Goal: Contribute content: Contribute content

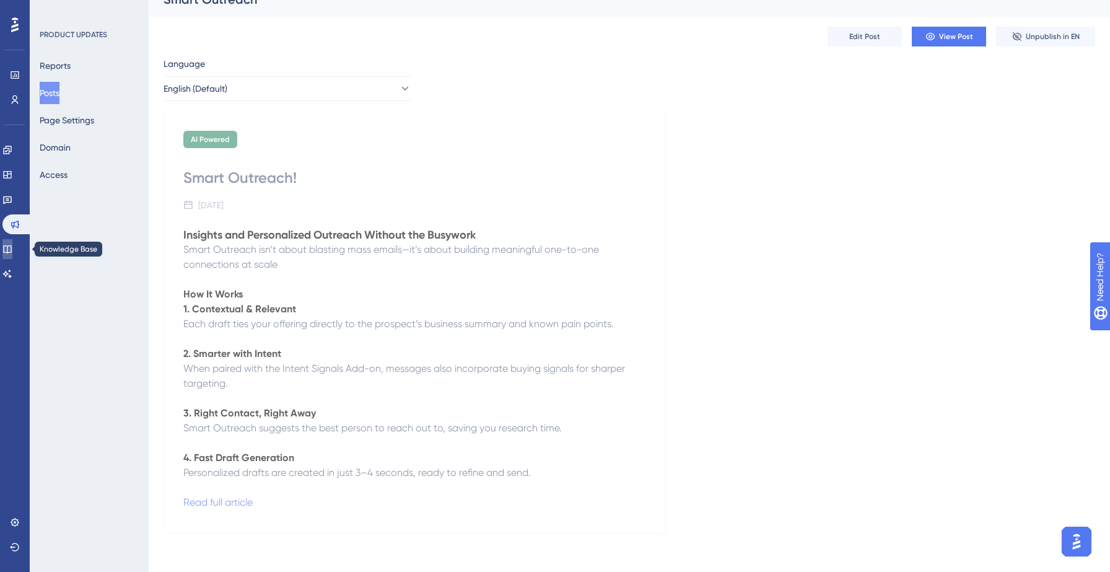
click at [10, 255] on link at bounding box center [7, 249] width 10 height 20
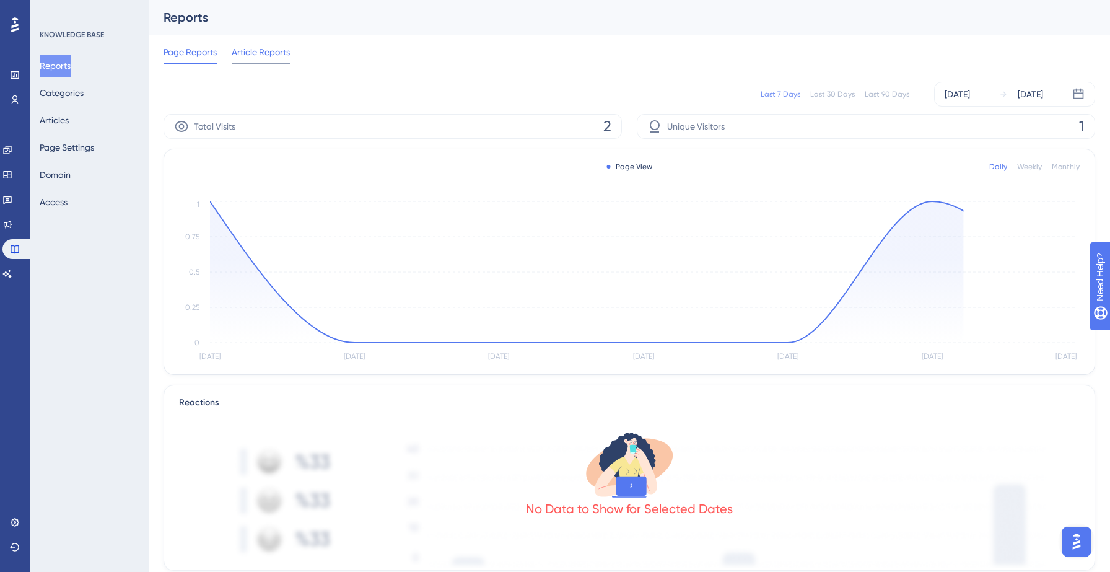
click at [267, 56] on span "Article Reports" at bounding box center [261, 52] width 58 height 15
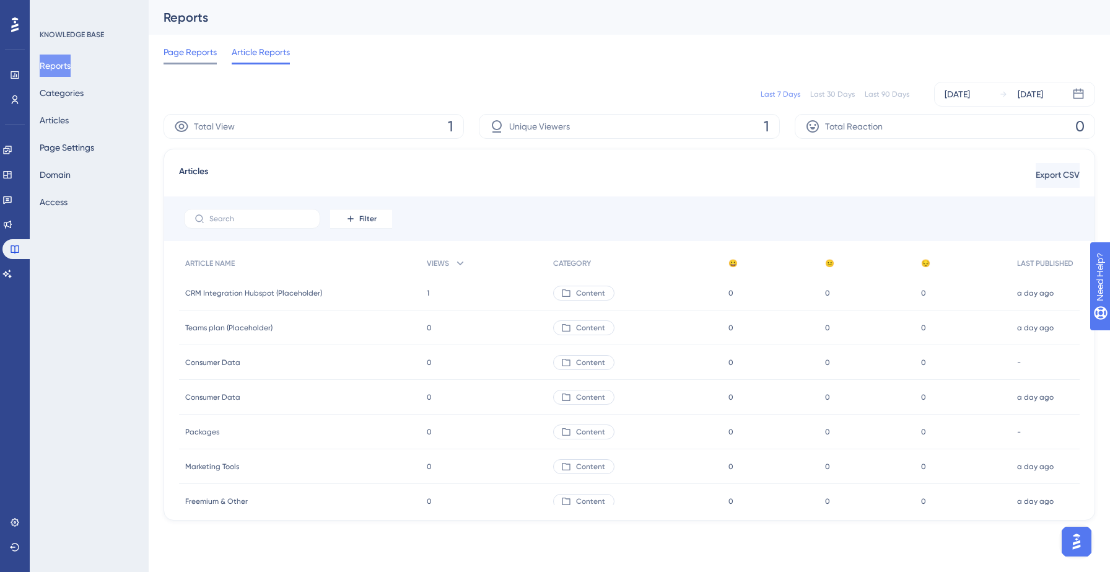
click at [180, 61] on div "Page Reports" at bounding box center [190, 55] width 53 height 20
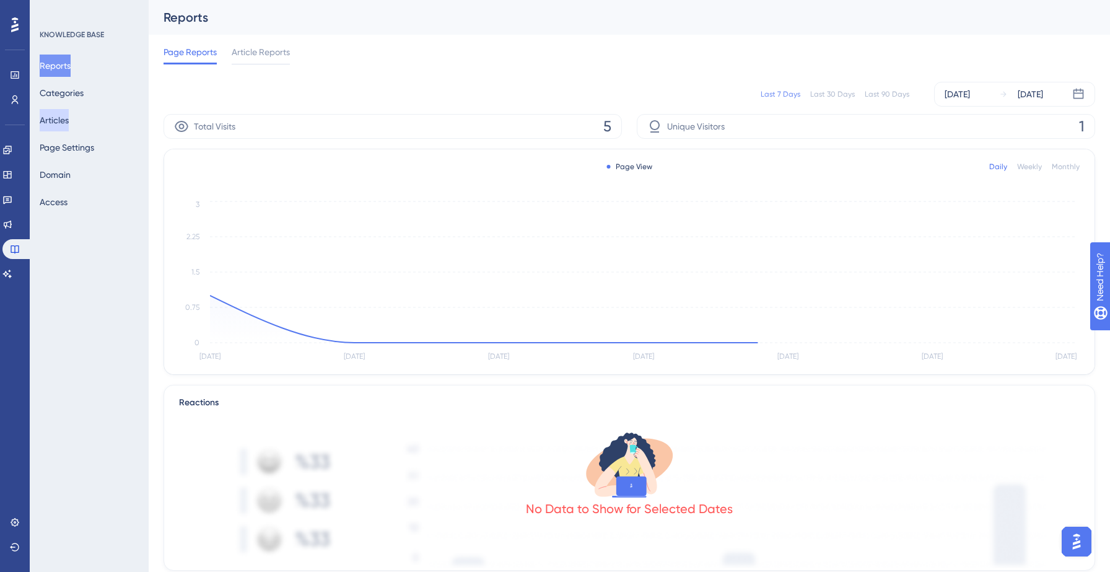
click at [64, 123] on button "Articles" at bounding box center [54, 120] width 29 height 22
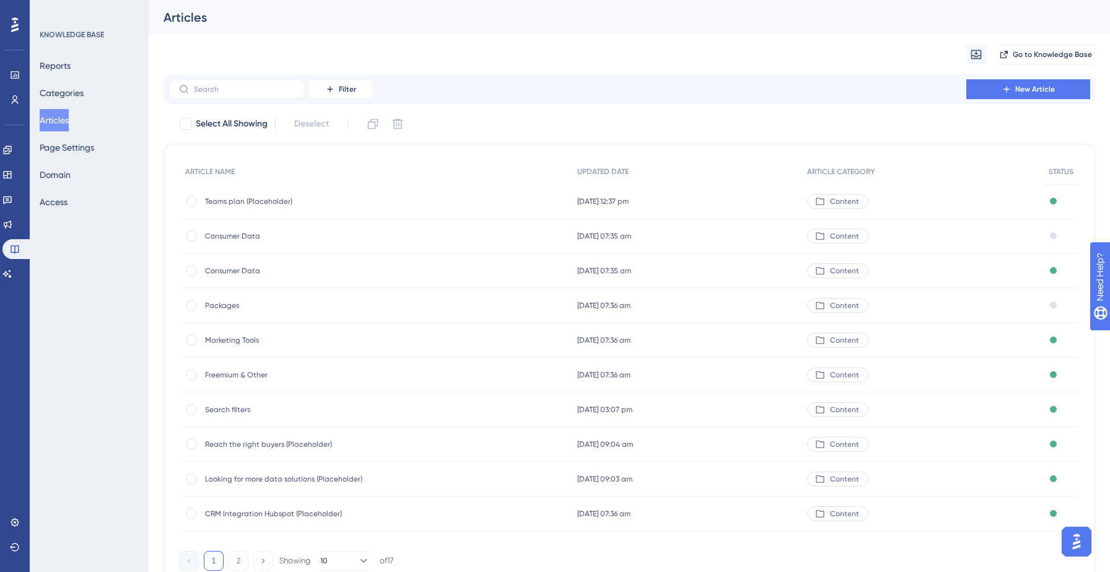
click at [230, 271] on span "Consumer Data" at bounding box center [304, 271] width 198 height 10
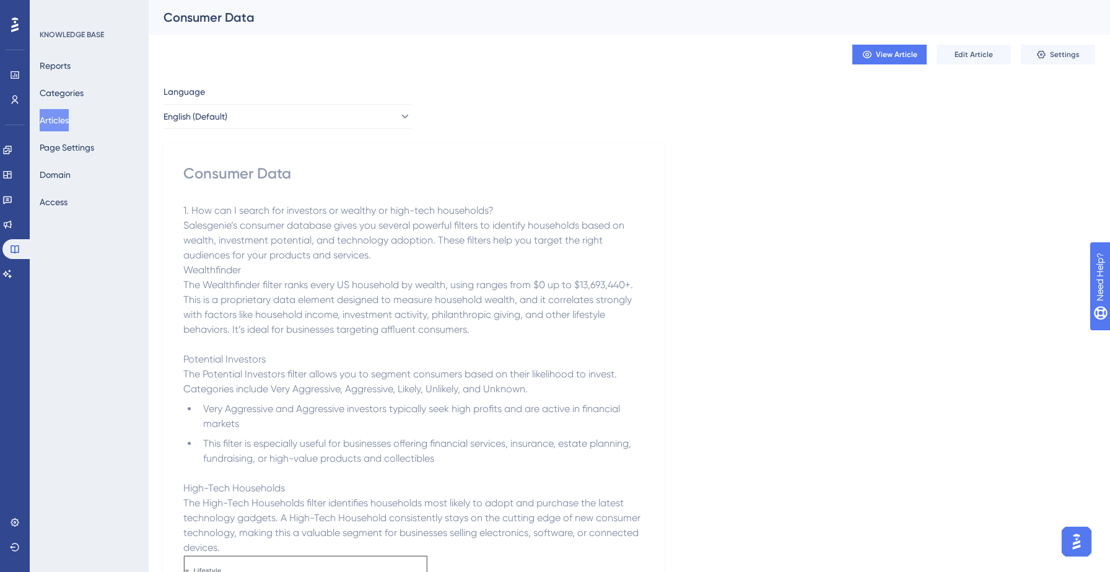
click at [67, 120] on button "Articles" at bounding box center [54, 120] width 29 height 22
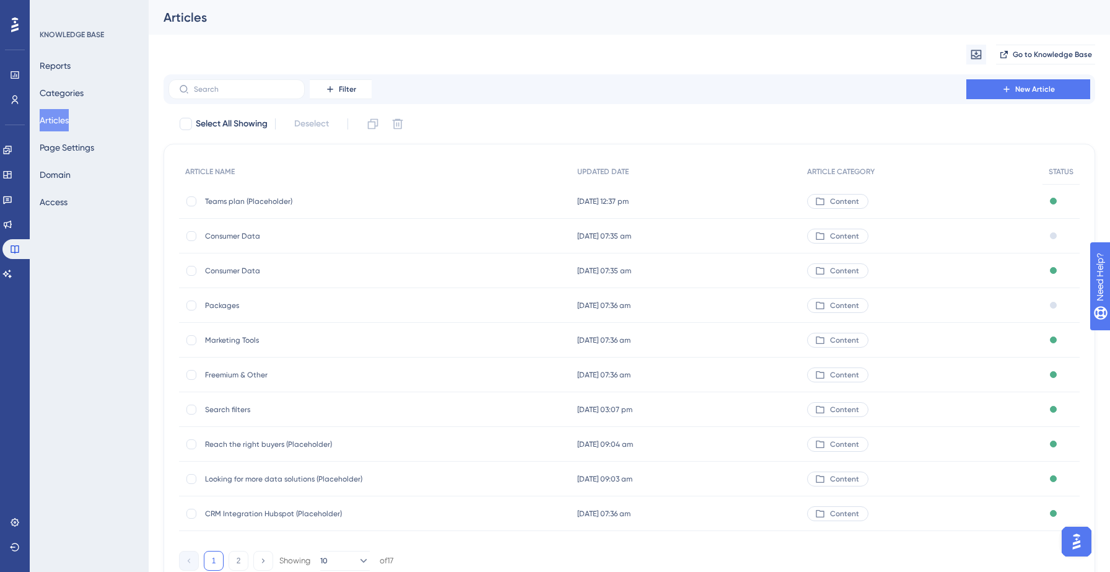
click at [225, 235] on span "Consumer Data" at bounding box center [304, 236] width 198 height 10
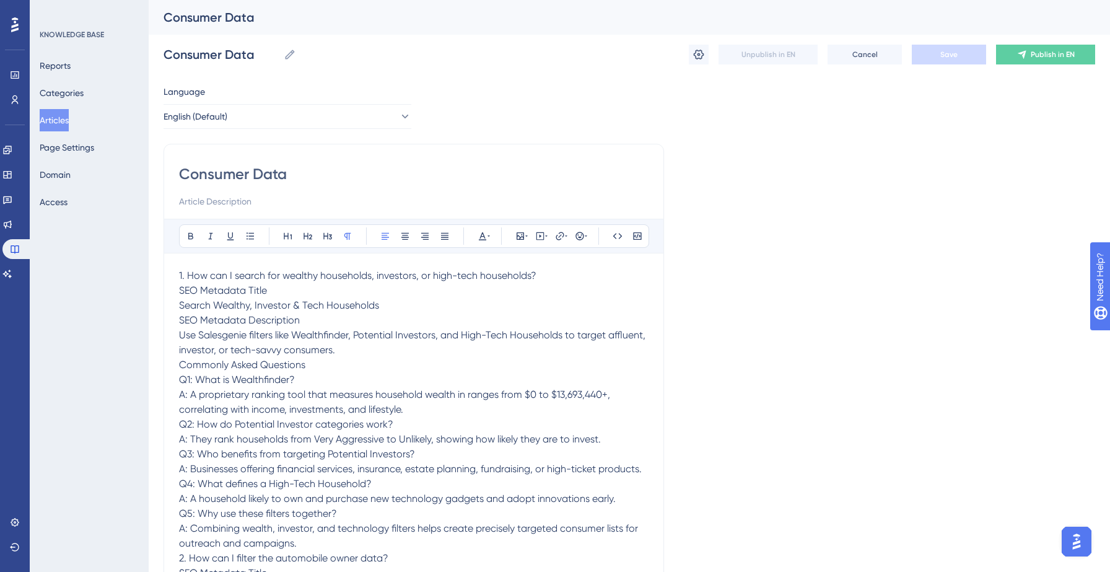
click at [53, 117] on button "Articles" at bounding box center [54, 120] width 29 height 22
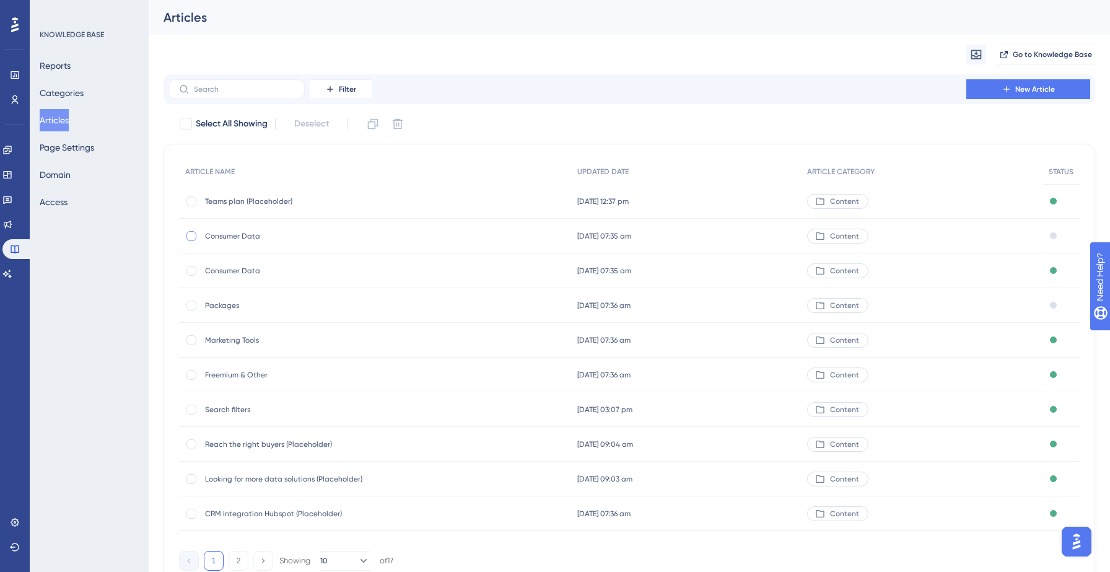
click at [193, 235] on div at bounding box center [191, 236] width 10 height 10
click at [401, 127] on icon at bounding box center [397, 124] width 12 height 12
checkbox input "false"
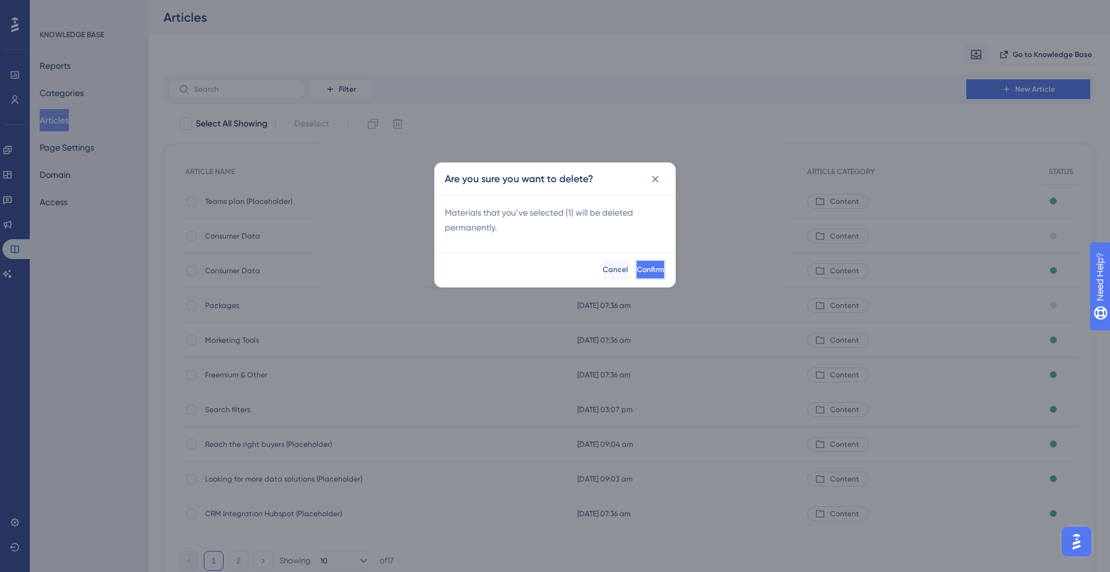
click at [637, 267] on span "Confirm" at bounding box center [650, 269] width 27 height 10
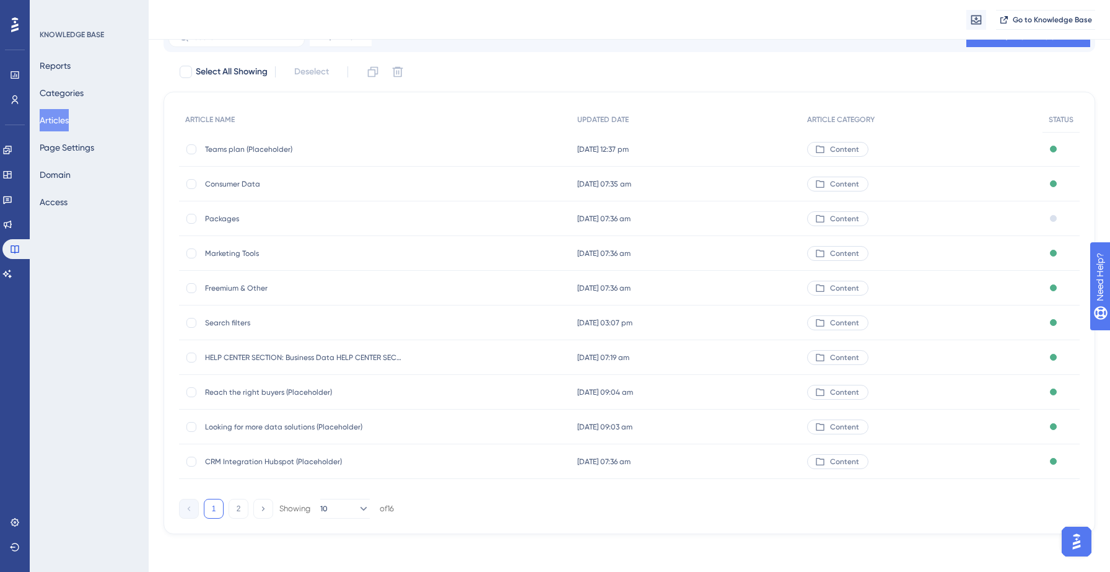
scroll to position [59, 0]
click at [244, 509] on button "2" at bounding box center [239, 507] width 20 height 20
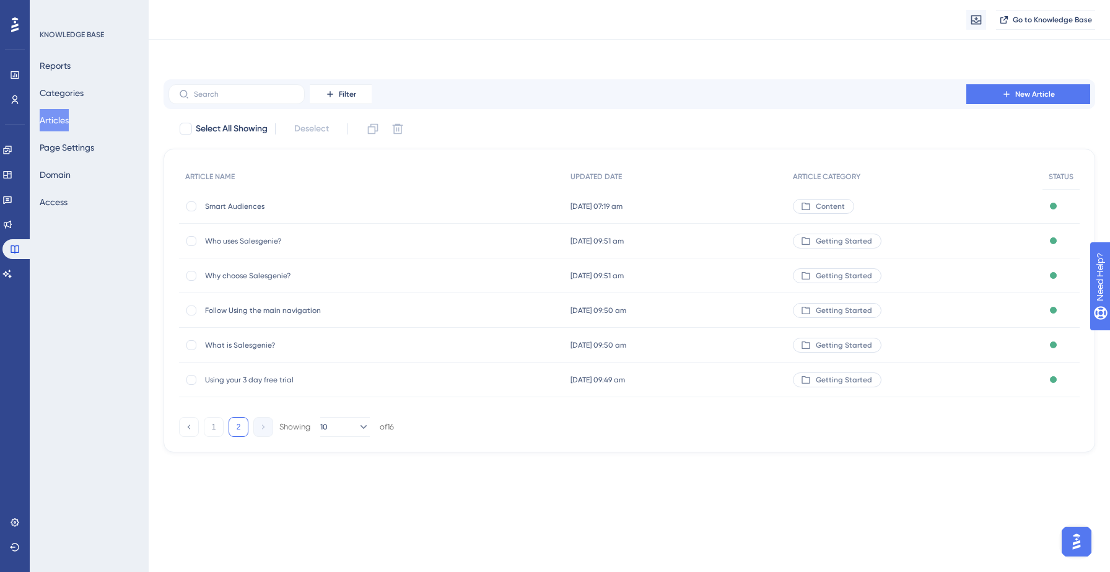
scroll to position [0, 0]
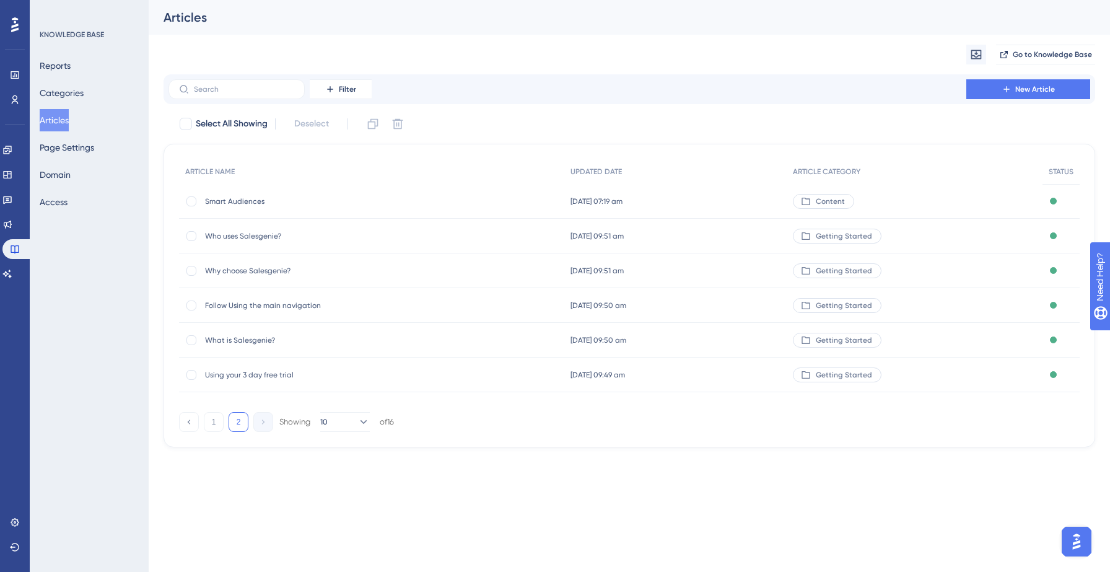
click at [281, 199] on span "Smart Audiences" at bounding box center [304, 201] width 198 height 10
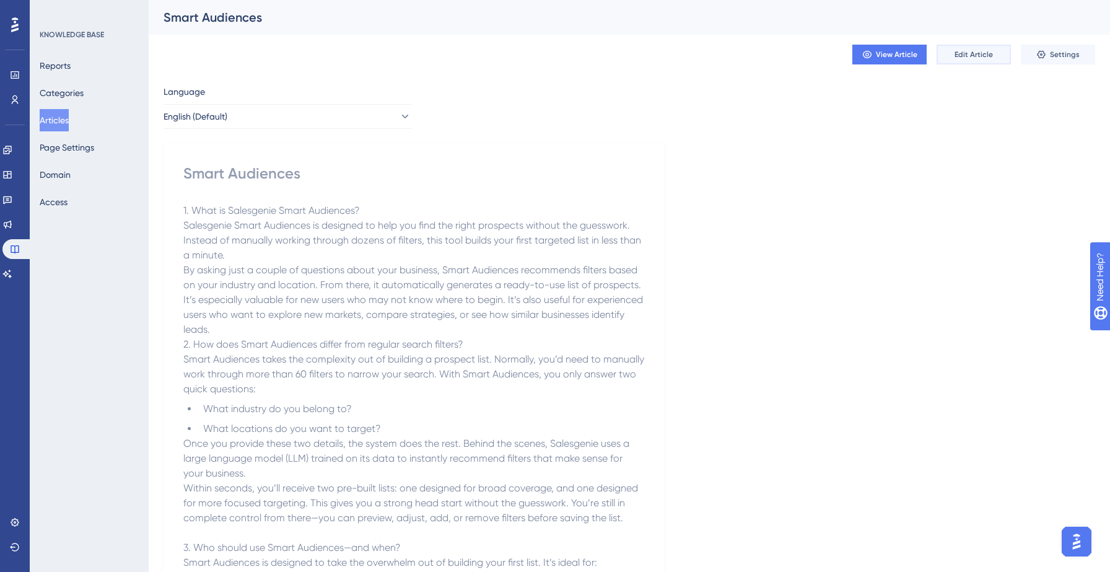
click at [983, 53] on span "Edit Article" at bounding box center [974, 55] width 38 height 10
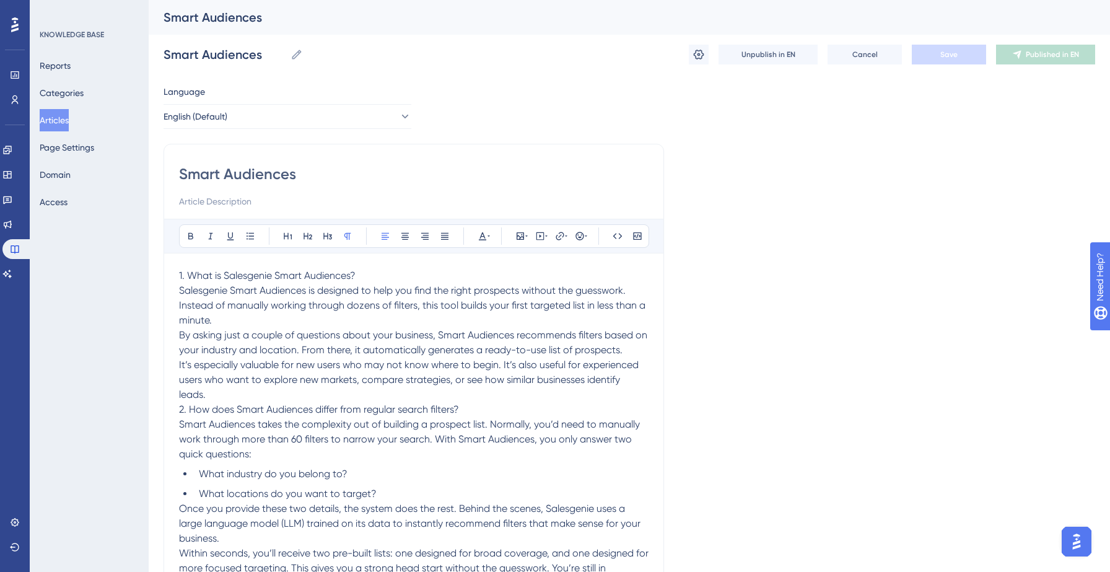
scroll to position [2668, 0]
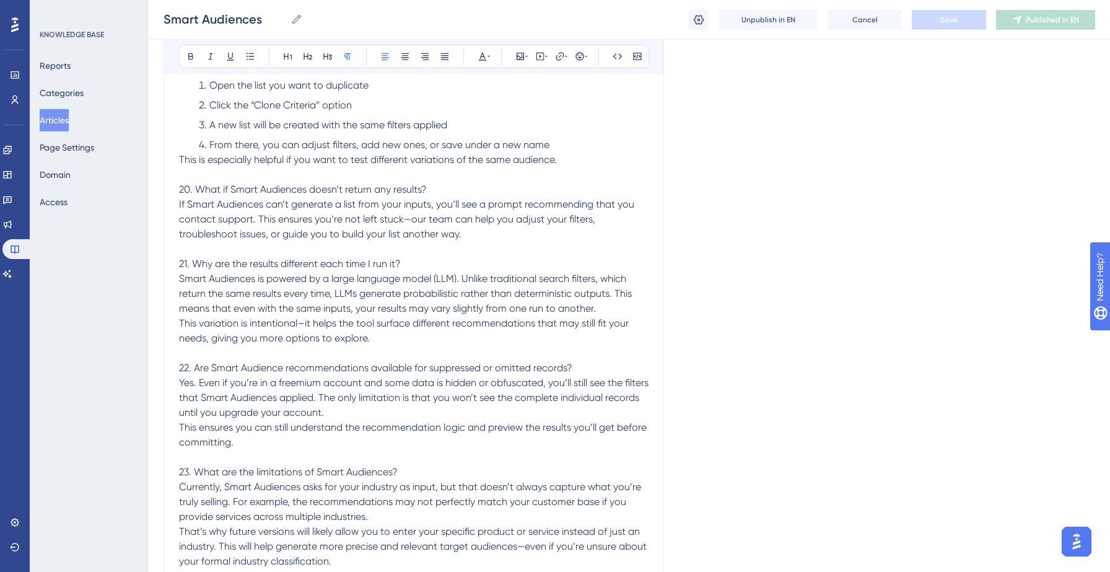
click at [457, 298] on span "Smart Audiences is powered by a large language model (LLM). Unlike traditional …" at bounding box center [406, 294] width 455 height 42
copy div "6. Lore ip Dolorsitam Conse Adipiscin? Elitseddoe Tempo Incididun ut laboreet d…"
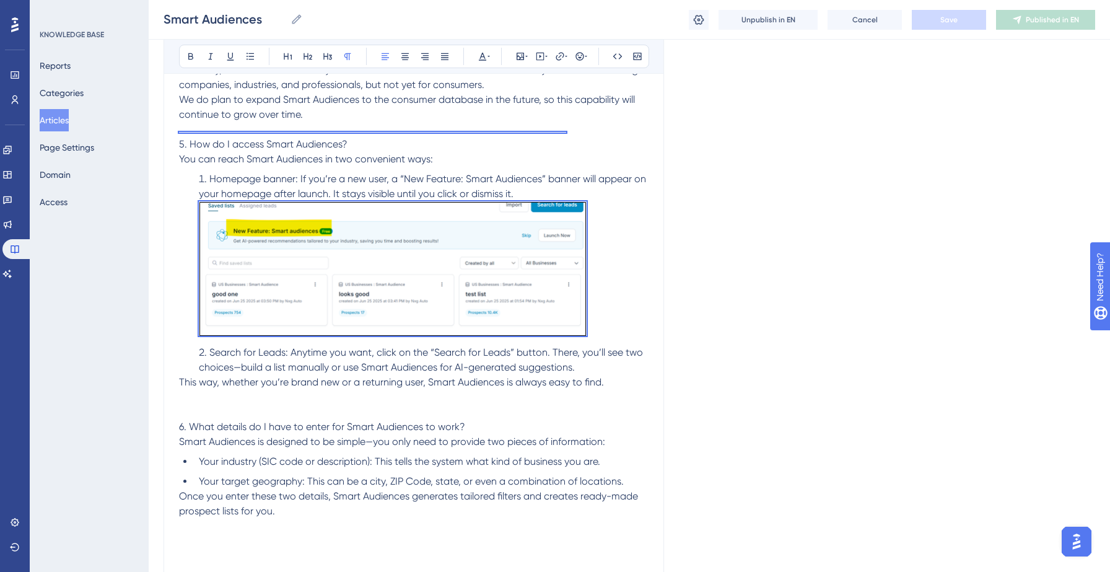
scroll to position [634, 0]
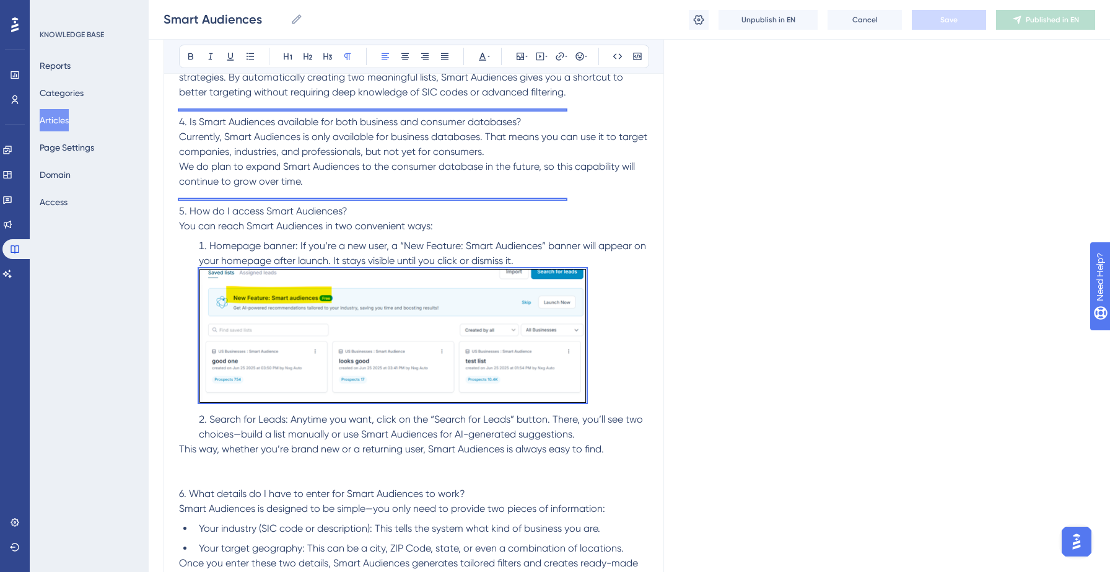
click at [352, 445] on span "This way, whether you’re brand new or a returning user, Smart Audiences is alwa…" at bounding box center [391, 449] width 425 height 12
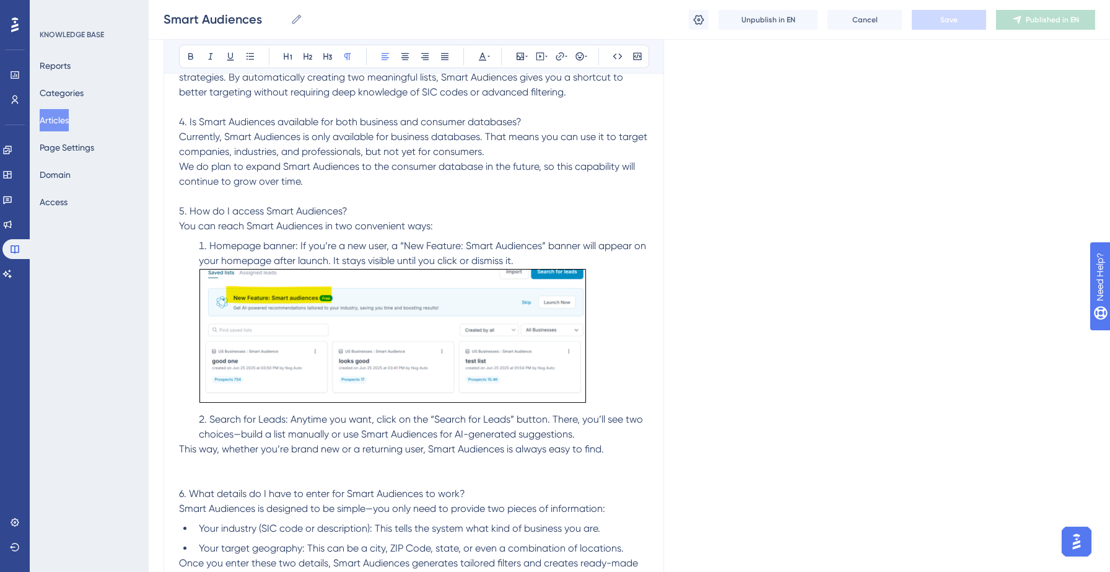
click at [388, 494] on span "6. What details do I have to enter for Smart Audiences to work?" at bounding box center [322, 493] width 286 height 12
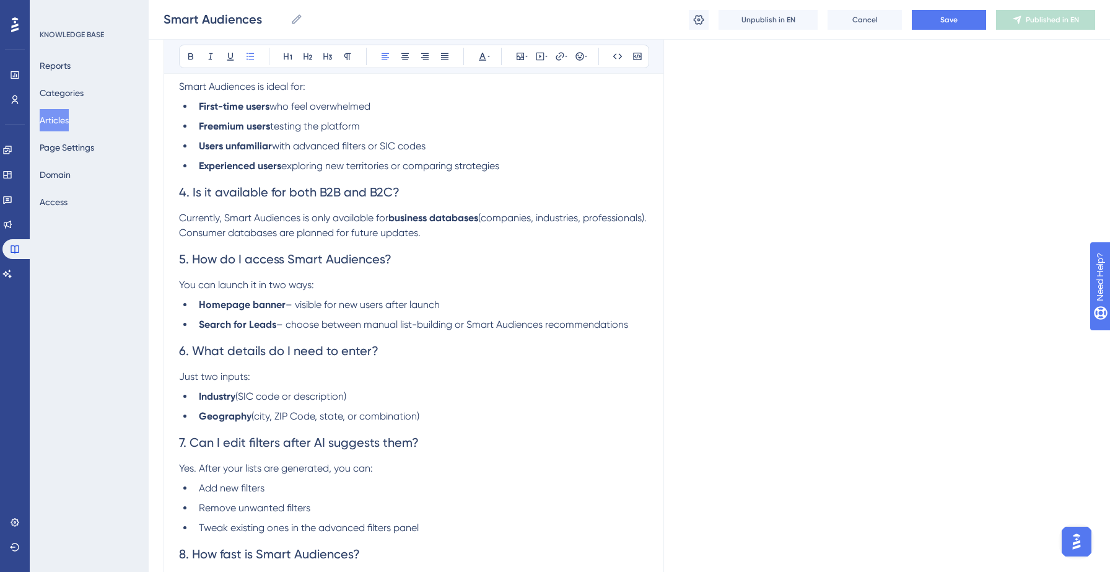
scroll to position [738, 0]
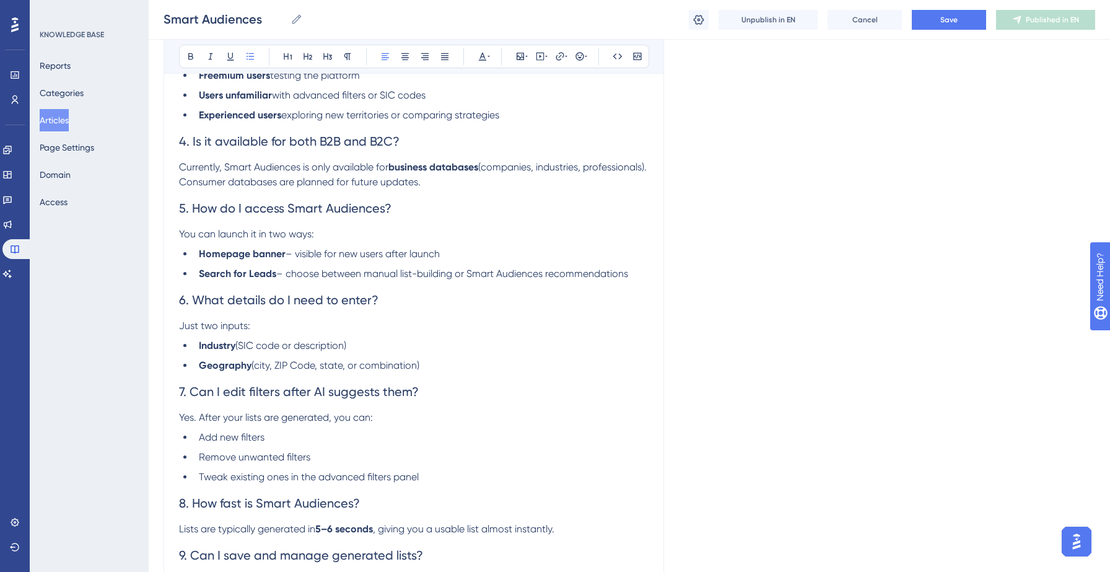
click at [461, 261] on li "Homepage banner – visible for new users after launch" at bounding box center [421, 254] width 455 height 15
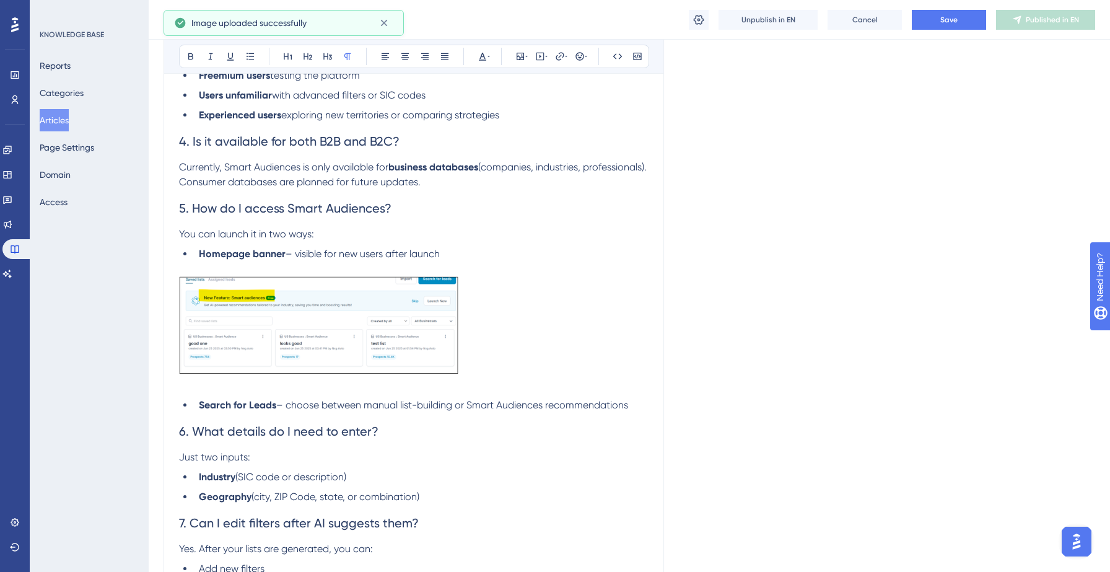
click at [445, 367] on img at bounding box center [318, 324] width 279 height 97
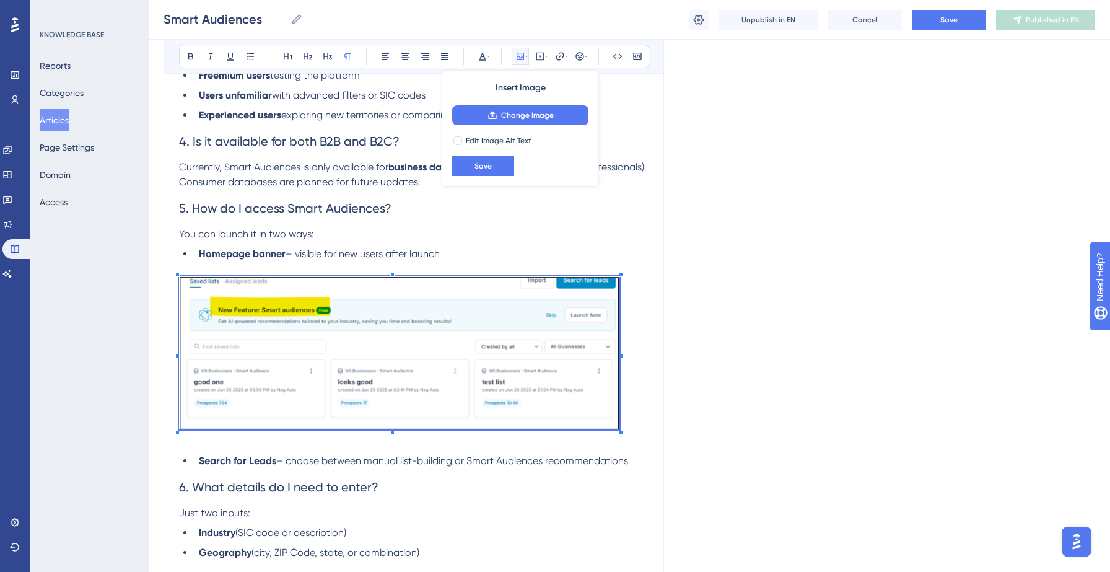
click at [621, 358] on div at bounding box center [621, 356] width 4 height 4
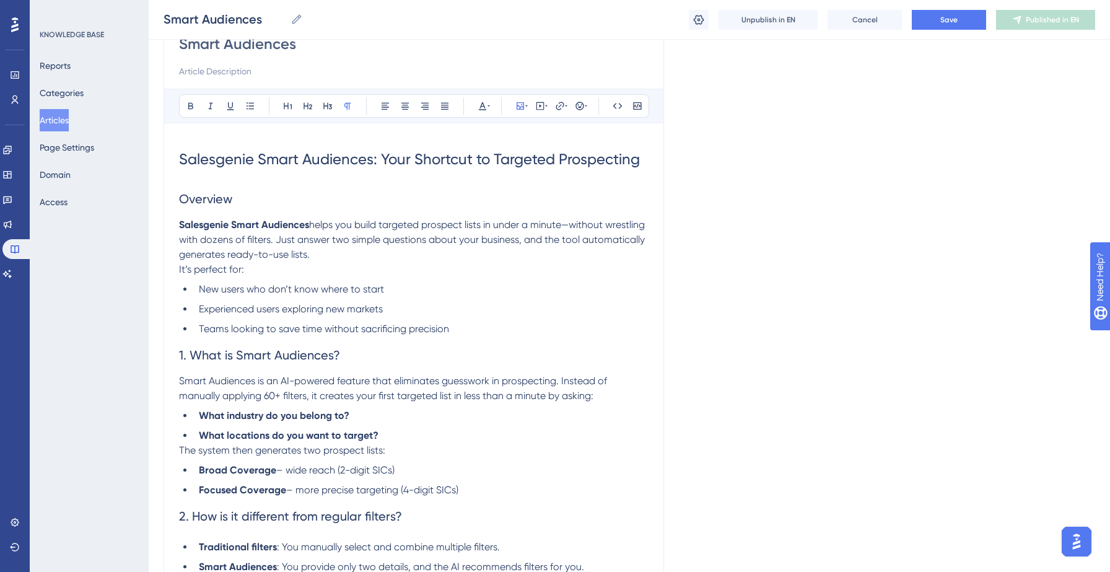
scroll to position [123, 0]
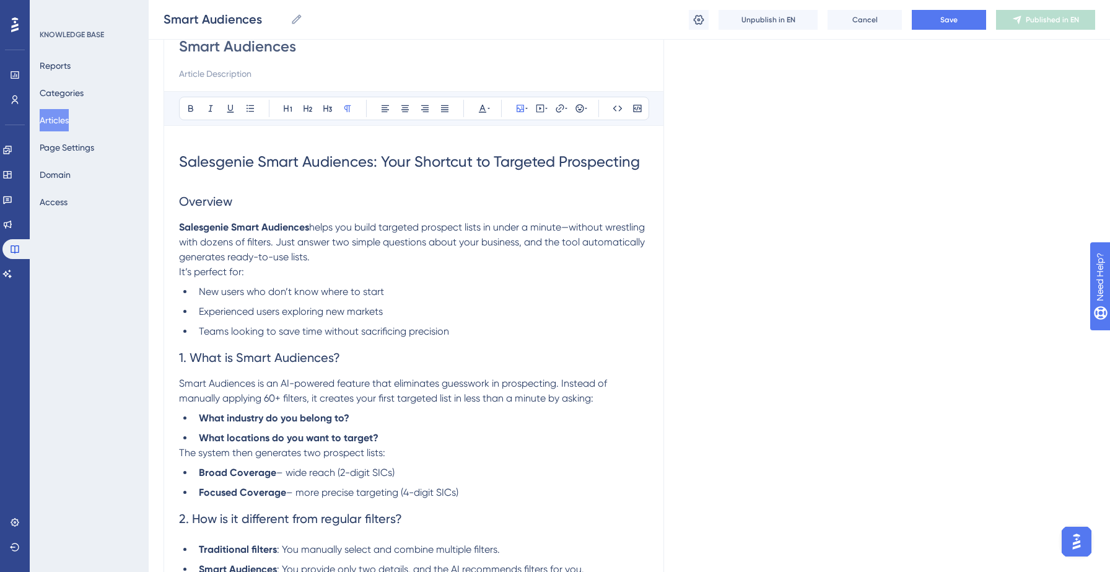
click at [202, 206] on span "Overview" at bounding box center [205, 201] width 53 height 15
click at [225, 160] on span "Salesgenie Smart Audiences: Your Shortcut to Targeted Prospecting" at bounding box center [409, 161] width 461 height 17
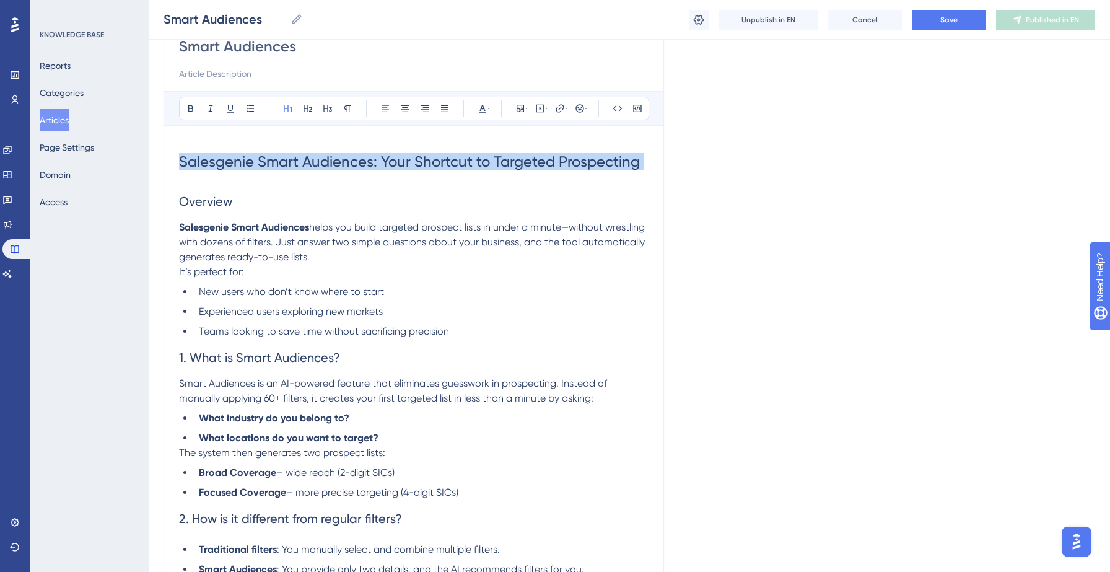
click at [225, 160] on span "Salesgenie Smart Audiences: Your Shortcut to Targeted Prospecting" at bounding box center [409, 161] width 461 height 17
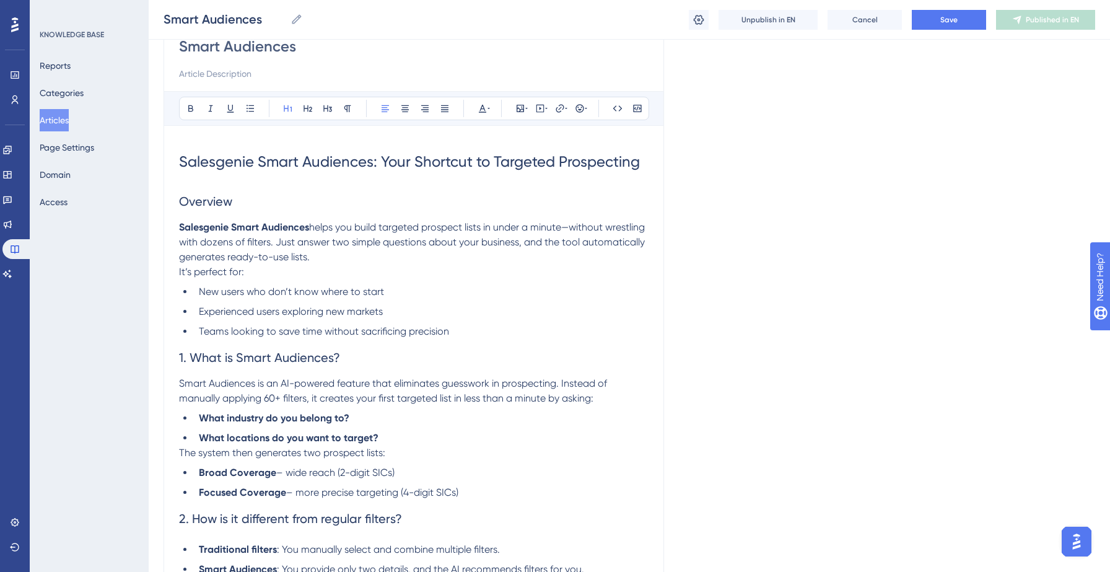
click at [202, 198] on span "Overview" at bounding box center [205, 201] width 53 height 15
click at [956, 17] on span "Save" at bounding box center [948, 20] width 17 height 10
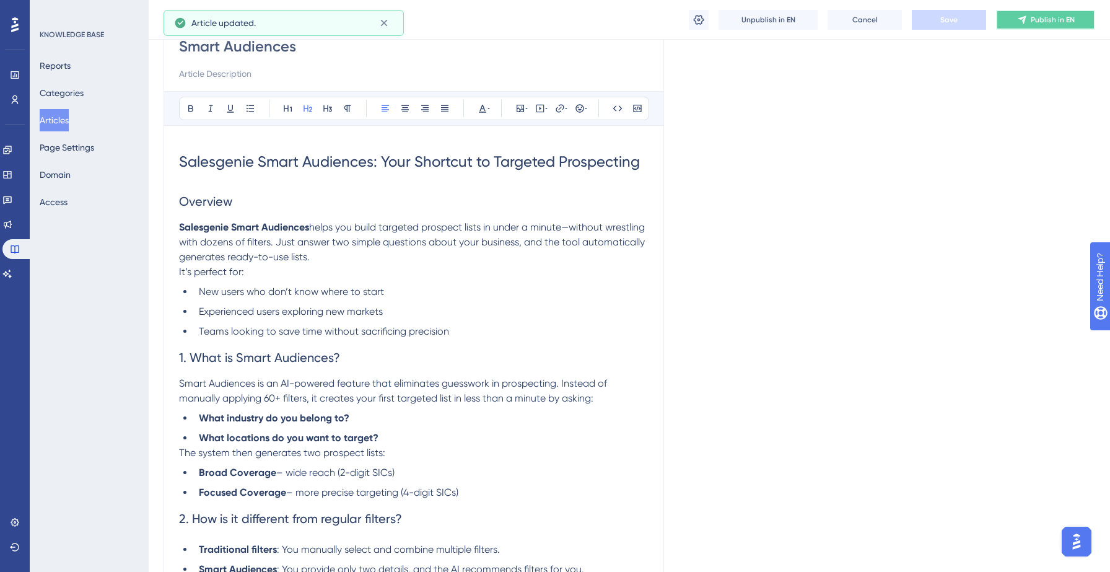
click at [1038, 15] on span "Publish in EN" at bounding box center [1053, 20] width 44 height 10
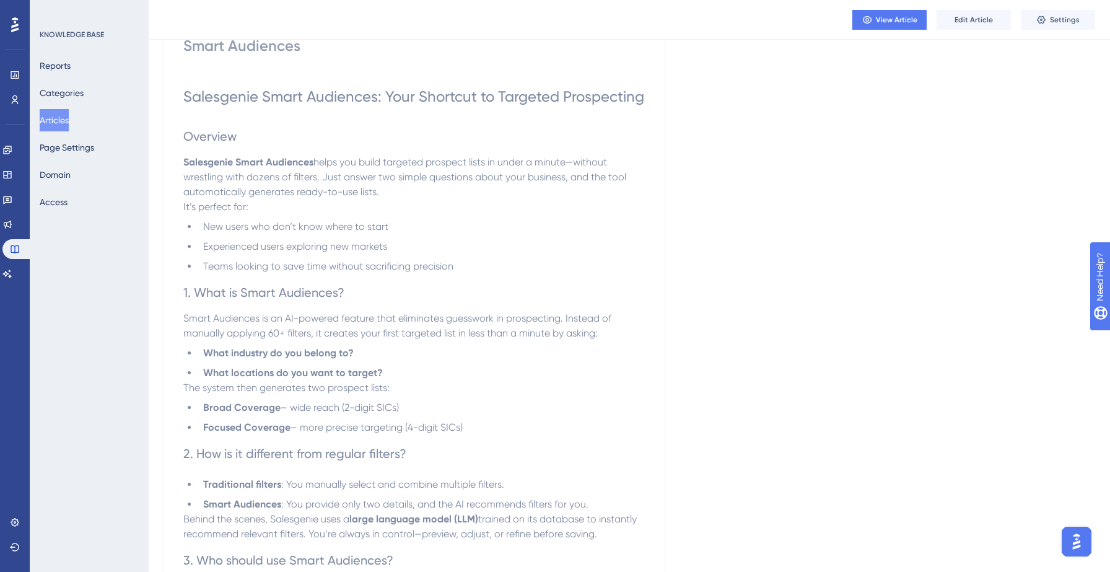
click at [53, 121] on button "Articles" at bounding box center [54, 120] width 29 height 22
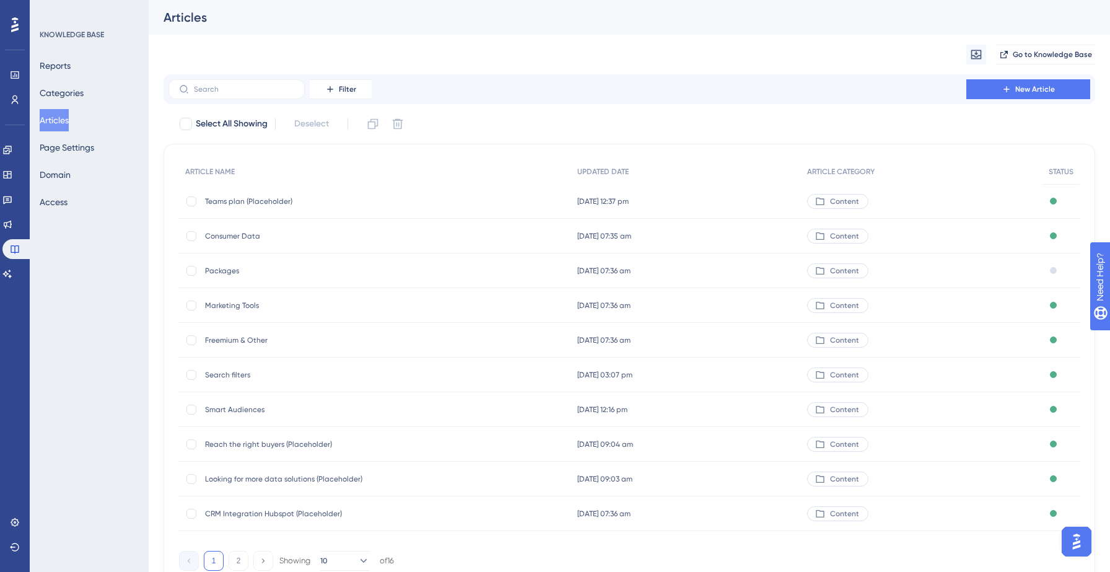
click at [235, 237] on span "Consumer Data" at bounding box center [304, 236] width 198 height 10
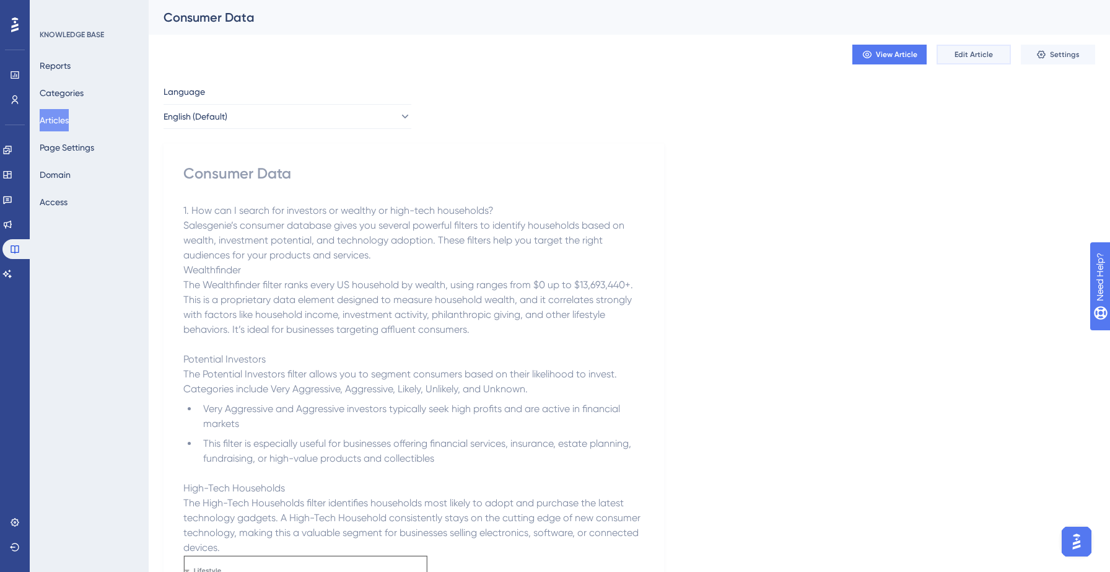
click at [964, 51] on span "Edit Article" at bounding box center [974, 55] width 38 height 10
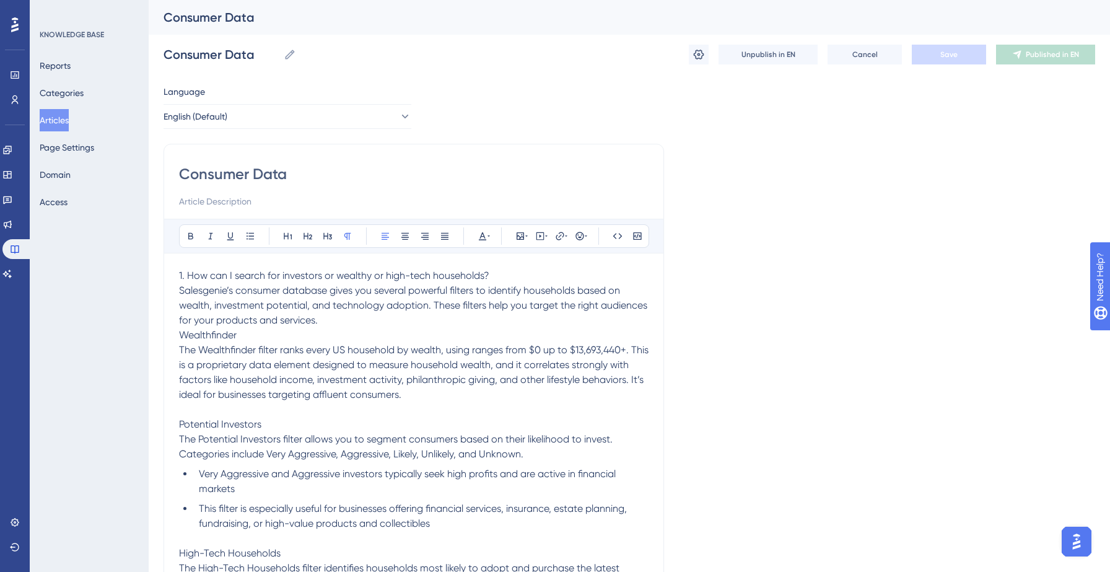
scroll to position [11677, 0]
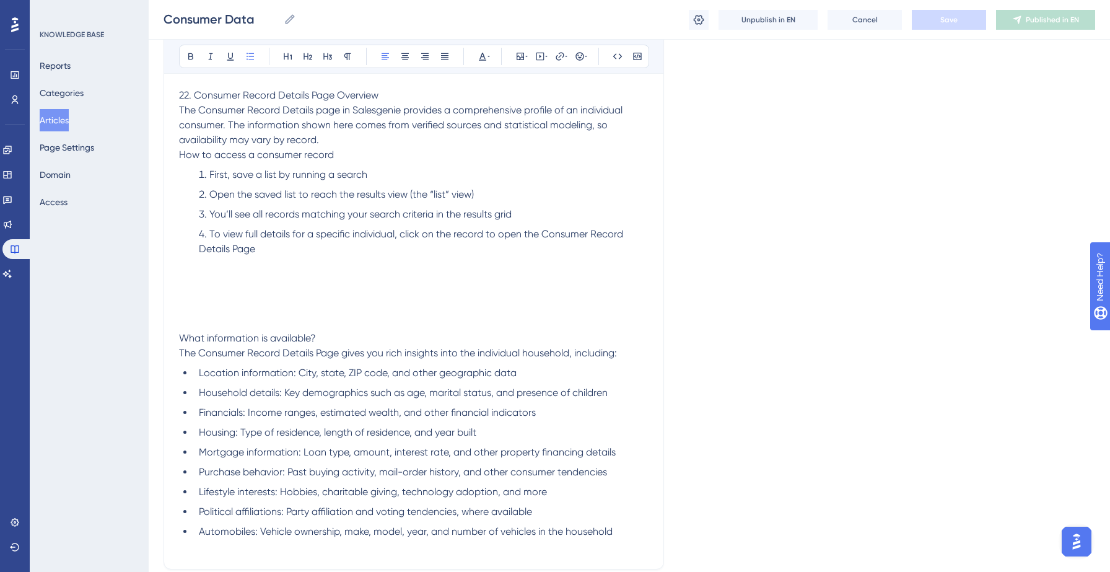
click at [268, 418] on span "Financials: Income ranges, estimated wealth, and other financial indicators" at bounding box center [367, 412] width 337 height 12
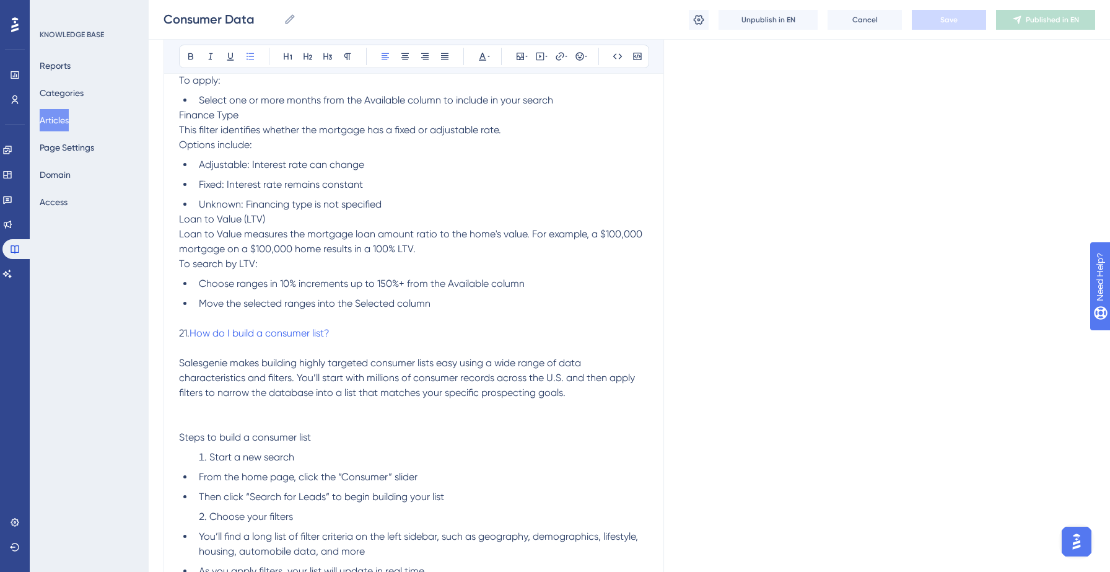
scroll to position [10928, 0]
click at [287, 340] on span "How do I build a consumer list?" at bounding box center [260, 334] width 140 height 12
click at [407, 258] on p "Loan to Value (LTV) Loan to Value measures the mortgage loan amount ratio to th…" at bounding box center [414, 235] width 470 height 45
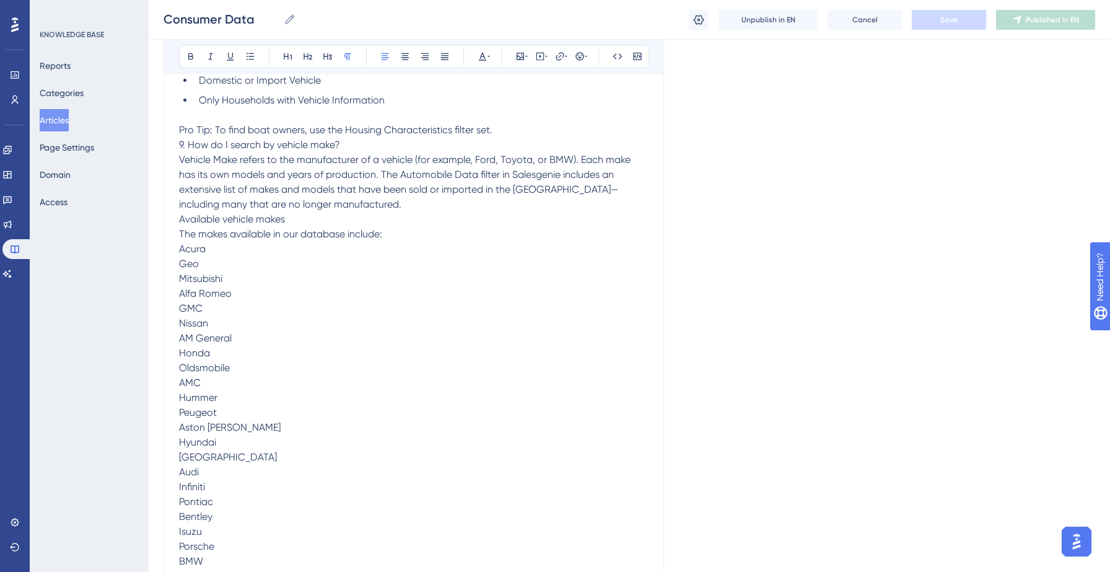
scroll to position [3628, 0]
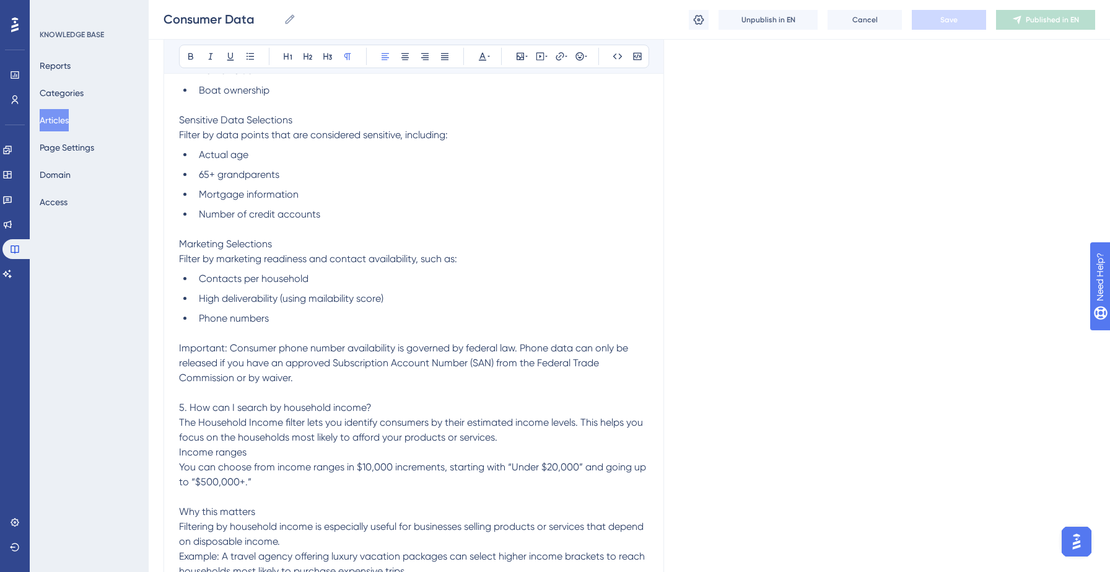
click at [325, 271] on li "Contacts per household" at bounding box center [421, 278] width 455 height 15
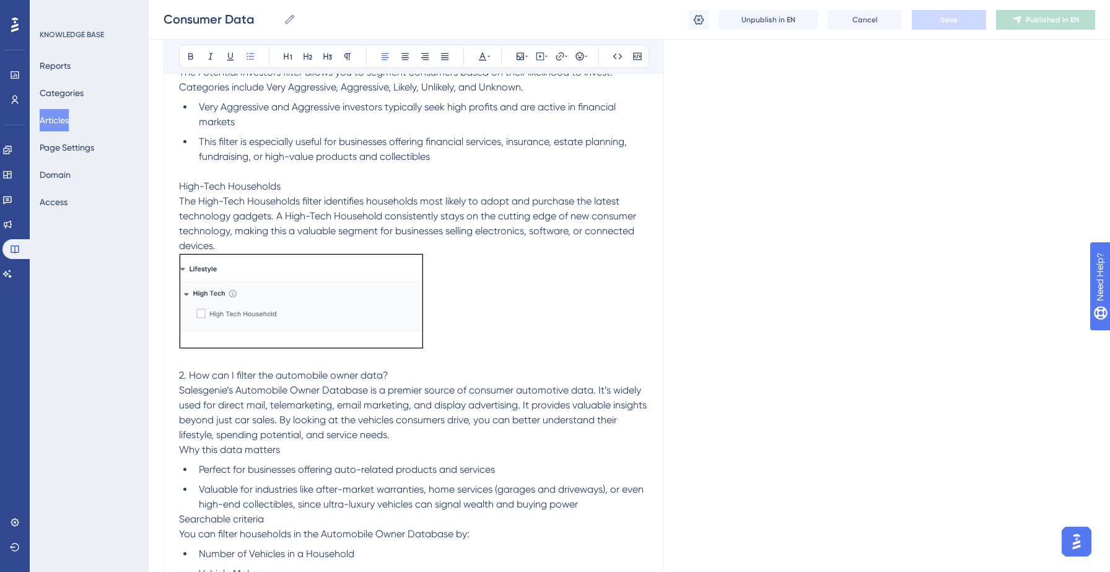
scroll to position [329, 0]
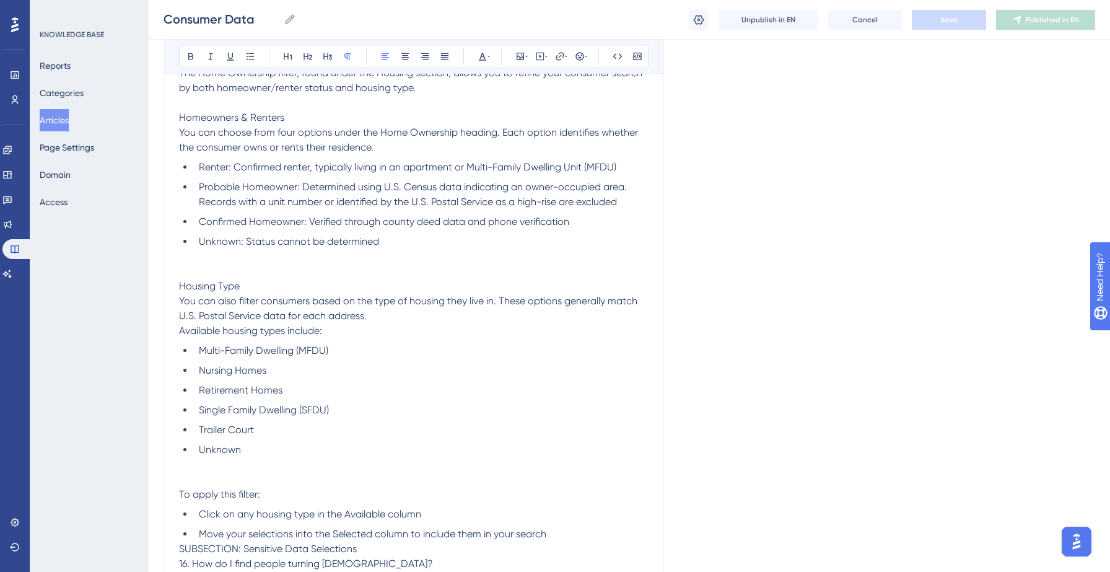
click at [271, 279] on p at bounding box center [414, 271] width 470 height 15
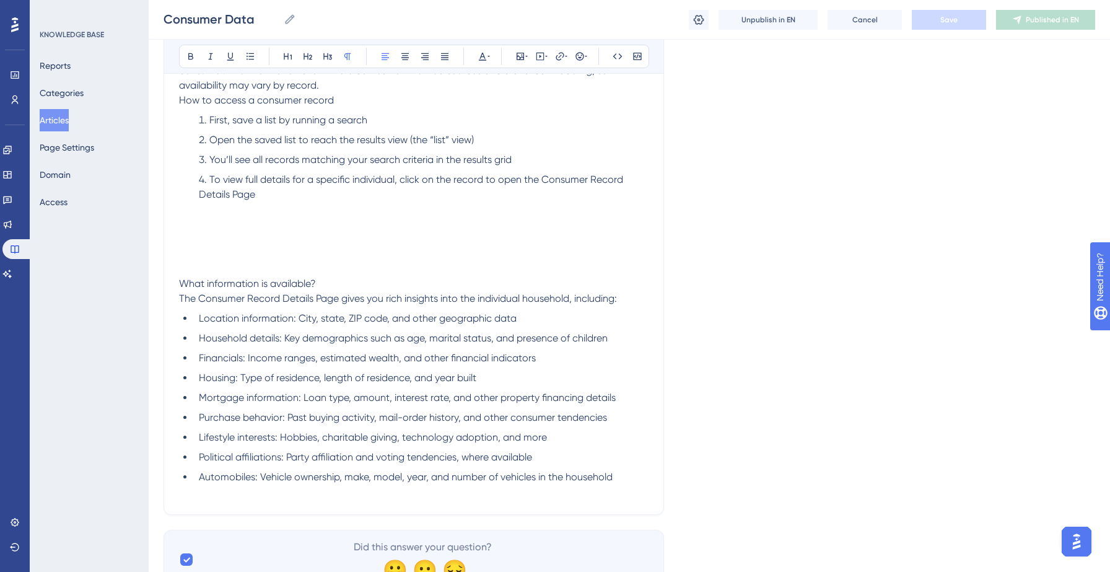
scroll to position [11804, 0]
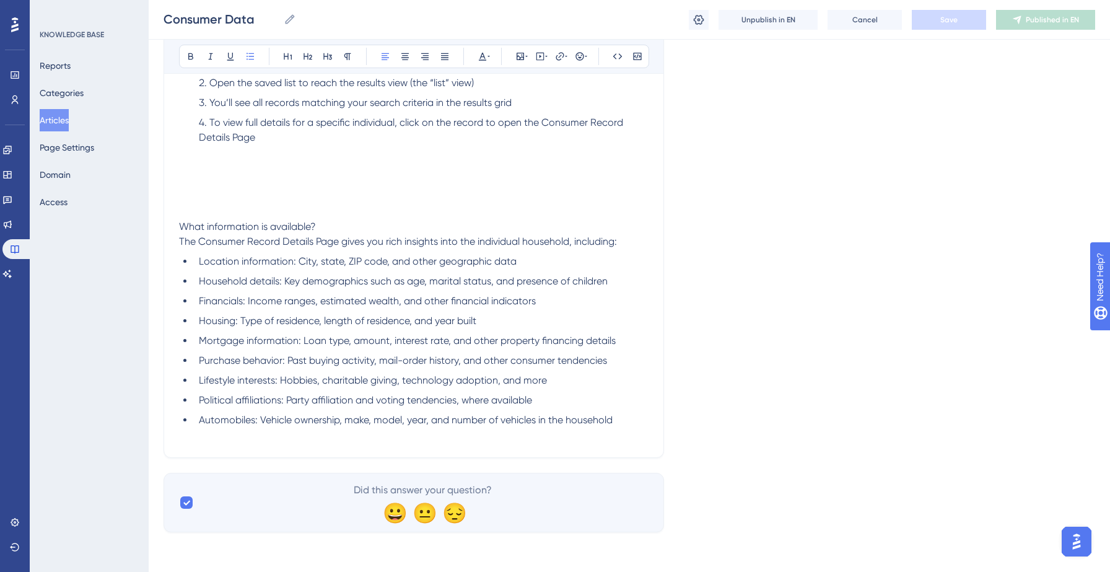
click at [271, 307] on li "Financials: Income ranges, estimated wealth, and other financial indicators" at bounding box center [421, 301] width 455 height 15
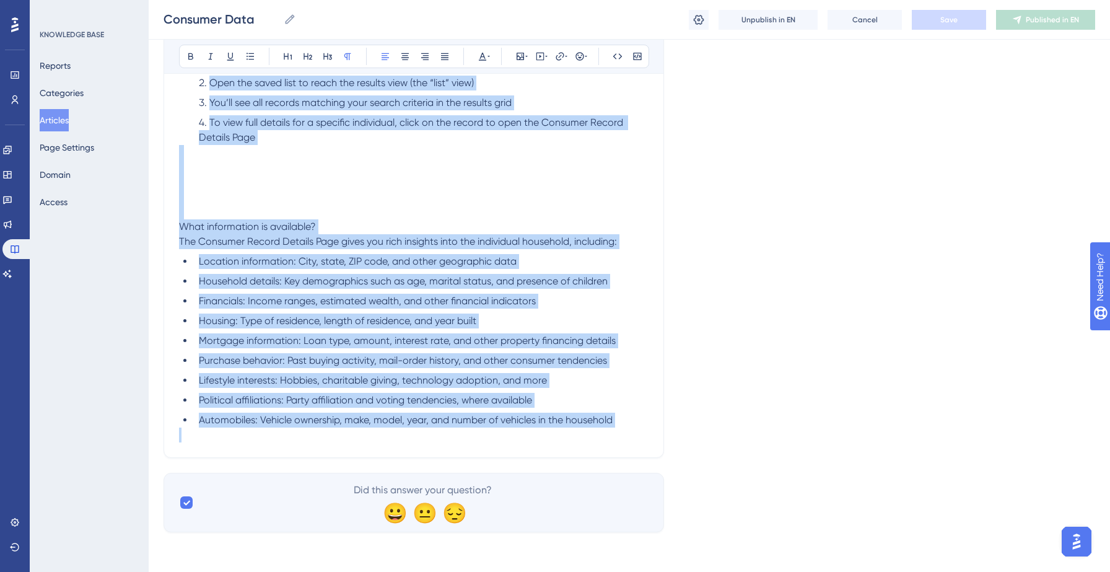
copy div "3. Lor ips D sitame con adipiscin el seddoei te inci-utla etdolorema? Aliquaeni…"
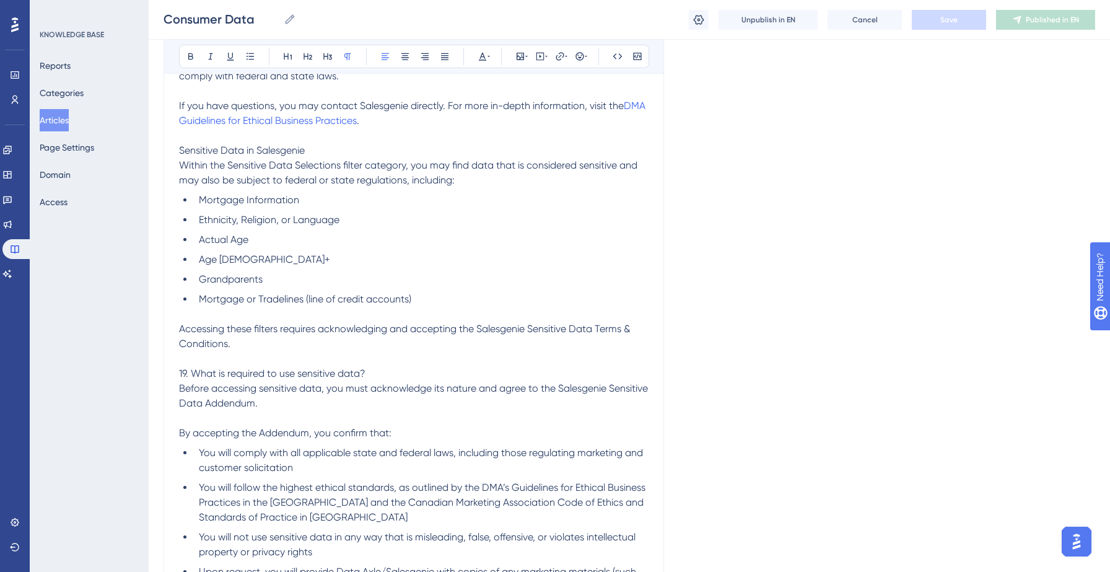
scroll to position [9272, 0]
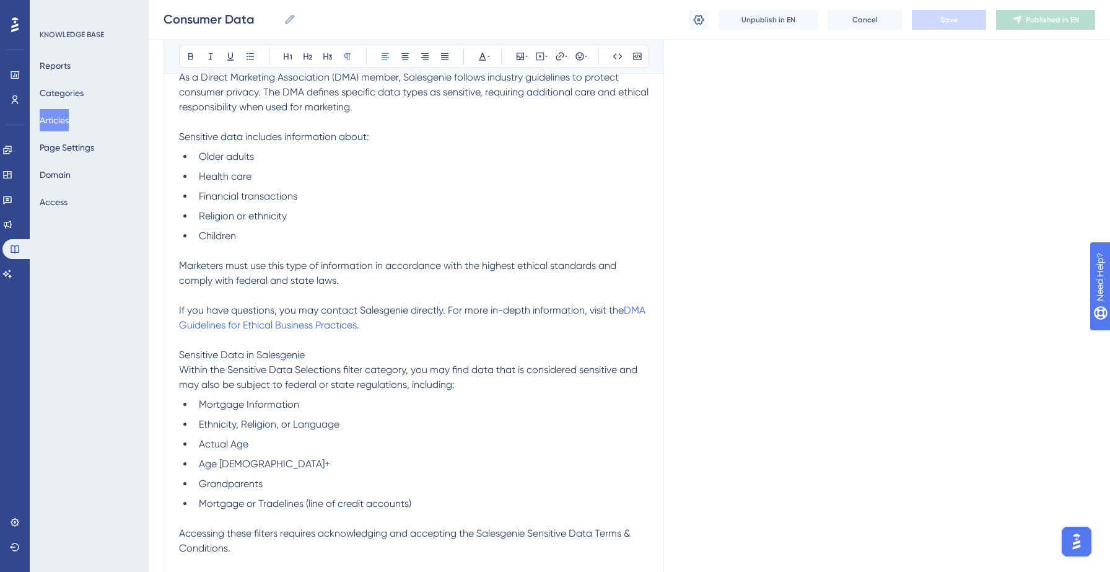
click at [59, 116] on button "Articles" at bounding box center [54, 120] width 29 height 22
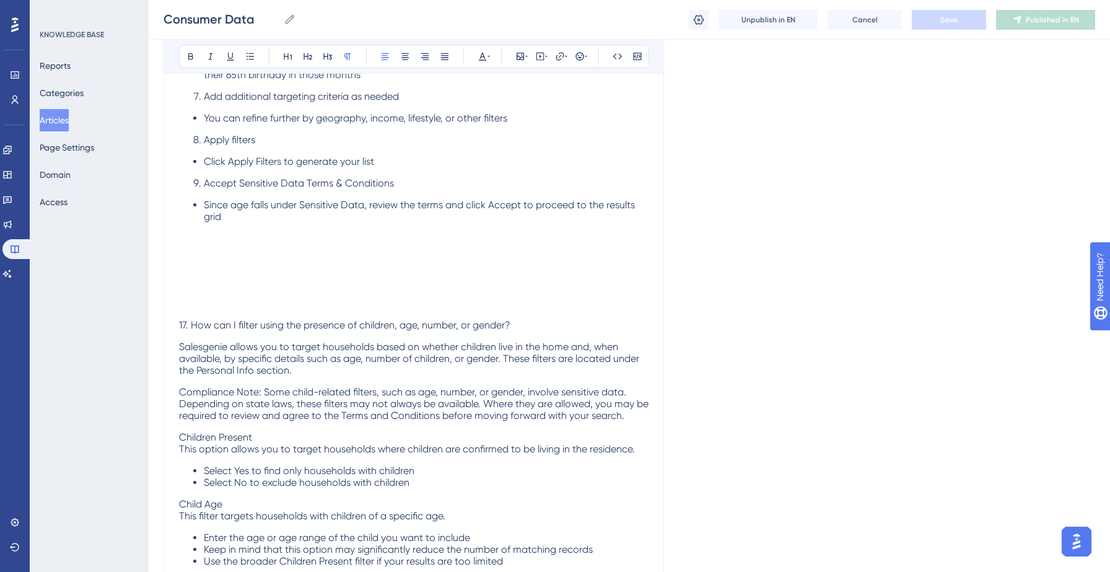
click at [68, 122] on button "Articles" at bounding box center [54, 120] width 29 height 22
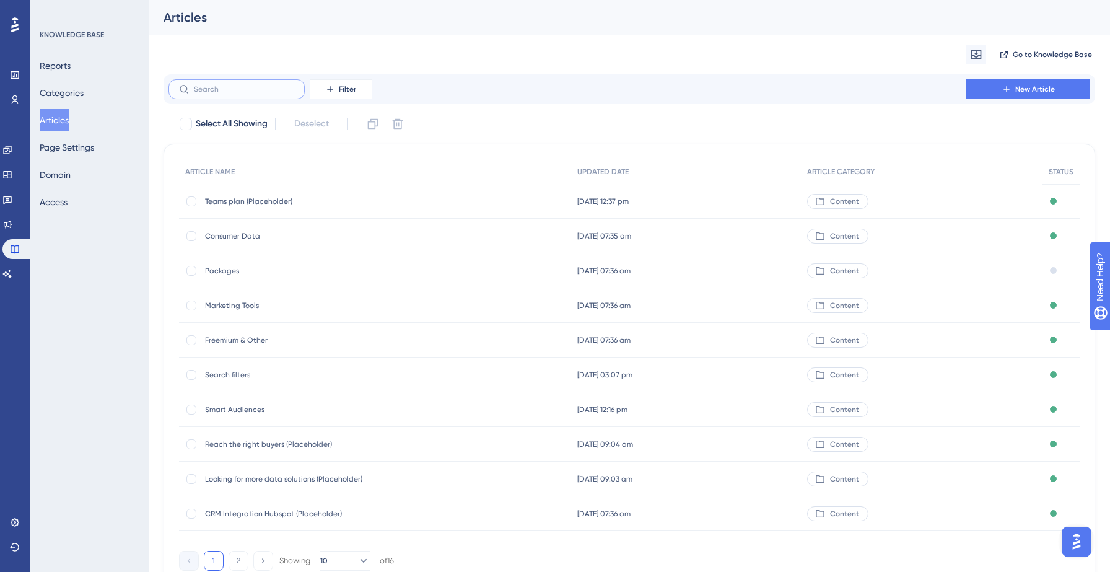
click at [233, 89] on input "text" at bounding box center [244, 89] width 100 height 9
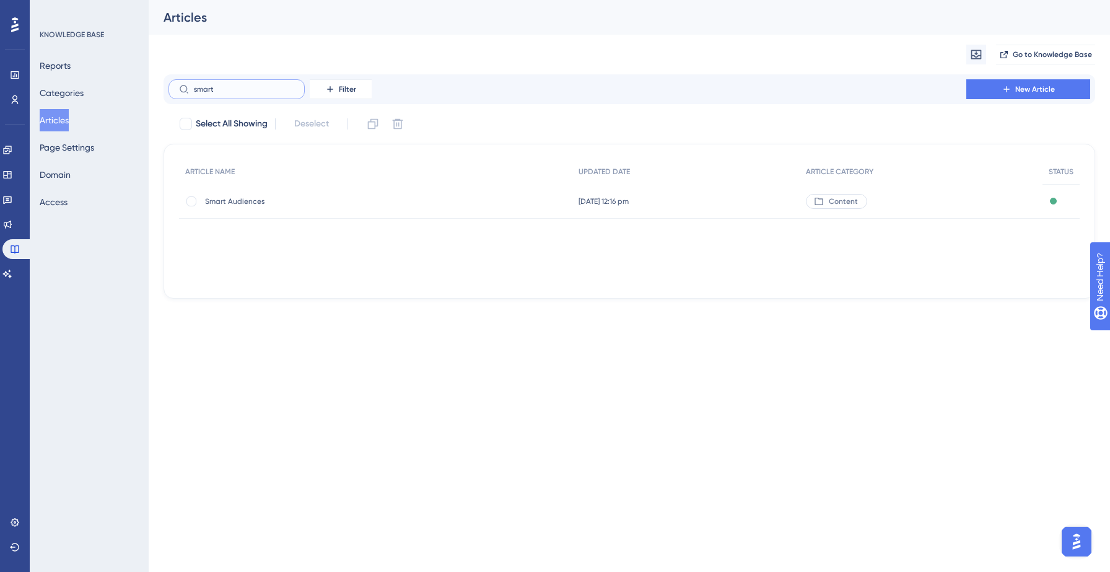
type input "smart"
click at [224, 199] on span "Smart Audiences" at bounding box center [304, 201] width 198 height 10
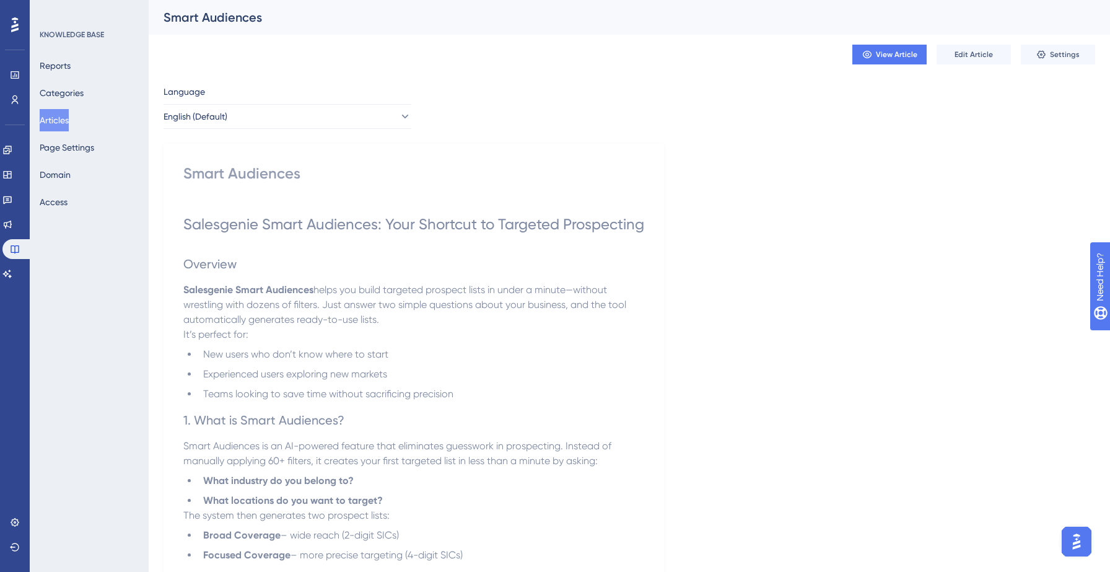
click at [69, 129] on button "Articles" at bounding box center [54, 120] width 29 height 22
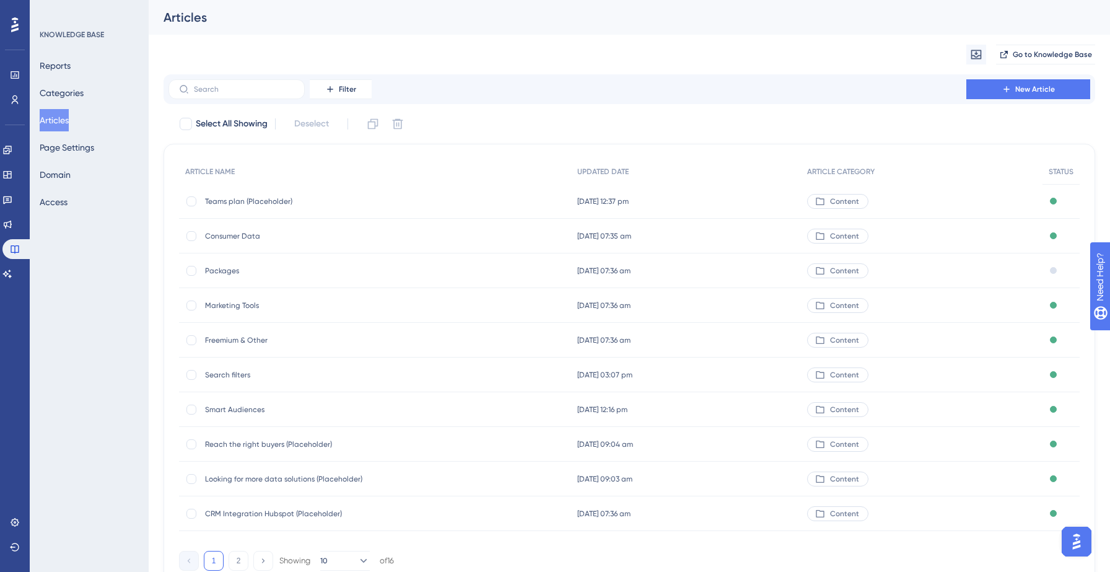
click at [237, 236] on span "Consumer Data" at bounding box center [304, 236] width 198 height 10
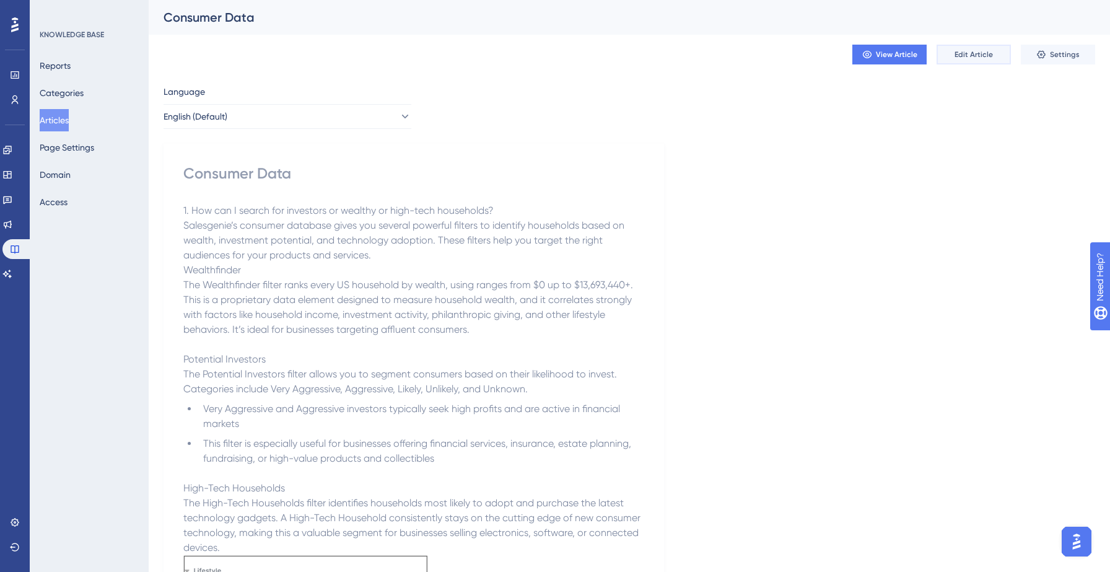
click at [978, 53] on span "Edit Article" at bounding box center [974, 55] width 38 height 10
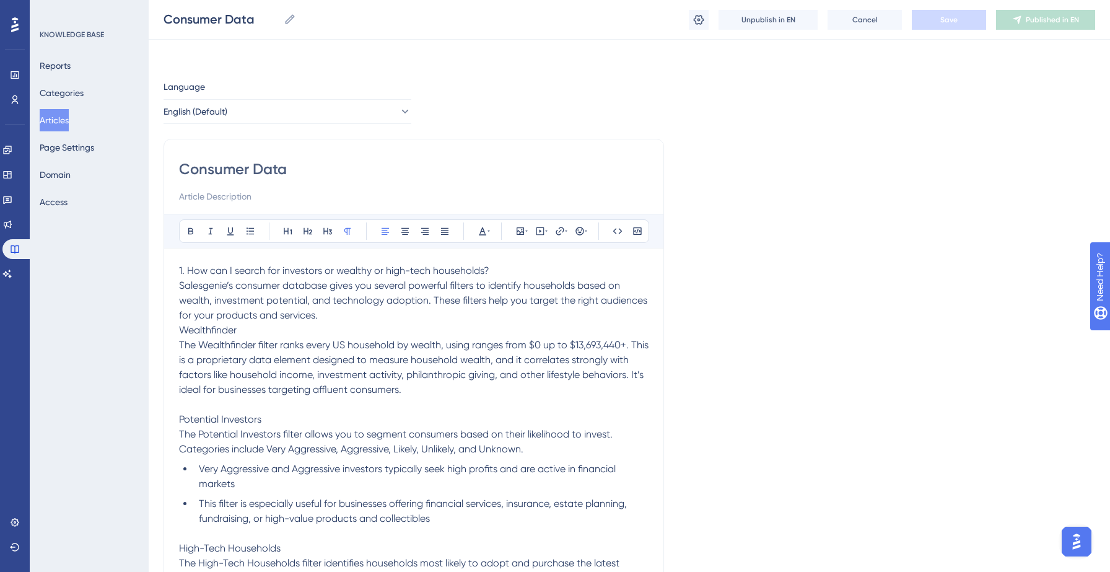
scroll to position [11677, 0]
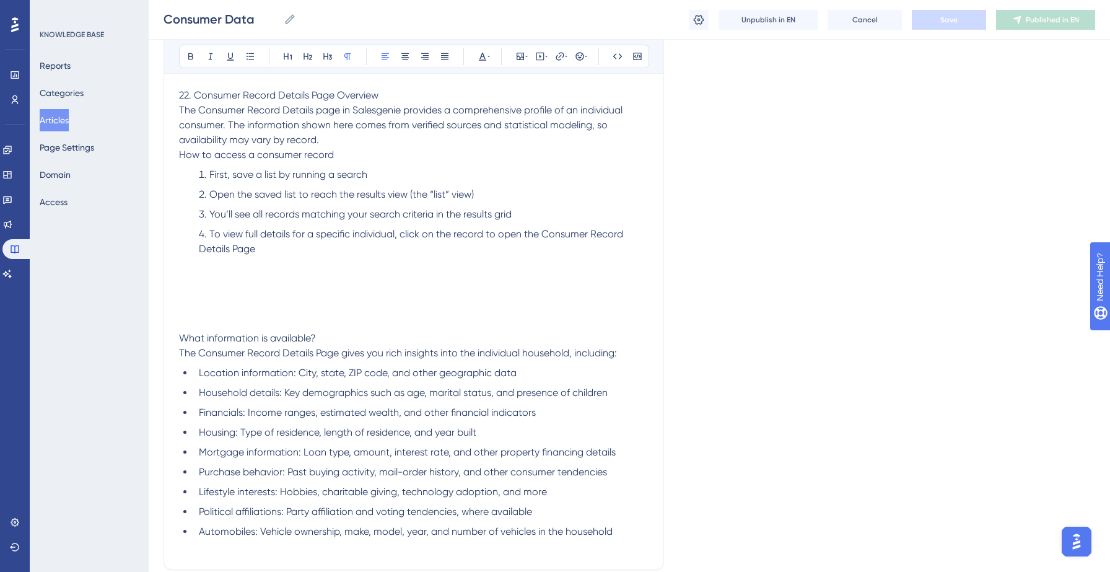
click at [475, 301] on p at bounding box center [414, 293] width 470 height 15
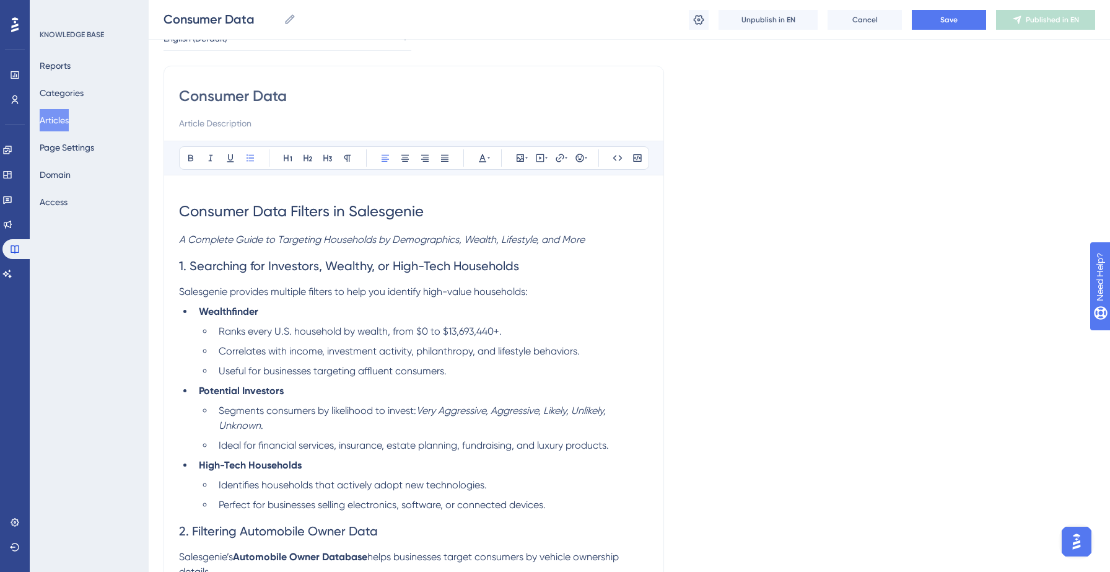
scroll to position [60, 0]
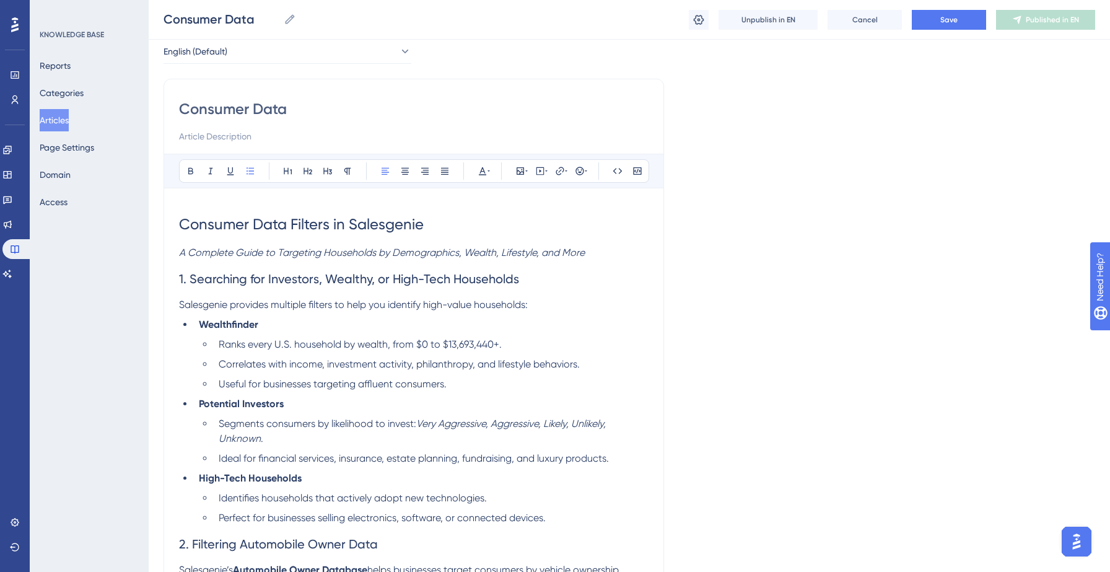
click at [458, 387] on li "Useful for businesses targeting affluent consumers." at bounding box center [431, 384] width 435 height 15
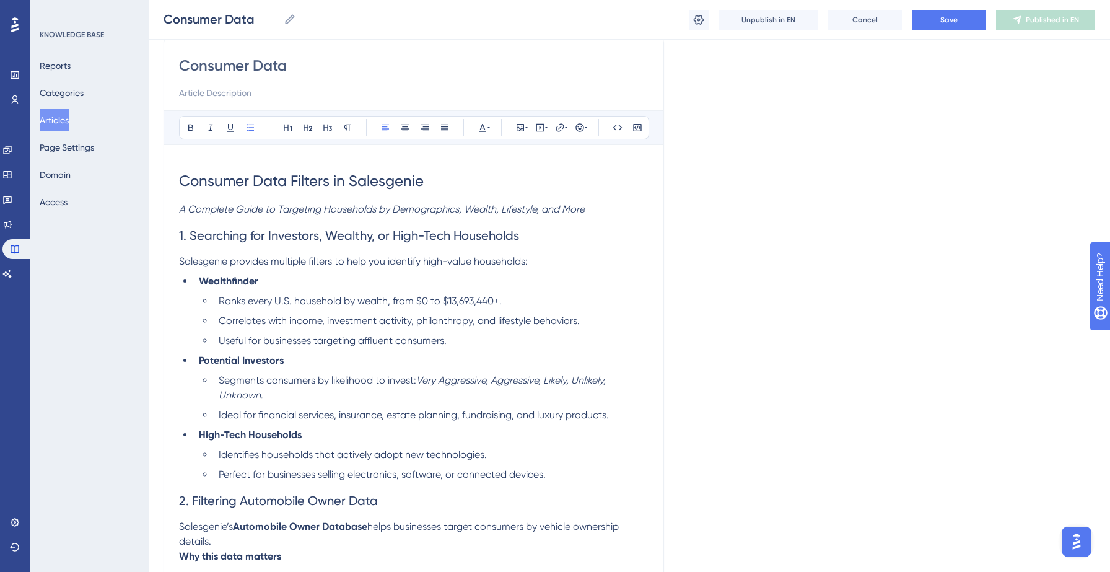
scroll to position [144, 0]
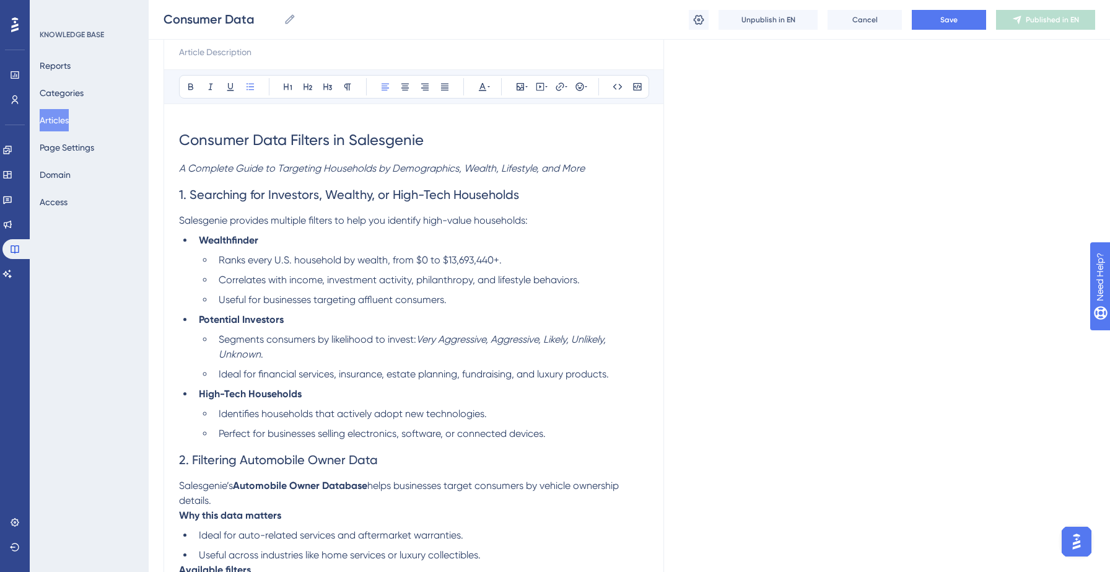
click at [564, 439] on li "Perfect for businesses selling electronics, software, or connected devices." at bounding box center [431, 433] width 435 height 15
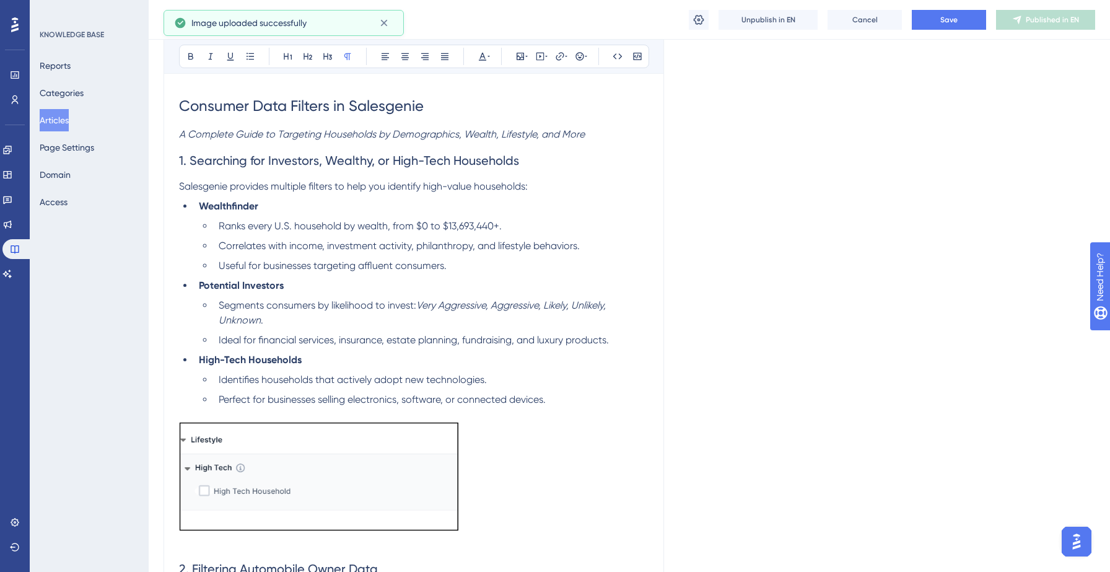
scroll to position [181, 0]
click at [445, 456] on img at bounding box center [318, 473] width 279 height 109
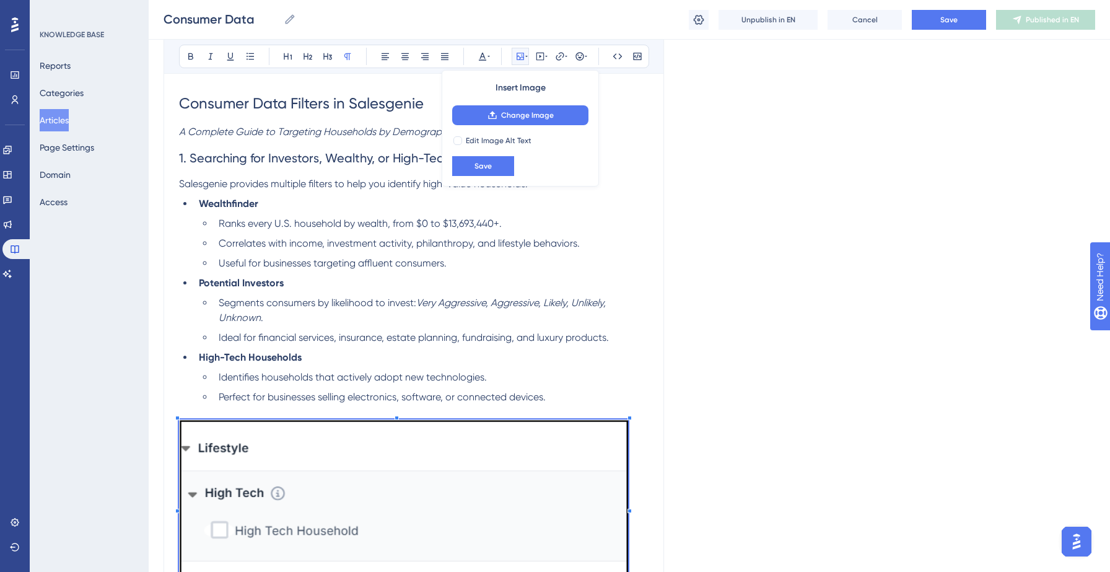
click at [631, 492] on p at bounding box center [414, 509] width 470 height 180
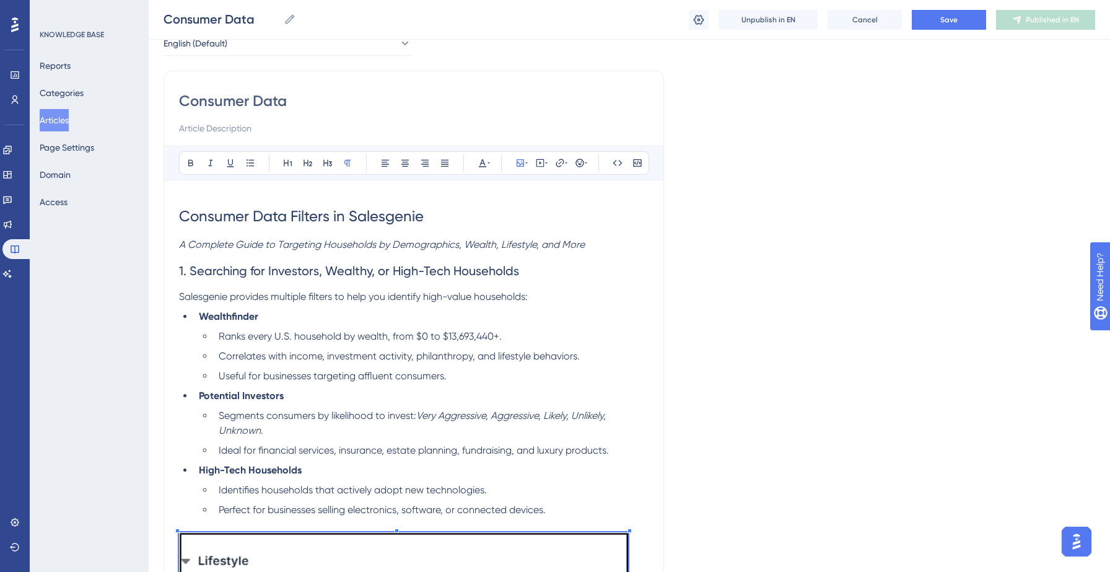
scroll to position [0, 0]
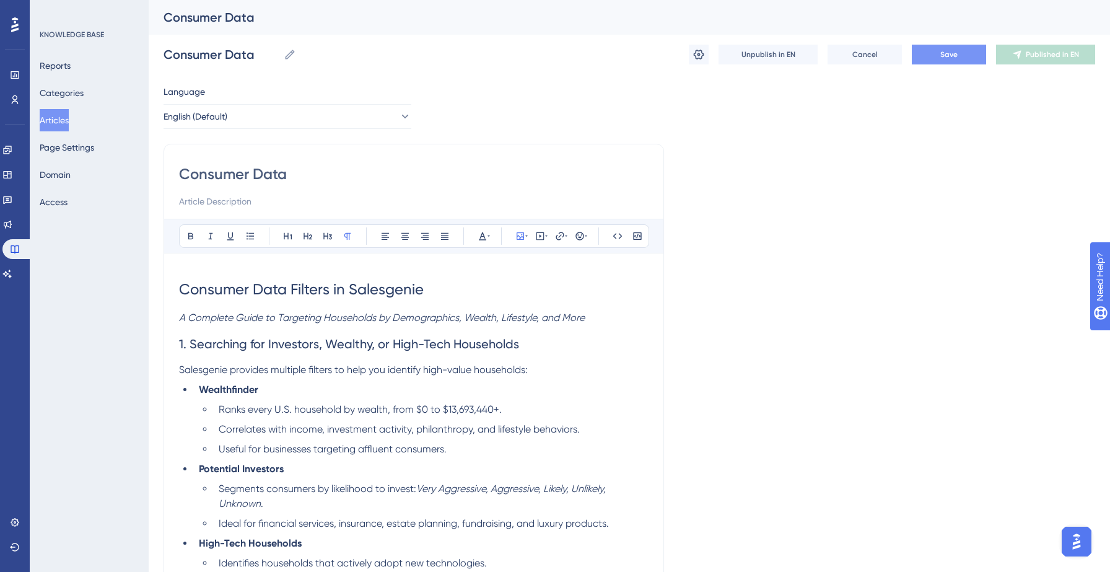
click at [955, 51] on span "Save" at bounding box center [948, 55] width 17 height 10
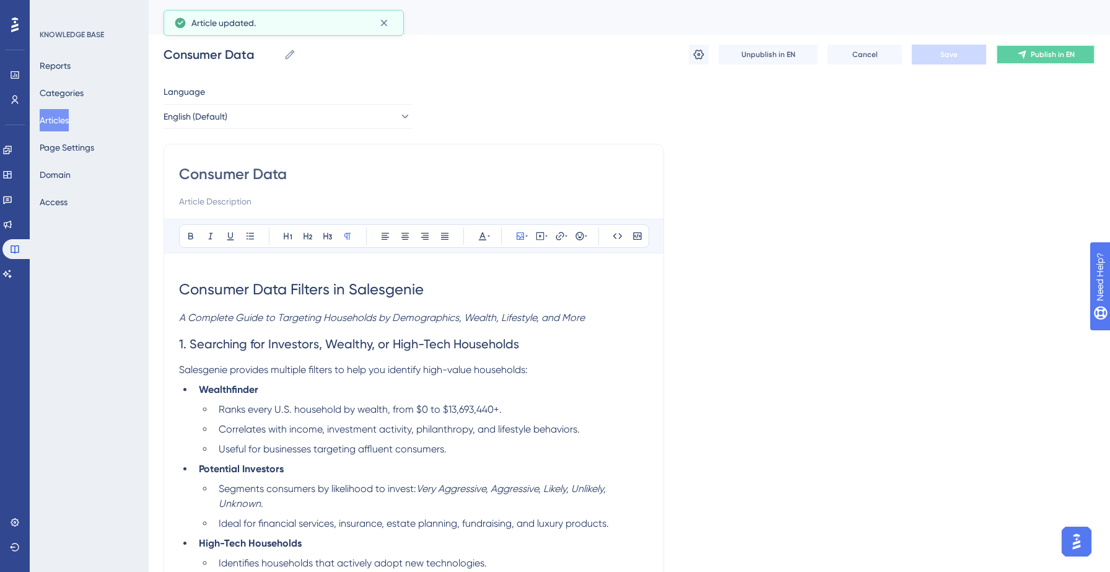
click at [1014, 48] on button "Publish in EN" at bounding box center [1045, 55] width 99 height 20
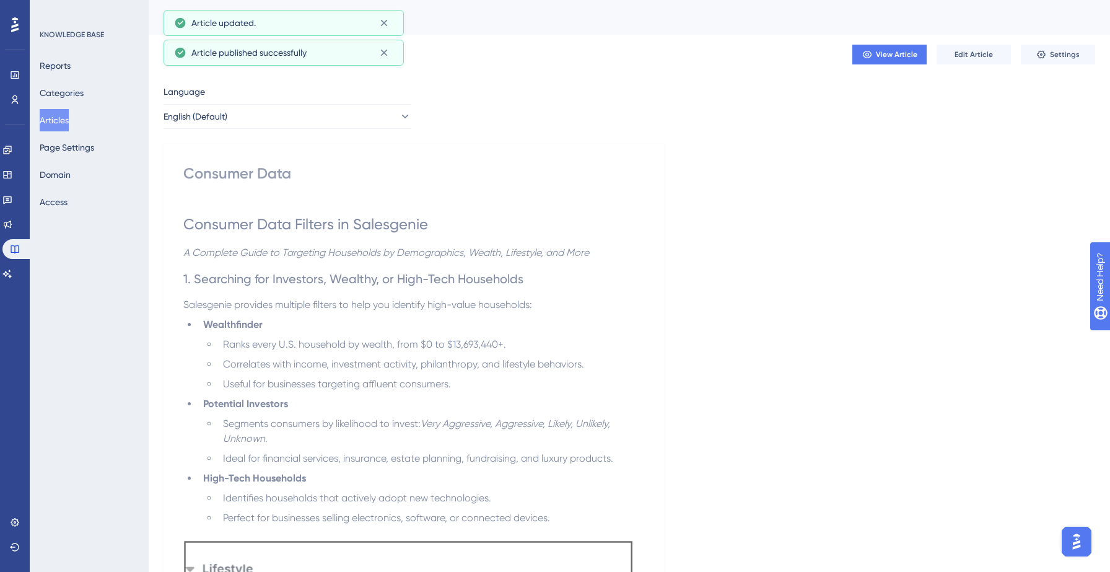
click at [66, 121] on button "Articles" at bounding box center [54, 120] width 29 height 22
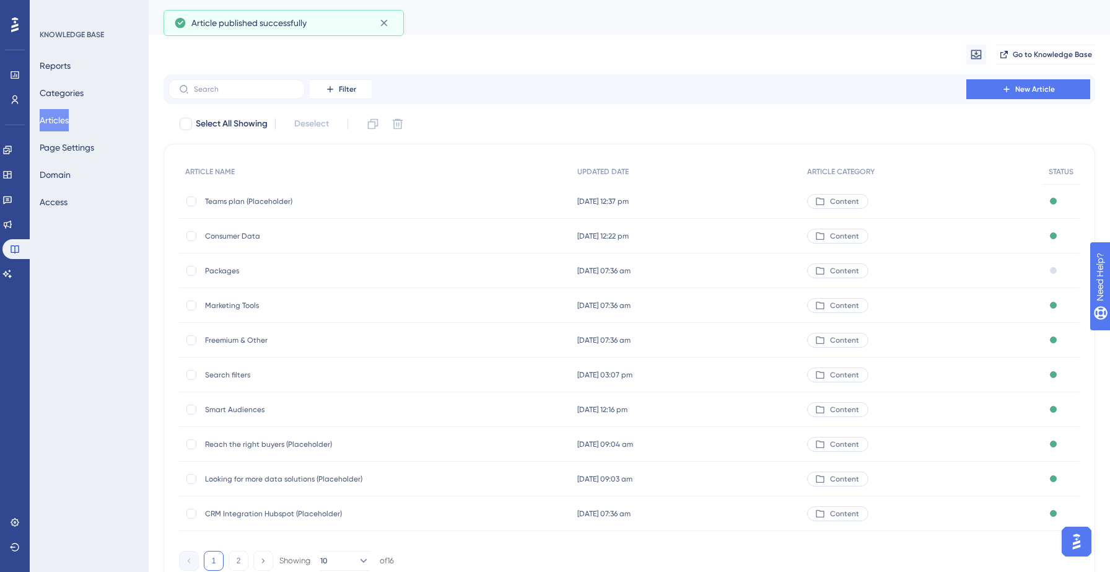
click at [216, 273] on span "Packages" at bounding box center [304, 271] width 198 height 10
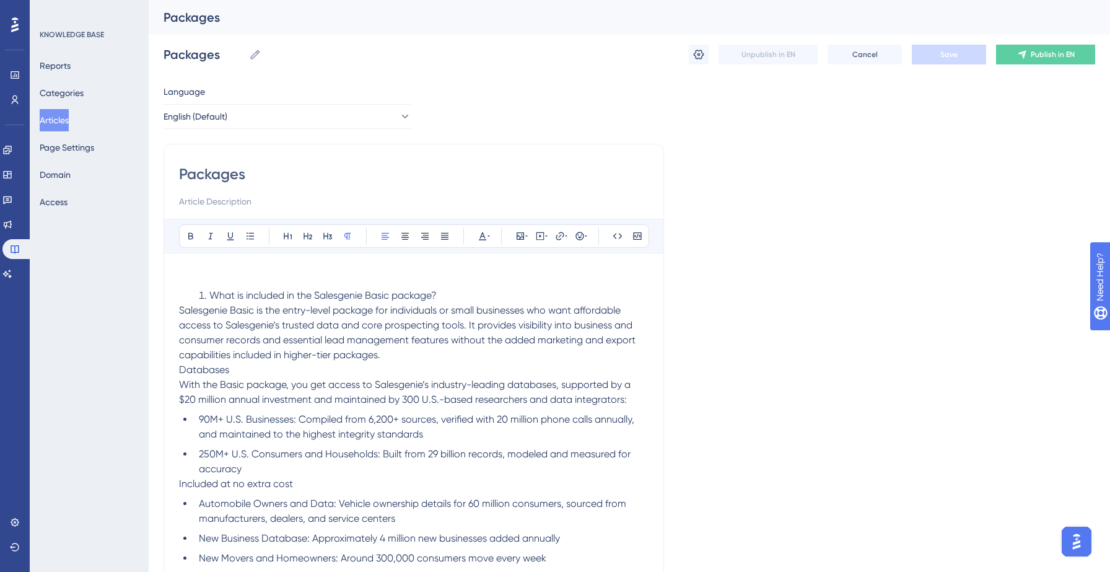
click at [69, 118] on button "Articles" at bounding box center [54, 120] width 29 height 22
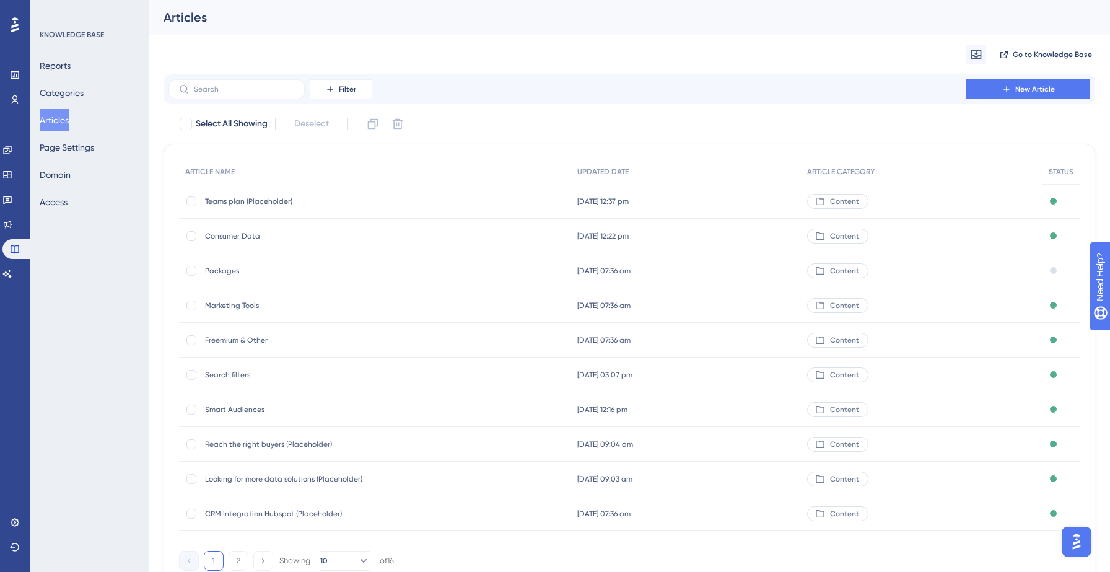
click at [235, 235] on span "Consumer Data" at bounding box center [304, 236] width 198 height 10
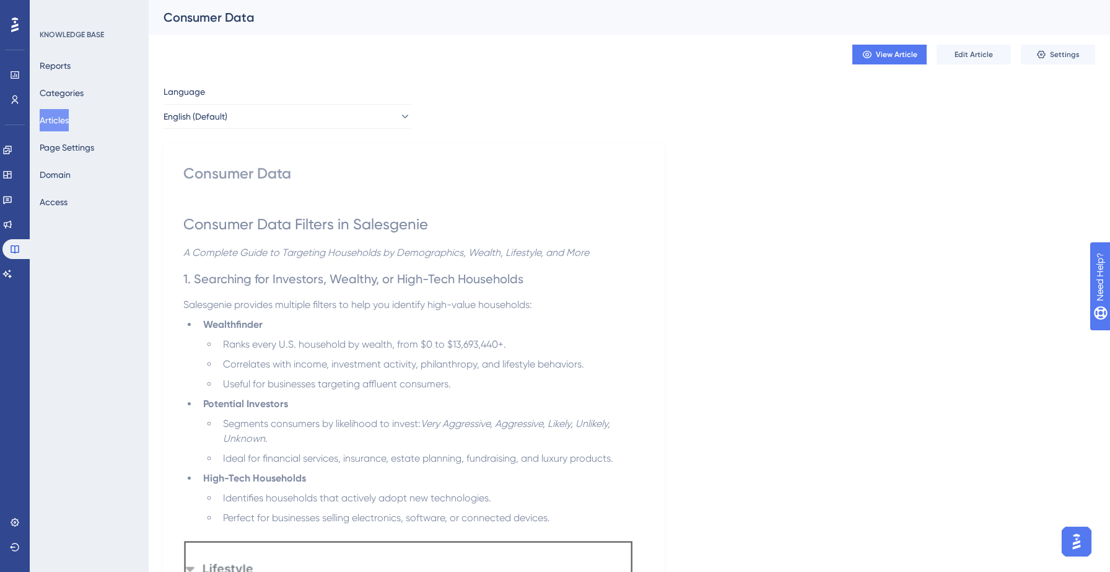
click at [64, 125] on button "Articles" at bounding box center [54, 120] width 29 height 22
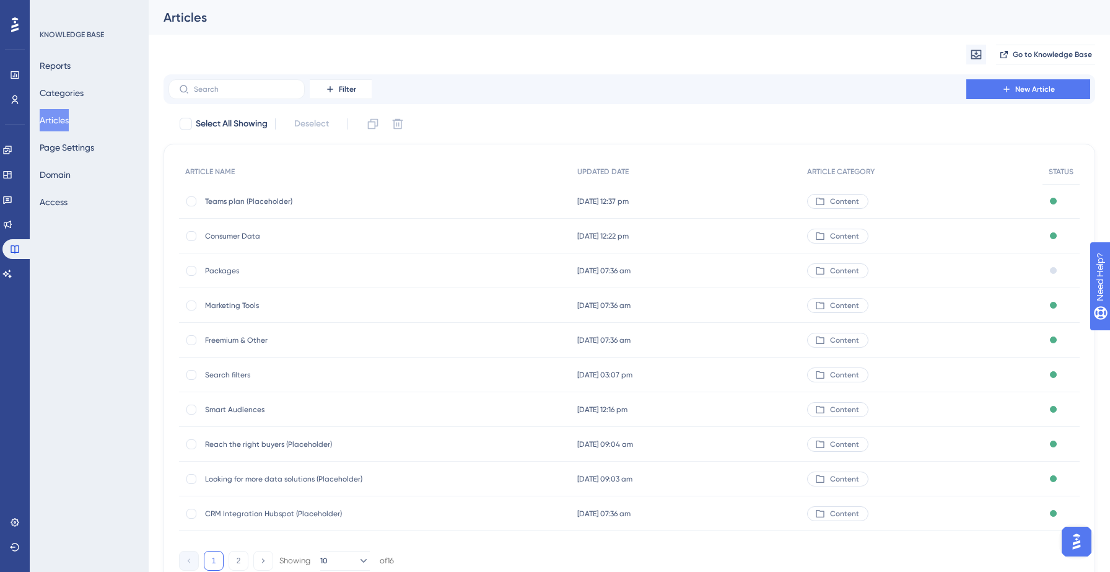
click at [232, 271] on span "Packages" at bounding box center [304, 271] width 198 height 10
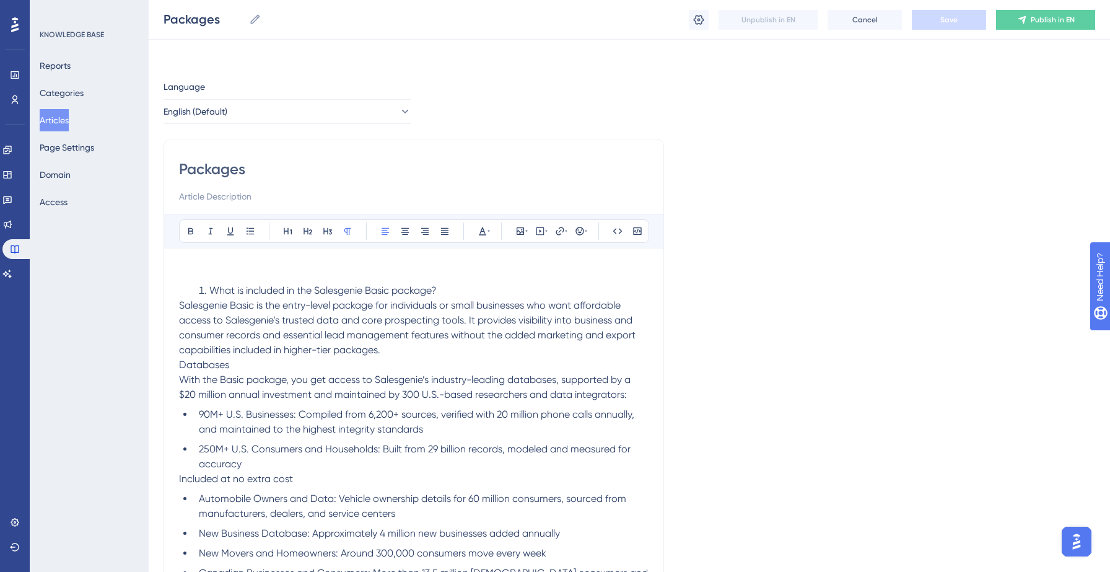
scroll to position [8946, 0]
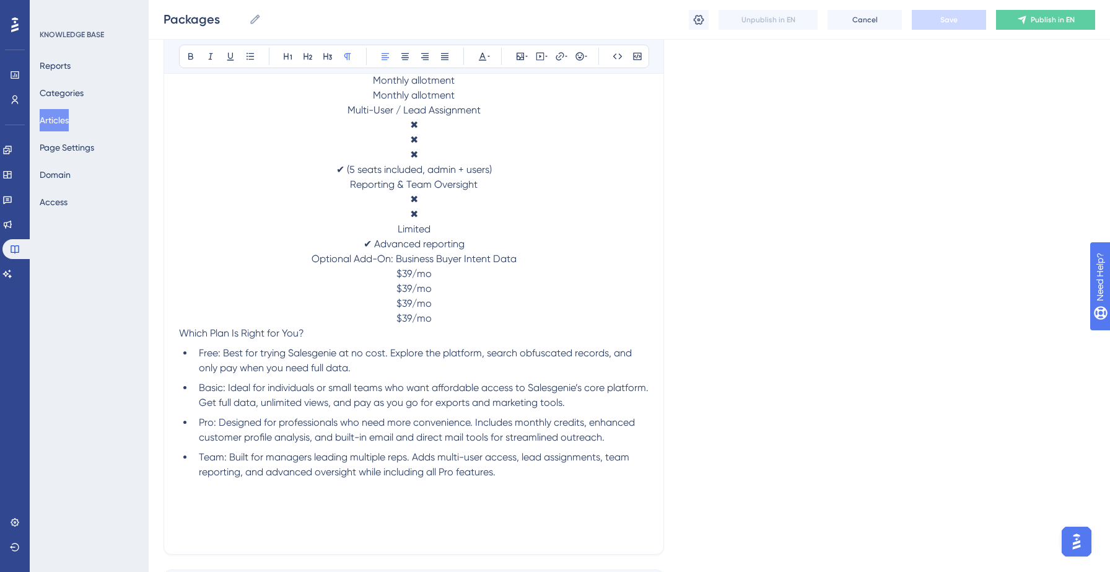
click at [572, 177] on p "✔ (5 seats included, admin + users)" at bounding box center [414, 169] width 470 height 15
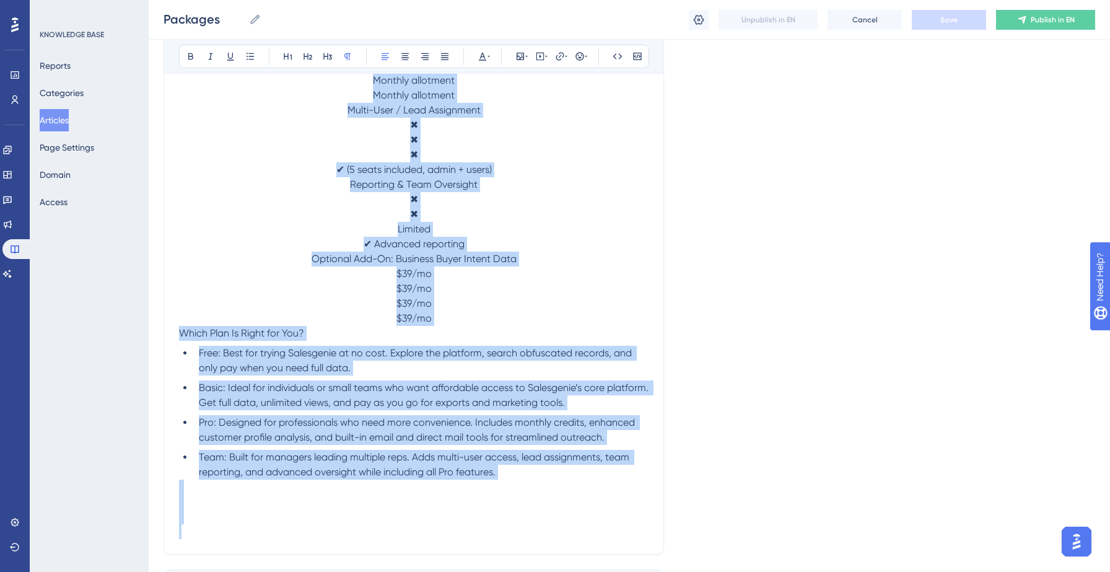
copy div "Lore ip dolorsit am con Adipiscing Elits doeiusm? Temporinci Utlab et dol magna…"
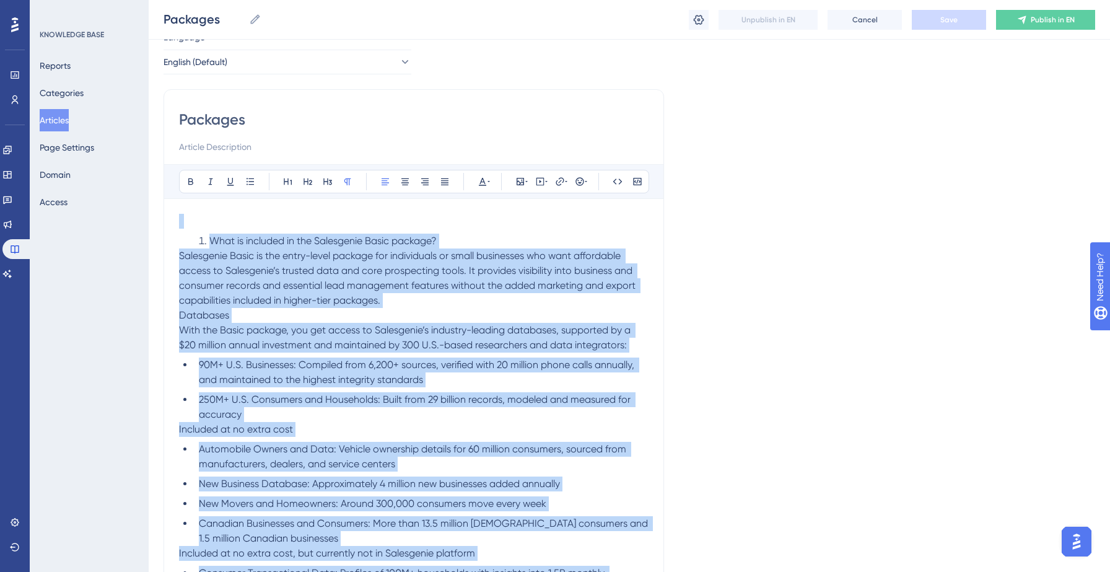
scroll to position [0, 0]
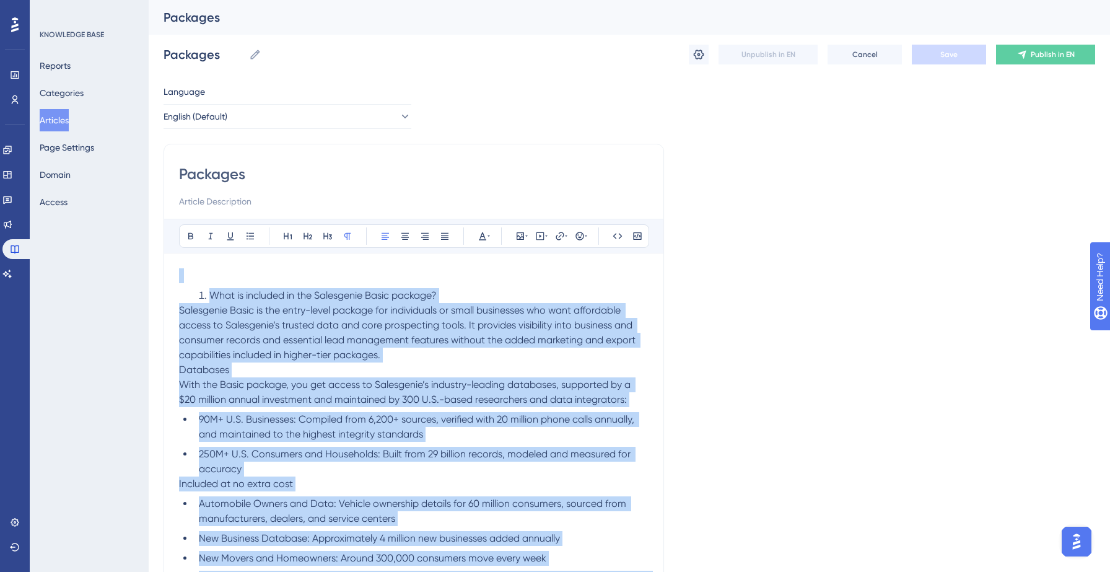
click at [335, 334] on span "Salesgenie Basic is the entry-level package for individuals or small businesses…" at bounding box center [408, 332] width 459 height 56
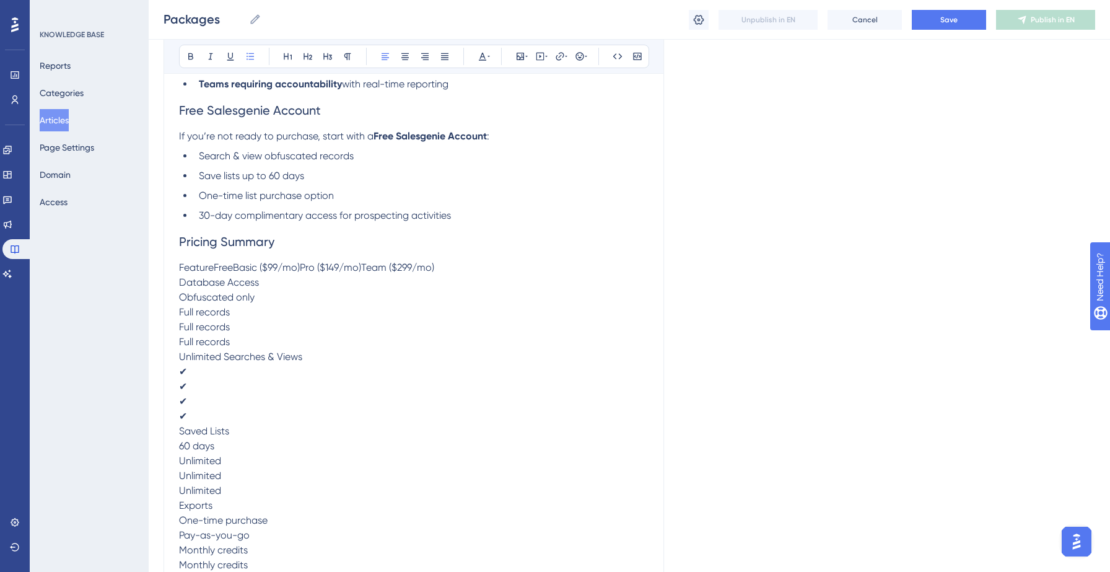
scroll to position [2227, 0]
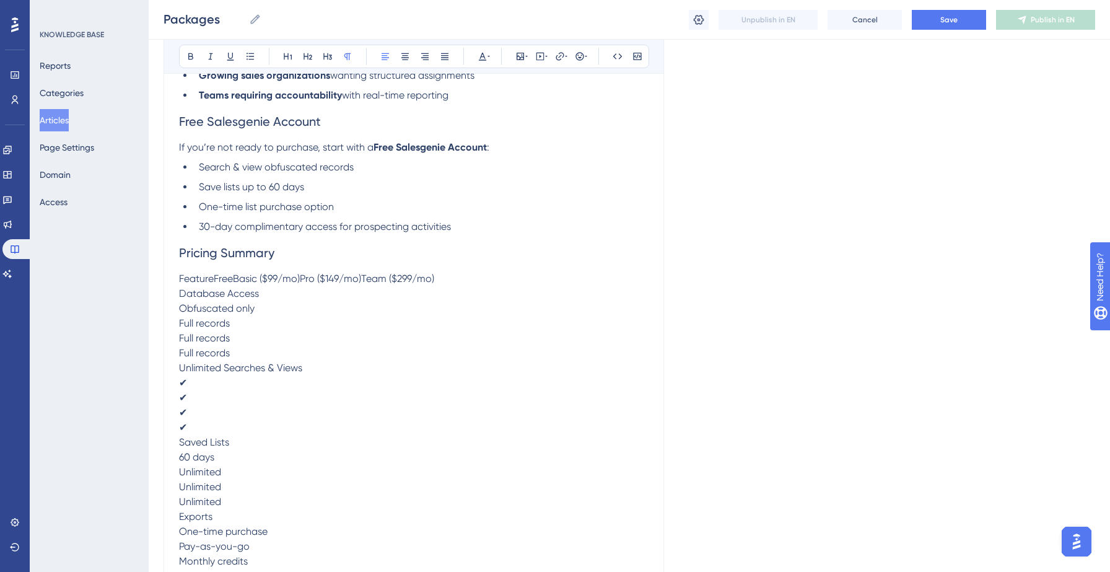
click at [185, 284] on span "FeatureFreeBasic ($99/mo)Pro ($149/mo)Team ($299/mo)" at bounding box center [306, 279] width 255 height 12
click at [179, 284] on span "FeatureFreeBasic ($99/mo)Pro ($149/mo)Team ($299/mo)" at bounding box center [306, 279] width 255 height 12
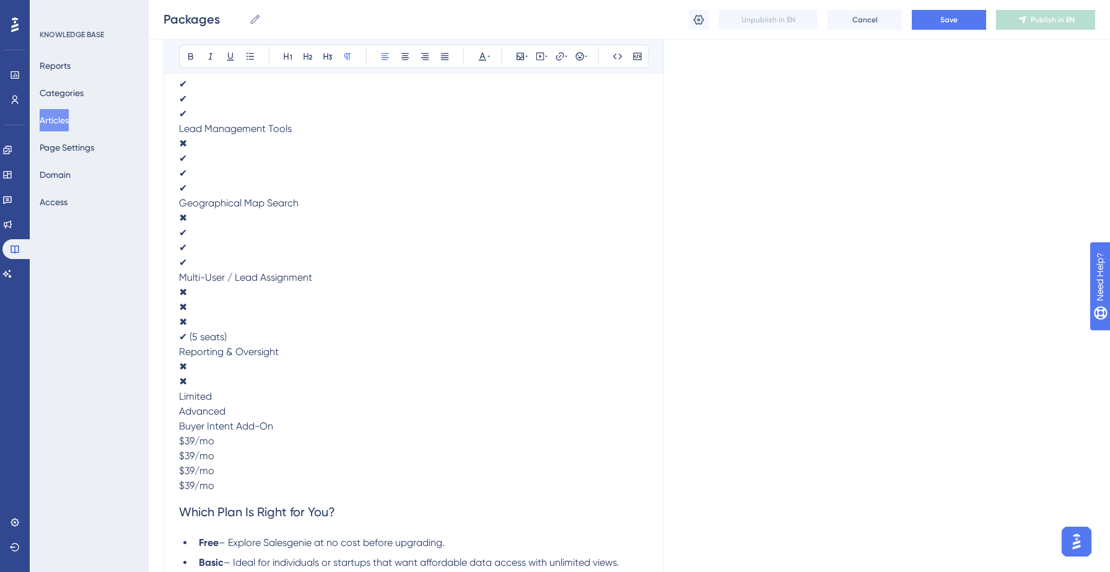
scroll to position [3256, 0]
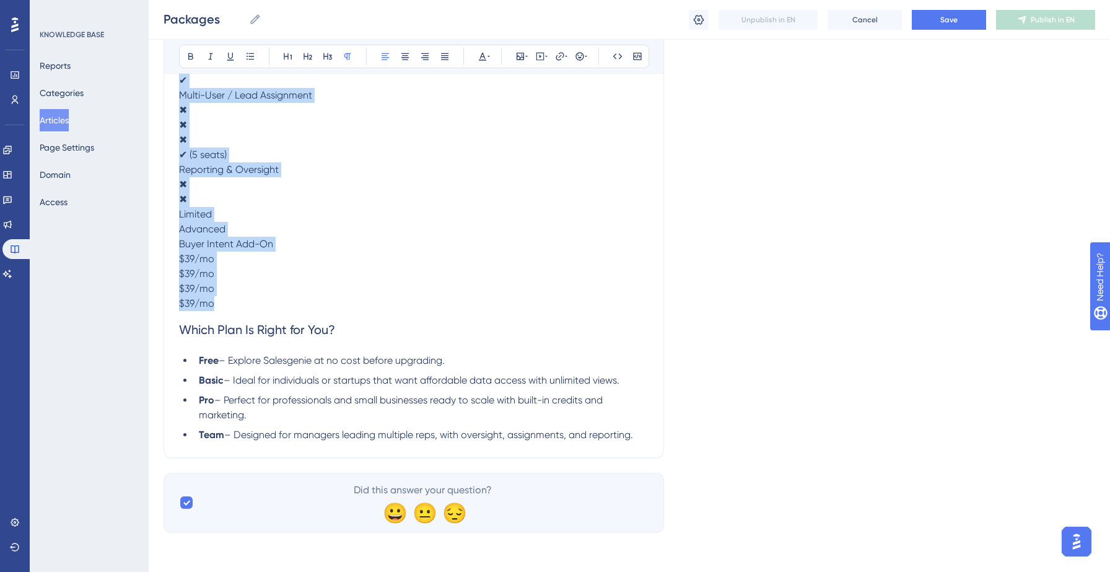
drag, startPoint x: 180, startPoint y: 287, endPoint x: 356, endPoint y: 311, distance: 177.5
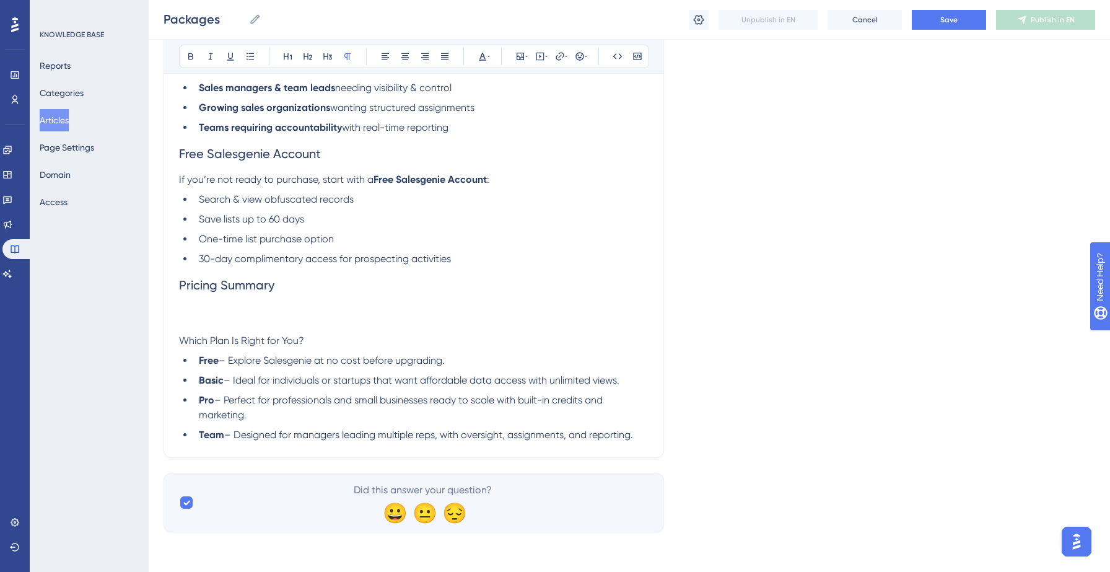
scroll to position [2208, 0]
click at [256, 308] on p at bounding box center [414, 311] width 470 height 15
click at [525, 53] on icon at bounding box center [526, 56] width 2 height 10
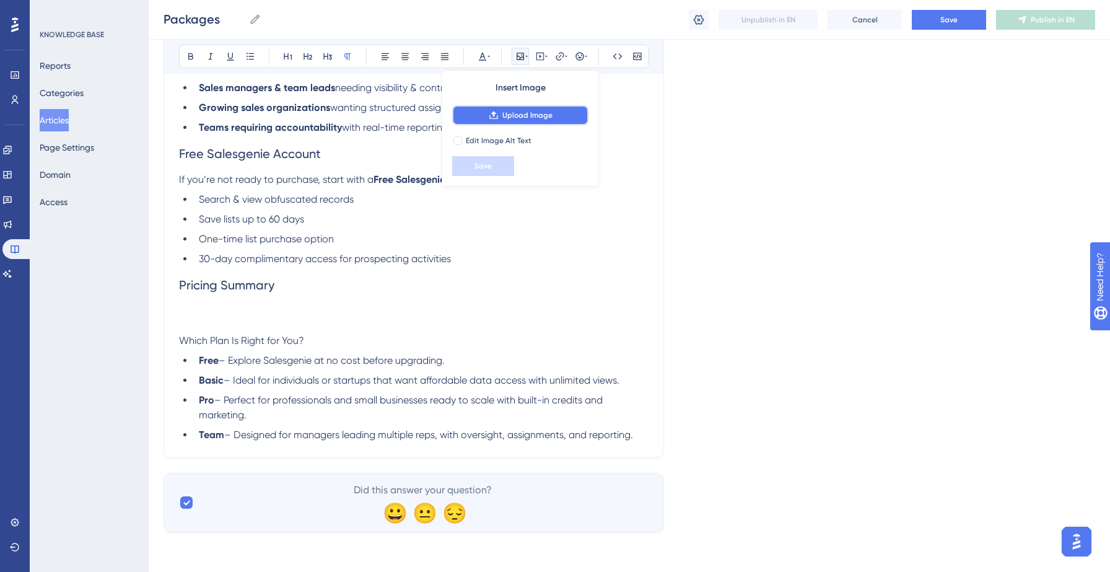
click at [520, 111] on span "Upload Image" at bounding box center [527, 115] width 50 height 10
click at [494, 115] on icon at bounding box center [493, 115] width 8 height 8
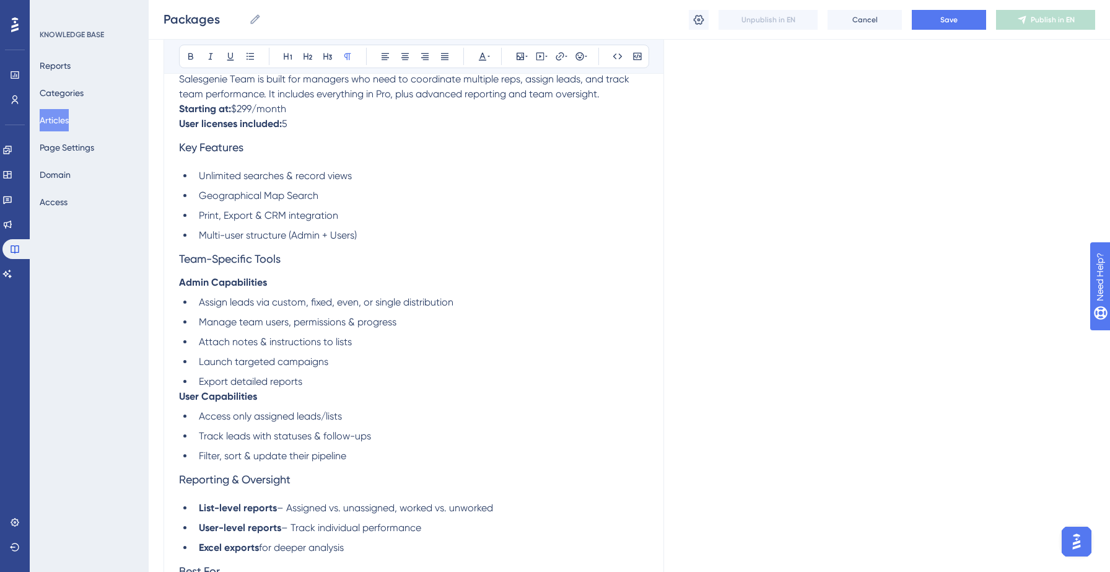
scroll to position [1675, 0]
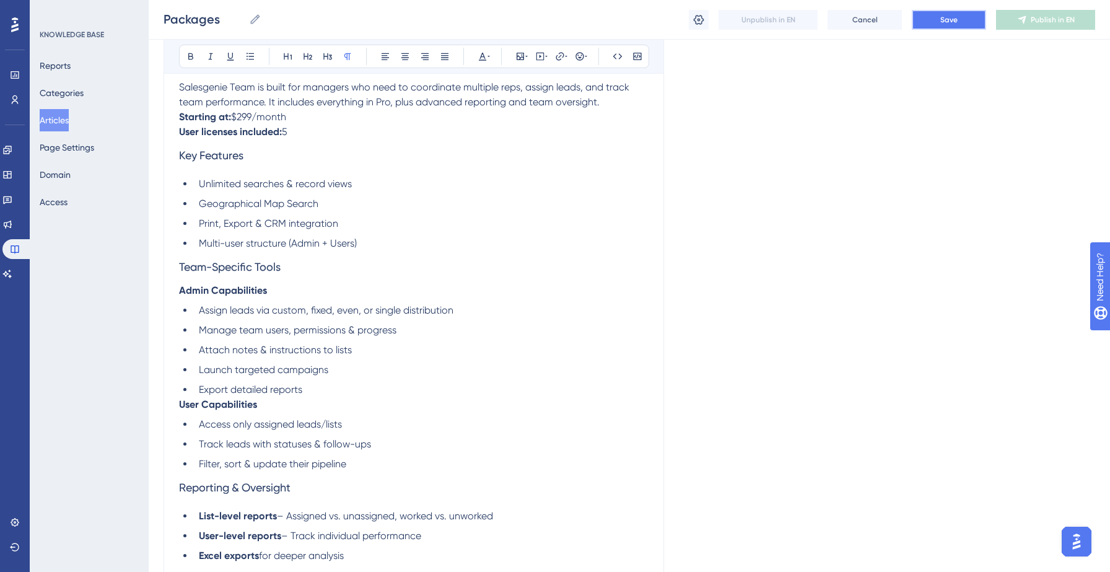
click at [946, 22] on span "Save" at bounding box center [948, 20] width 17 height 10
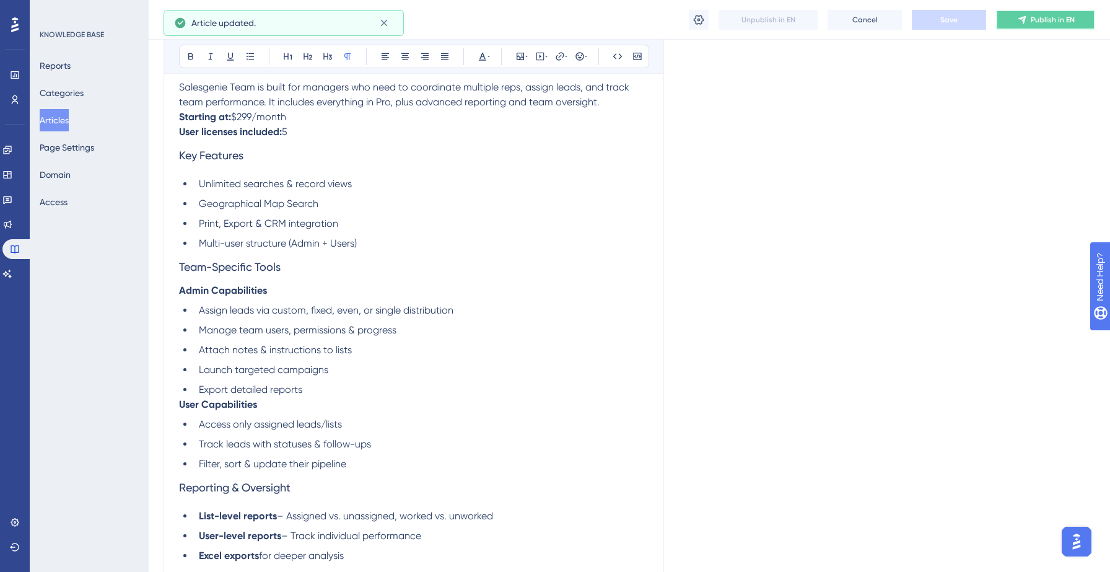
click at [1039, 19] on span "Publish in EN" at bounding box center [1053, 20] width 44 height 10
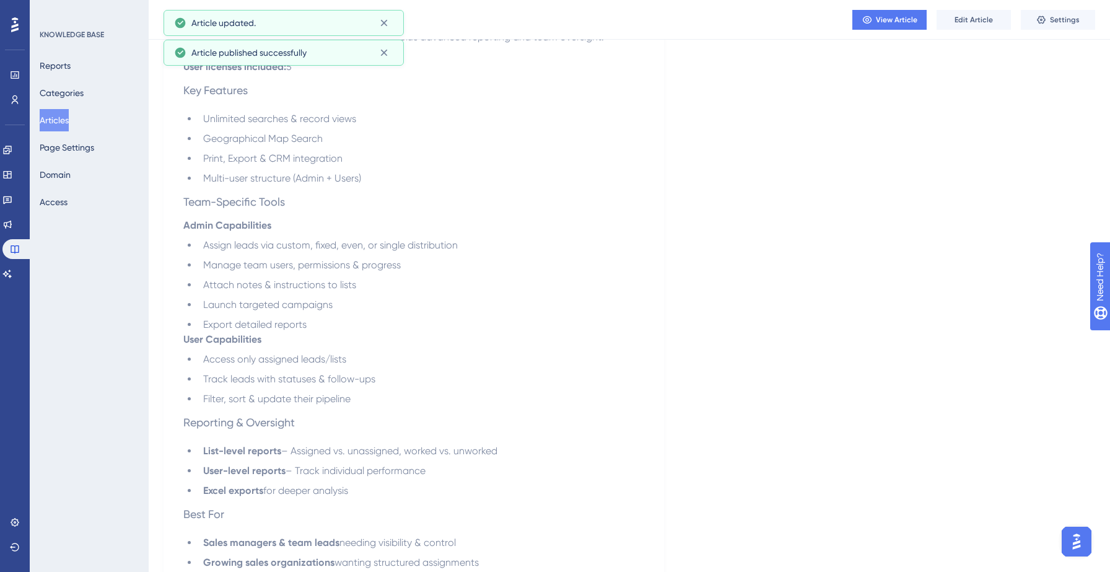
click at [63, 124] on button "Articles" at bounding box center [54, 120] width 29 height 22
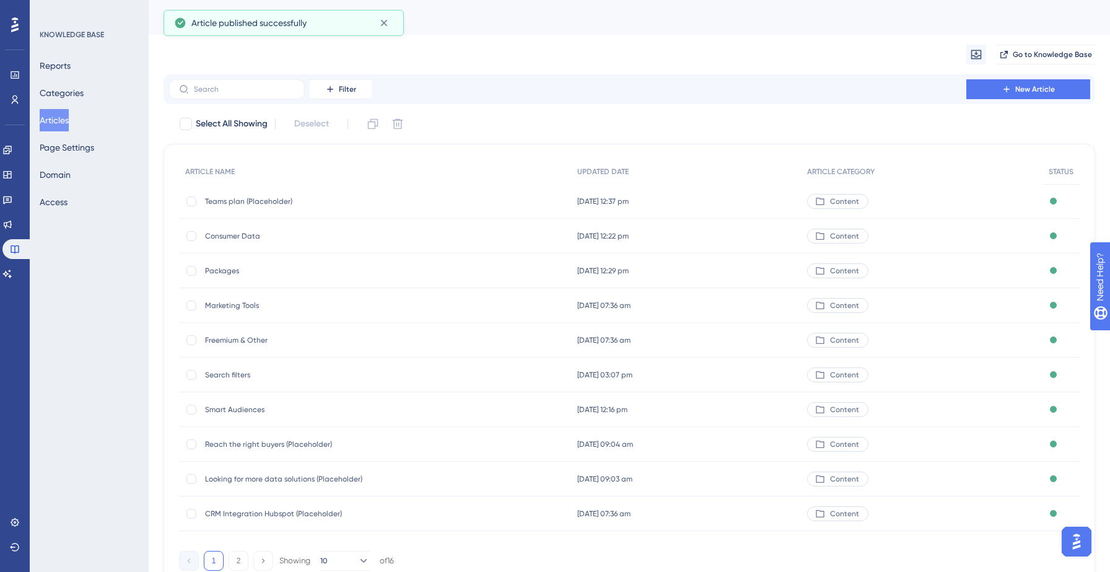
click at [235, 308] on span "Marketing Tools" at bounding box center [304, 305] width 198 height 10
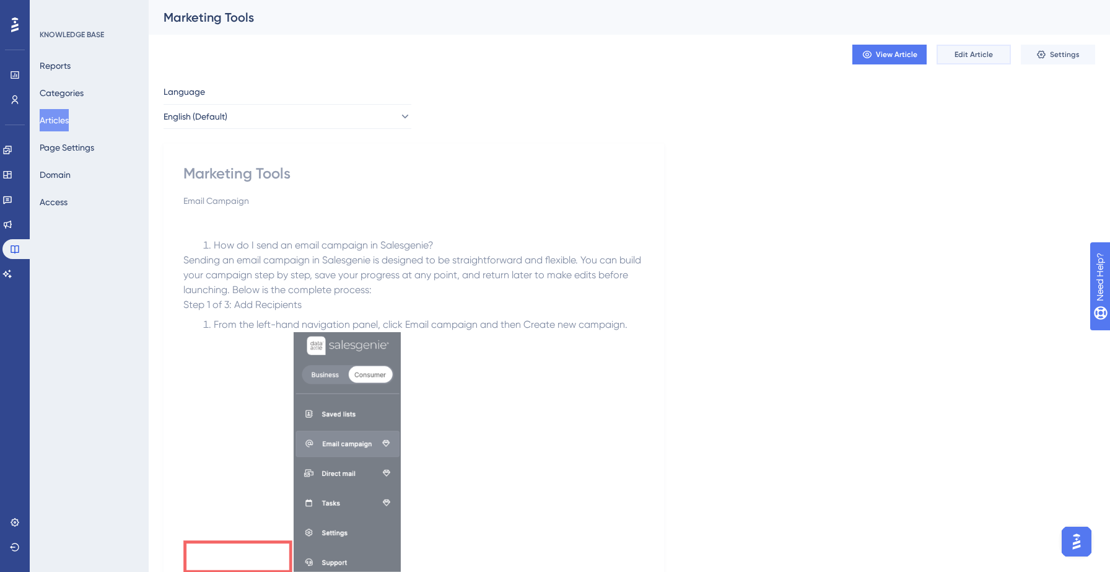
click at [987, 53] on span "Edit Article" at bounding box center [974, 55] width 38 height 10
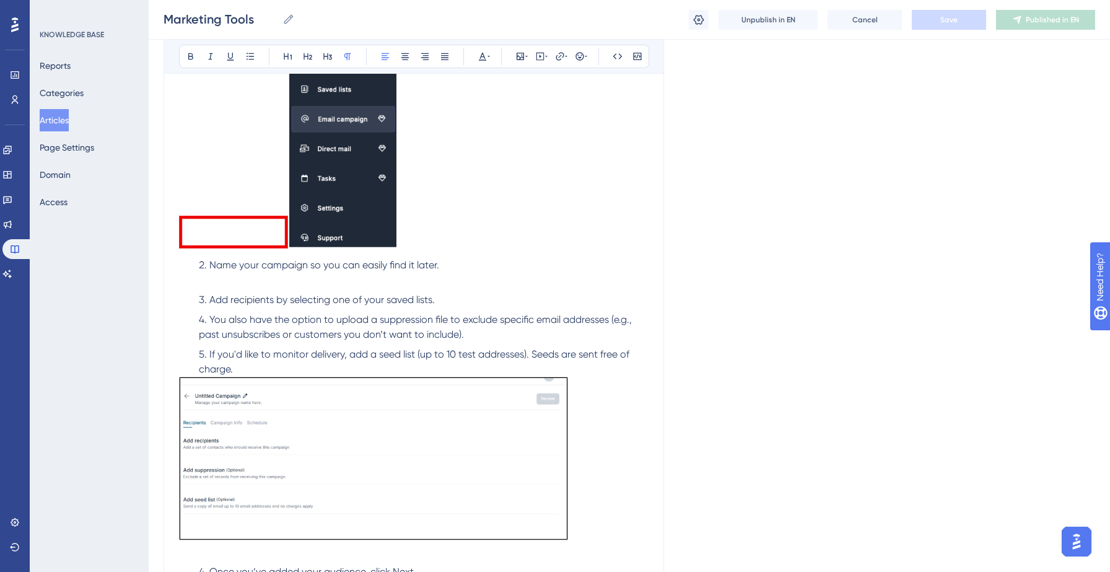
scroll to position [371, 0]
click at [259, 234] on img at bounding box center [234, 230] width 110 height 33
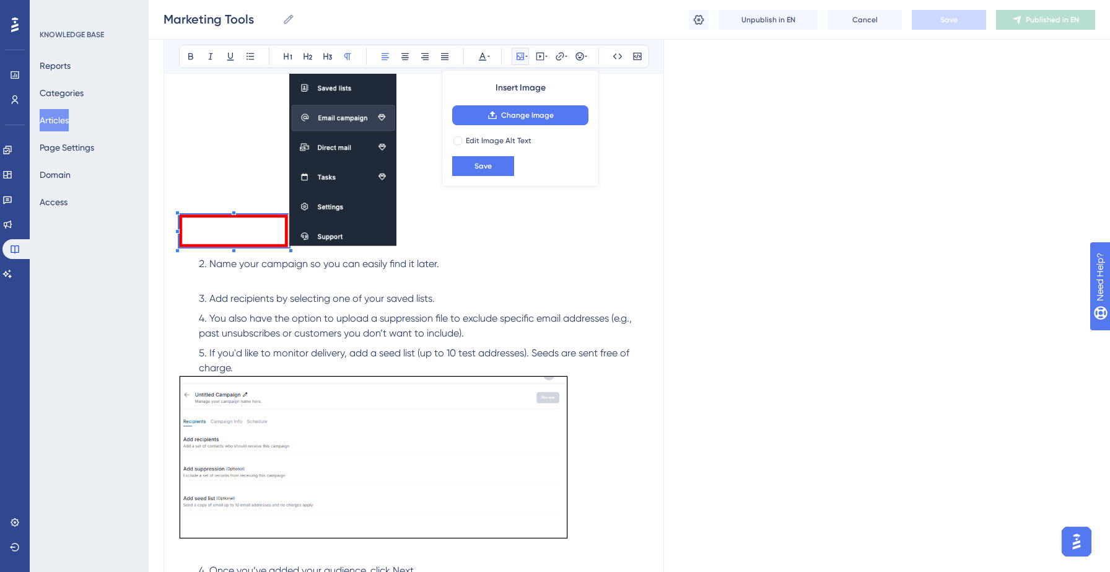
click at [318, 211] on img at bounding box center [342, 126] width 107 height 241
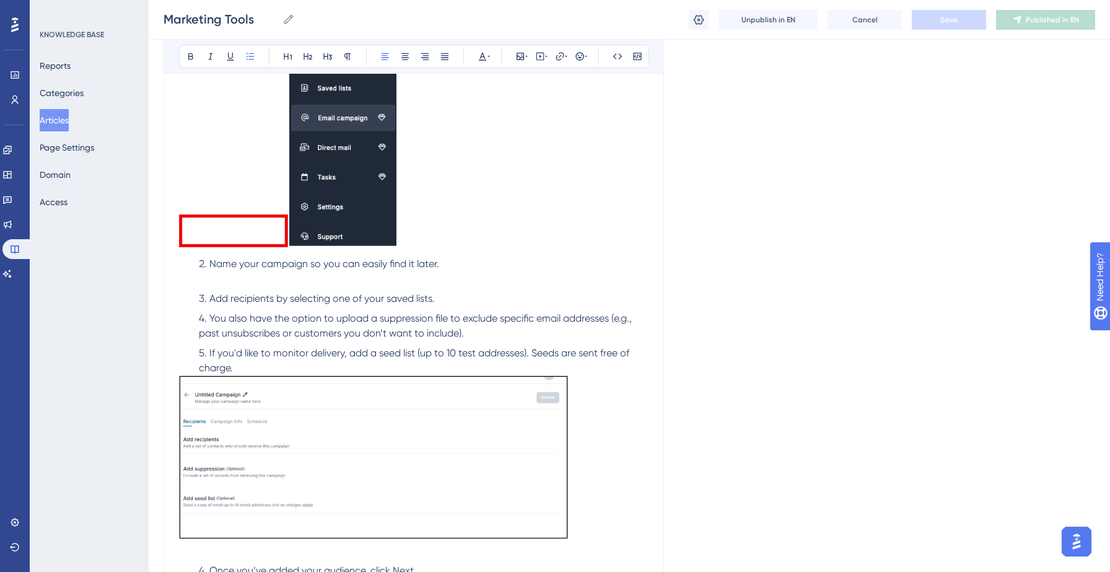
click at [330, 302] on span "Add recipients by selecting one of your saved lists." at bounding box center [321, 298] width 225 height 12
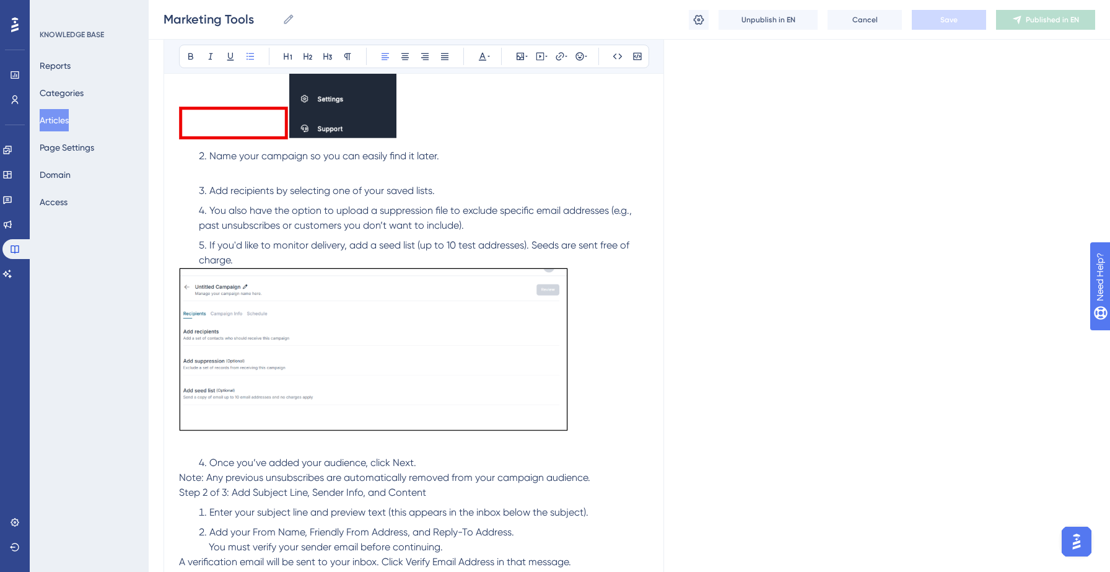
click at [330, 302] on img at bounding box center [373, 350] width 389 height 164
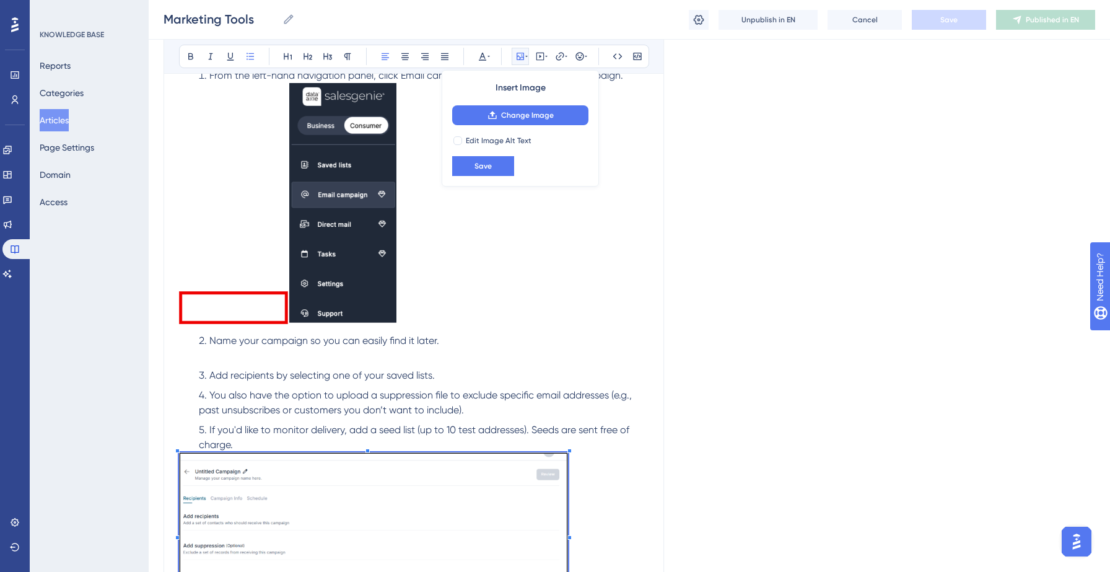
scroll to position [236, 0]
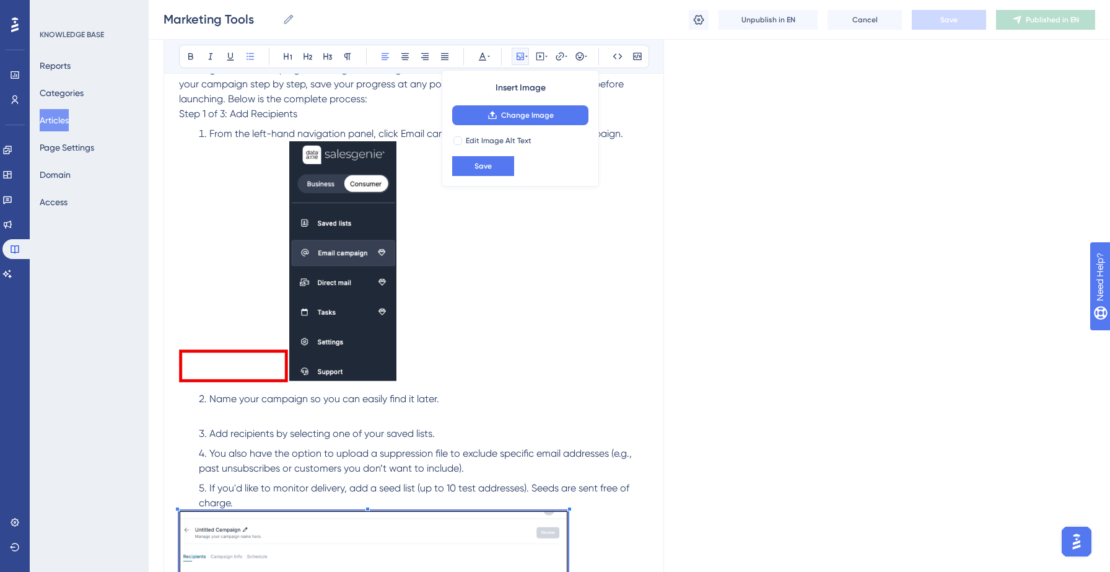
click at [261, 370] on img at bounding box center [234, 365] width 110 height 33
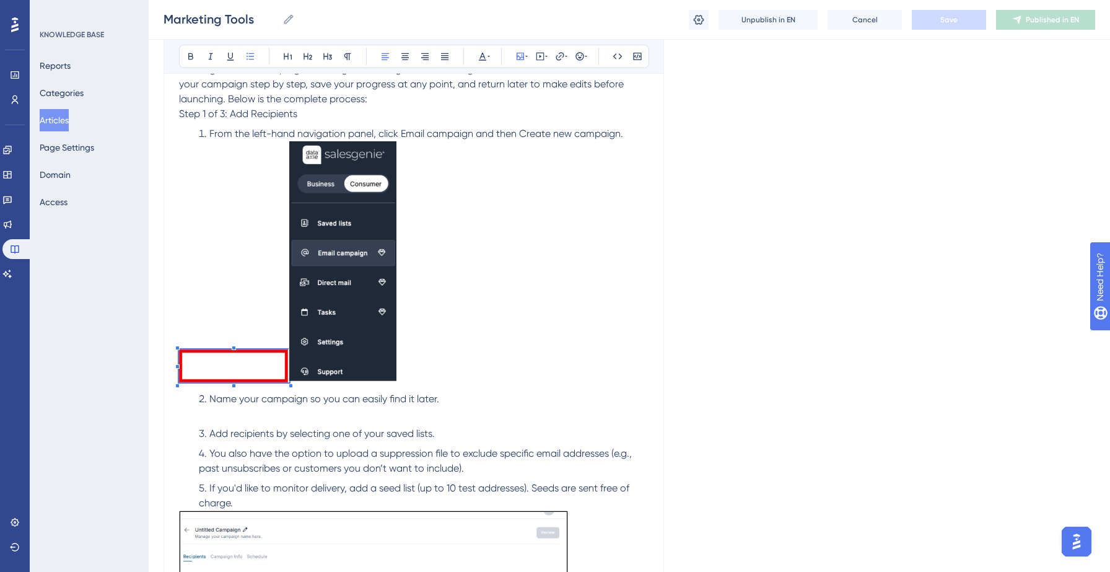
click at [307, 323] on img at bounding box center [342, 261] width 107 height 241
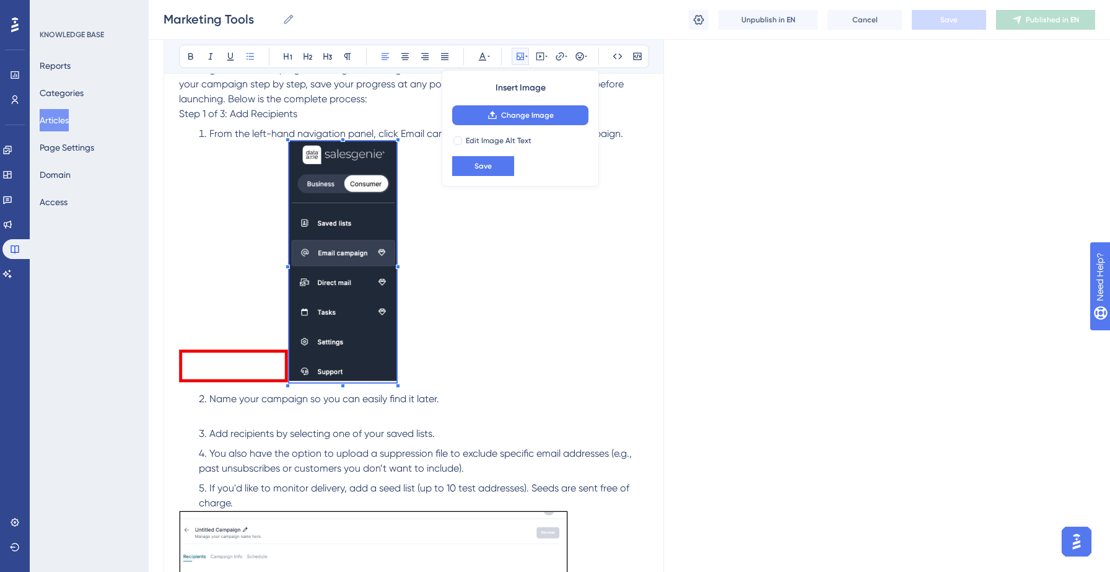
click at [254, 375] on img at bounding box center [234, 365] width 110 height 33
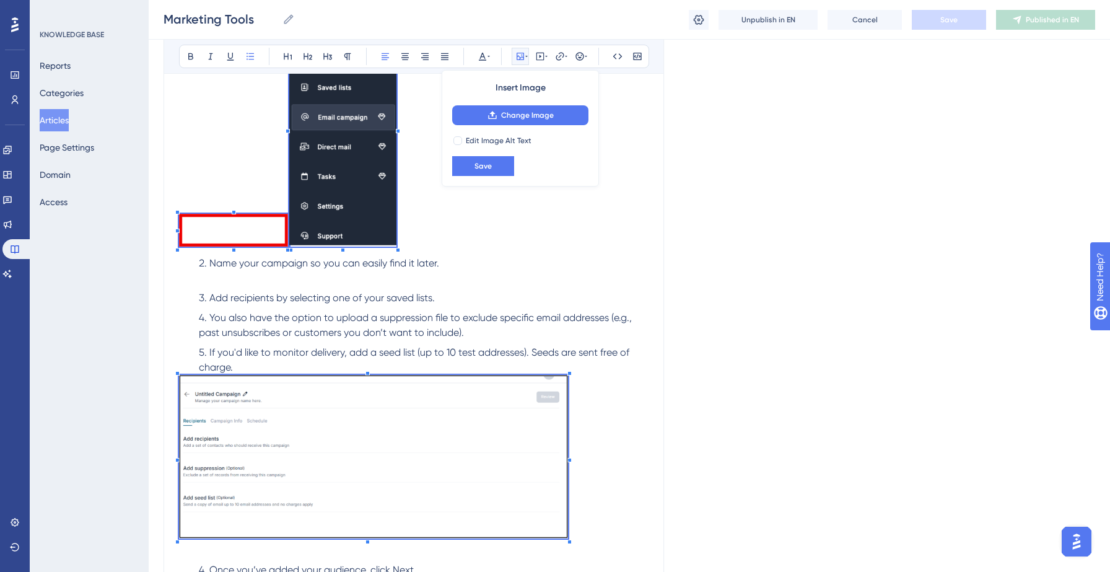
scroll to position [361, 0]
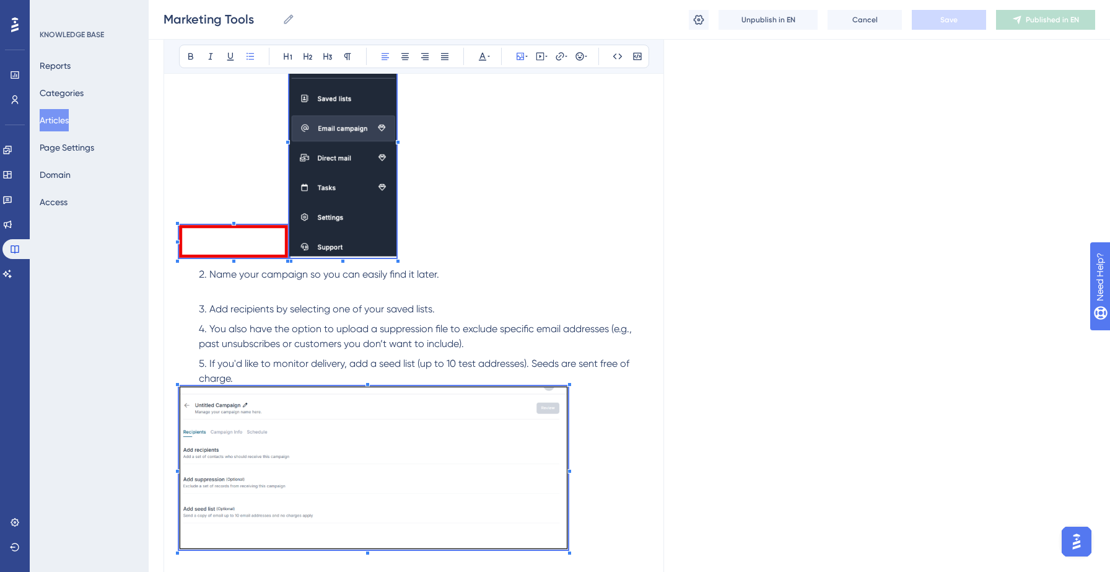
click at [476, 150] on p at bounding box center [414, 139] width 470 height 245
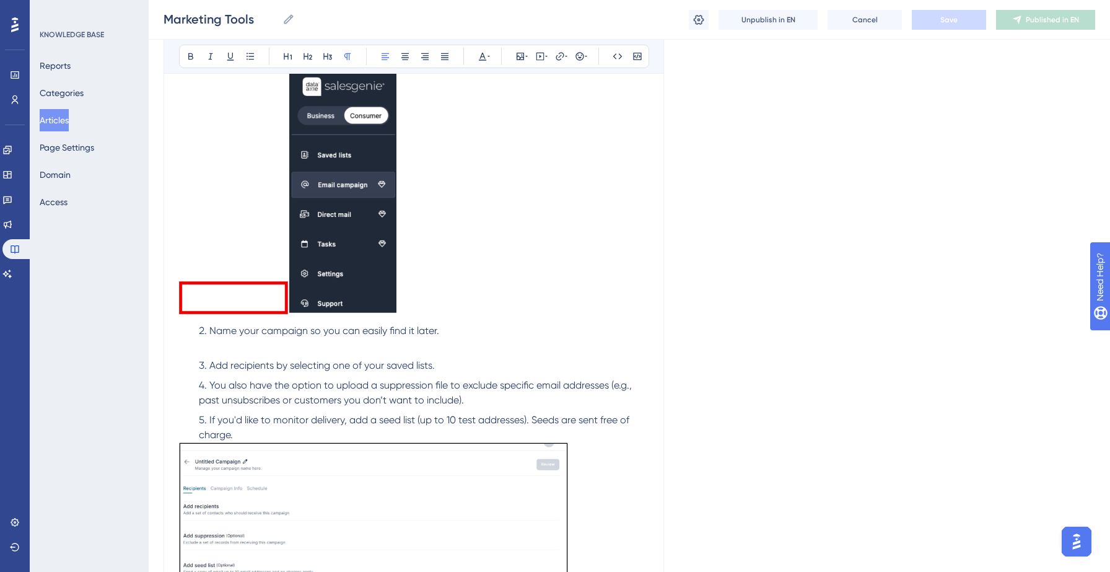
scroll to position [297, 0]
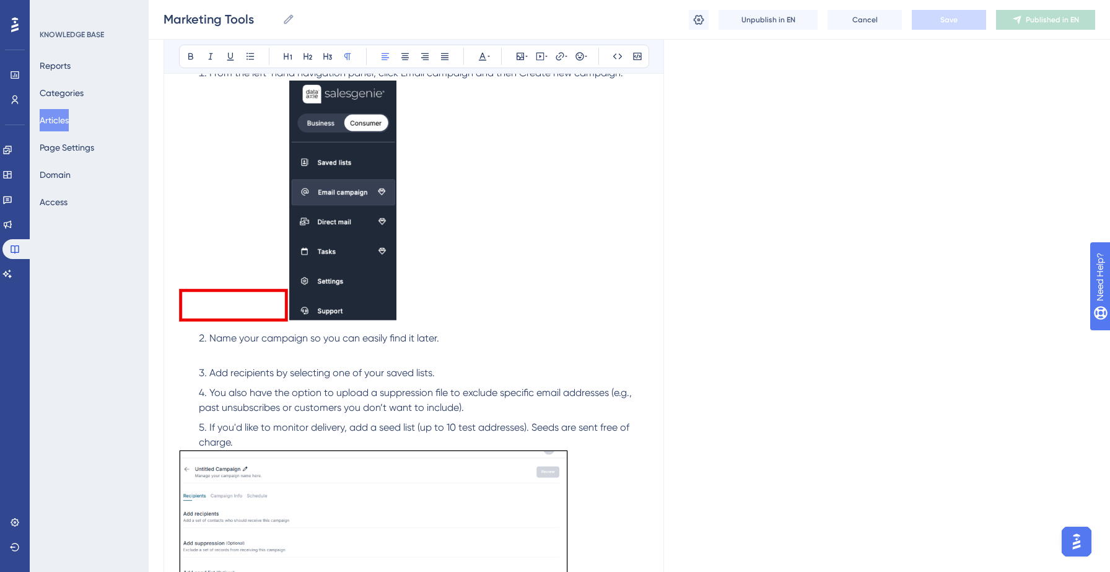
click at [347, 409] on span "You also have the option to upload a suppression file to exclude specific email…" at bounding box center [416, 400] width 435 height 27
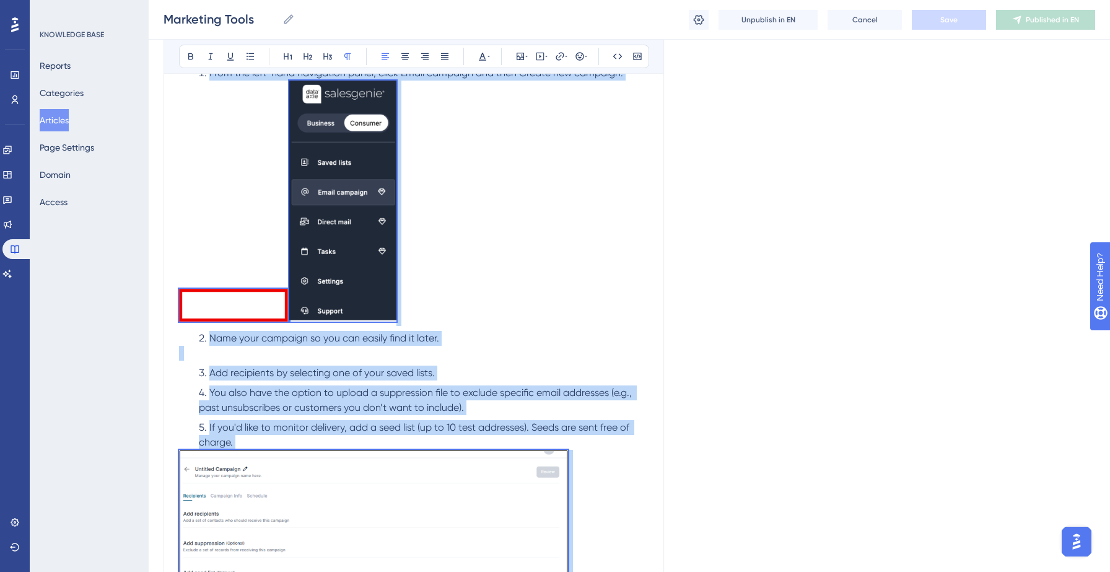
copy div "Lor ip D sita co adipi elitsedd ei Temporinci? Utlabor et dolor magnaali en Adm…"
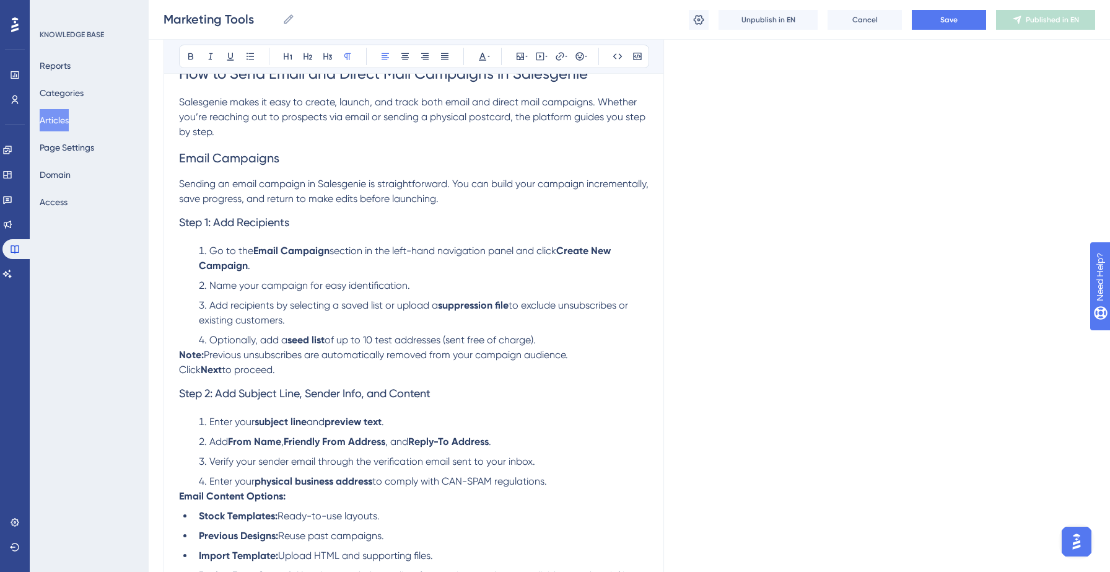
scroll to position [217, 0]
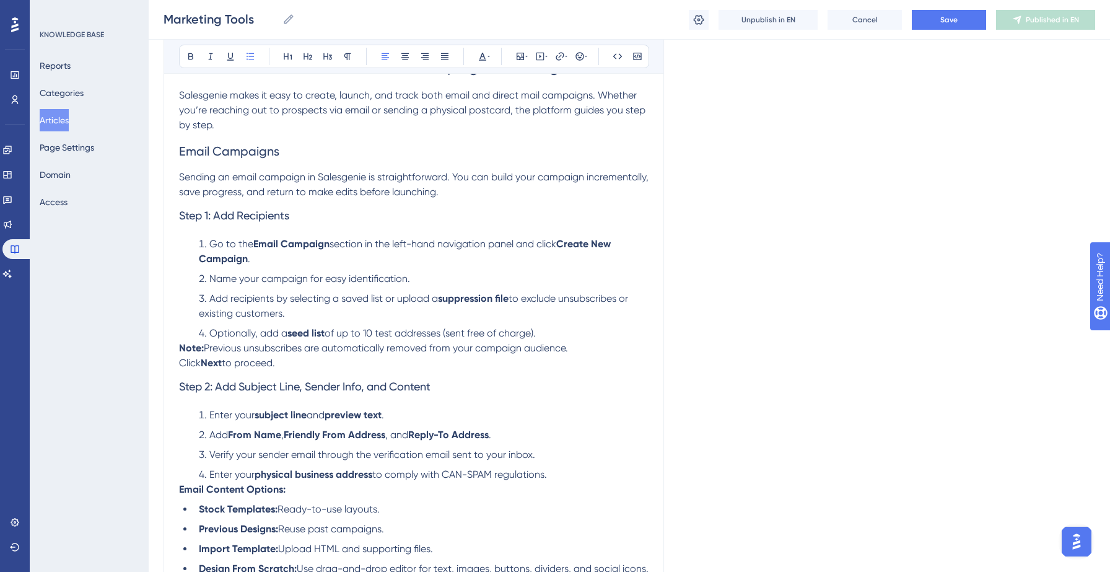
click at [268, 263] on li "Go to the Email Campaign section in the left-hand navigation panel and click Cr…" at bounding box center [421, 252] width 455 height 30
click at [211, 277] on span "Name your campaign for easy identification." at bounding box center [309, 279] width 201 height 12
click at [277, 264] on li "Go to the Email Campaign section in the left-hand navigation panel and click Cr…" at bounding box center [421, 252] width 455 height 30
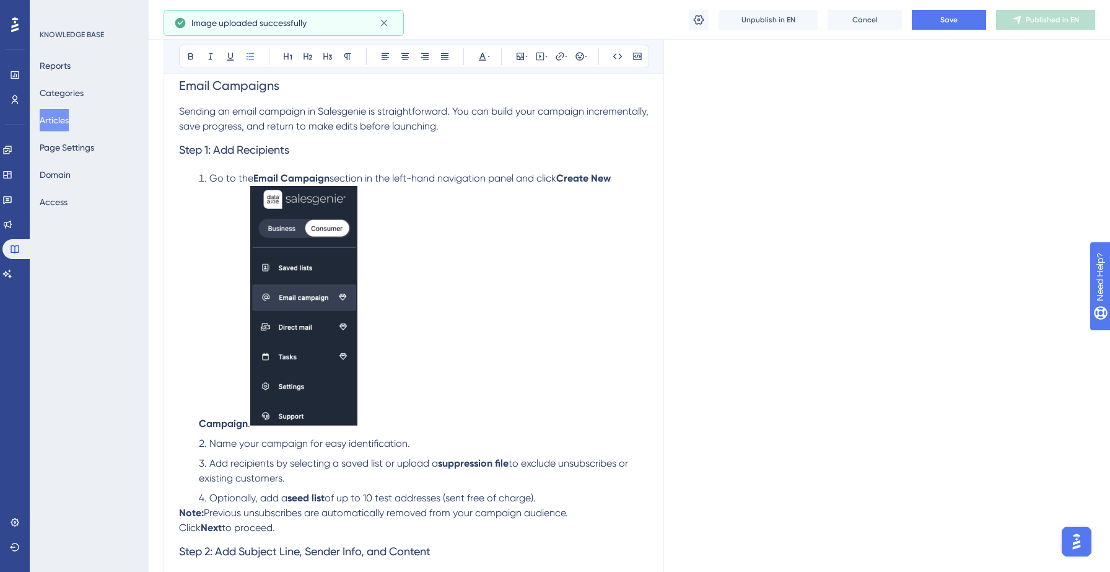
scroll to position [297, 0]
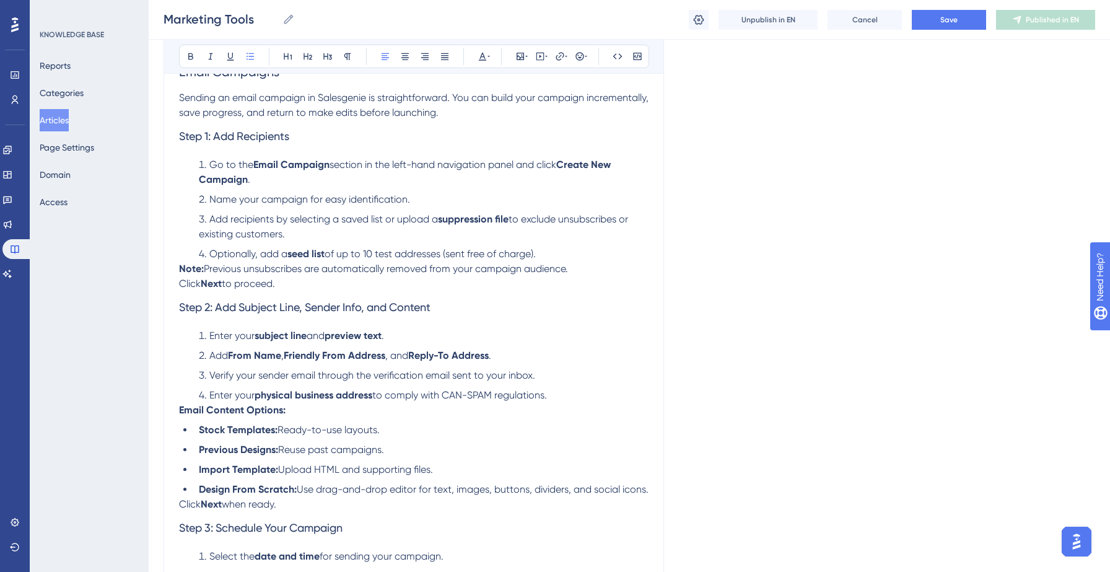
click at [209, 190] on ol "Go to the Email Campaign section in the left-hand navigation panel and click Cr…" at bounding box center [414, 209] width 470 height 104
click at [274, 182] on li "Go to the Email Campaign section in the left-hand navigation panel and click Cr…" at bounding box center [421, 172] width 455 height 30
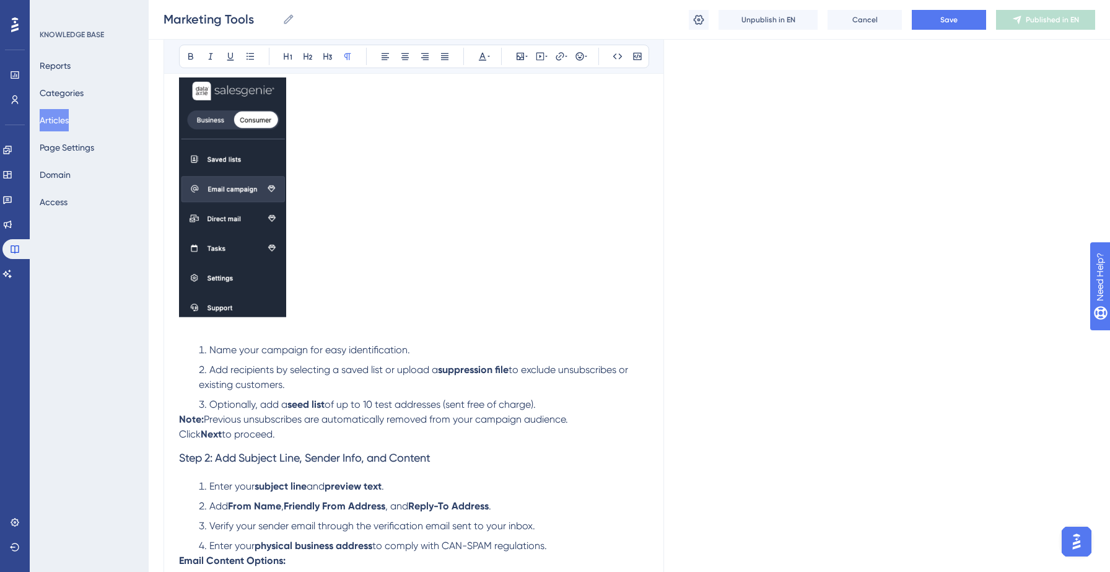
scroll to position [420, 0]
click at [353, 387] on li "Add recipients by selecting a saved list or upload a suppression file to exclud…" at bounding box center [421, 379] width 455 height 30
click at [317, 432] on p "Click Next to proceed." at bounding box center [414, 435] width 470 height 15
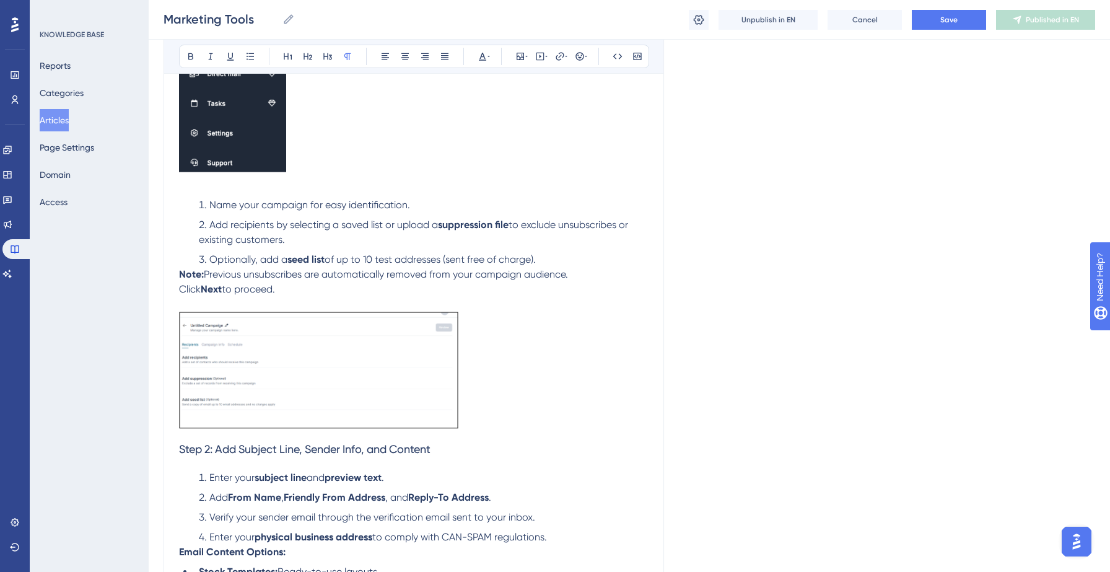
scroll to position [622, 0]
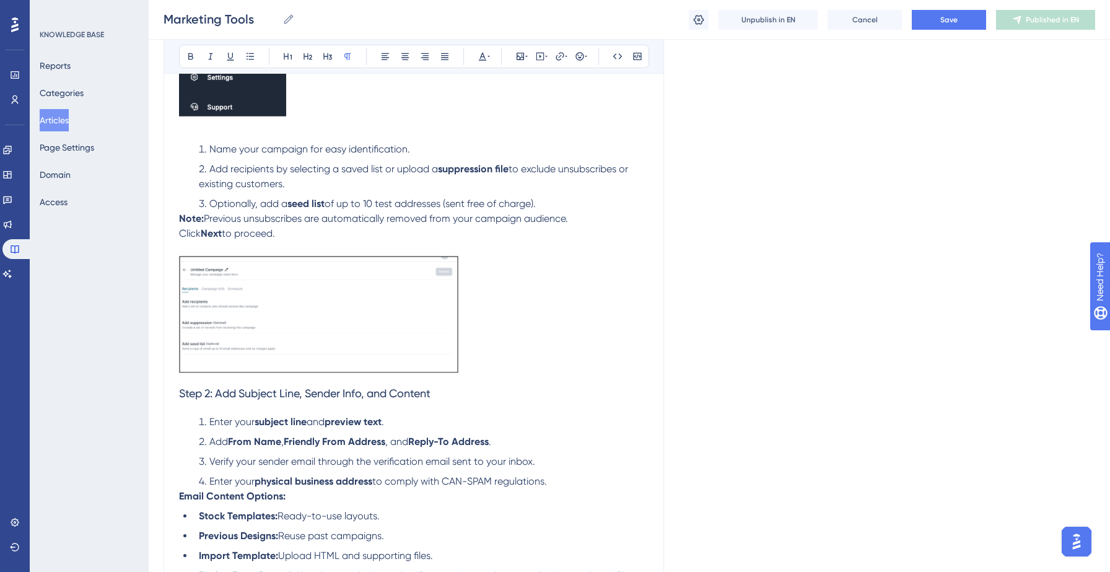
click at [389, 321] on img at bounding box center [318, 315] width 279 height 118
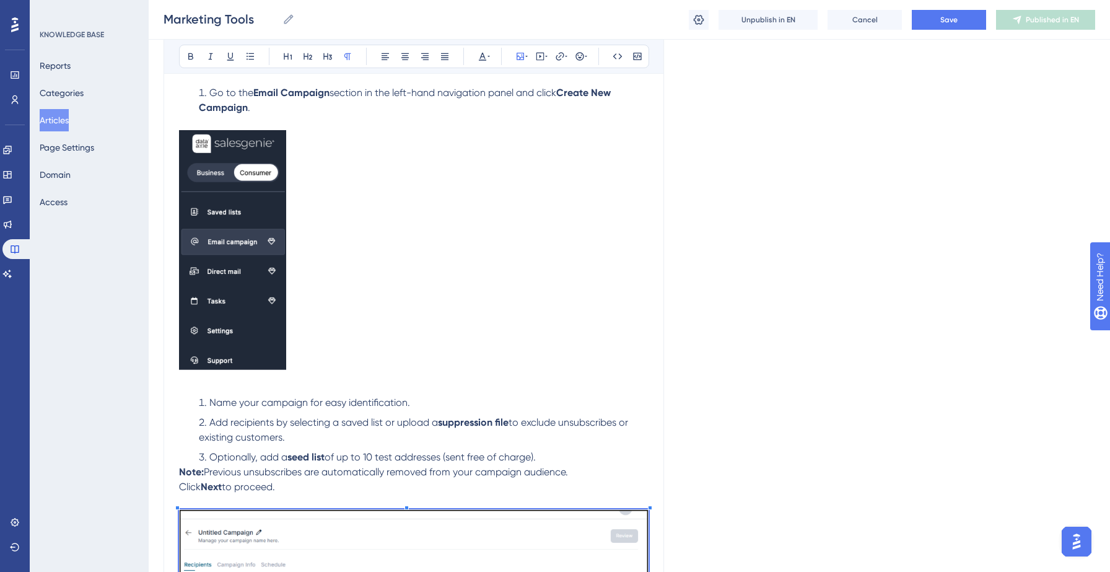
scroll to position [359, 0]
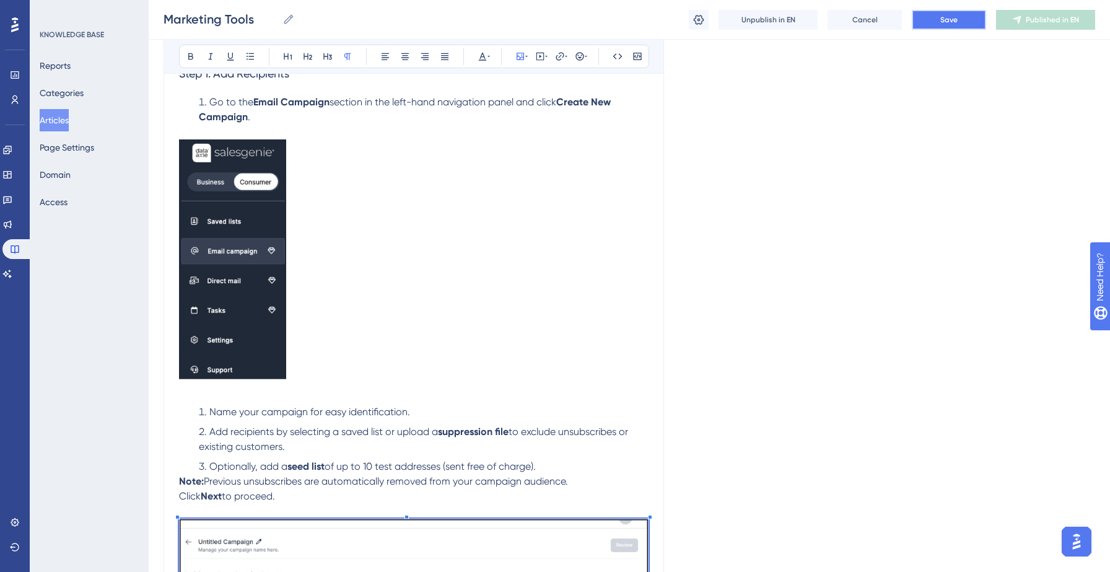
click at [964, 20] on button "Save" at bounding box center [949, 20] width 74 height 20
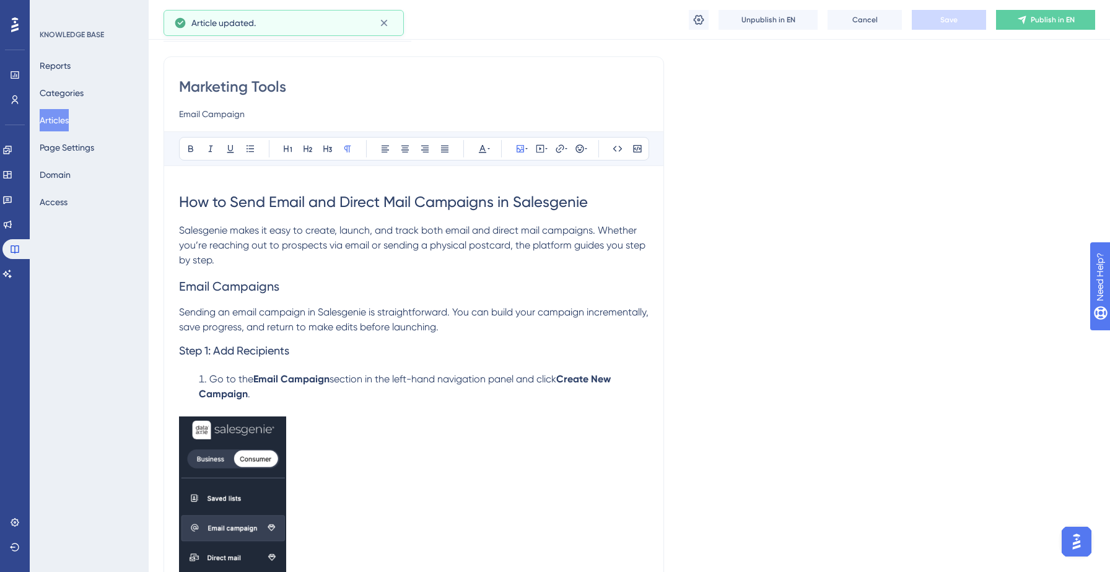
scroll to position [66, 0]
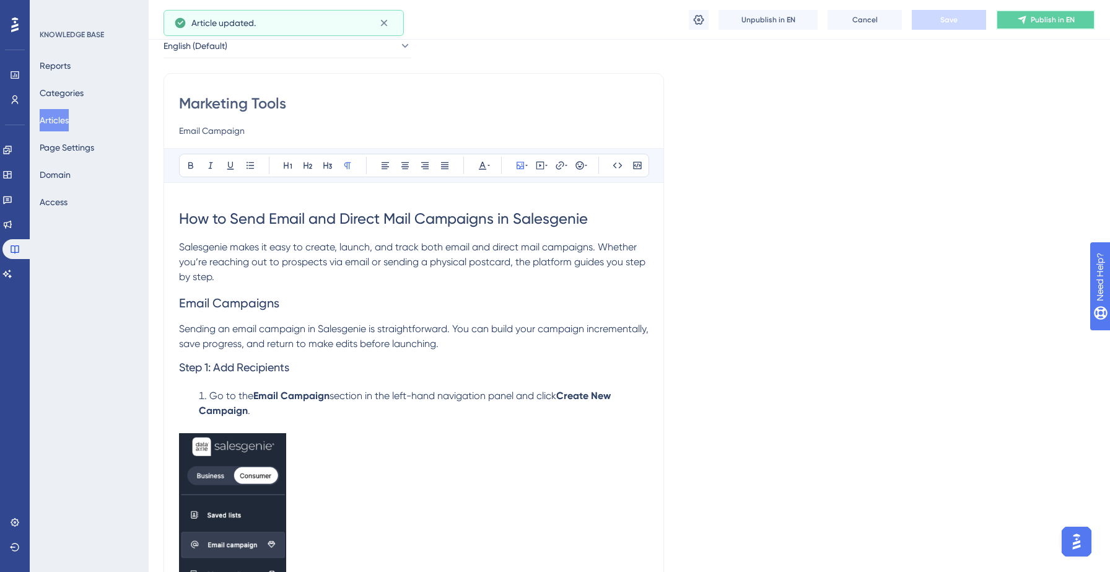
click at [1031, 20] on span "Publish in EN" at bounding box center [1053, 20] width 44 height 10
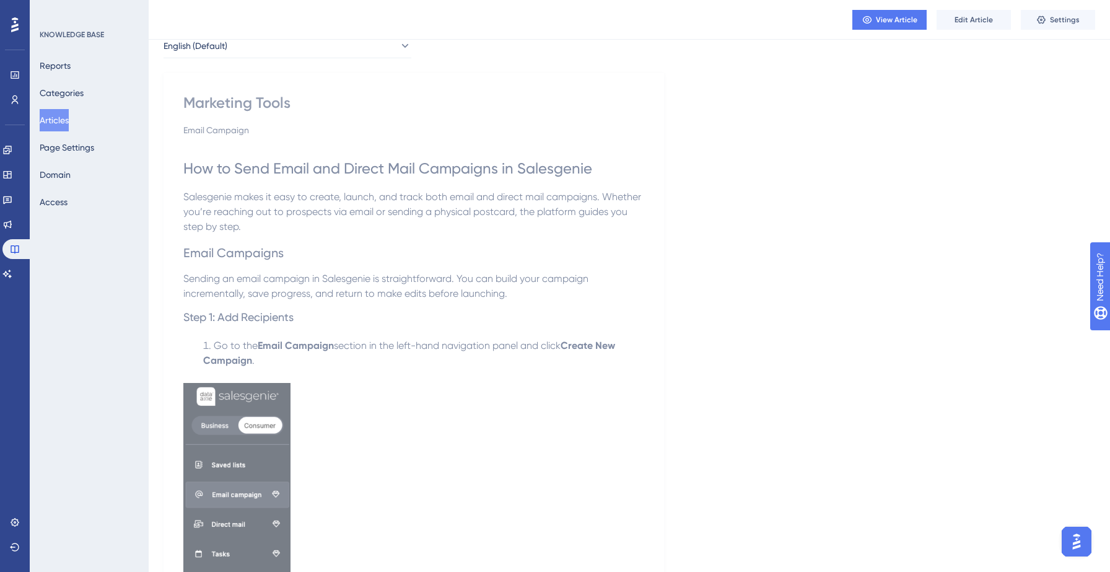
click at [69, 126] on button "Articles" at bounding box center [54, 120] width 29 height 22
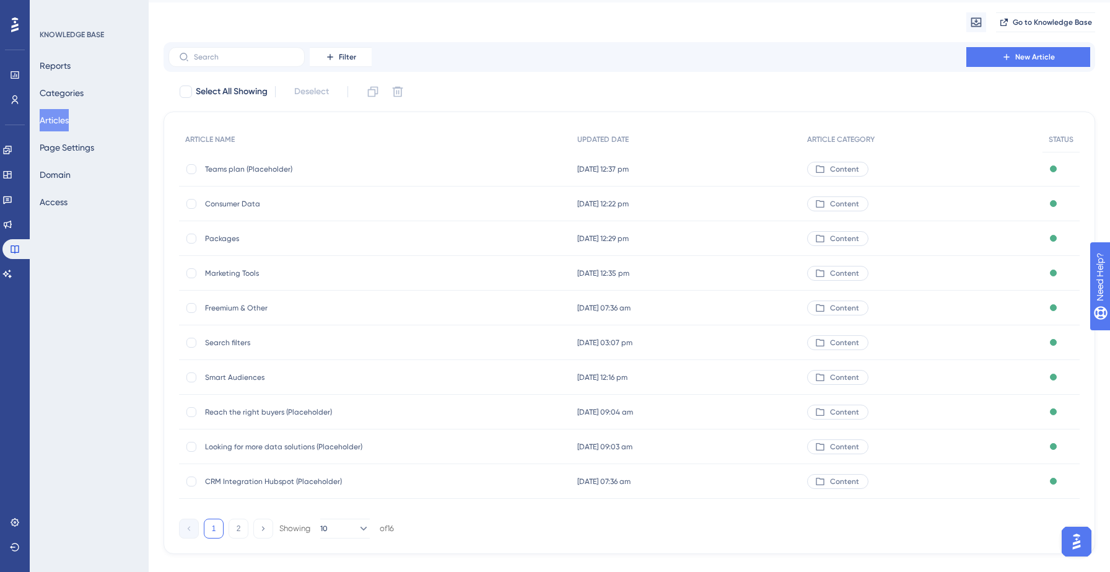
scroll to position [34, 0]
click at [238, 307] on span "Freemium & Other" at bounding box center [304, 306] width 198 height 10
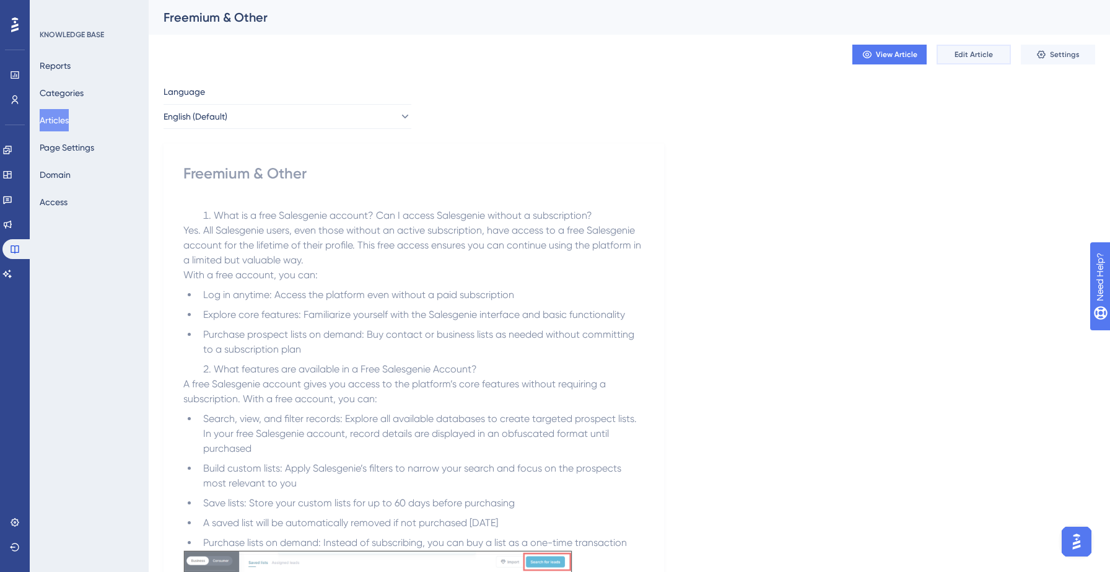
click at [961, 53] on span "Edit Article" at bounding box center [974, 55] width 38 height 10
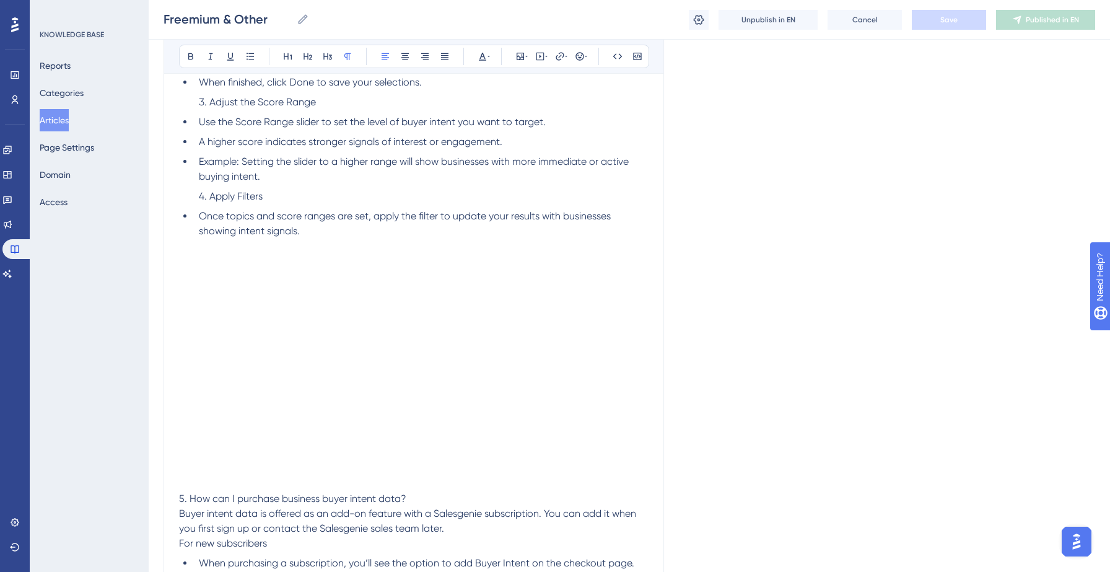
scroll to position [1685, 0]
click at [317, 357] on p at bounding box center [414, 349] width 470 height 15
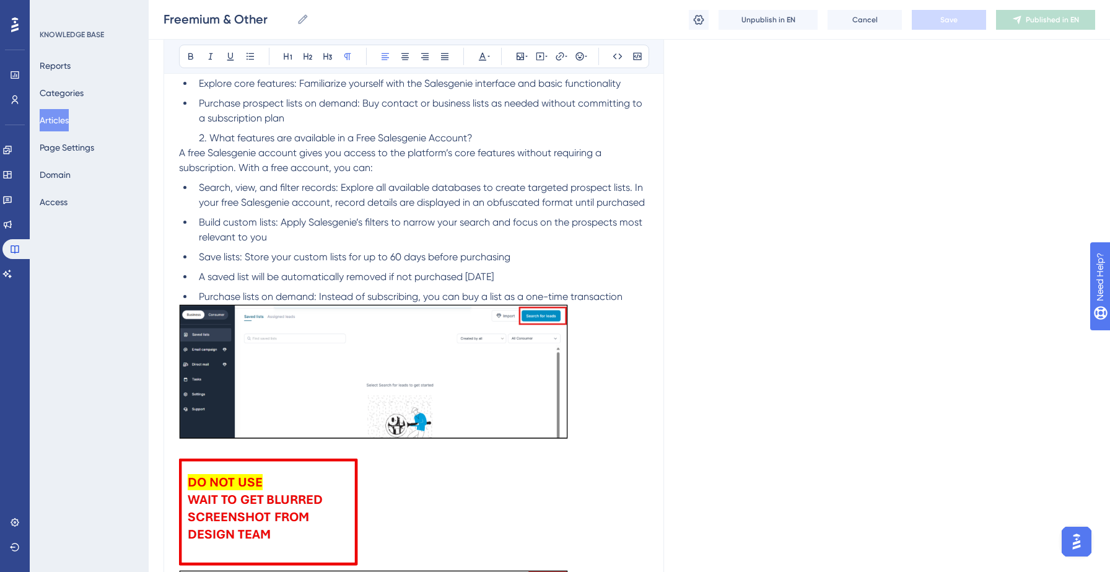
scroll to position [513, 0]
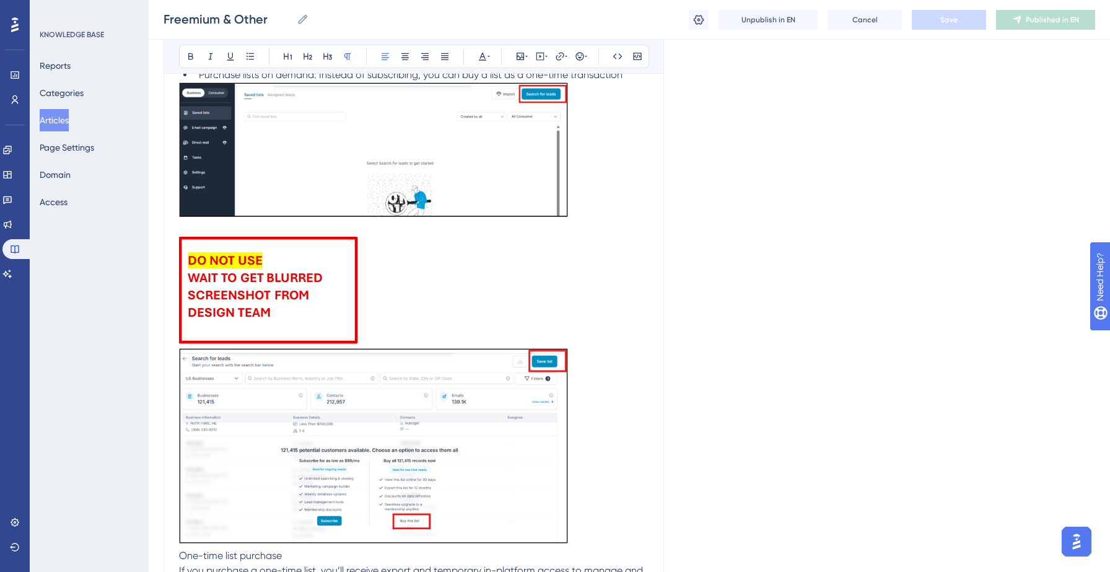
click at [356, 202] on img at bounding box center [373, 149] width 389 height 135
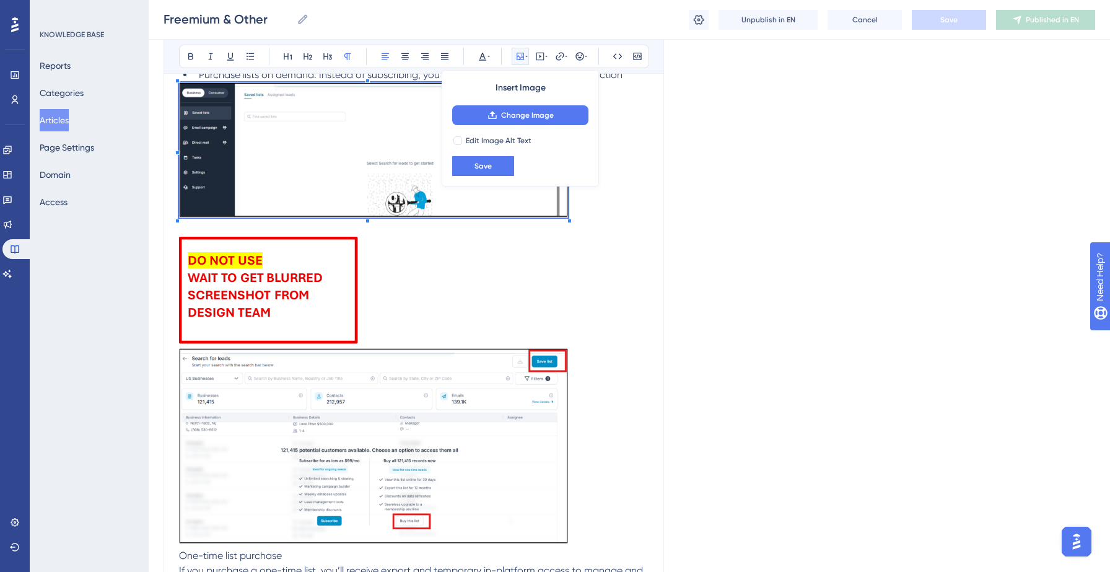
click at [306, 297] on img at bounding box center [268, 290] width 179 height 107
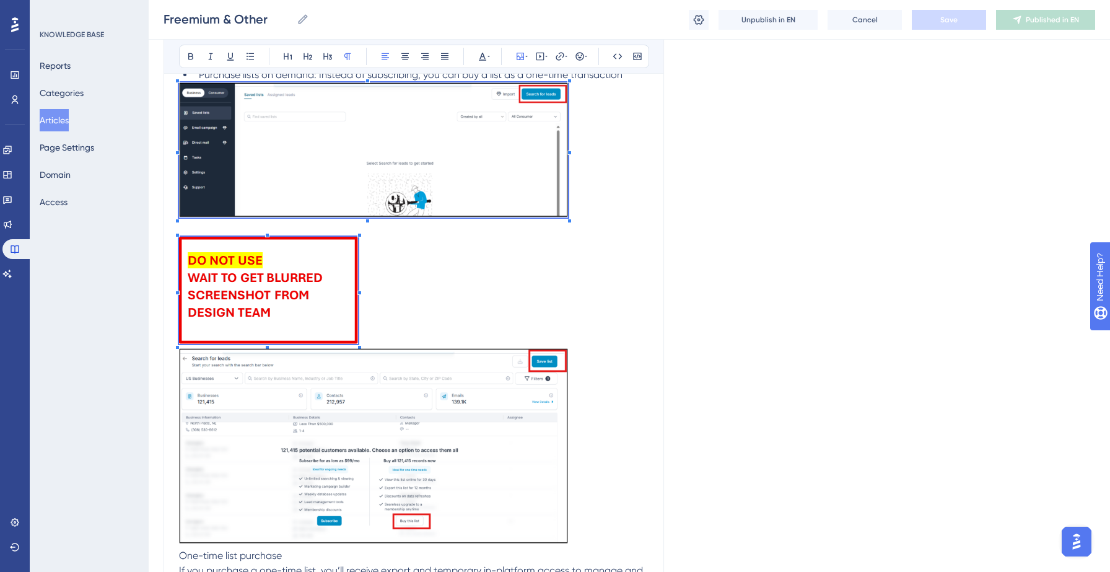
click at [328, 452] on img at bounding box center [373, 446] width 389 height 196
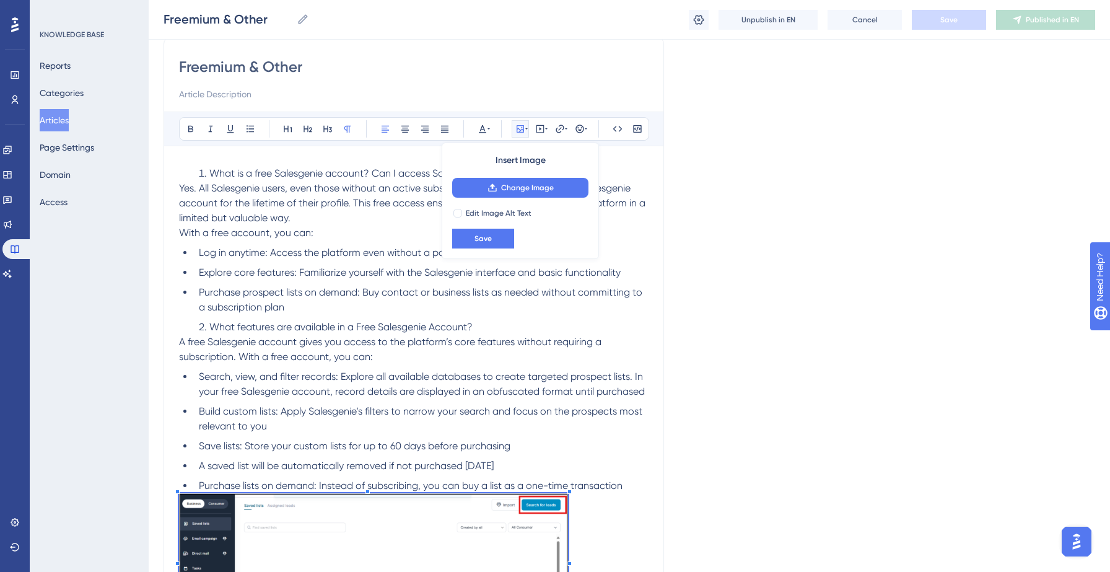
scroll to position [104, 0]
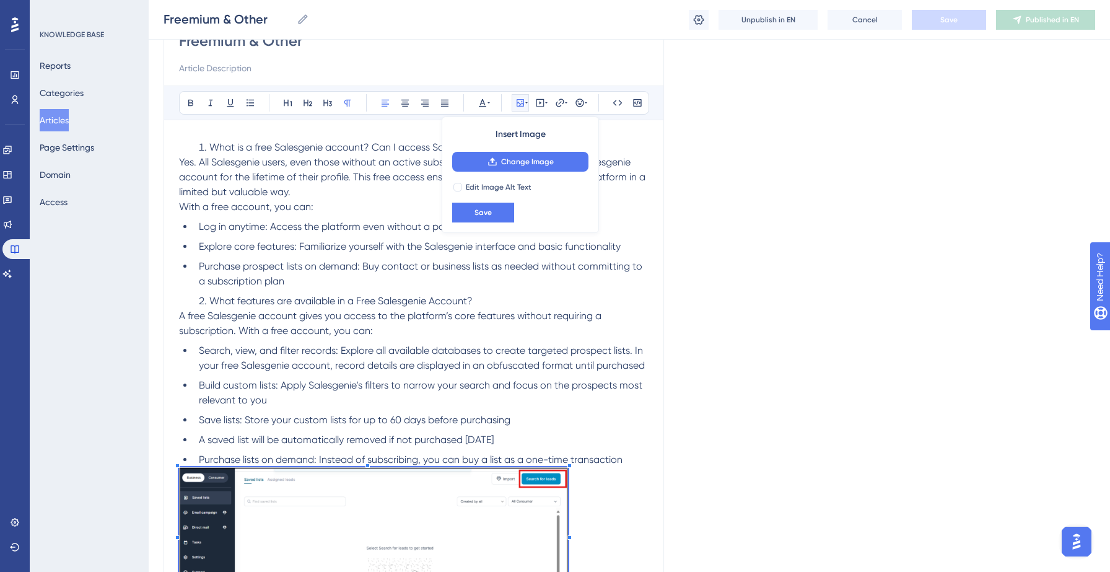
click at [352, 337] on p "A free Salesgenie account gives you access to the platform’s core features with…" at bounding box center [414, 323] width 470 height 30
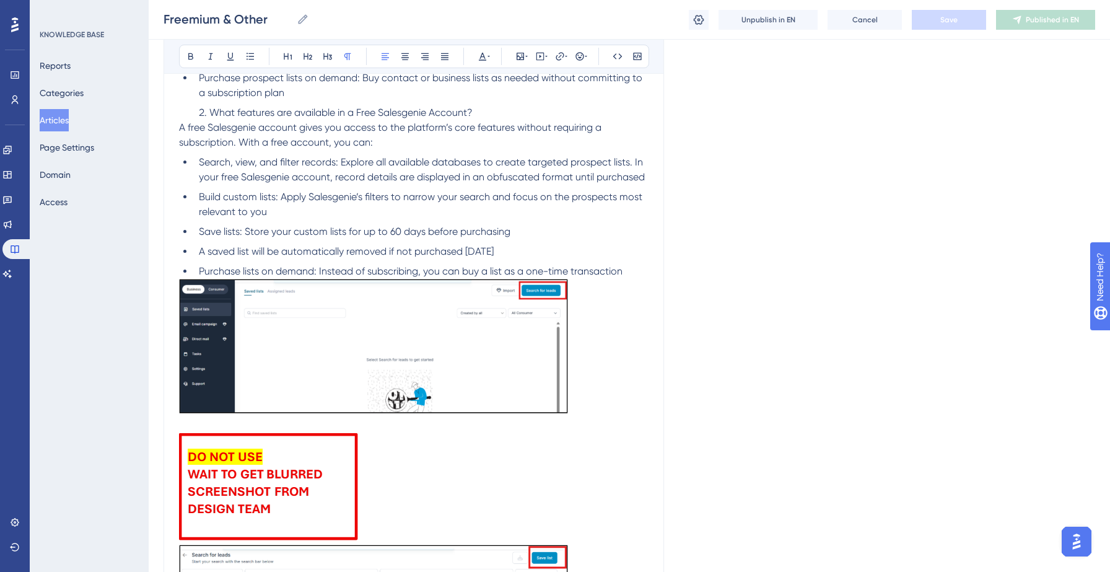
scroll to position [292, 0]
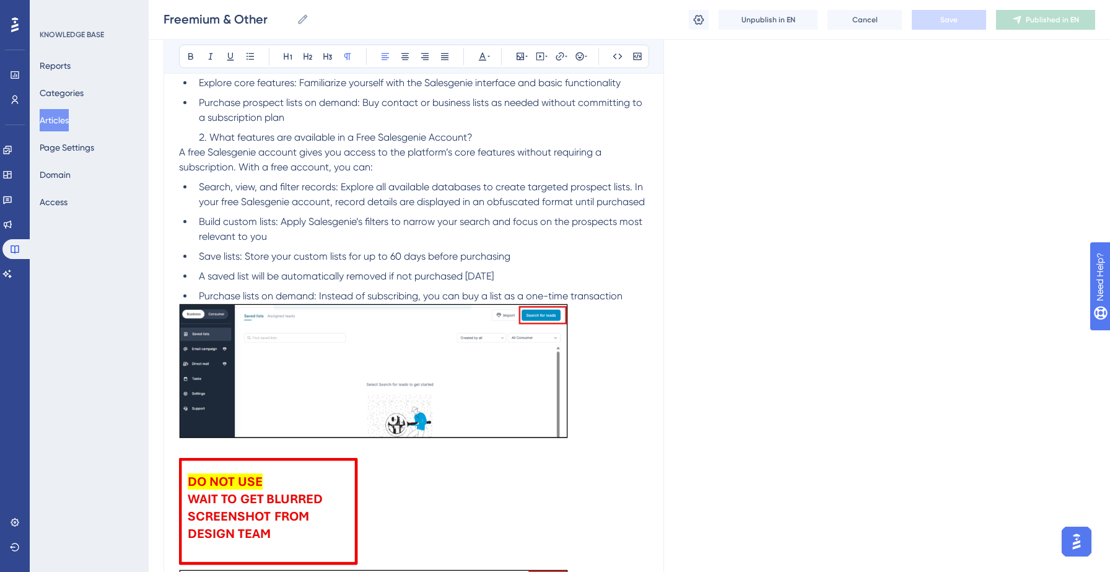
click at [362, 262] on span "Save lists: Store your custom lists for up to 60 days before purchasing" at bounding box center [355, 256] width 312 height 12
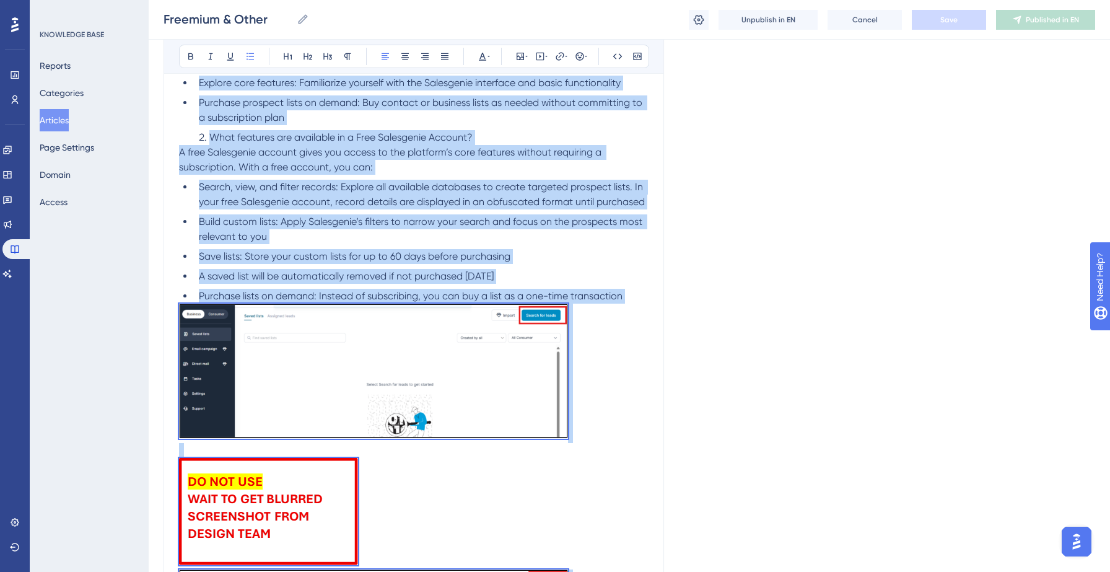
copy div "Lore ip d sita Consectetu adipisc? Eli S doeius Temporinci utlabor e doloremagn…"
click at [478, 208] on li "Search, view, and filter records: Explore all available databases to create tar…" at bounding box center [421, 195] width 455 height 30
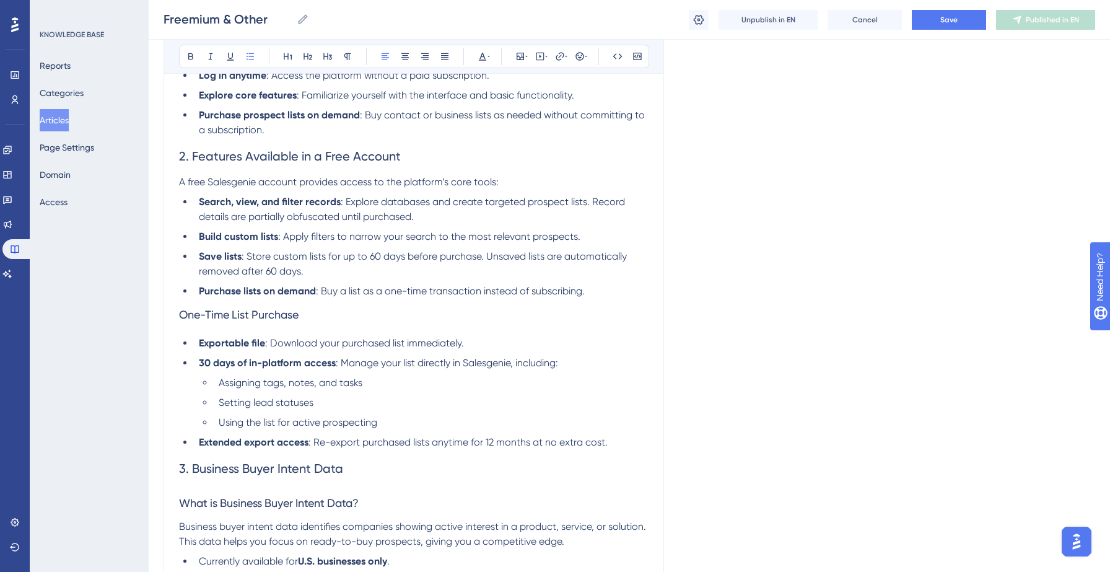
scroll to position [372, 0]
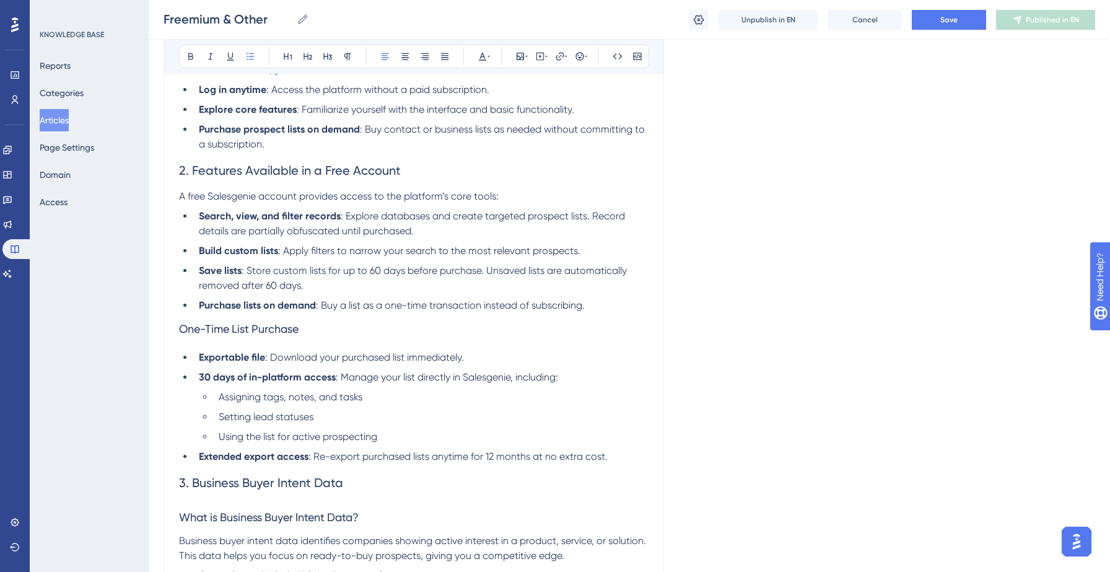
click at [606, 300] on li "Purchase lists on demand : Buy a list as a one-time transaction instead of subs…" at bounding box center [421, 305] width 455 height 15
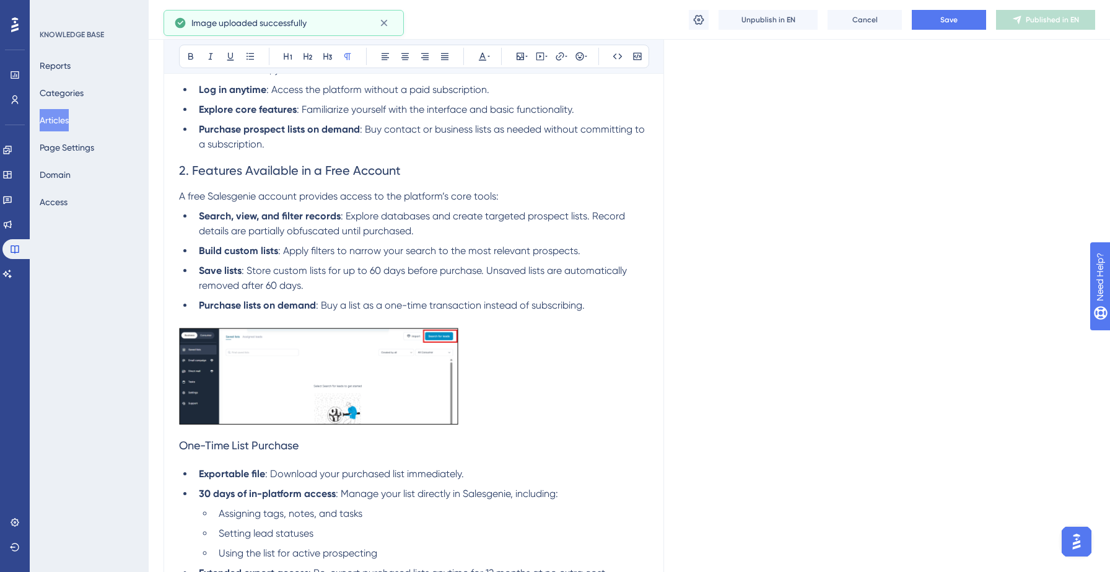
click at [439, 401] on img at bounding box center [318, 376] width 279 height 97
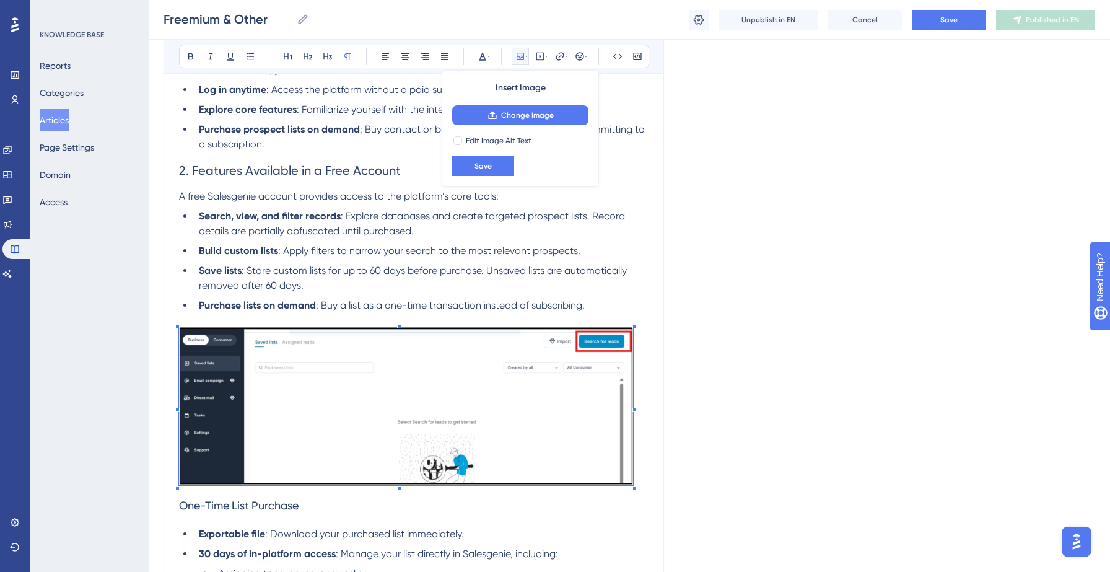
click at [634, 419] on p at bounding box center [414, 409] width 470 height 162
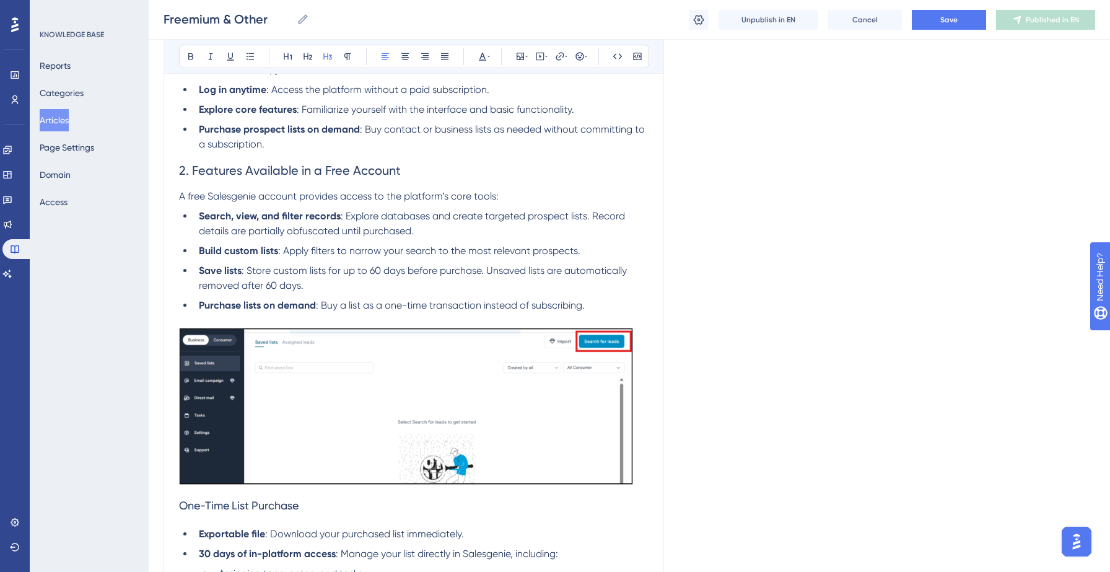
click at [180, 507] on span "One-Time List Purchase" at bounding box center [239, 505] width 120 height 13
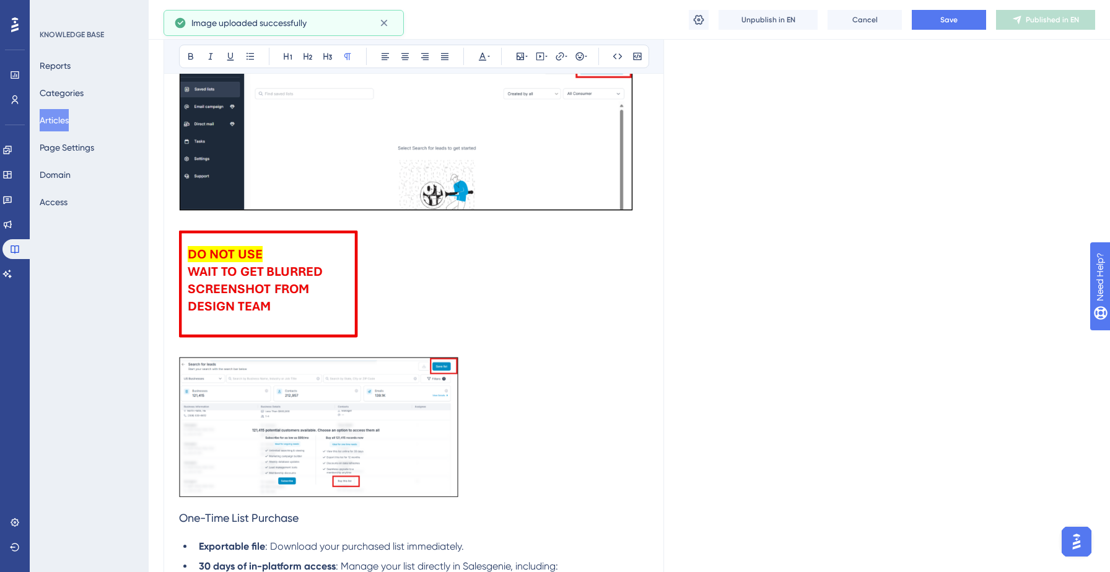
scroll to position [652, 0]
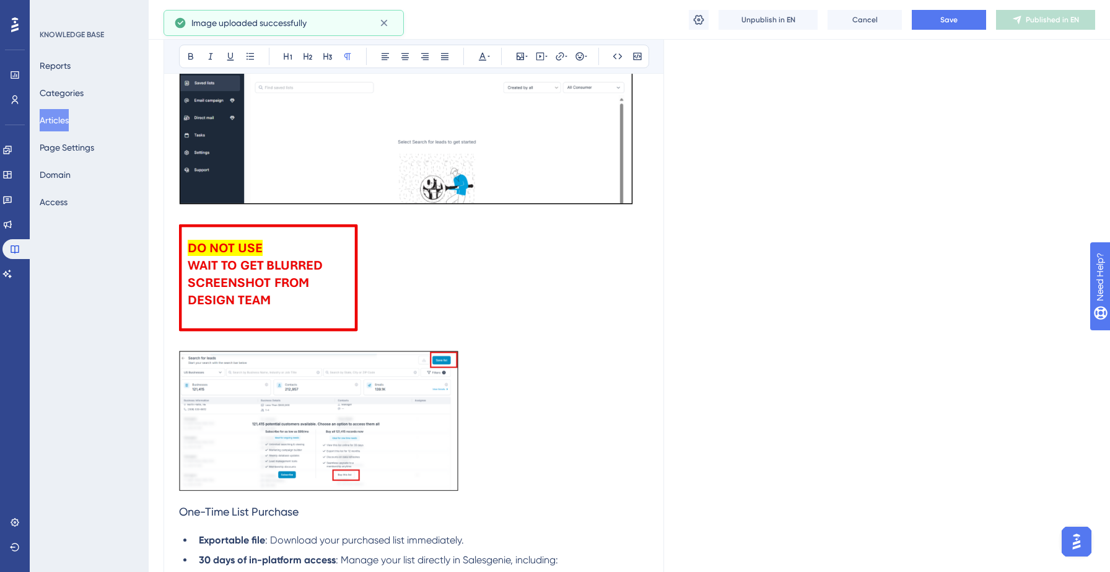
click at [403, 419] on img at bounding box center [318, 421] width 279 height 141
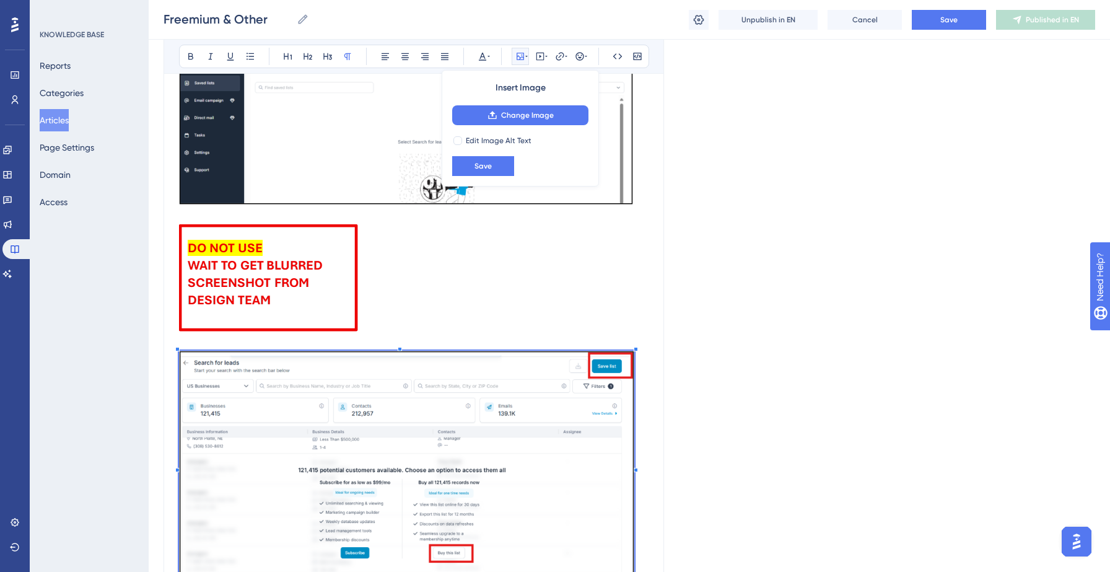
click at [634, 472] on div at bounding box center [636, 470] width 4 height 4
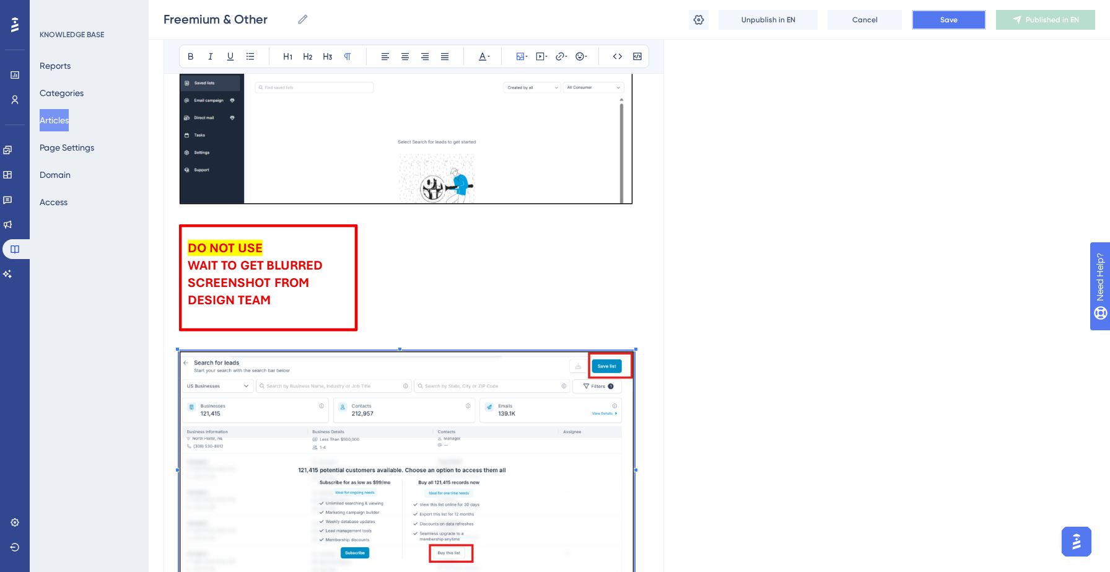
click at [951, 20] on span "Save" at bounding box center [948, 20] width 17 height 10
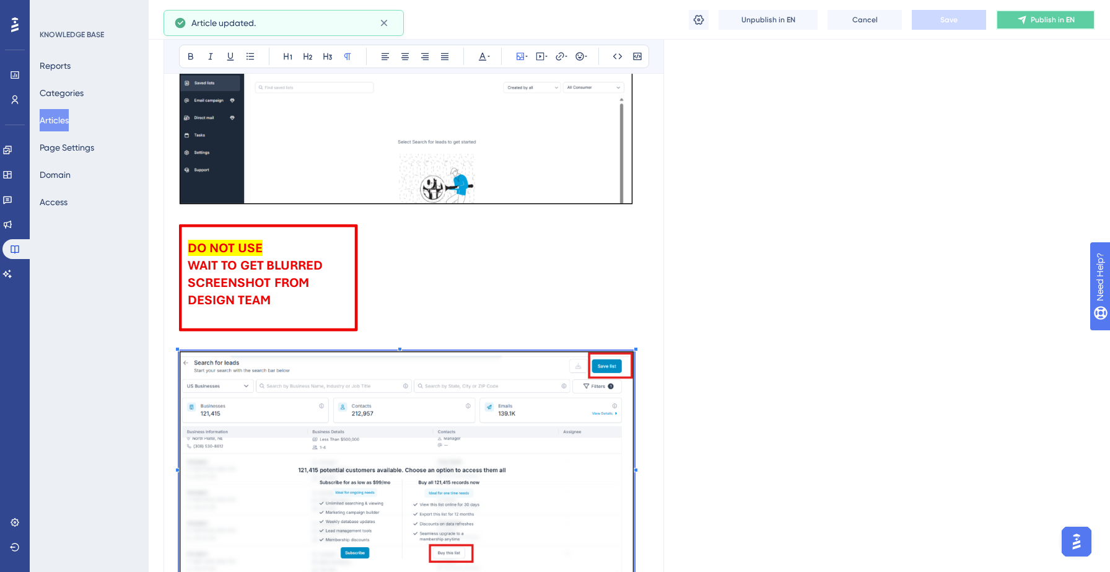
click at [1029, 16] on button "Publish in EN" at bounding box center [1045, 20] width 99 height 20
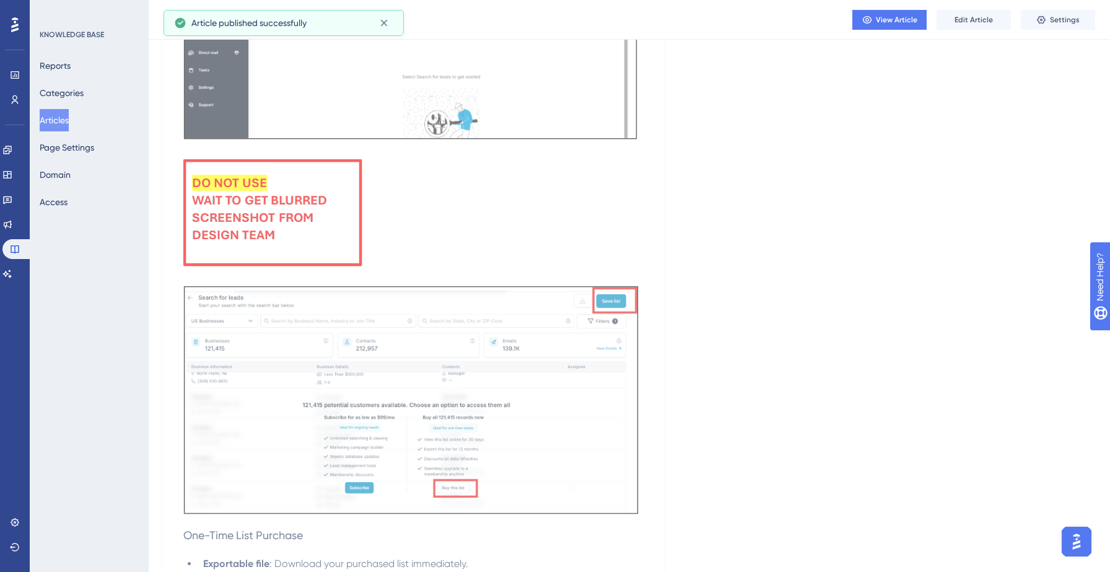
click at [58, 118] on button "Articles" at bounding box center [54, 120] width 29 height 22
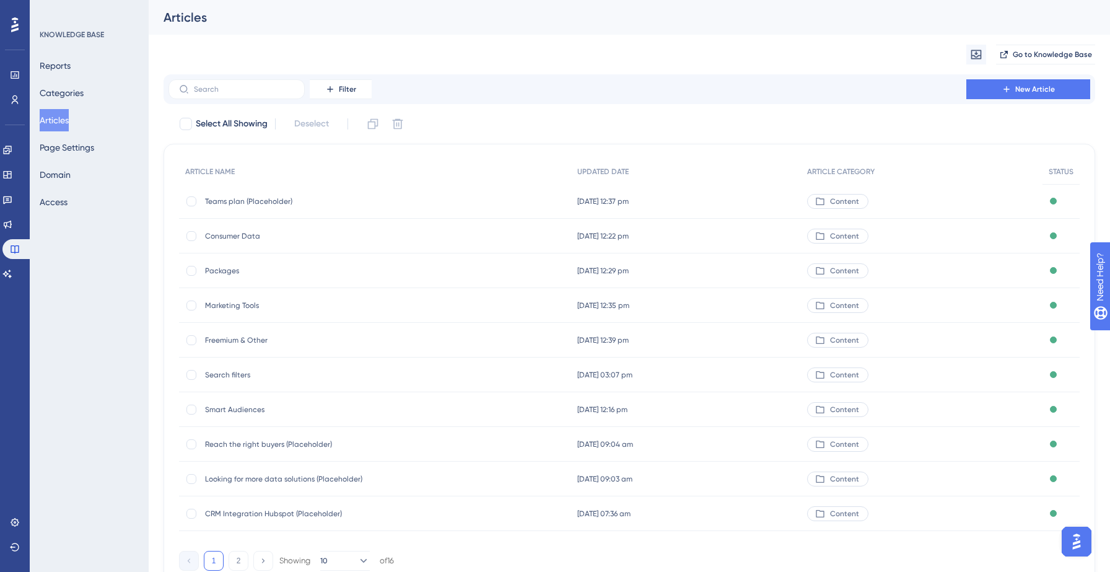
click at [243, 341] on span "Freemium & Other" at bounding box center [304, 340] width 198 height 10
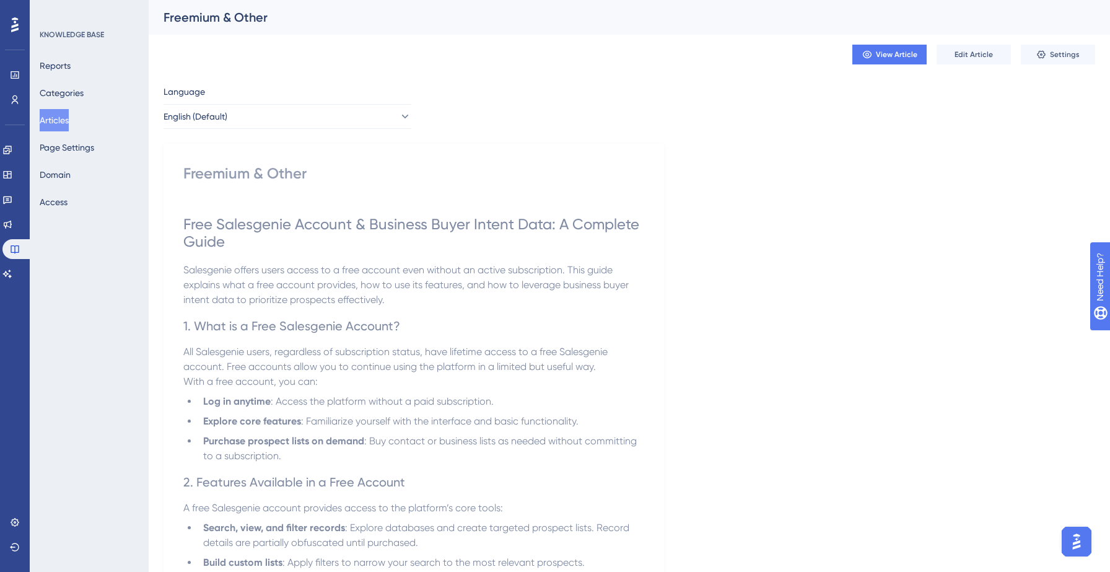
click at [52, 123] on button "Articles" at bounding box center [54, 120] width 29 height 22
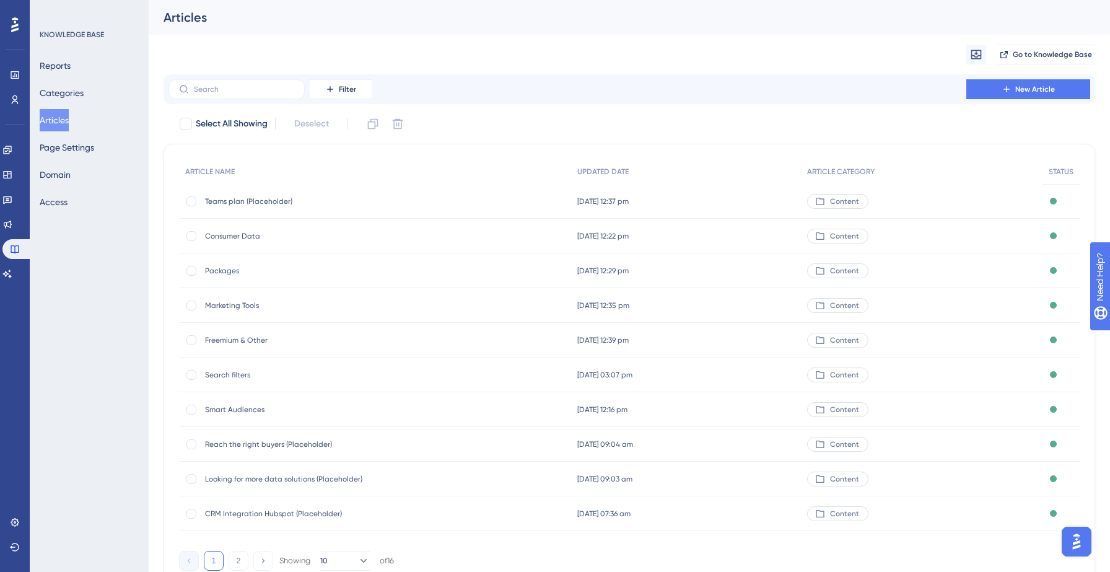
click at [215, 370] on span "Search filters" at bounding box center [304, 375] width 198 height 10
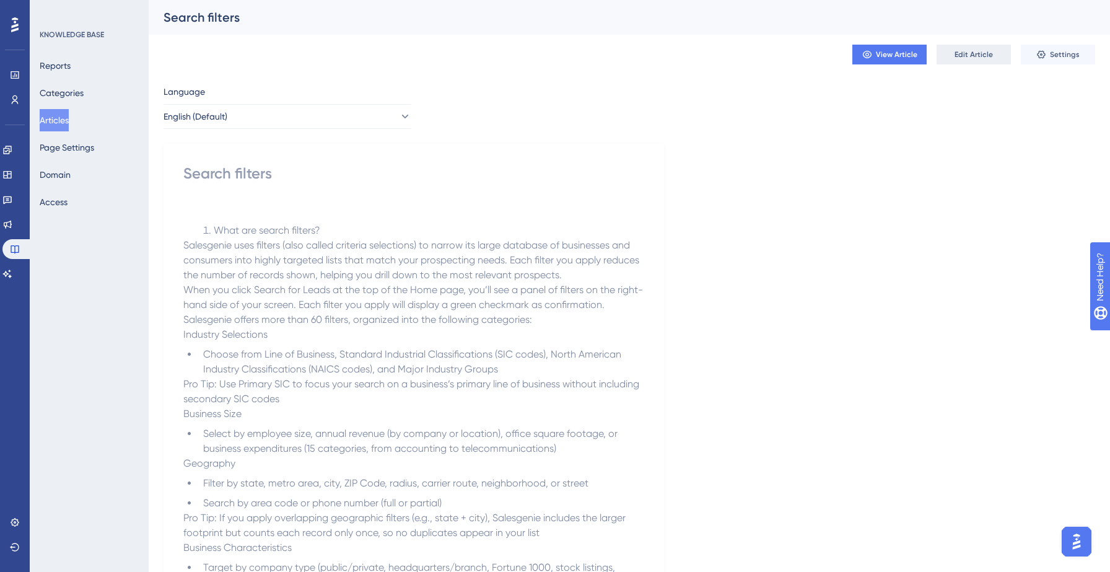
click at [980, 57] on span "Edit Article" at bounding box center [974, 55] width 38 height 10
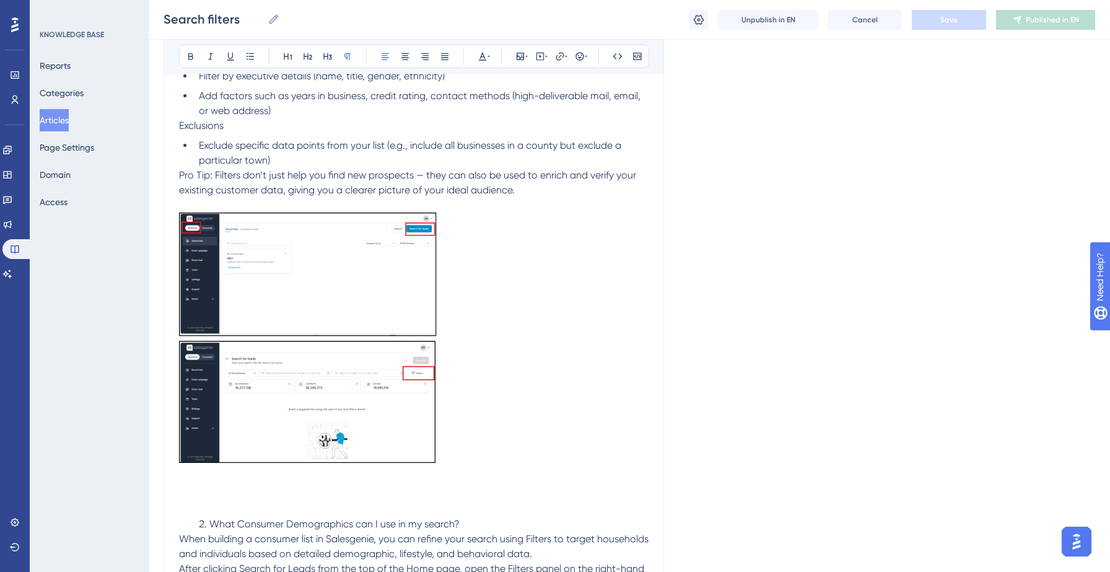
scroll to position [578, 0]
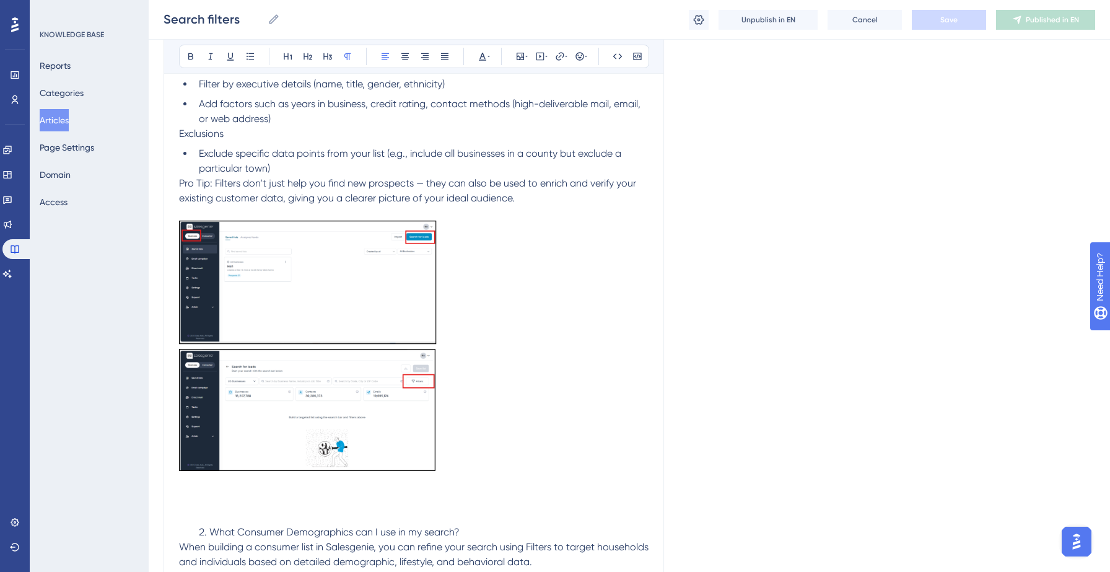
click at [345, 317] on img at bounding box center [308, 283] width 258 height 124
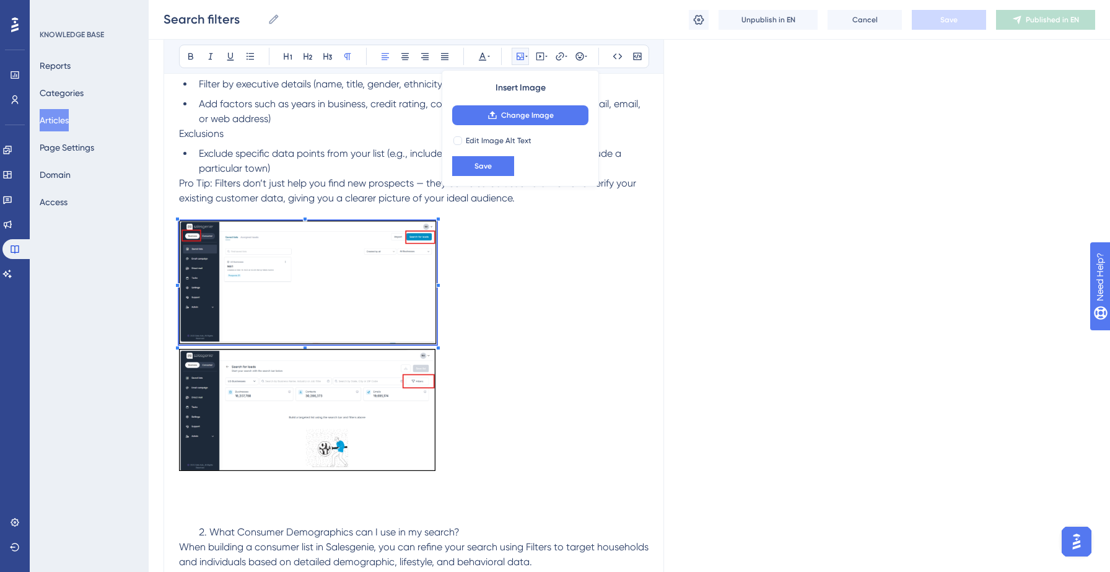
click at [347, 386] on img at bounding box center [308, 410] width 258 height 122
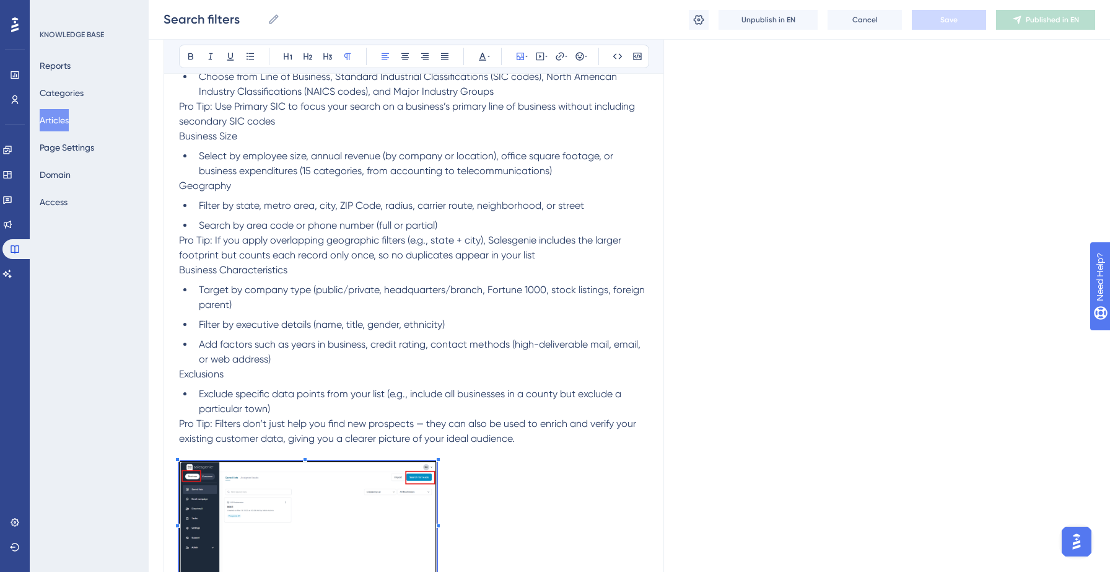
scroll to position [303, 0]
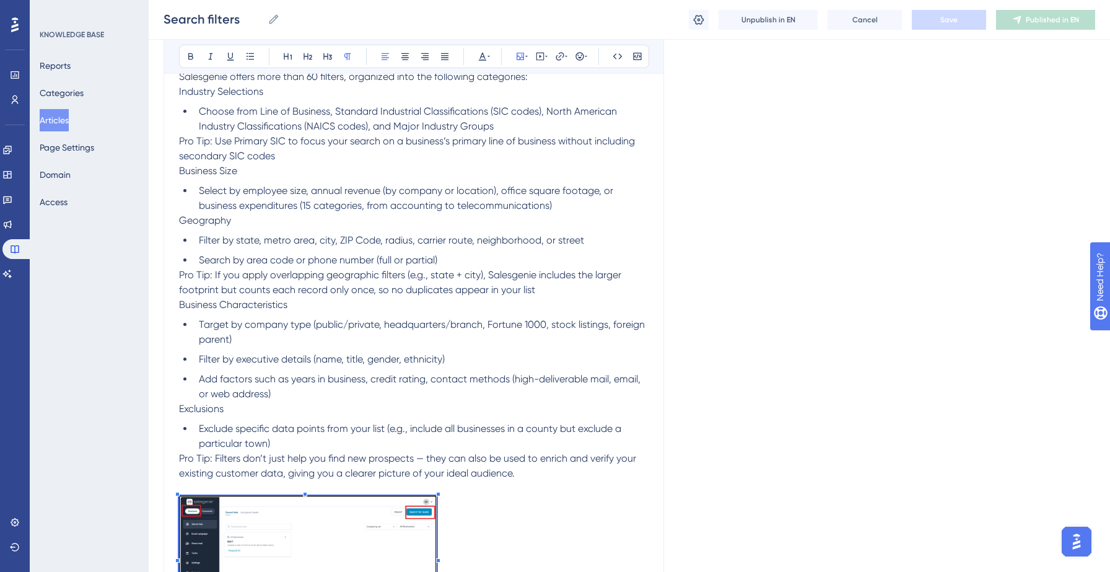
click at [396, 311] on p "Business Characteristics" at bounding box center [414, 304] width 470 height 15
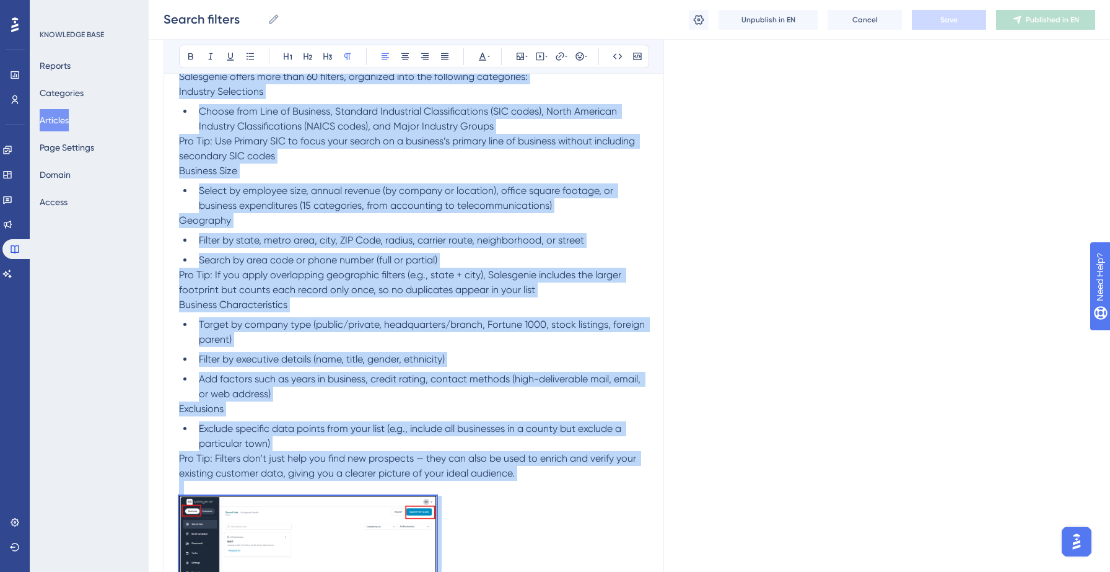
copy div "Lore ips dolors ametcon? Adipiscing elit seddoei (temp incidi utlabore etdolore…"
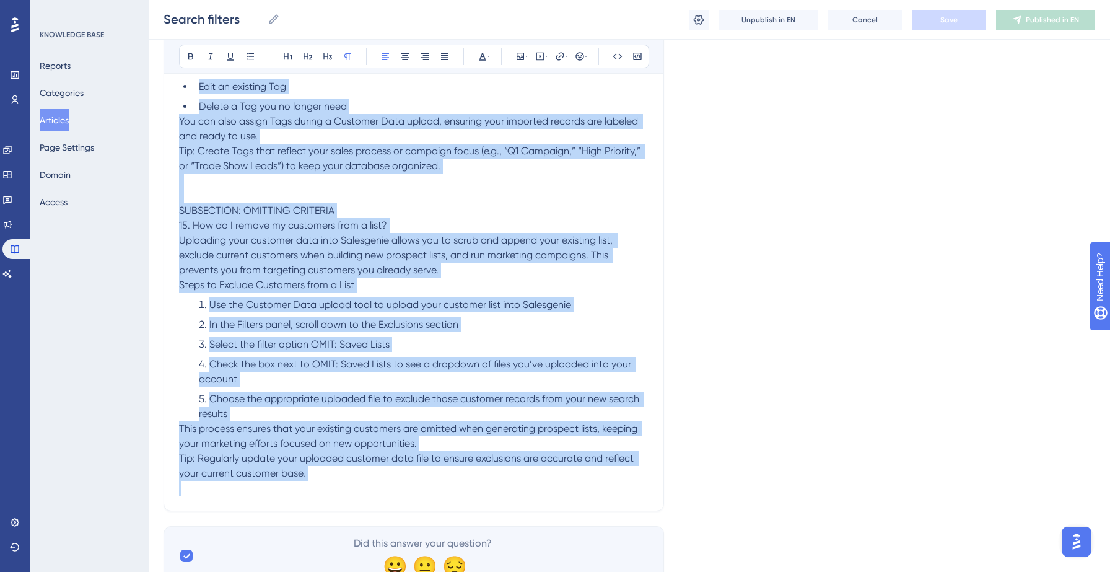
scroll to position [5848, 0]
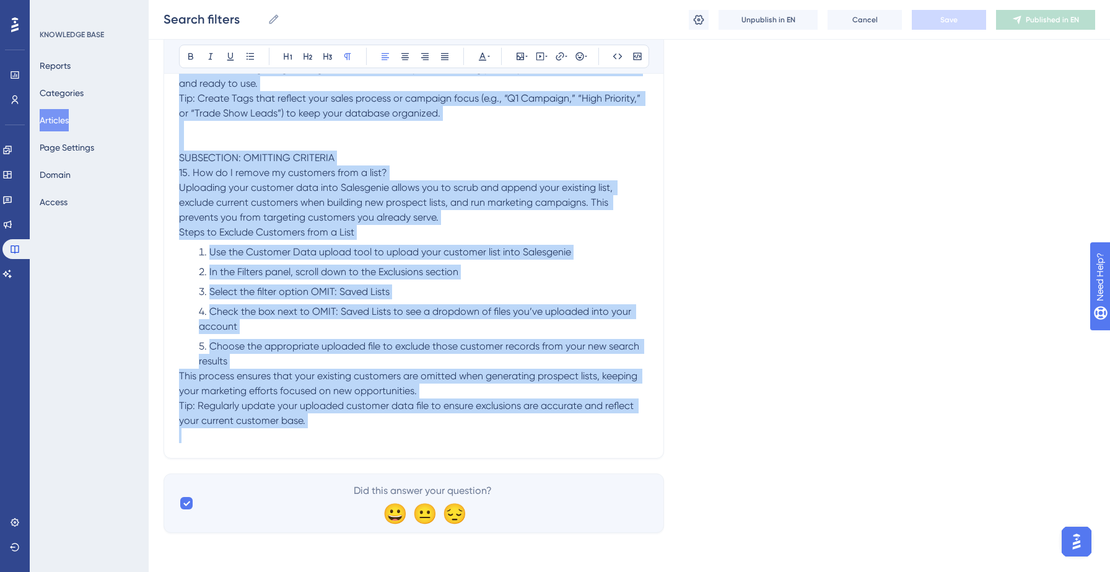
copy div "Lore ips dolors ametcon? Adipiscing elit seddoei (temp incidi utlabore etdolore…"
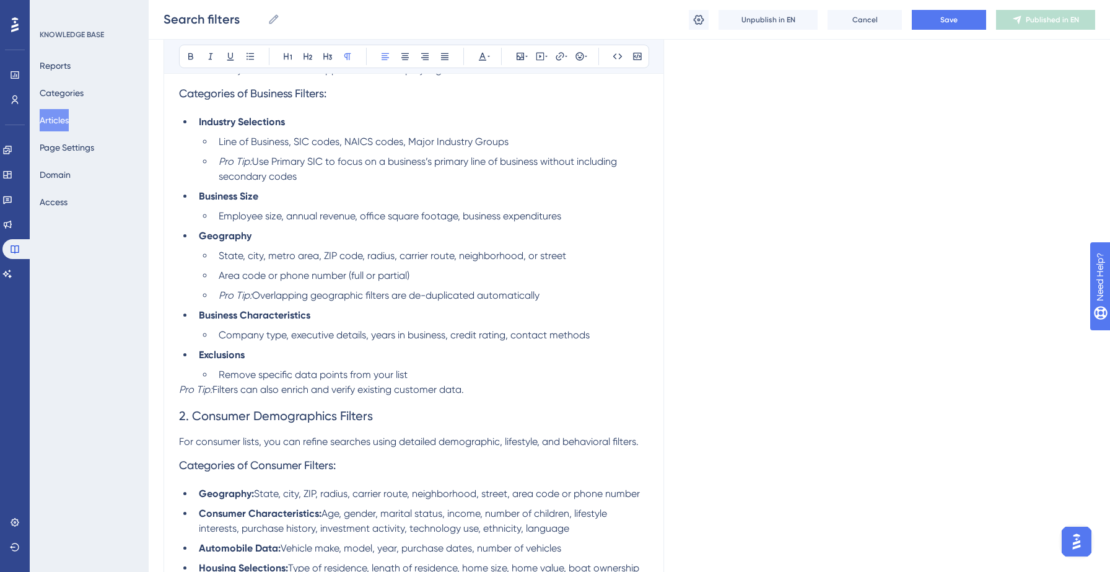
scroll to position [344, 0]
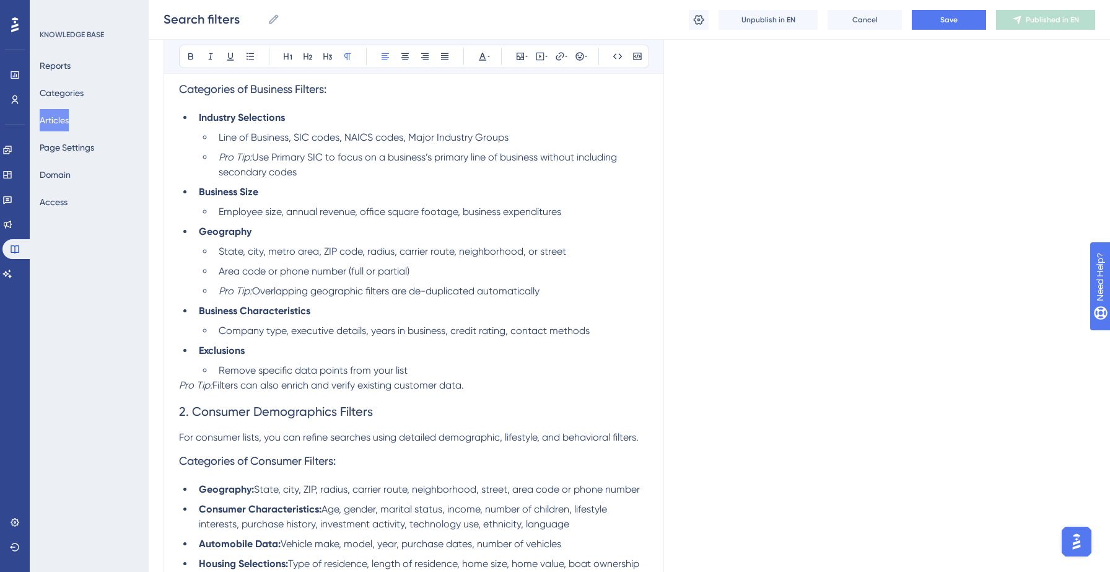
click at [480, 387] on p "Pro Tip: Filters can also enrich and verify existing customer data." at bounding box center [414, 385] width 470 height 15
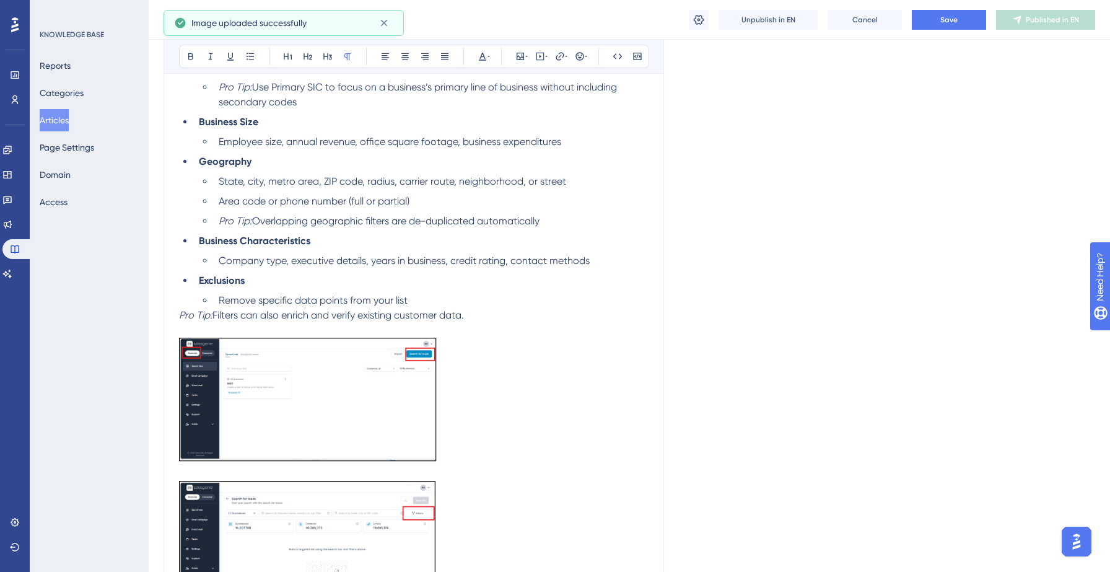
scroll to position [474, 0]
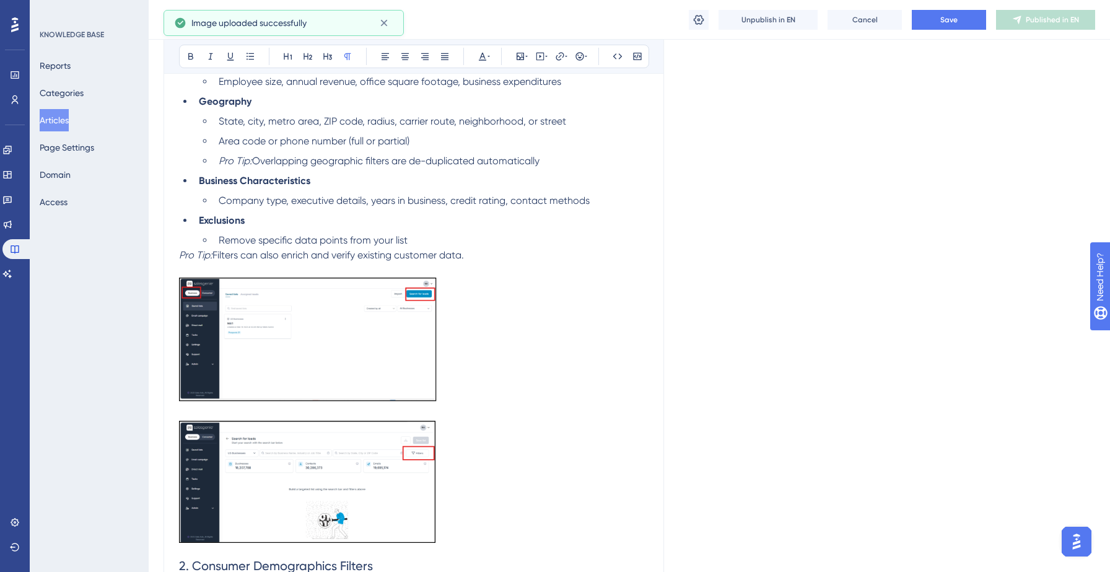
click at [379, 357] on img at bounding box center [308, 339] width 258 height 124
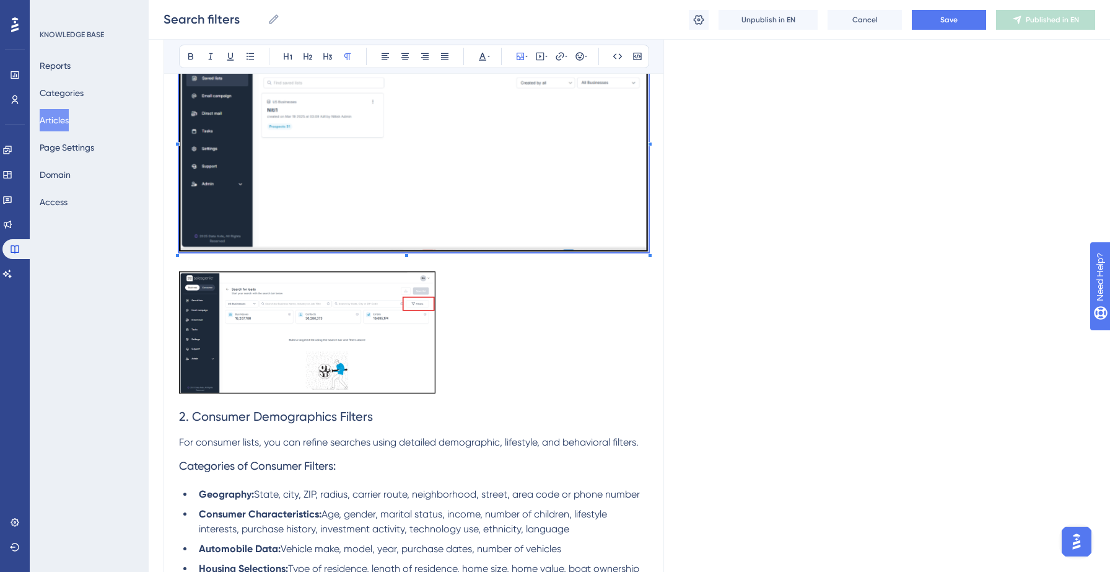
scroll to position [738, 0]
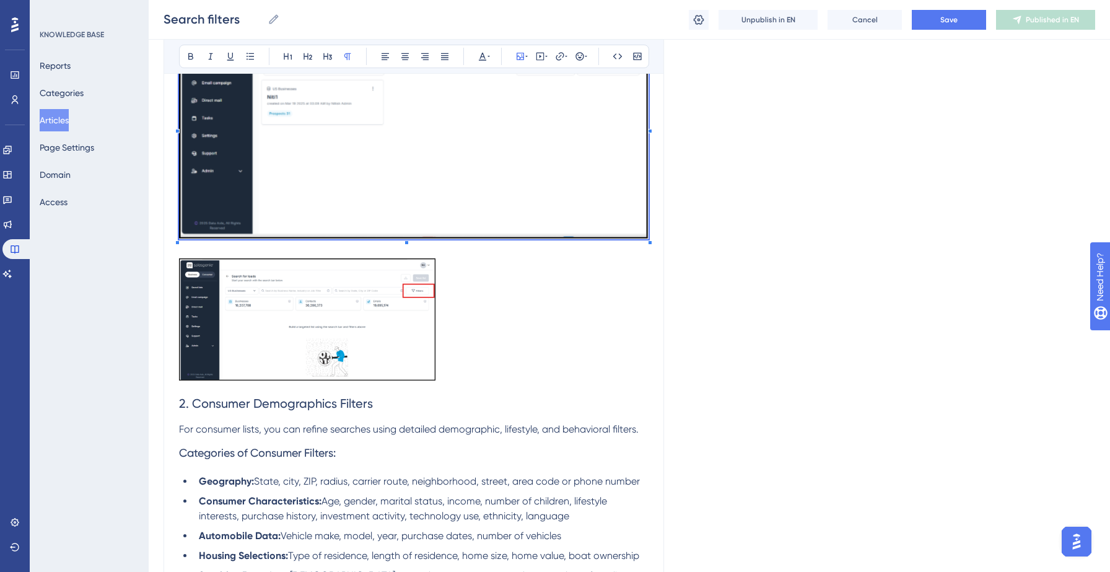
click at [384, 329] on img at bounding box center [308, 319] width 258 height 122
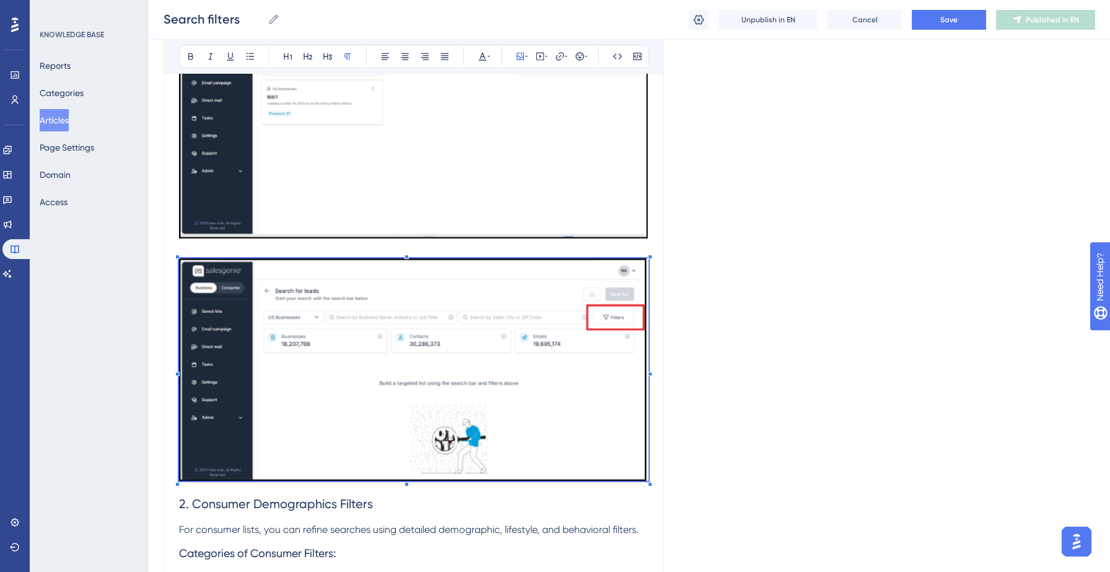
click at [959, 22] on button "Save" at bounding box center [949, 20] width 74 height 20
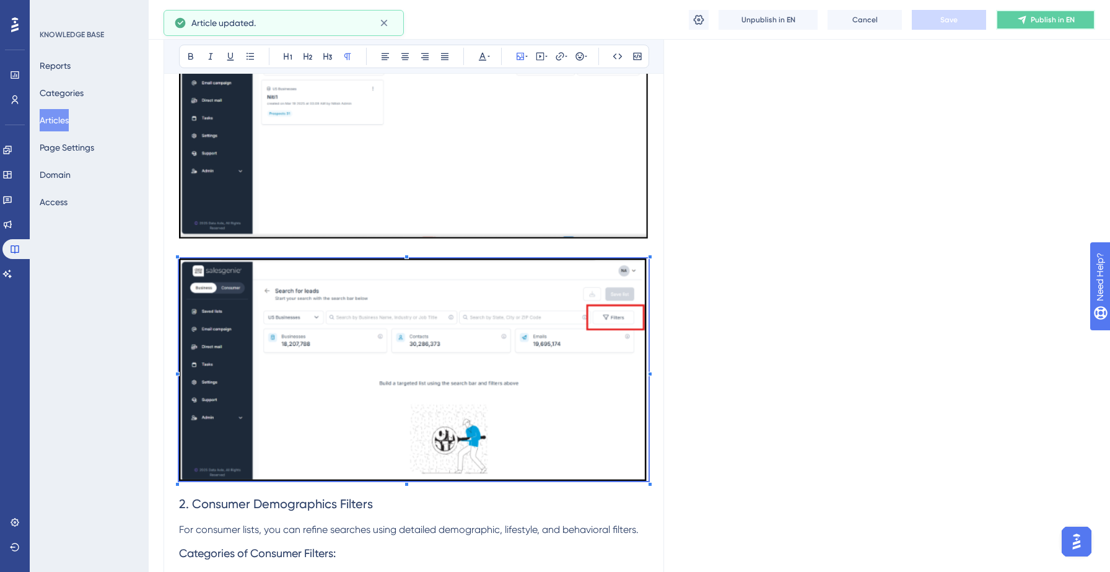
click at [1026, 24] on icon at bounding box center [1022, 20] width 10 height 10
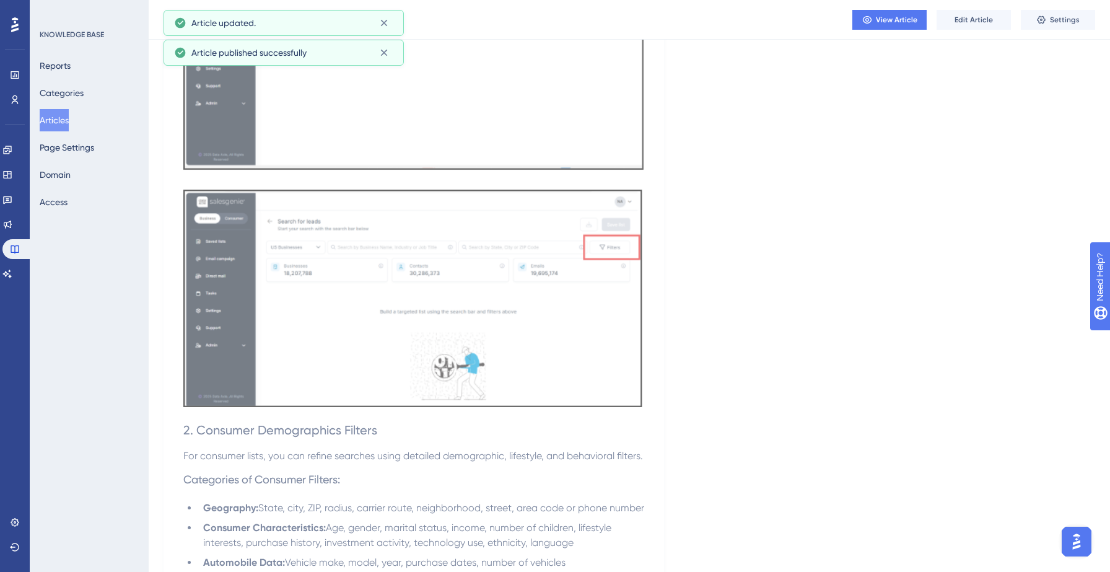
scroll to position [0, 0]
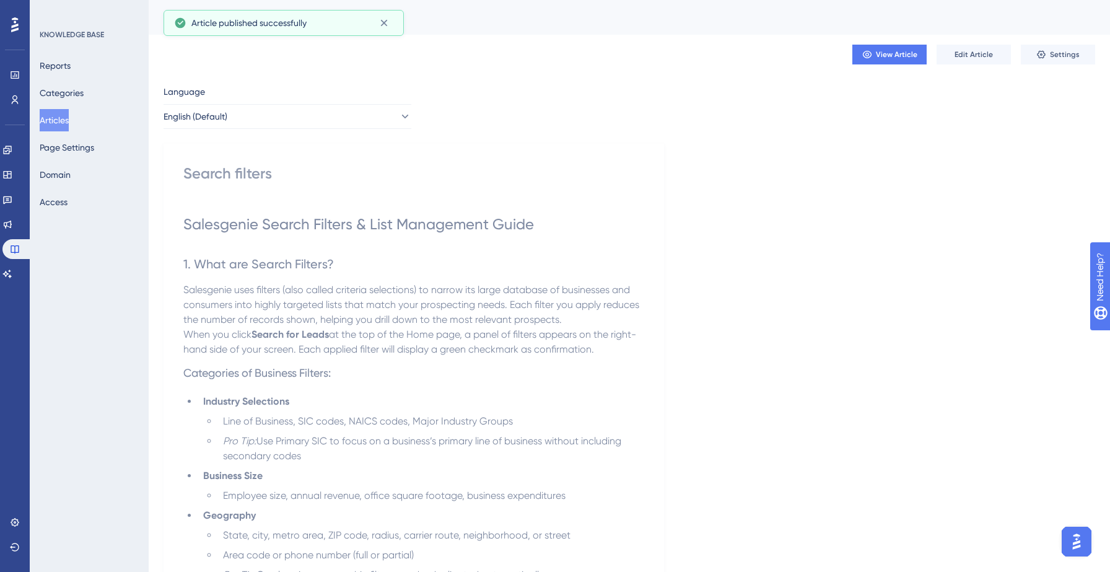
click at [65, 120] on button "Articles" at bounding box center [54, 120] width 29 height 22
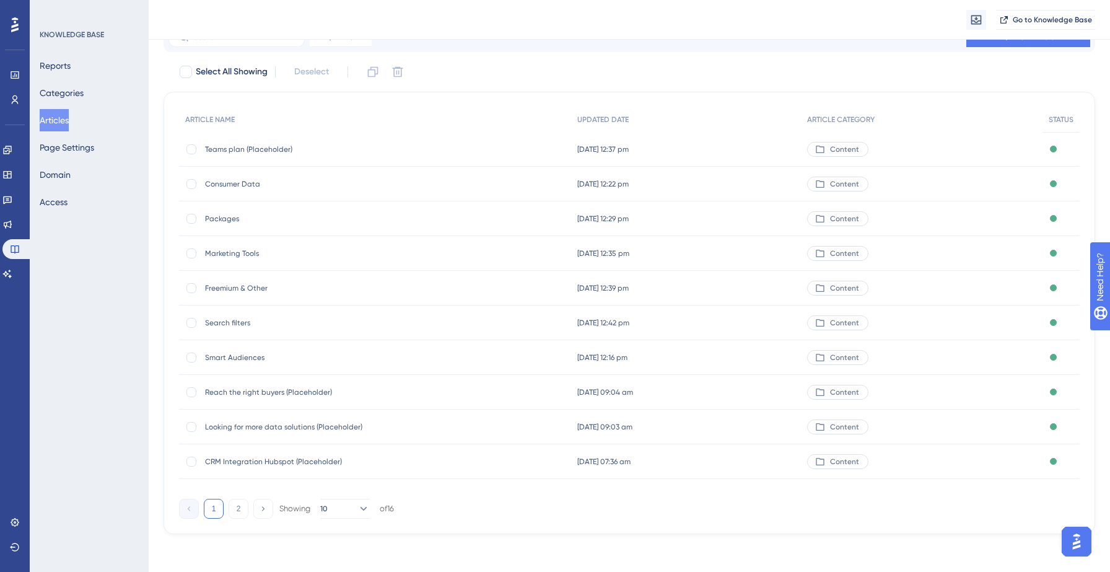
scroll to position [59, 0]
click at [236, 508] on button "2" at bounding box center [239, 507] width 20 height 20
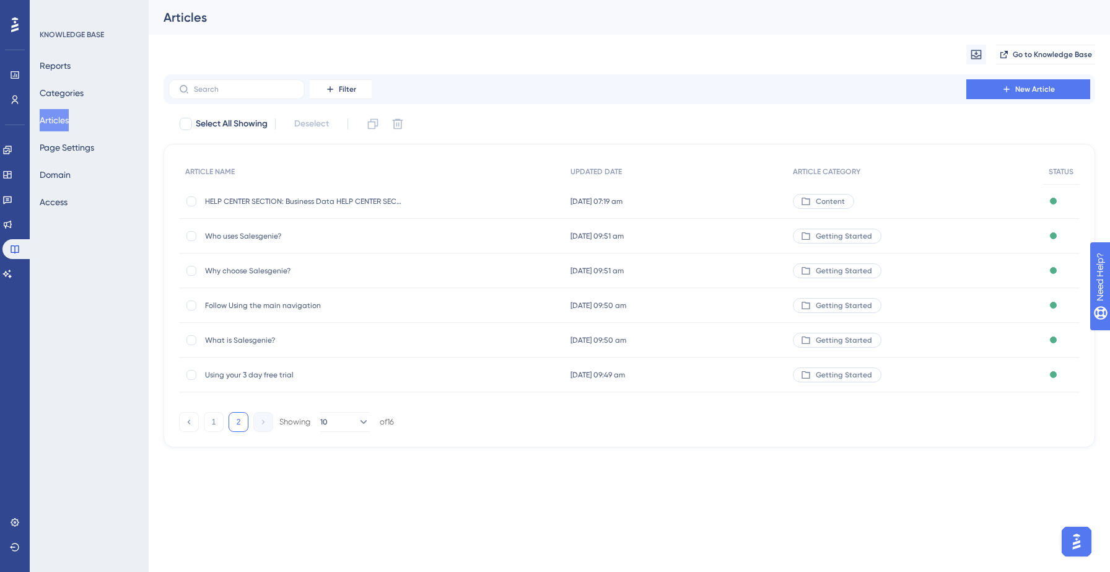
scroll to position [0, 0]
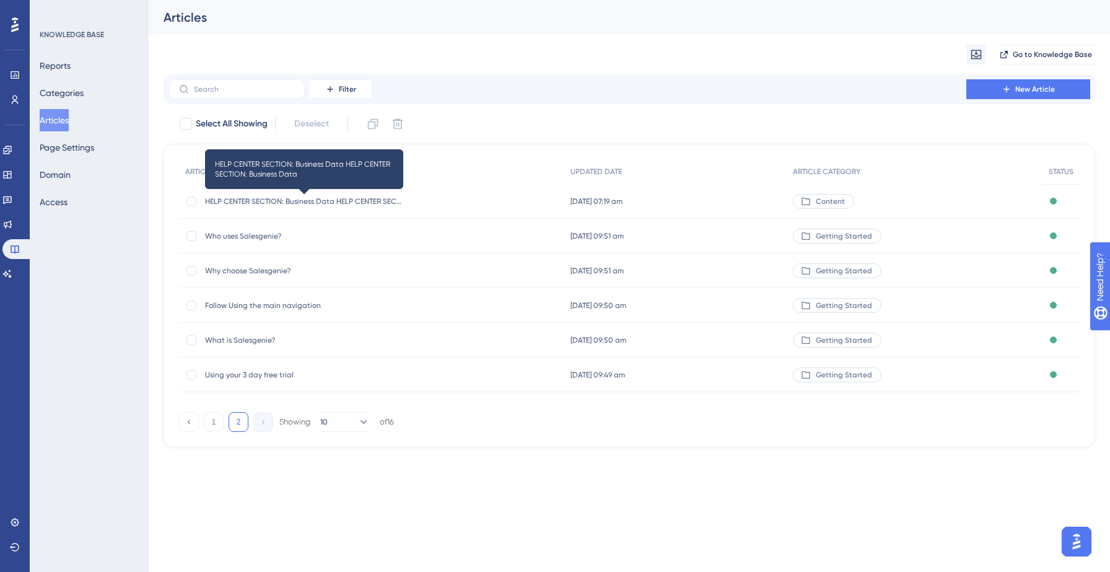
click at [281, 204] on span "HELP CENTER SECTION: Business Data HELP CENTER SECTION: Business Data" at bounding box center [304, 201] width 198 height 10
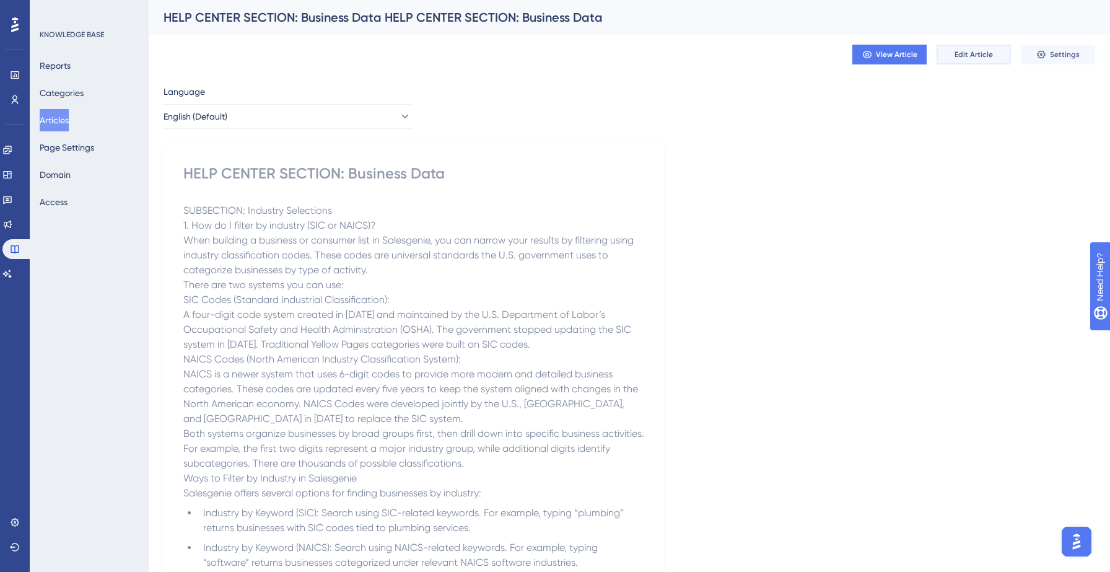
click at [981, 56] on span "Edit Article" at bounding box center [974, 55] width 38 height 10
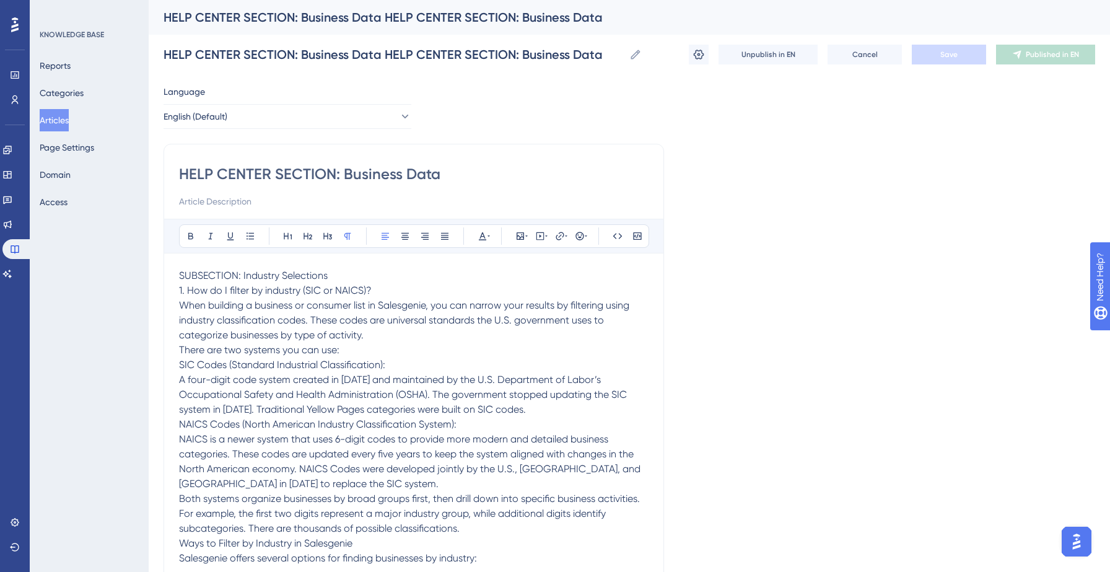
click at [398, 391] on span "A four-digit code system created in [DATE] and maintained by the U.S. Departmen…" at bounding box center [404, 395] width 450 height 42
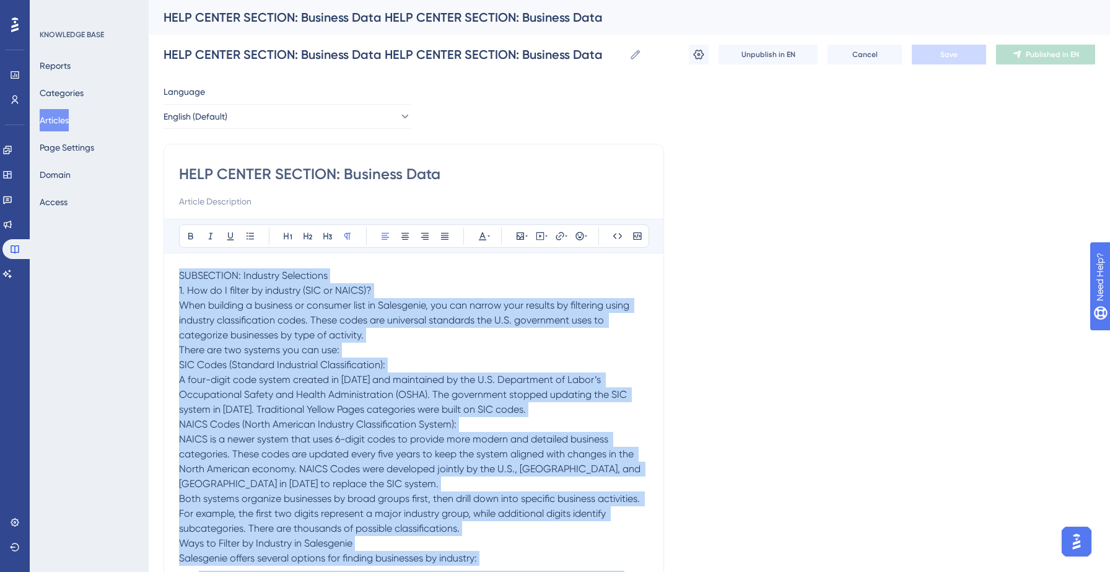
copy div "LOREMIPSUM: Dolorsit Ametconsec 6. Adi el S doeius te incididu (UTL et DOLOR)? …"
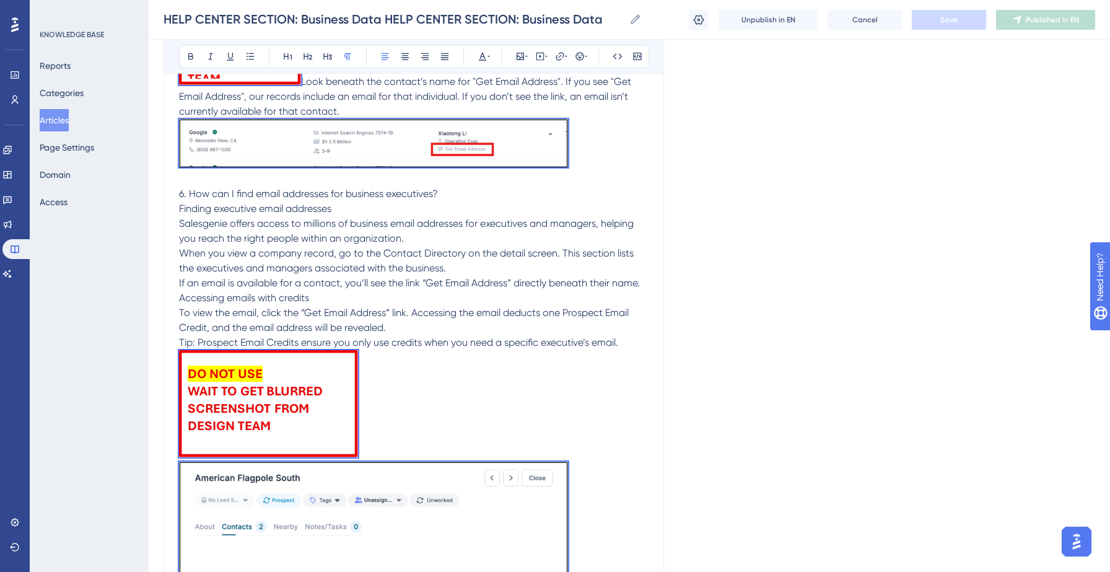
click at [430, 294] on p "Accessing emails with credits" at bounding box center [414, 298] width 470 height 15
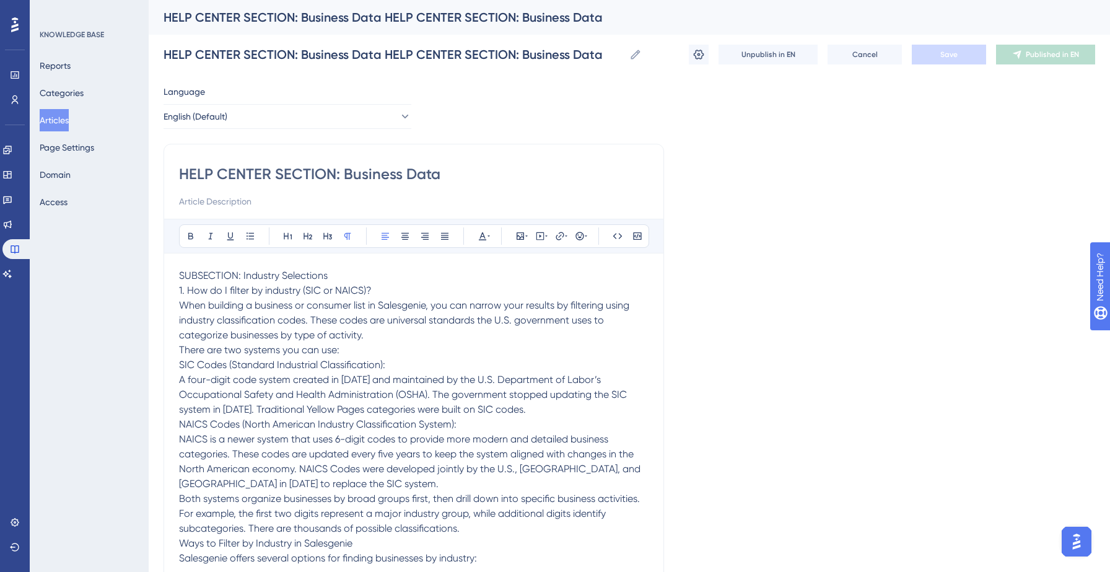
click at [359, 382] on span "A four-digit code system created in [DATE] and maintained by the U.S. Departmen…" at bounding box center [404, 395] width 450 height 42
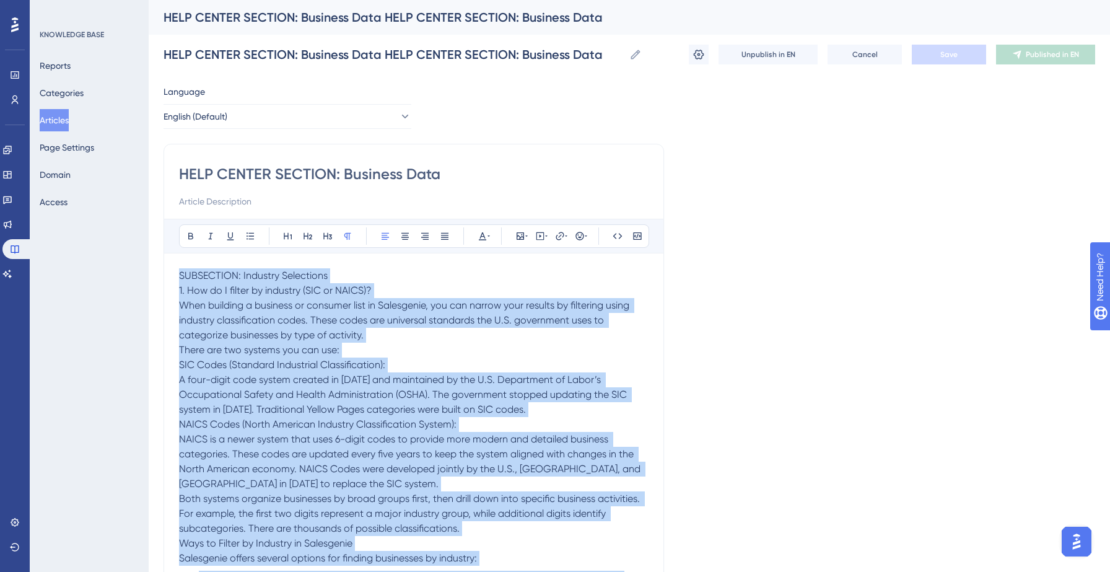
copy div "LOREMIPSUM: Dolorsit Ametconsec 6. Adi el S doeius te incididu (UTL et DOLOR)? …"
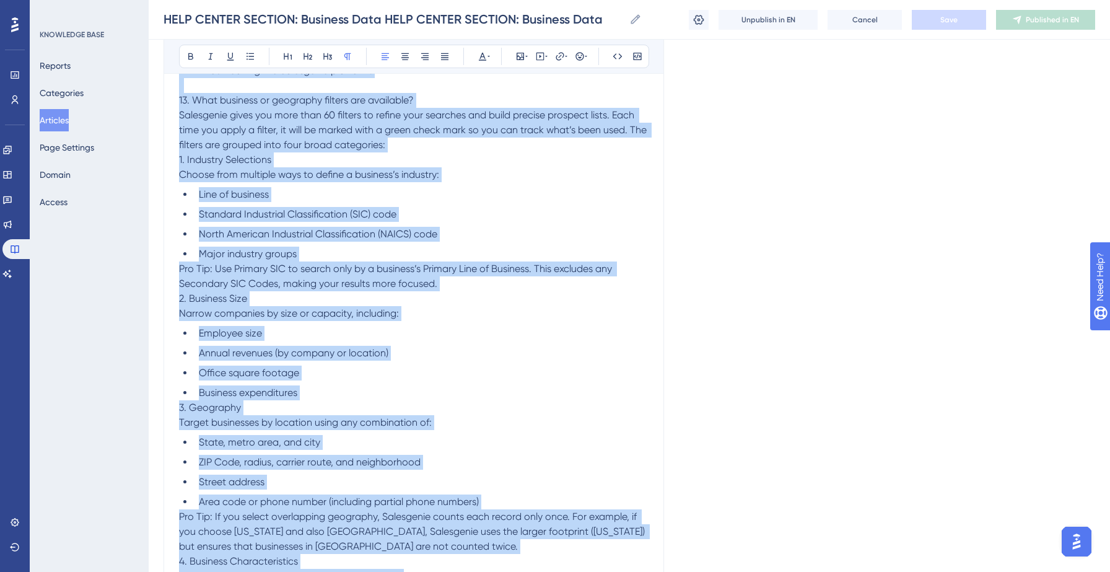
scroll to position [13401, 0]
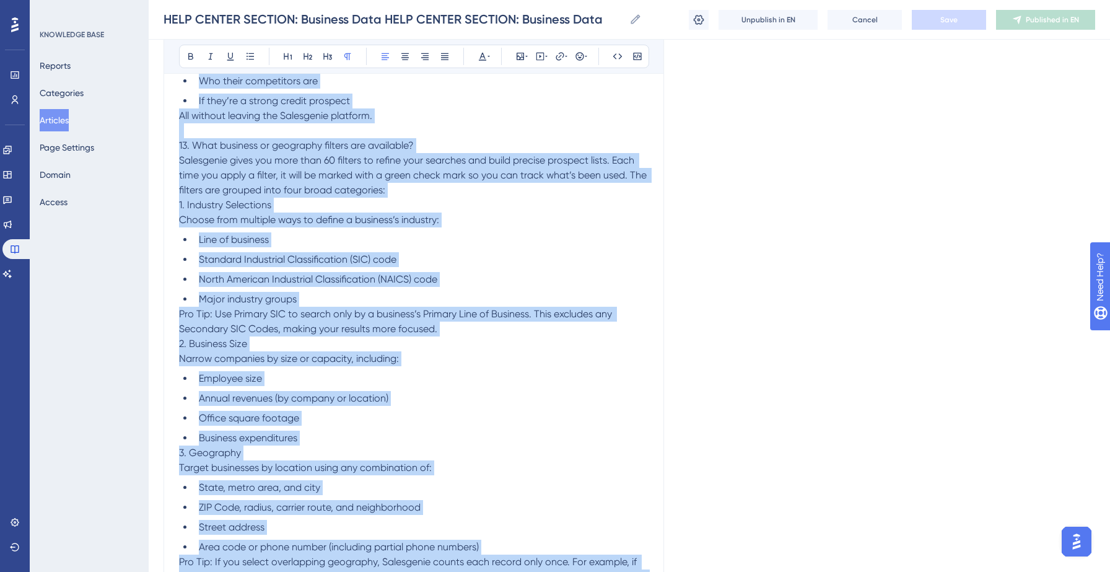
click at [348, 347] on p "2. Business Size" at bounding box center [414, 343] width 470 height 15
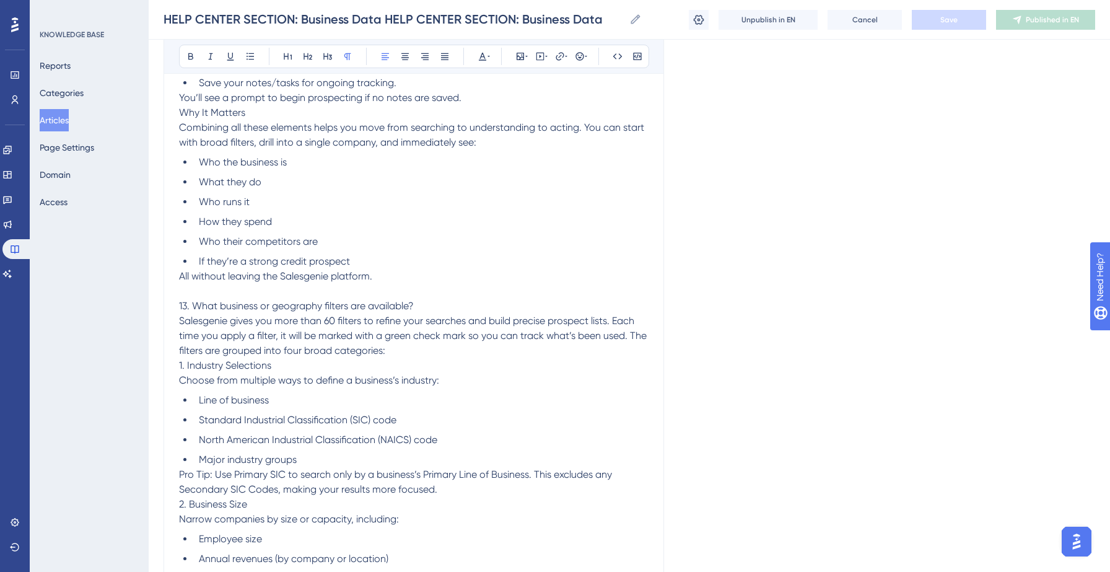
scroll to position [13153, 0]
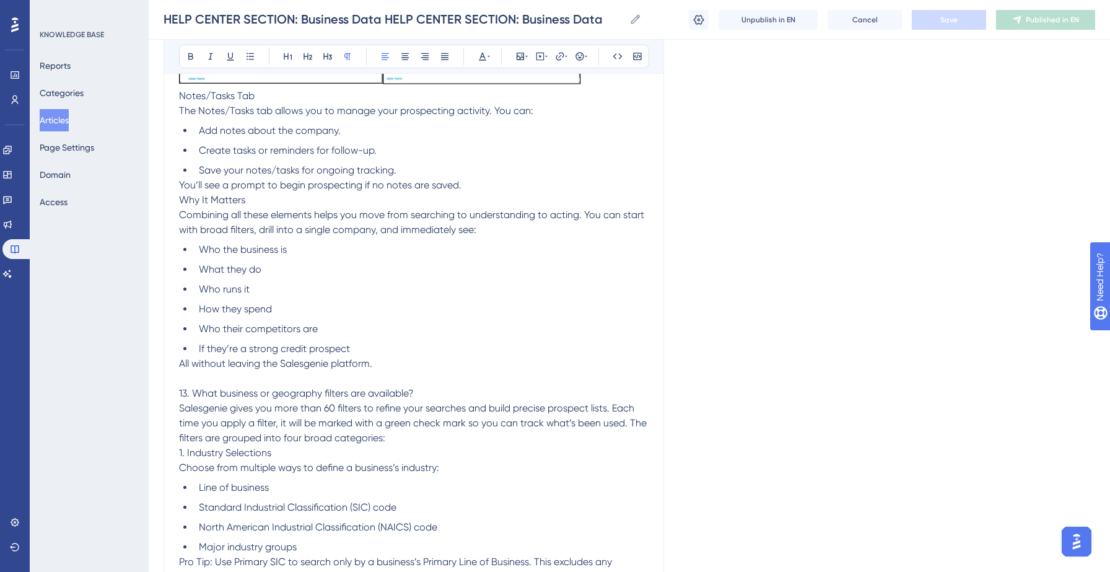
click at [296, 259] on ul "Who the business is What they do Who runs it How they spend Who their competito…" at bounding box center [414, 299] width 470 height 114
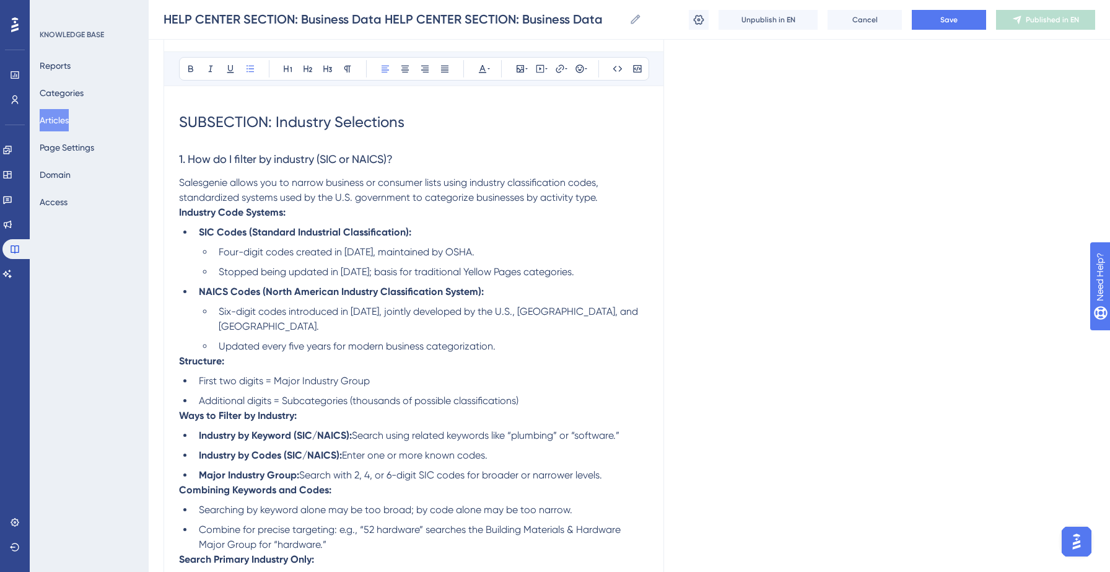
scroll to position [159, 0]
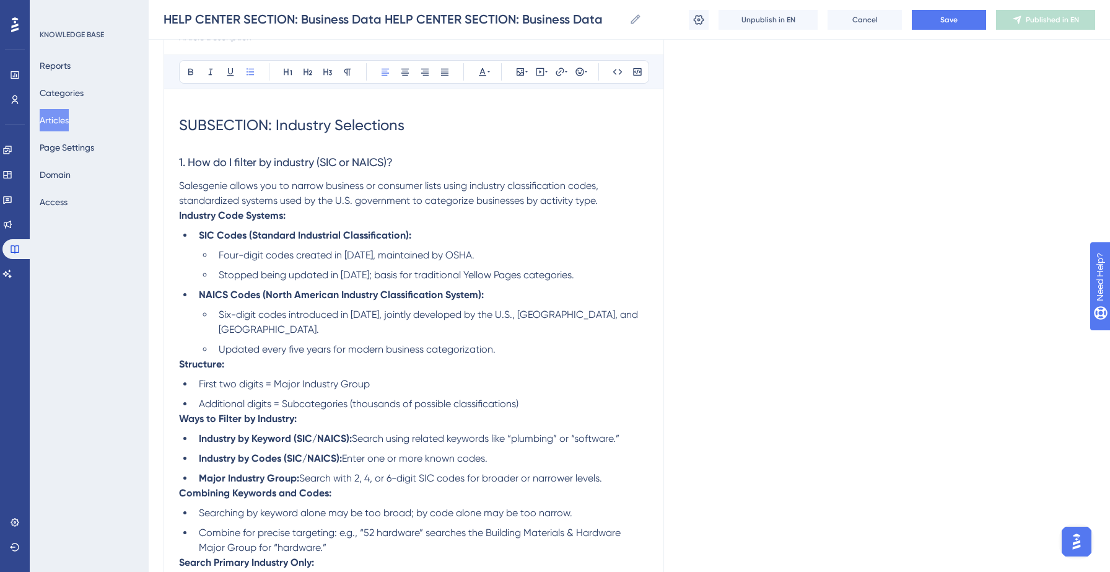
click at [572, 276] on li "Stopped being updated in [DATE]; basis for traditional Yellow Pages categories." at bounding box center [431, 275] width 435 height 15
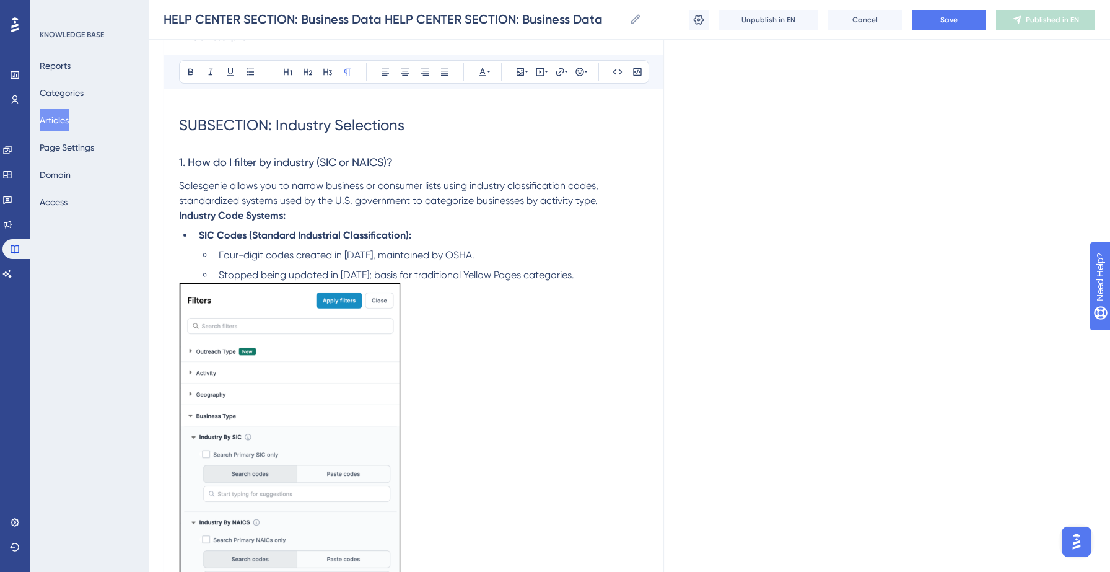
click at [288, 352] on img at bounding box center [290, 439] width 222 height 315
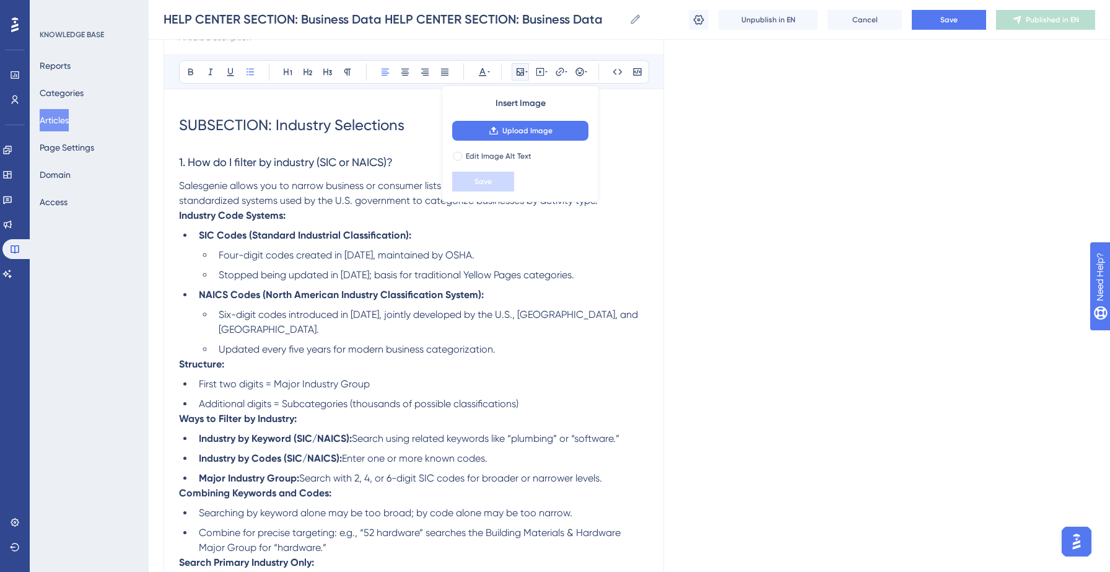
click at [546, 396] on li "Additional digits = Subcategories (thousands of possible classifications)" at bounding box center [421, 403] width 455 height 15
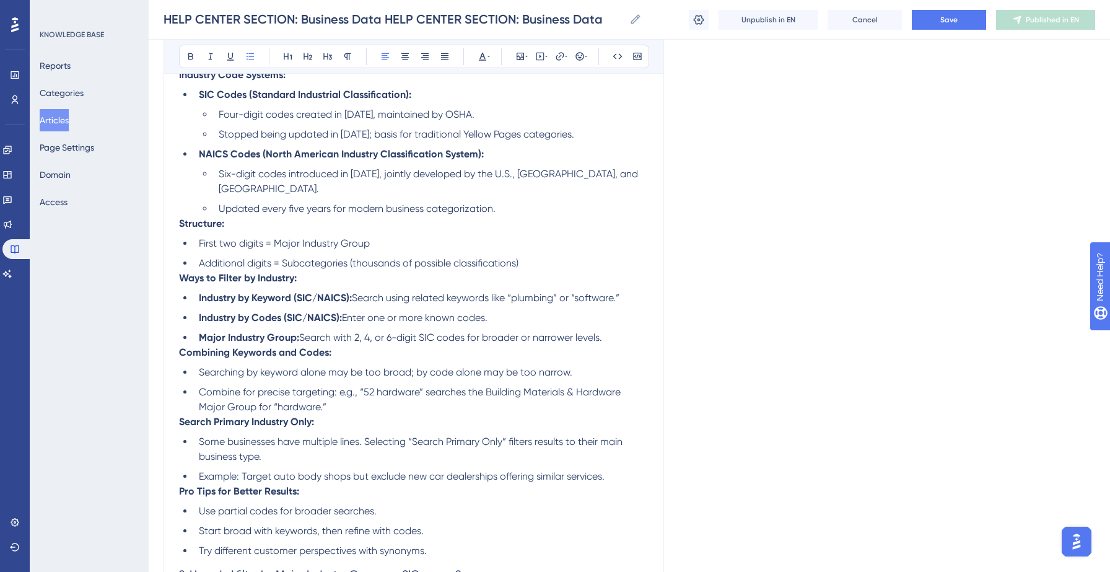
scroll to position [303, 0]
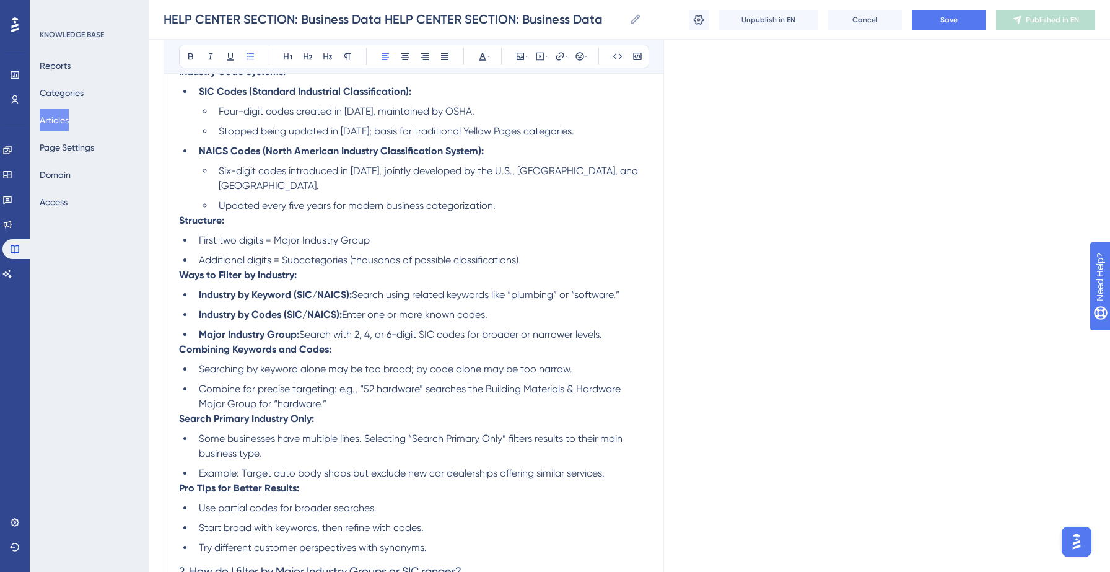
click at [616, 466] on li "Example: Target auto body shops but exclude new car dealerships offering simila…" at bounding box center [421, 473] width 455 height 15
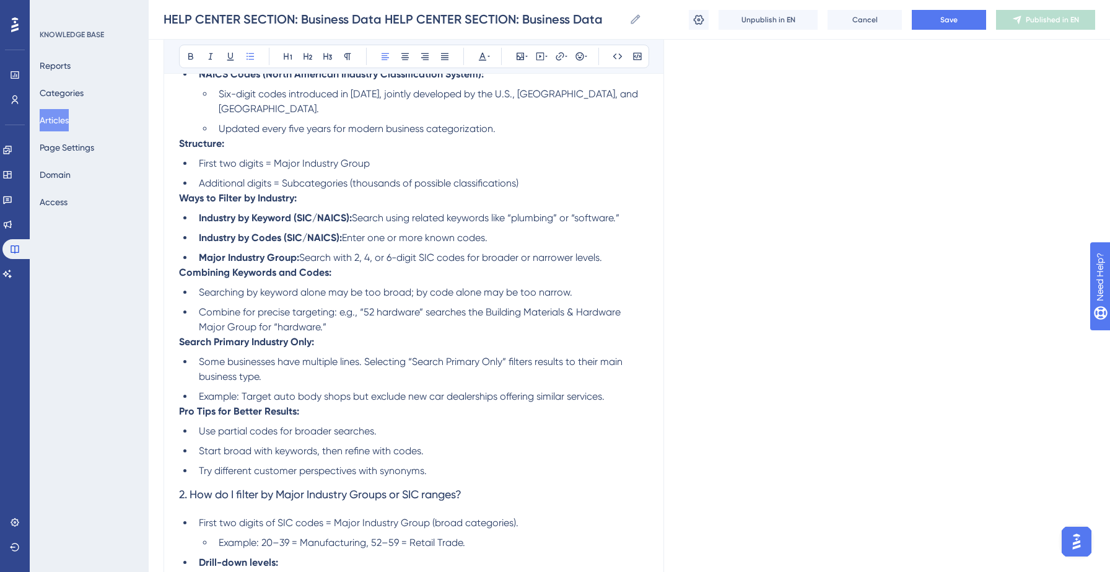
scroll to position [390, 0]
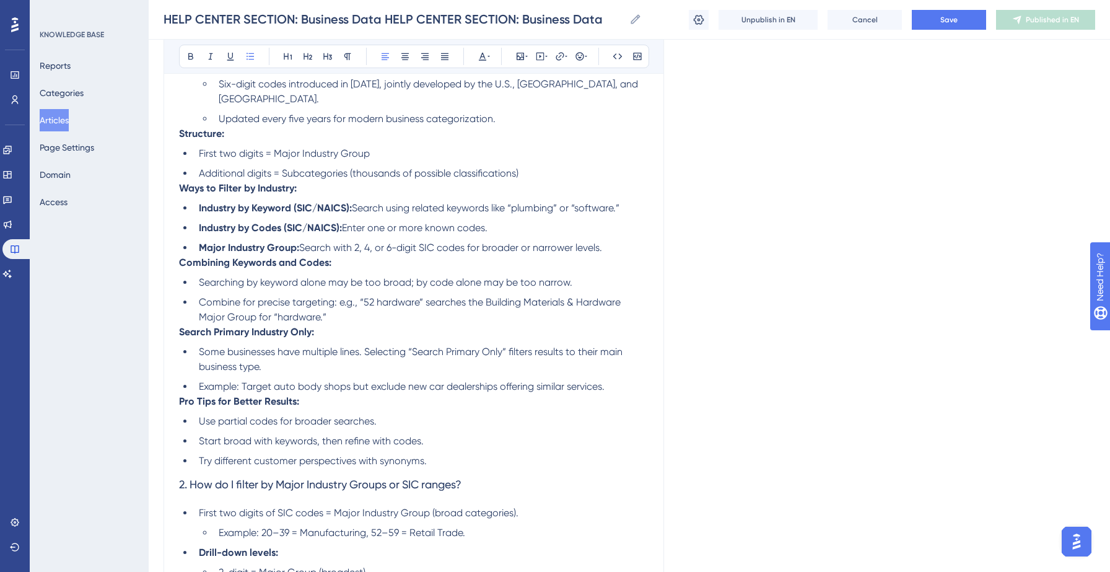
click at [452, 453] on li "Try different customer perspectives with synonyms." at bounding box center [421, 460] width 455 height 15
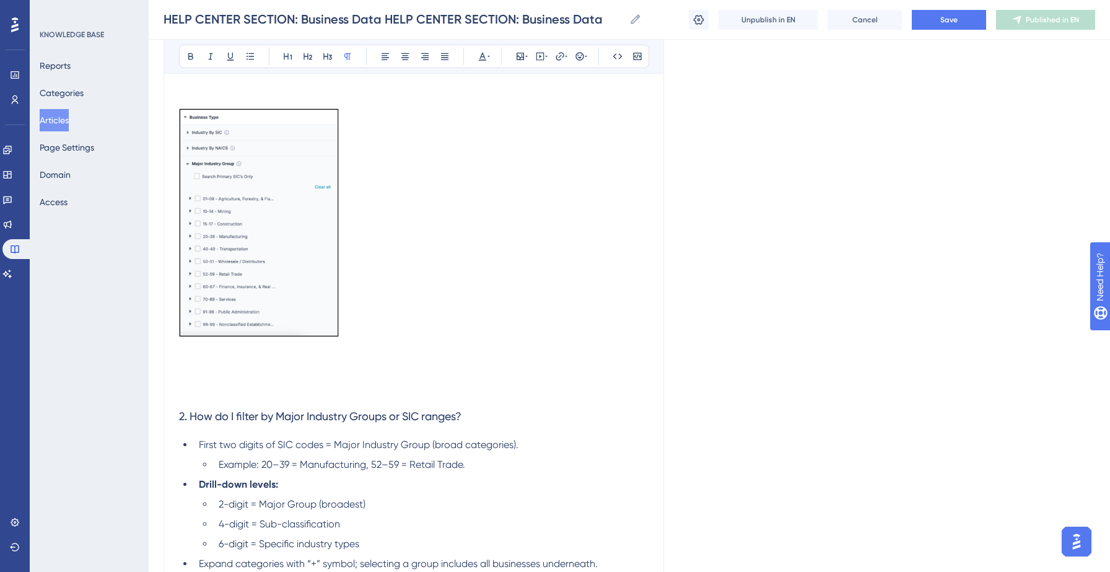
scroll to position [1843, 0]
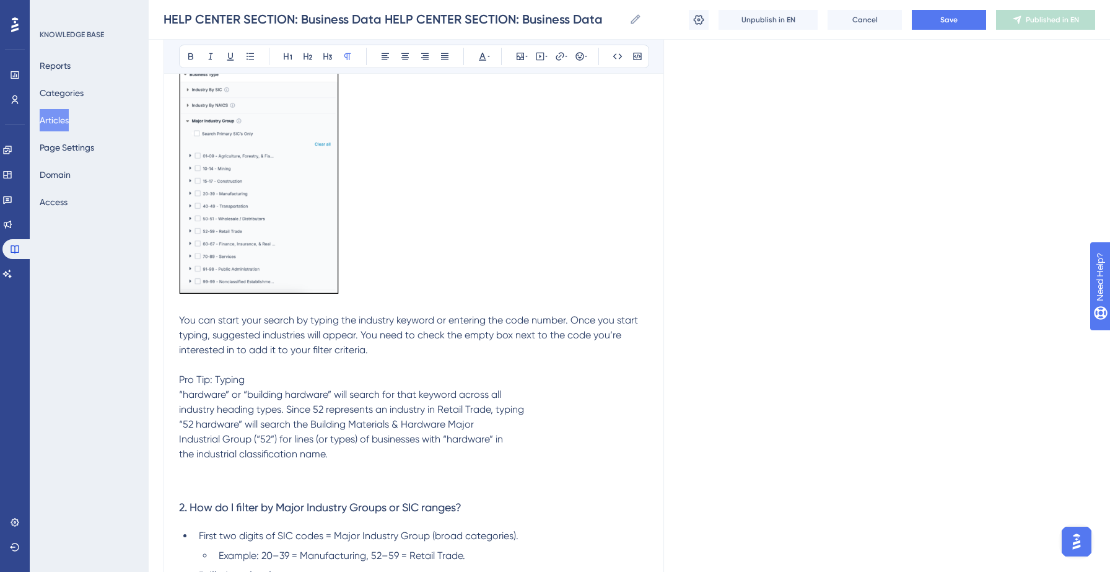
scroll to position [1866, 0]
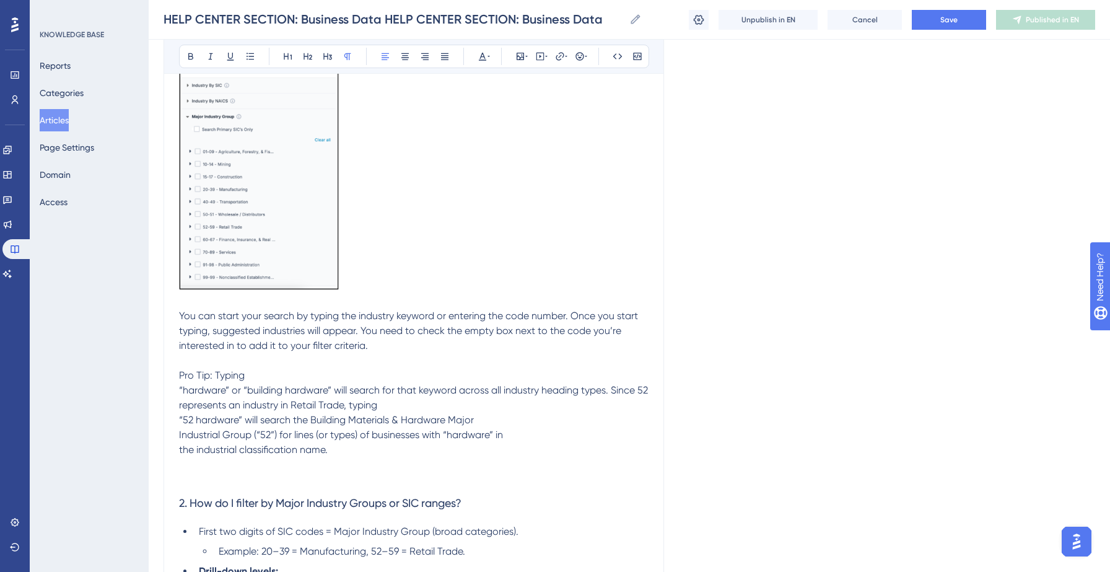
click at [180, 414] on span "“52 hardware” will search the Building Materials & Hardware Major" at bounding box center [326, 420] width 295 height 12
click at [181, 409] on span "“hardware” or “building hardware” will search for that keyword across all indus…" at bounding box center [414, 405] width 471 height 42
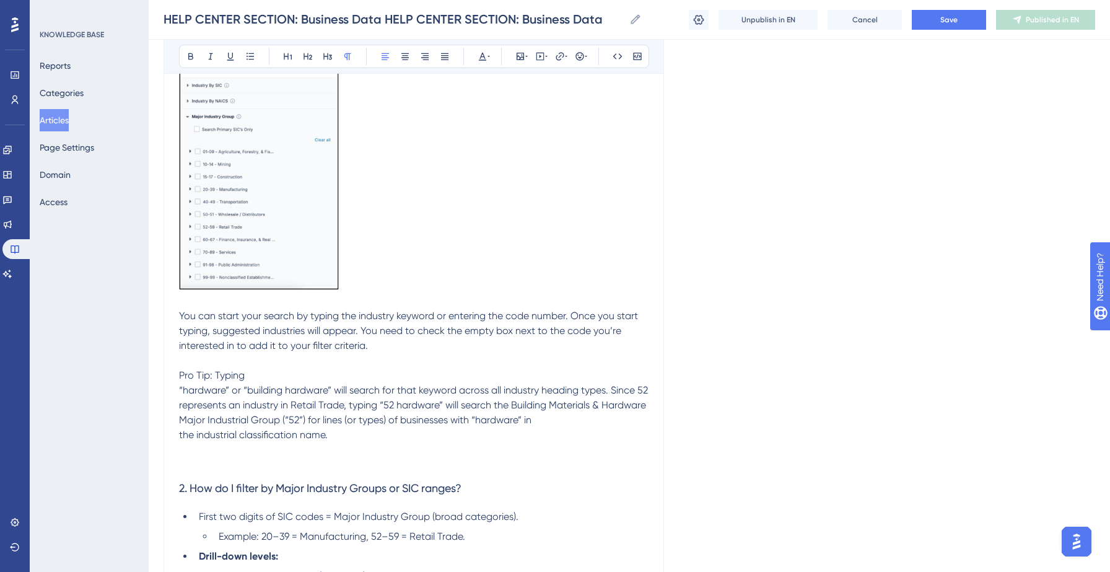
click at [176, 417] on div "HELP CENTER SECTION: Business Data Bold Italic Underline Bullet Point Heading 1…" at bounding box center [414, 360] width 500 height 4177
click at [180, 429] on span "the industrial classification name." at bounding box center [253, 435] width 149 height 12
click at [199, 453] on p "Pro Tip: Typing “hardware” or “building hardware” will search for that keyword …" at bounding box center [414, 420] width 470 height 104
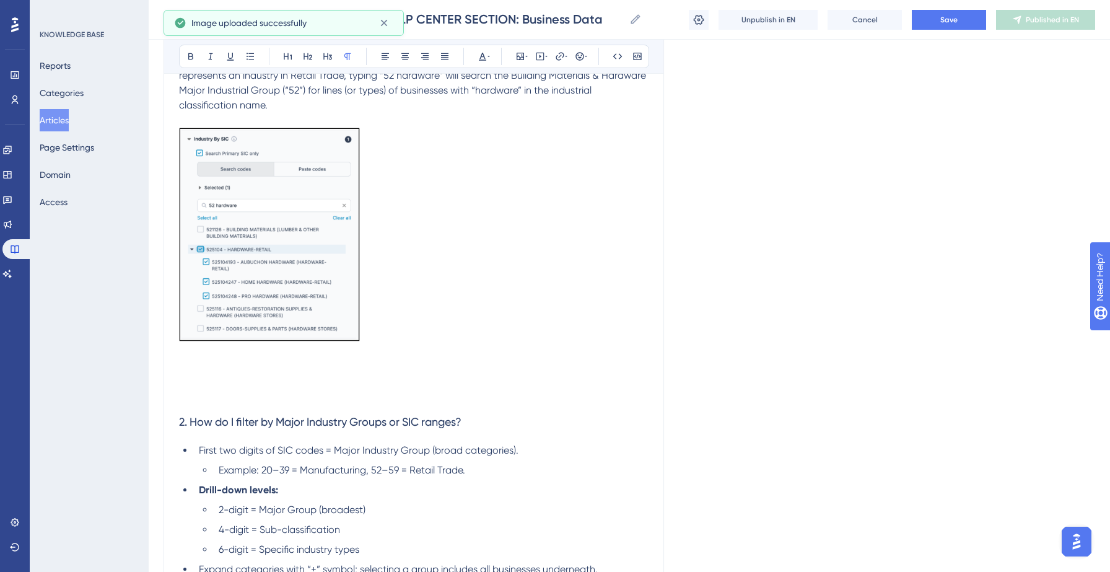
scroll to position [2200, 0]
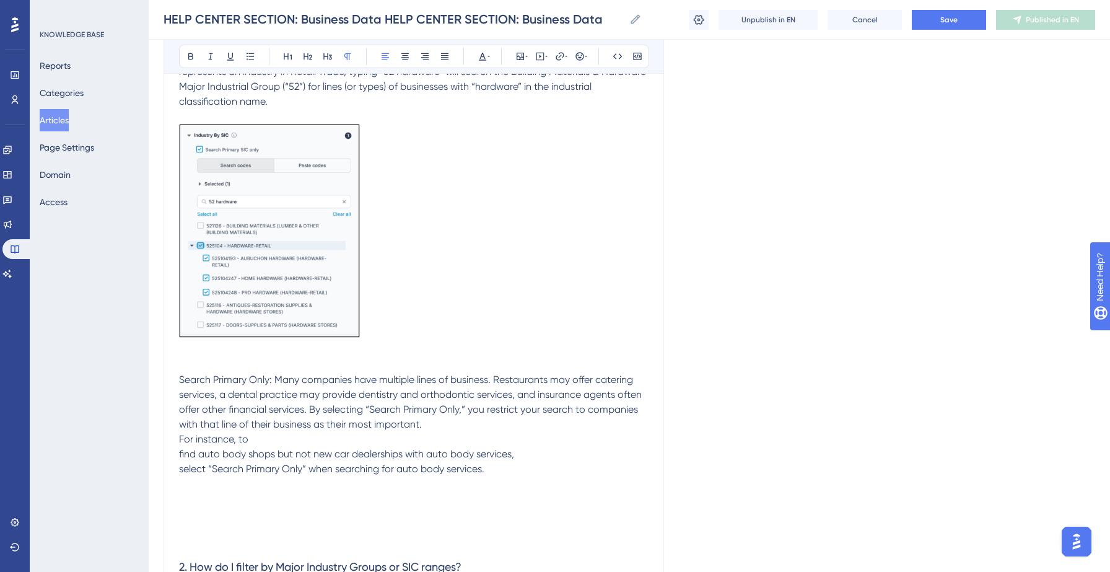
click at [180, 448] on span "find auto body shops but not new car dealerships with auto body services," at bounding box center [346, 454] width 335 height 12
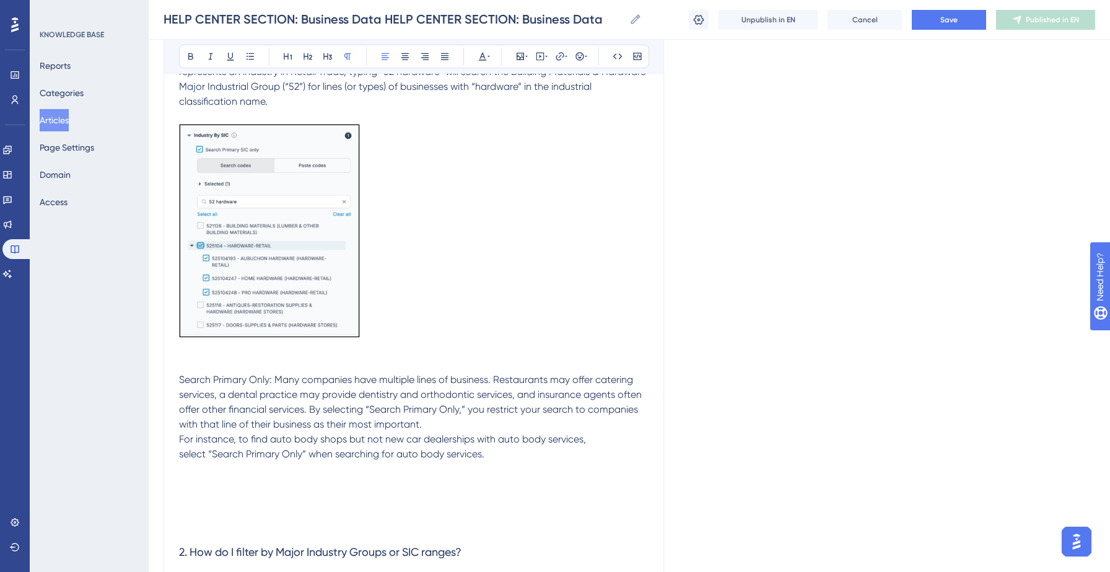
click at [180, 419] on p "Pro Tip: Typing “hardware” or “building hardware” will search for that keyword …" at bounding box center [414, 233] width 470 height 397
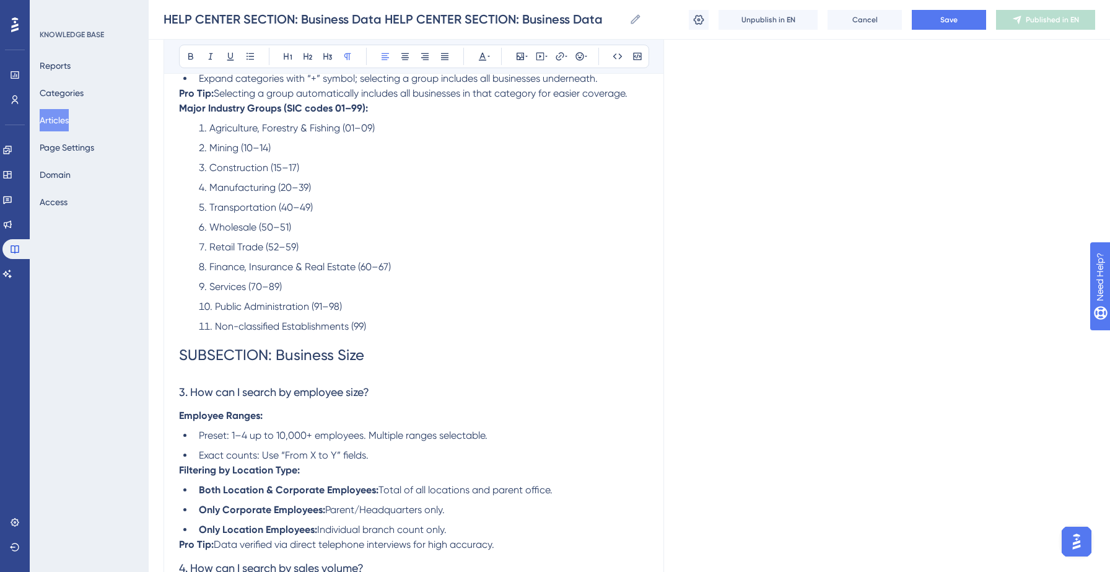
scroll to position [2763, 0]
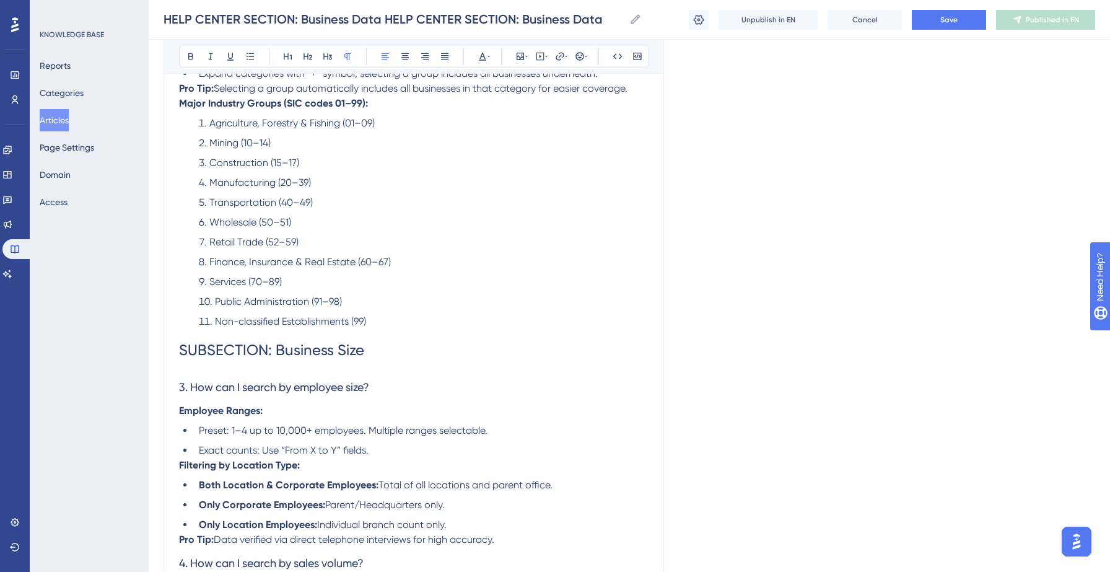
click at [244, 385] on h3 "3. How can I search by employee size?" at bounding box center [414, 387] width 470 height 32
click at [249, 380] on span "3. How can I search by employee size?" at bounding box center [274, 386] width 190 height 13
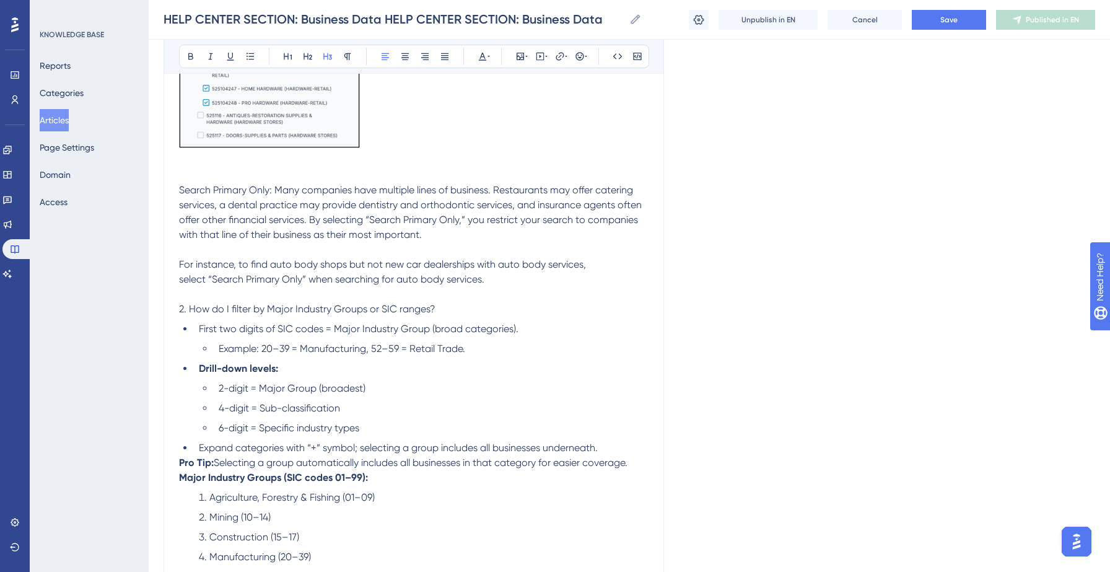
scroll to position [2388, 0]
click at [273, 304] on span "2. How do I filter by Major Industry Groups or SIC ranges?" at bounding box center [307, 310] width 256 height 12
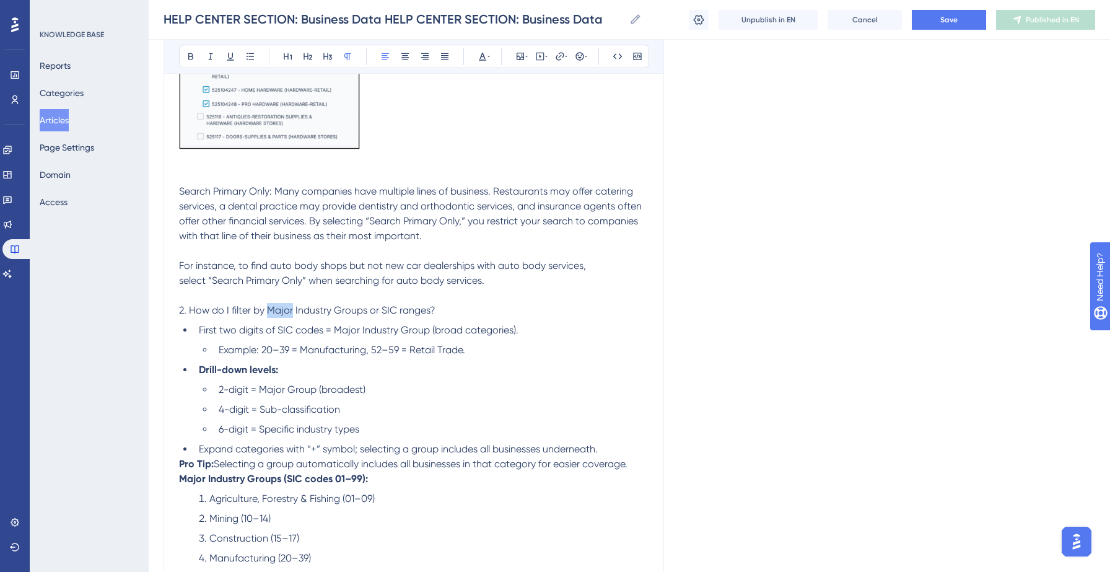
click at [273, 304] on span "2. How do I filter by Major Industry Groups or SIC ranges?" at bounding box center [307, 310] width 256 height 12
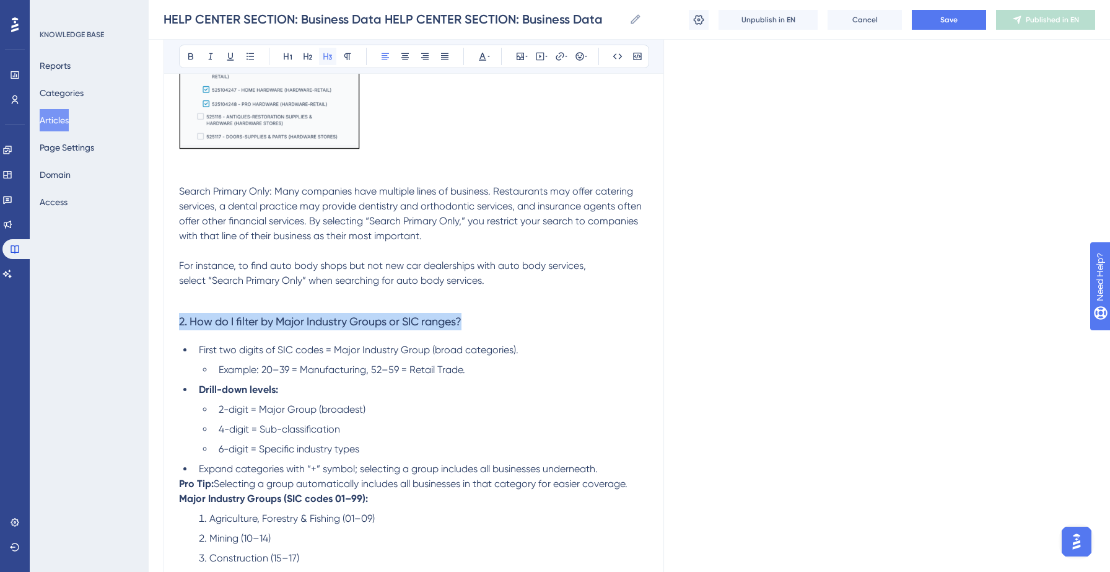
click at [320, 55] on button at bounding box center [327, 56] width 17 height 17
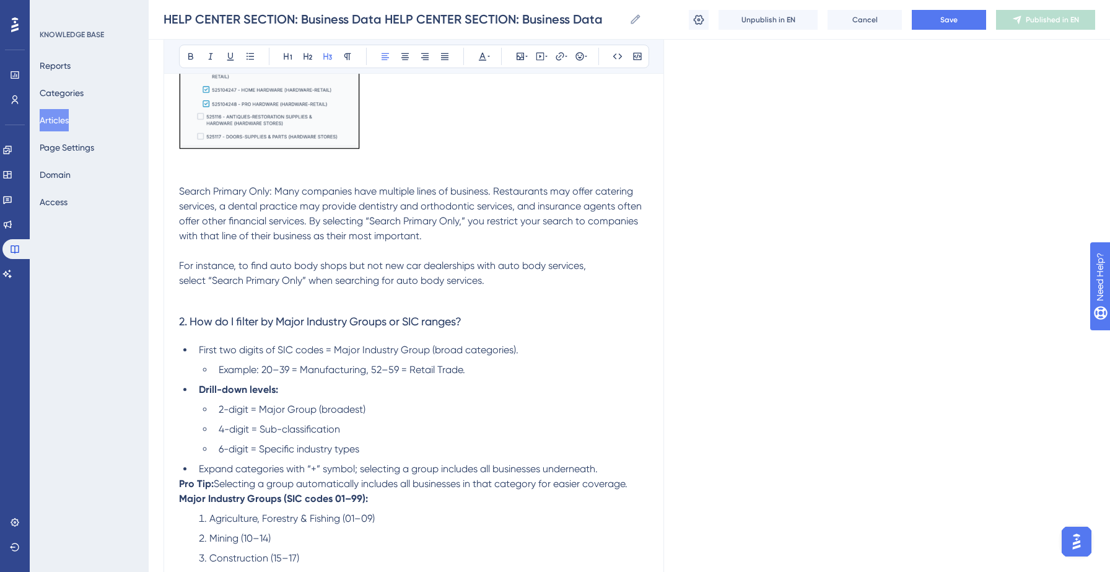
click at [325, 348] on ul "First two digits of SIC codes = Major Industry Group (broad categories). Exampl…" at bounding box center [414, 410] width 470 height 134
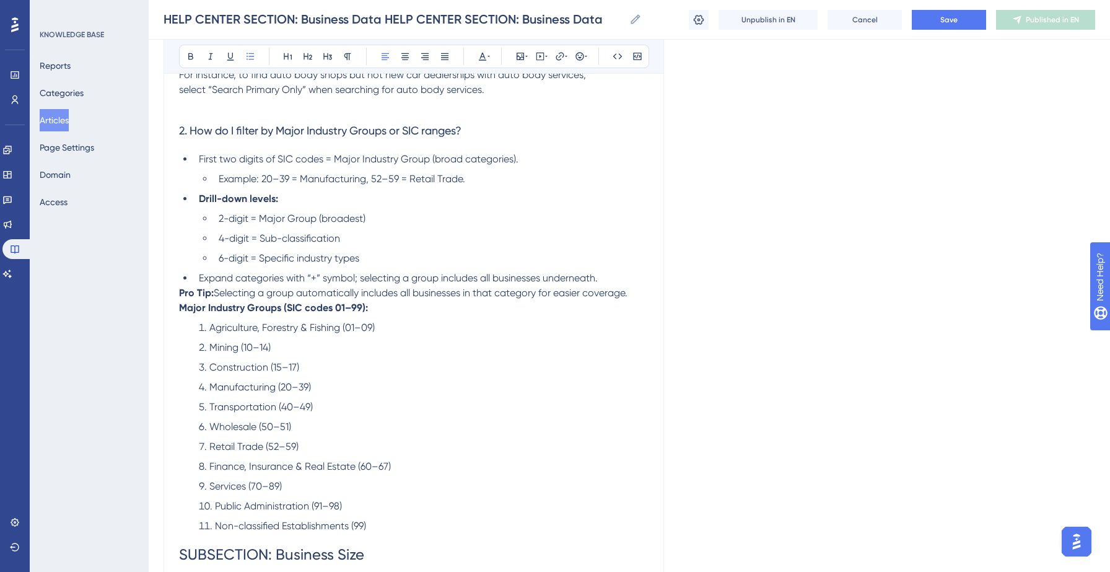
scroll to position [2572, 0]
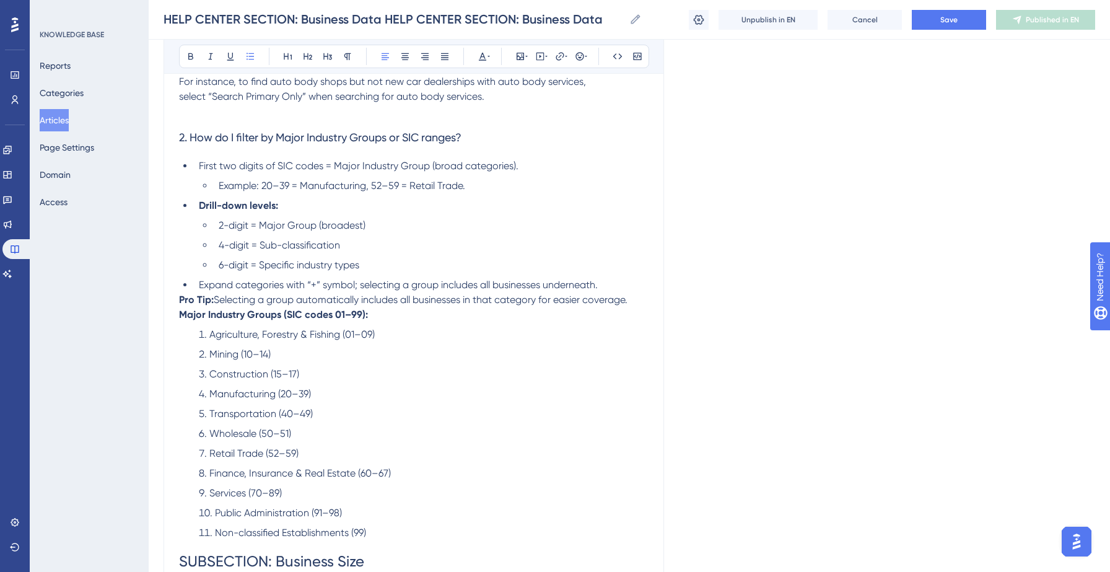
click at [475, 178] on li "Example: 20–39 = Manufacturing, 52–59 = Retail Trade." at bounding box center [431, 185] width 435 height 15
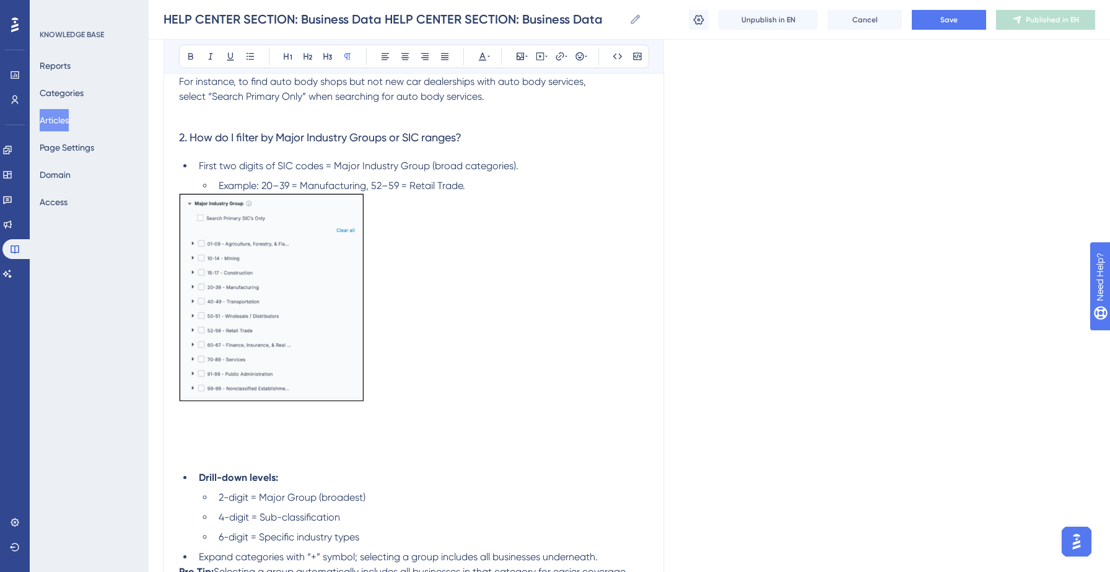
click at [479, 178] on li "Example: 20–39 = Manufacturing, 52–59 = Retail Trade." at bounding box center [431, 185] width 435 height 15
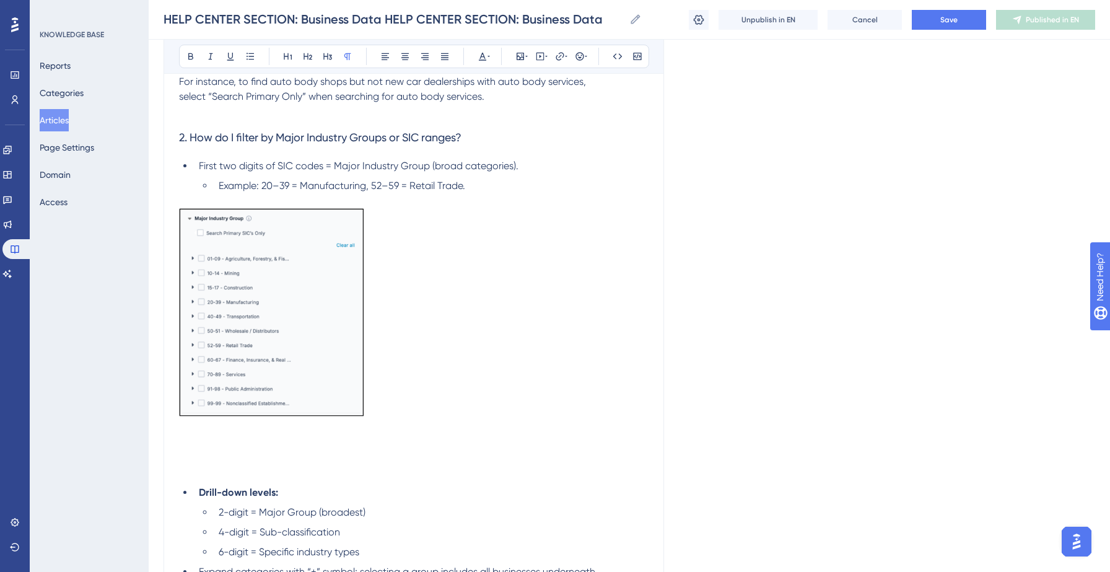
click at [229, 439] on p at bounding box center [414, 344] width 470 height 272
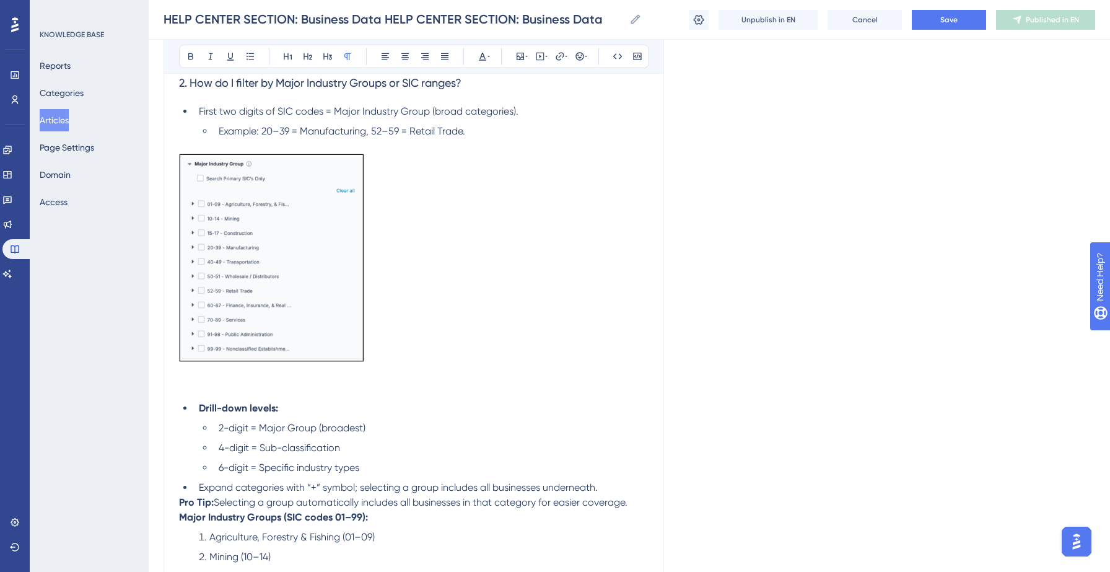
scroll to position [2628, 0]
click at [615, 479] on li "Expand categories with “+” symbol; selecting a group includes all businesses un…" at bounding box center [421, 486] width 455 height 15
click at [636, 494] on p "Pro Tip: Selecting a group automatically includes all businesses in that catego…" at bounding box center [414, 501] width 470 height 15
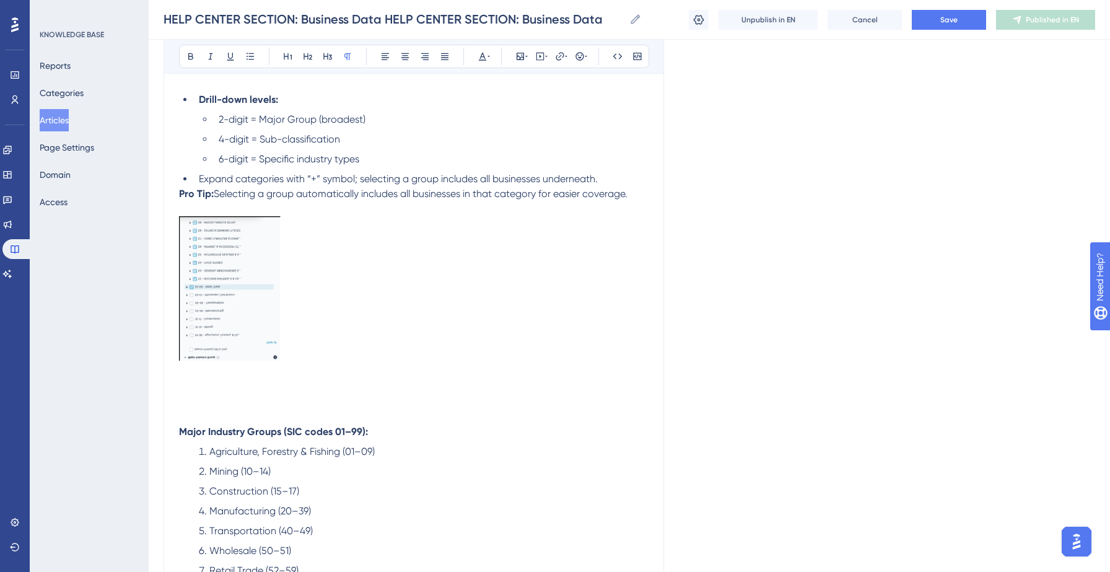
scroll to position [2940, 0]
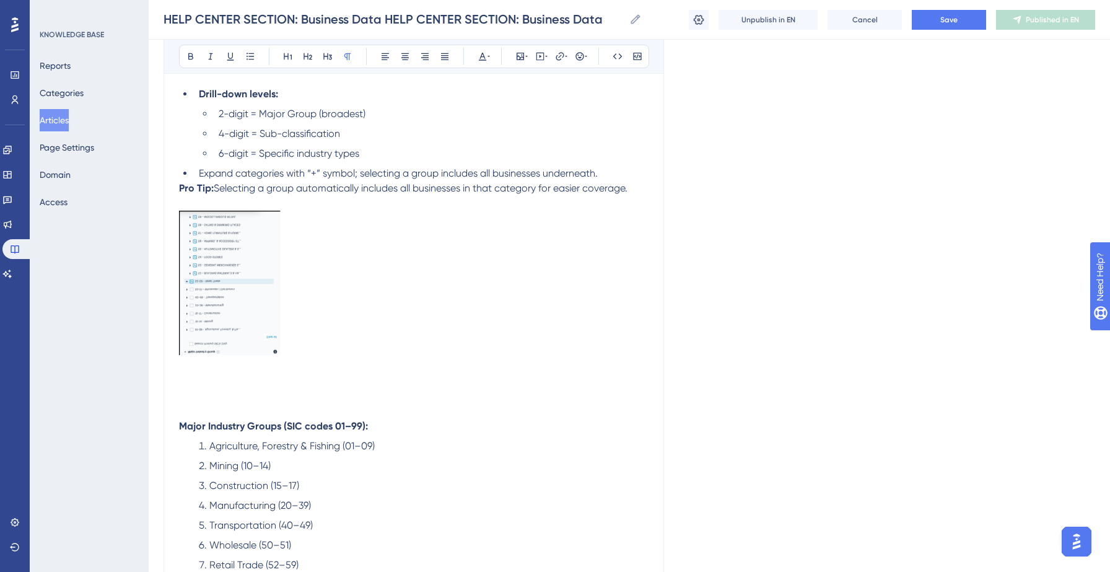
click at [234, 318] on img at bounding box center [230, 283] width 102 height 144
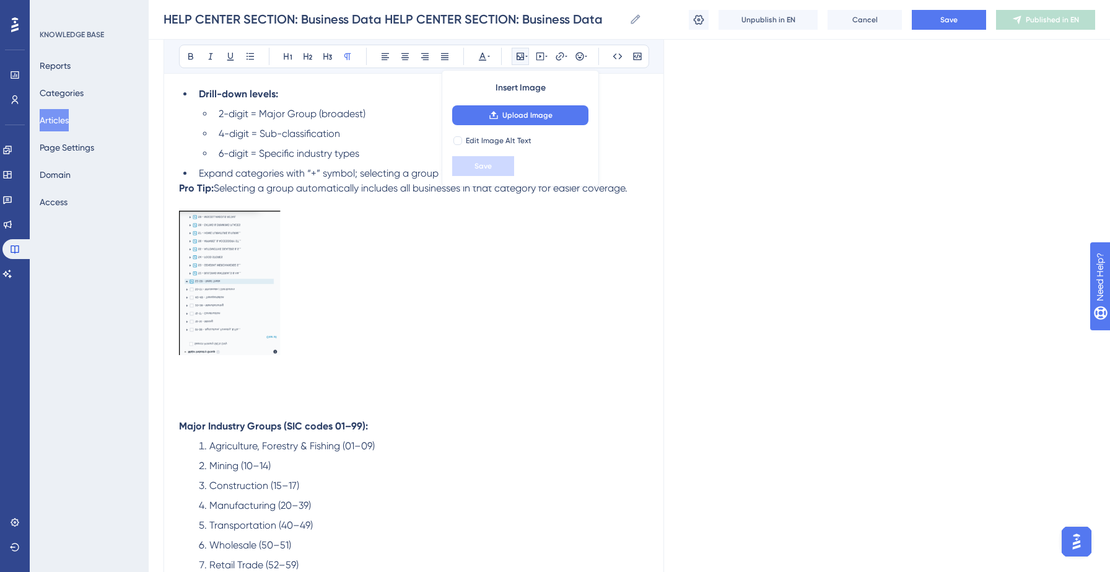
click at [281, 344] on p at bounding box center [414, 315] width 470 height 208
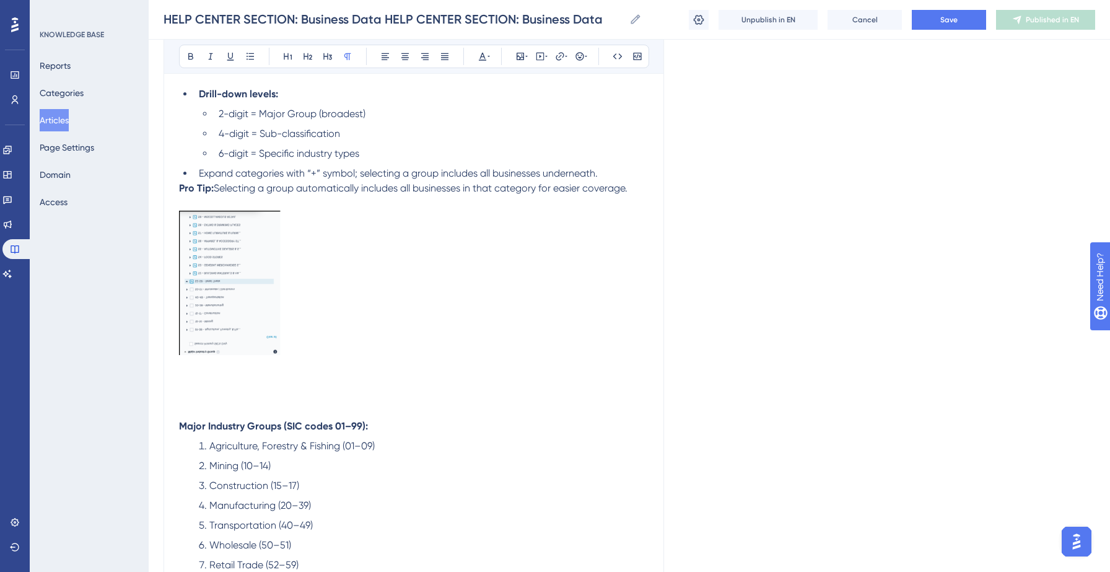
click at [260, 317] on img at bounding box center [230, 283] width 102 height 144
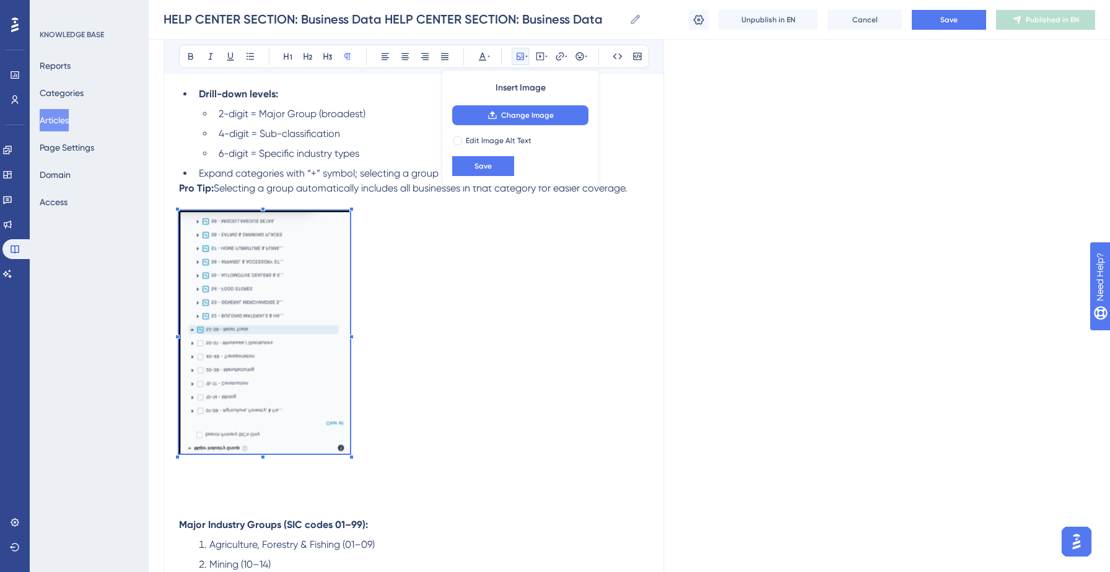
click at [350, 428] on p at bounding box center [414, 364] width 470 height 307
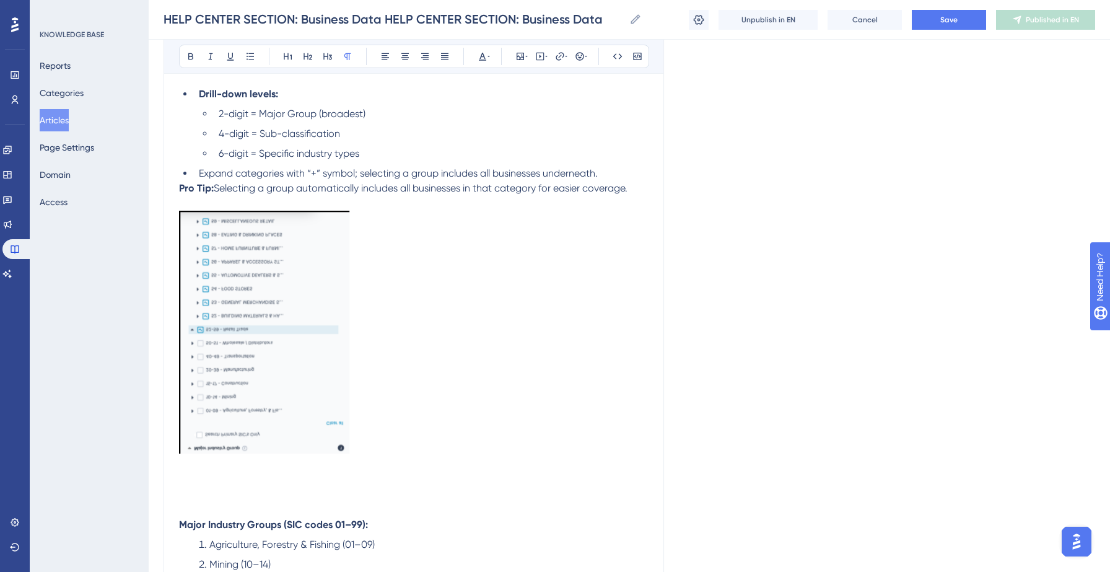
click at [414, 325] on p at bounding box center [414, 364] width 470 height 307
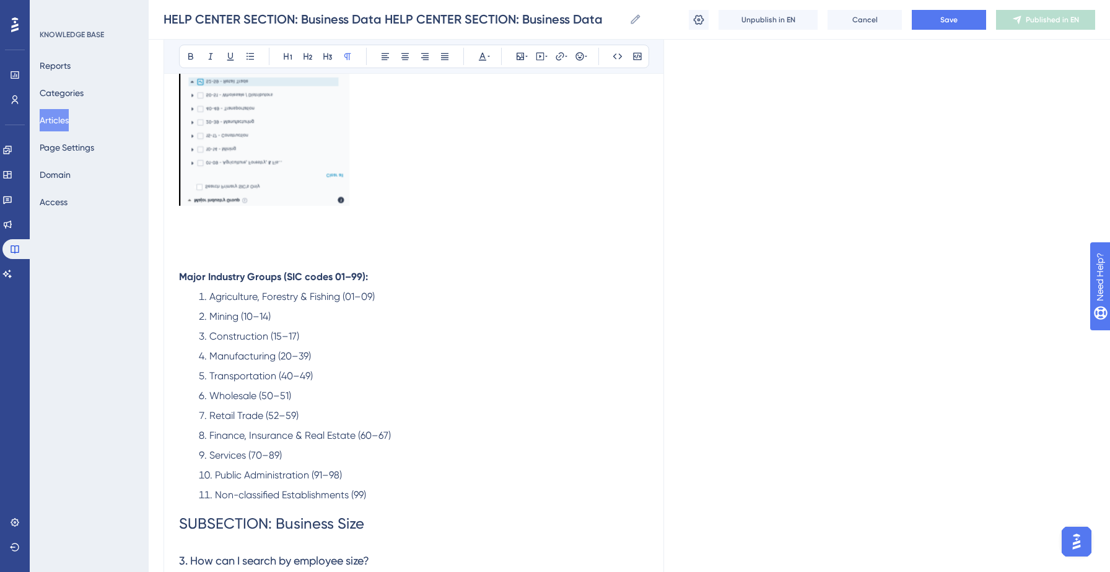
scroll to position [3191, 0]
click at [196, 225] on p at bounding box center [414, 113] width 470 height 307
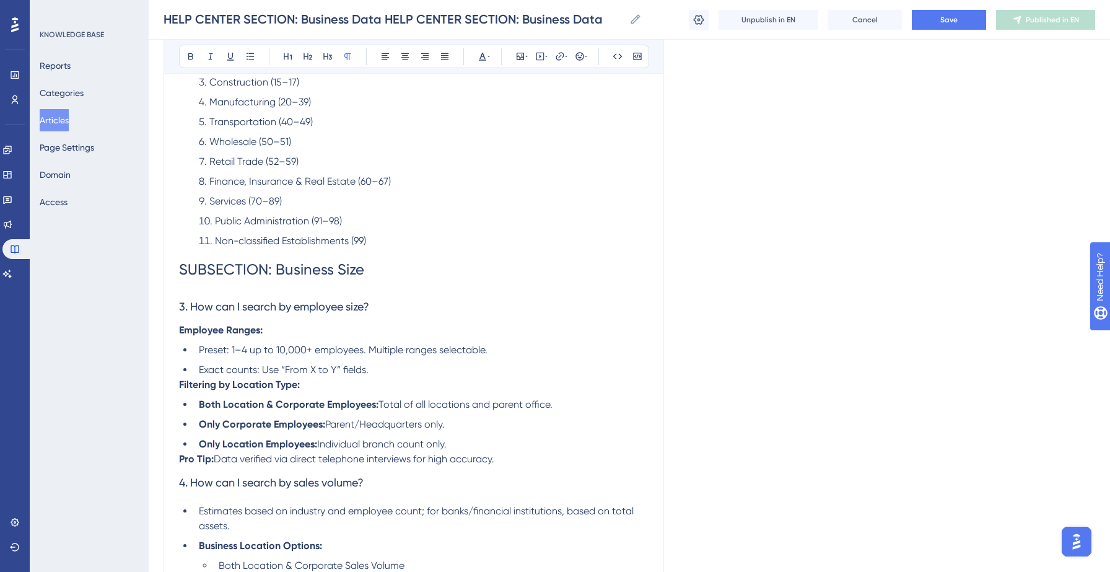
scroll to position [3420, 0]
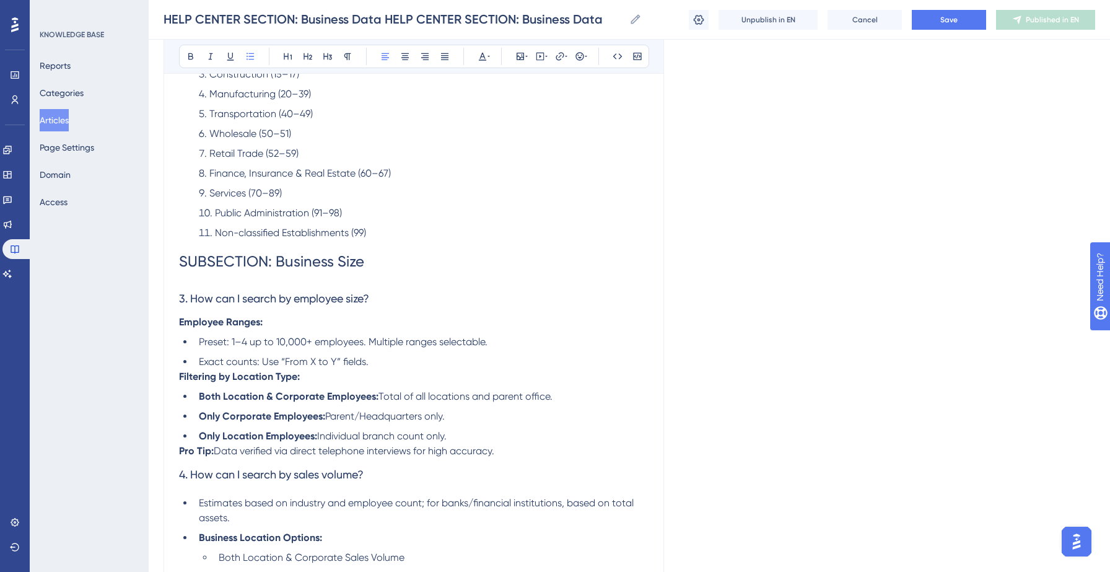
click at [444, 354] on li "Exact counts: Use “From X to Y” fields." at bounding box center [421, 361] width 455 height 15
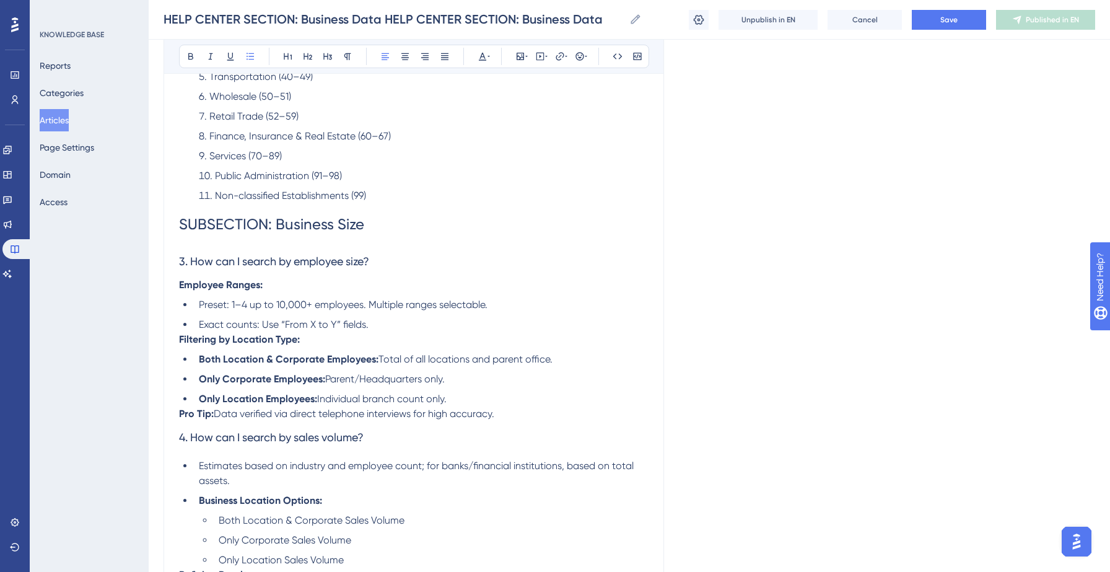
click at [457, 391] on li "Only Location Employees: Individual branch count only." at bounding box center [421, 398] width 455 height 15
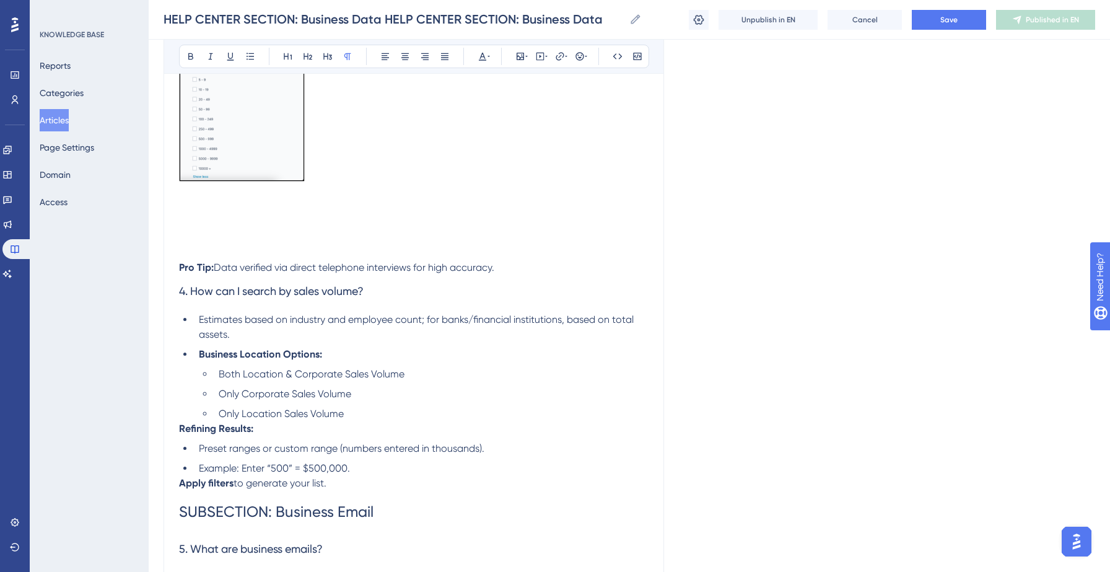
scroll to position [3882, 0]
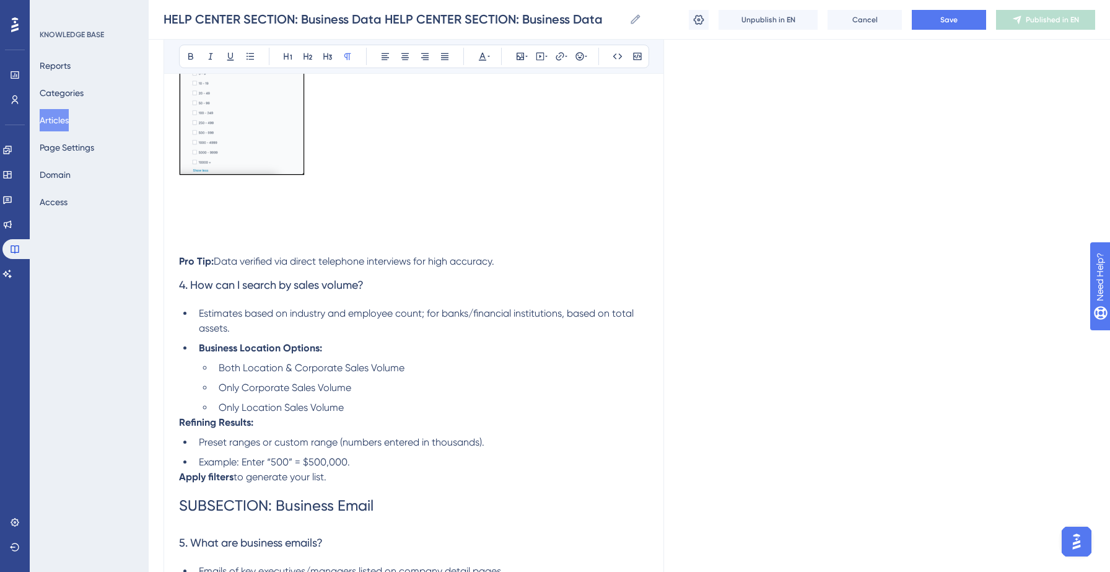
click at [362, 472] on p "Apply filters to generate your list." at bounding box center [414, 477] width 470 height 15
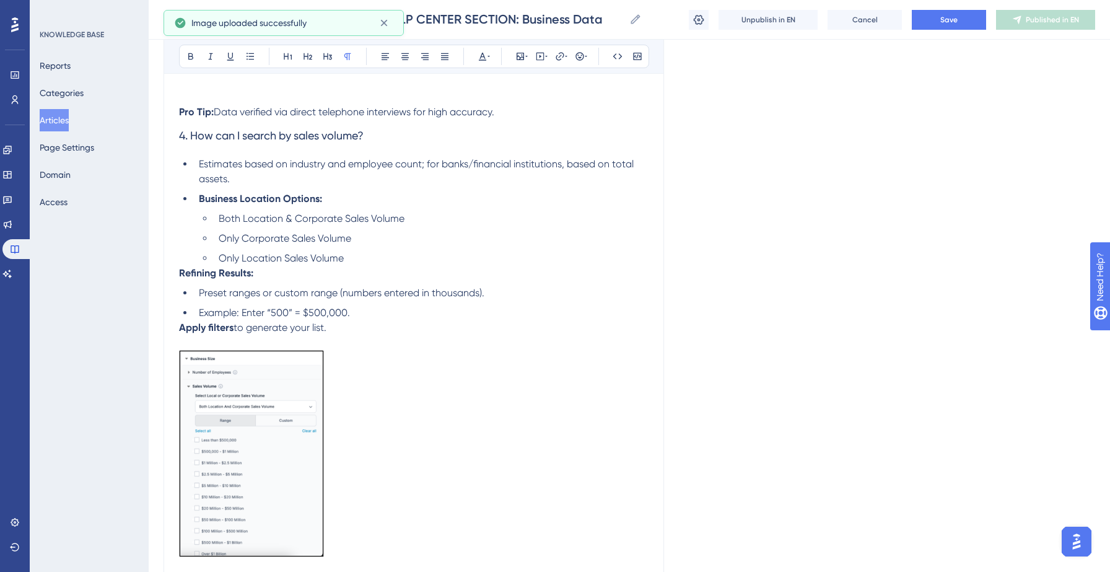
scroll to position [4032, 0]
click at [309, 494] on img at bounding box center [251, 452] width 145 height 207
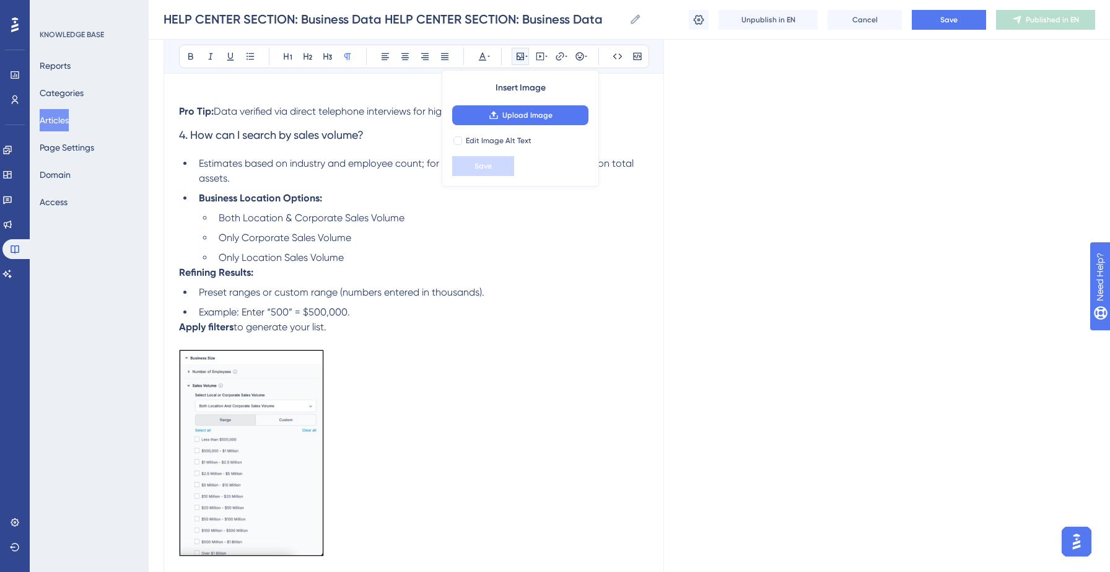
click at [389, 474] on p at bounding box center [414, 484] width 470 height 271
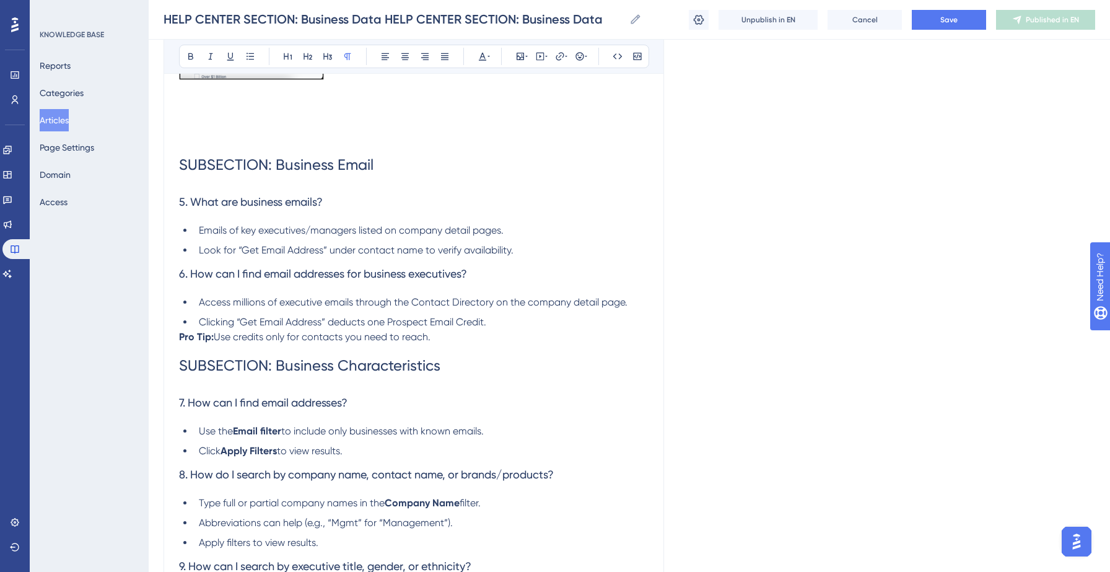
scroll to position [4505, 0]
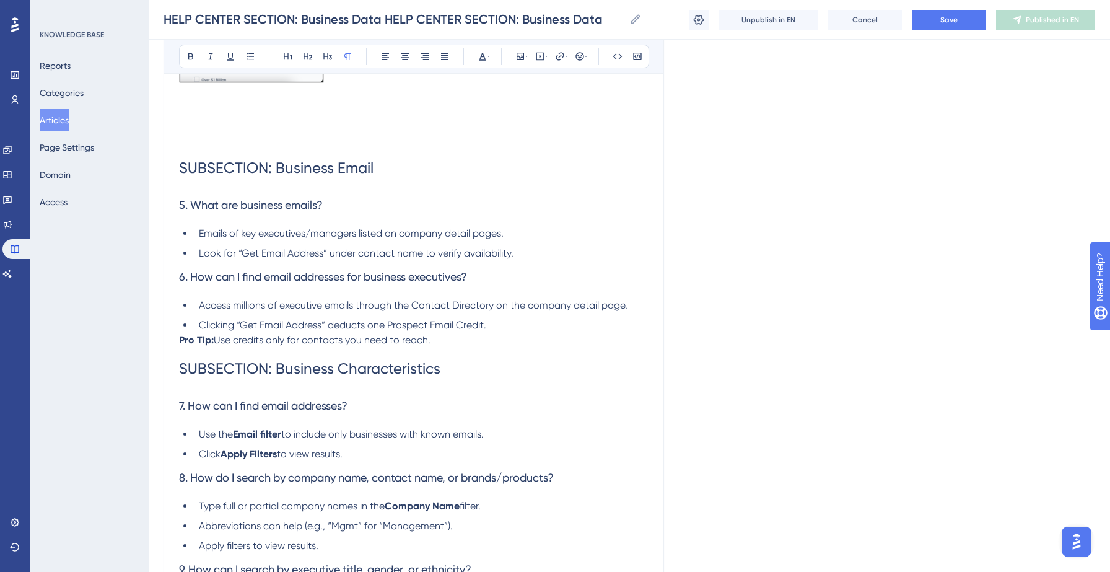
click at [524, 249] on li "Look for “Get Email Address” under contact name to verify availability." at bounding box center [421, 253] width 455 height 15
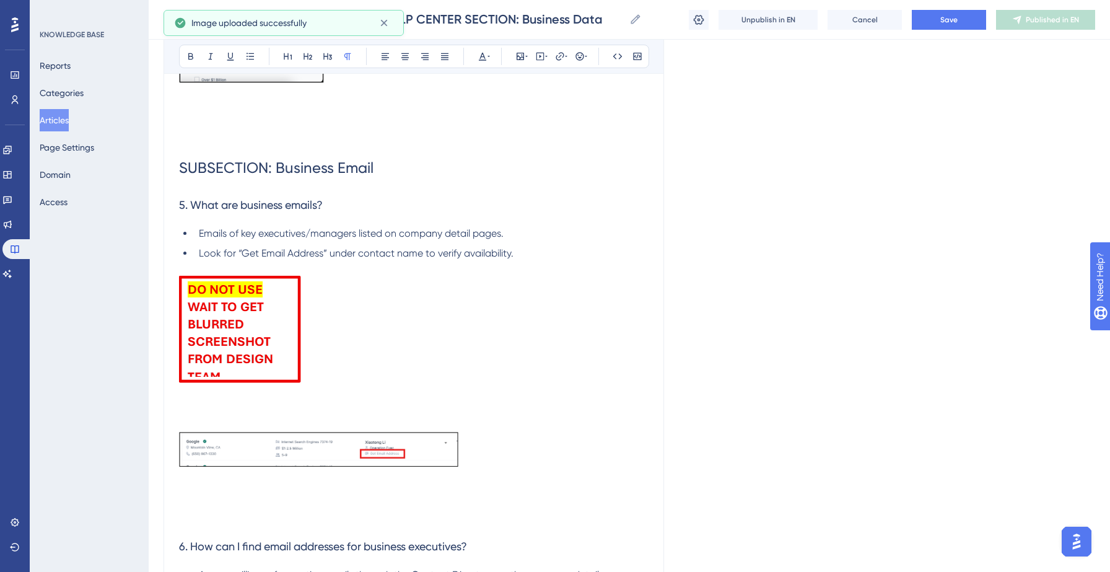
click at [248, 400] on p at bounding box center [414, 403] width 470 height 255
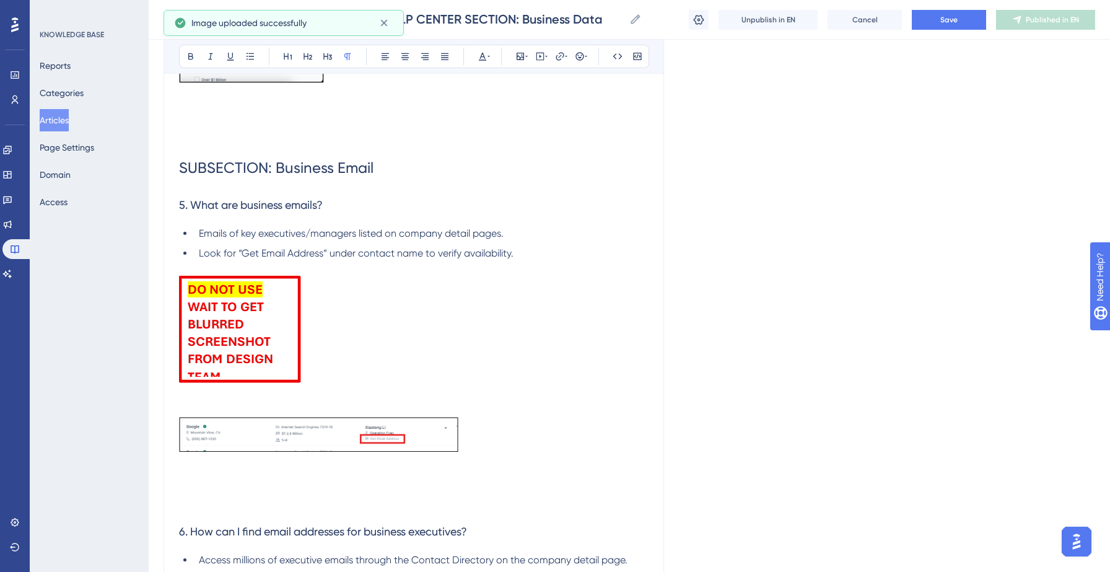
click at [203, 482] on p at bounding box center [414, 396] width 470 height 240
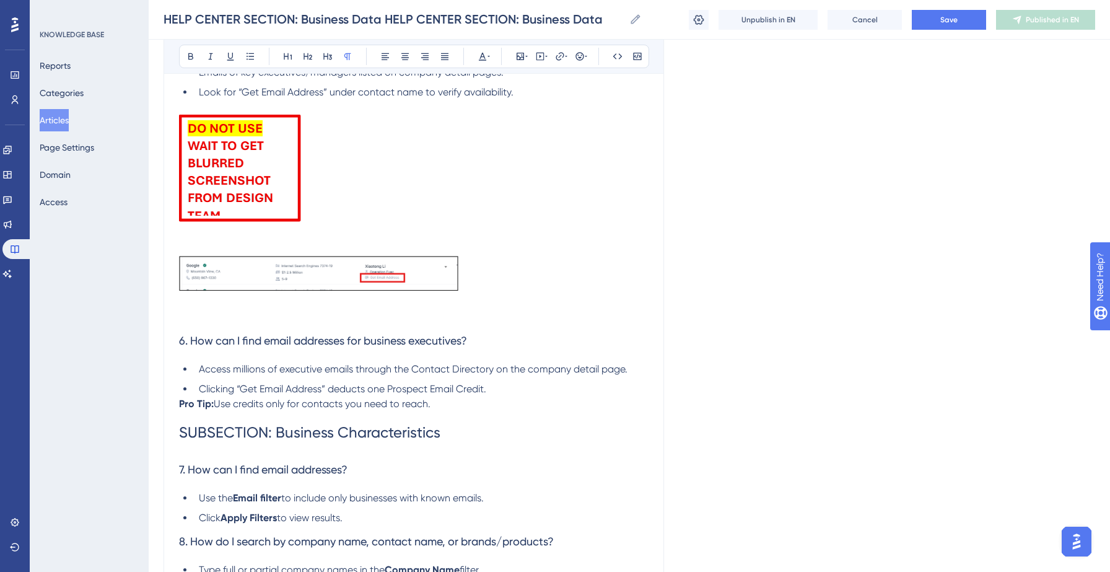
scroll to position [4667, 0]
click at [453, 395] on p "Pro Tip: Use credits only for contacts you need to reach." at bounding box center [414, 402] width 470 height 15
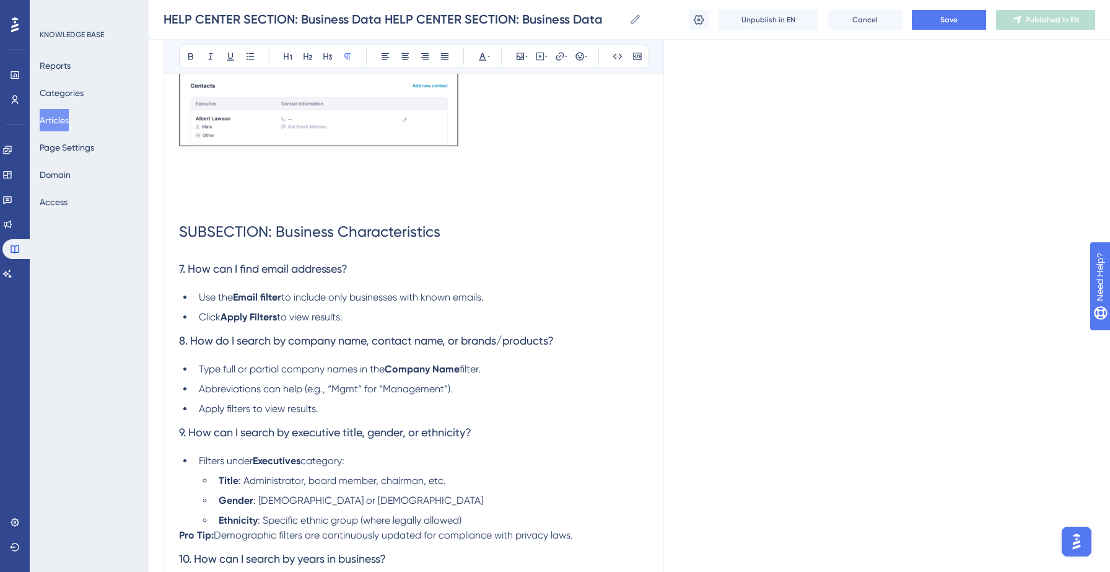
scroll to position [5201, 0]
click at [388, 308] on li "Click Apply Filters to view results." at bounding box center [421, 315] width 455 height 15
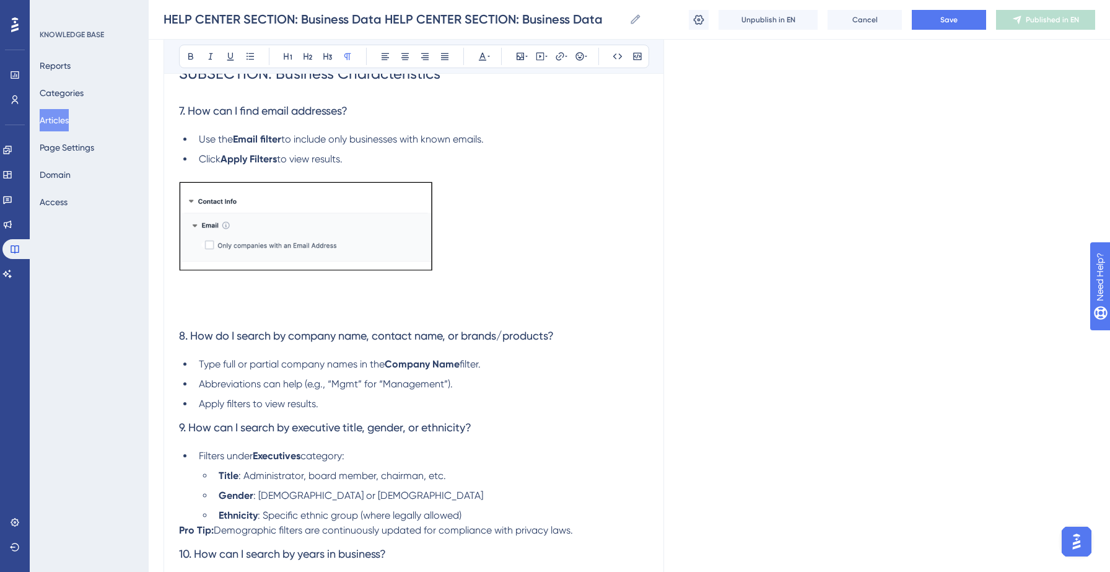
scroll to position [5399, 0]
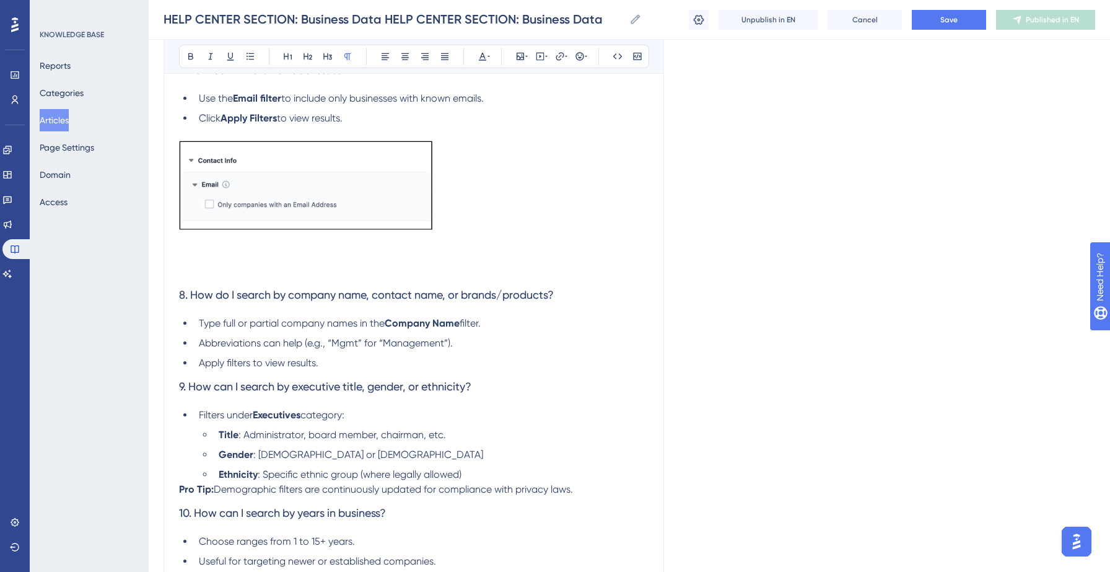
click at [375, 362] on li "Apply filters to view results." at bounding box center [421, 363] width 455 height 15
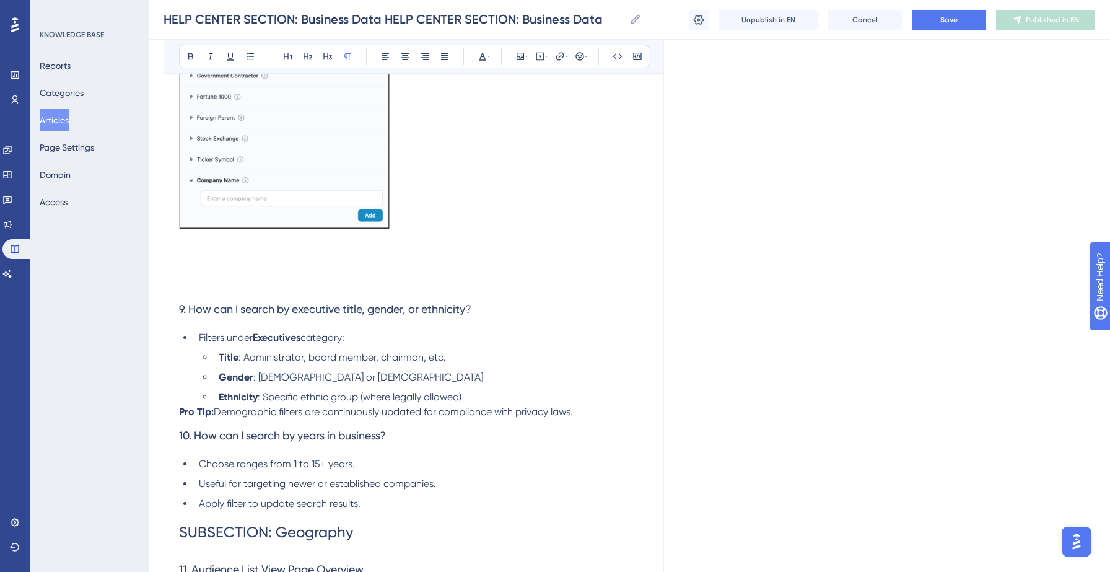
scroll to position [5880, 0]
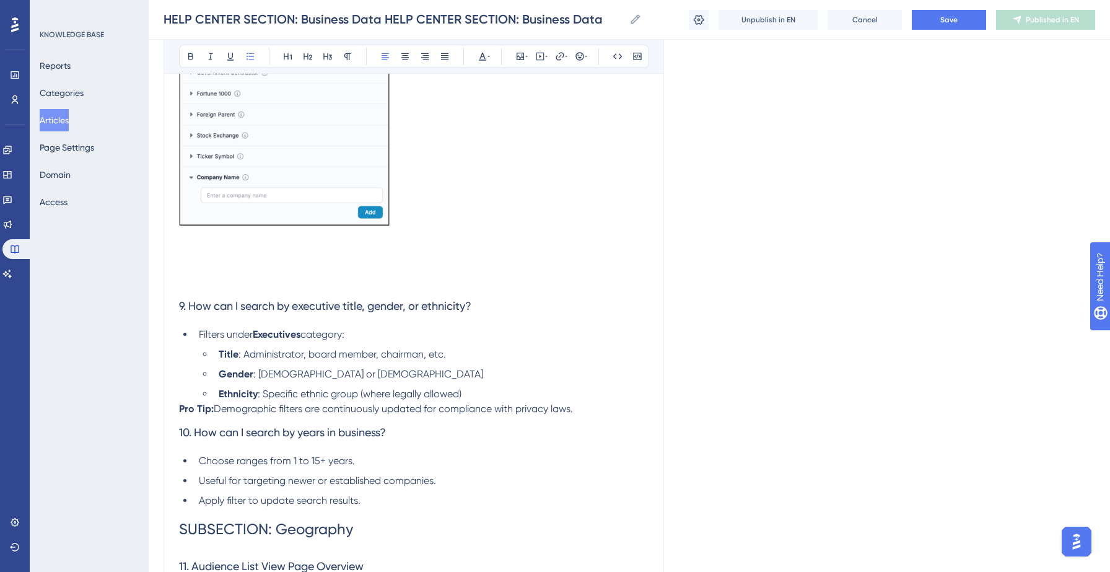
click at [582, 395] on li "Ethnicity : Specific ethnic group (where legally allowed)" at bounding box center [431, 394] width 435 height 15
click at [586, 404] on p "Pro Tip: Demographic filters are continuously updated for compliance with priva…" at bounding box center [414, 408] width 470 height 15
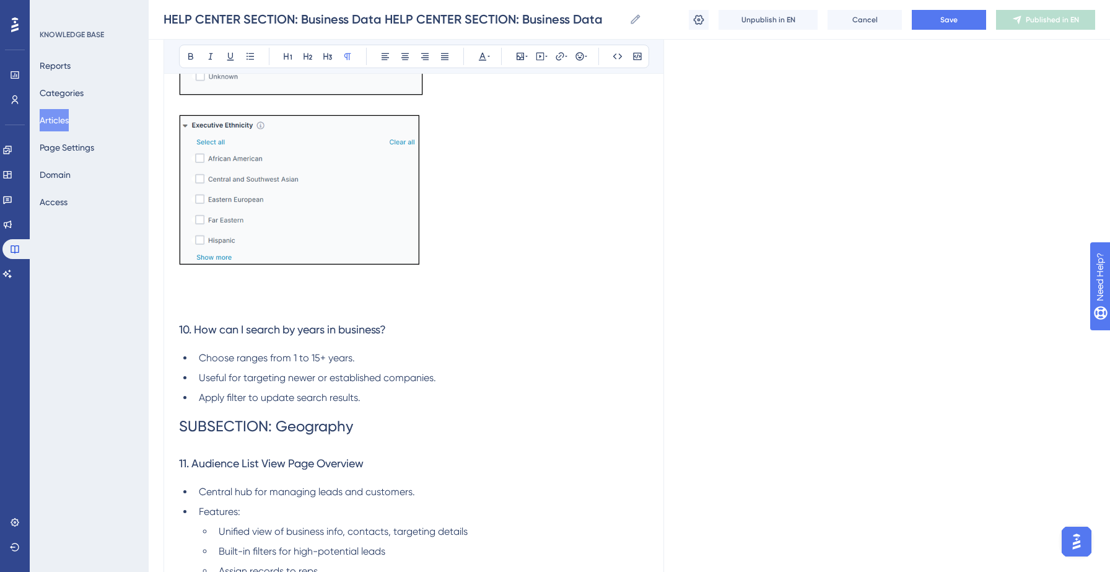
scroll to position [6771, 0]
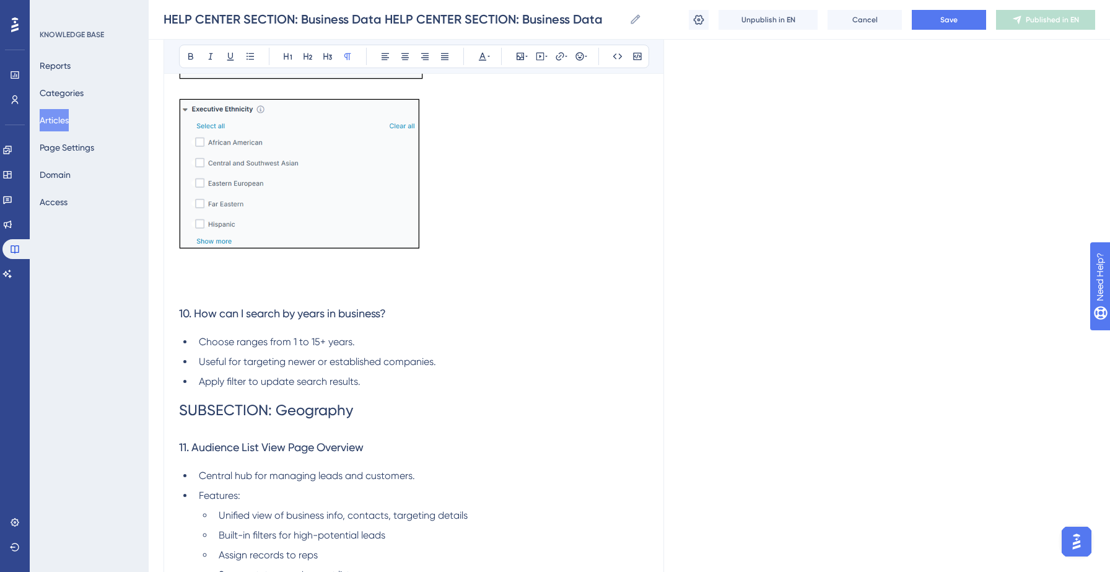
click at [397, 383] on li "Apply filter to update search results." at bounding box center [421, 381] width 455 height 15
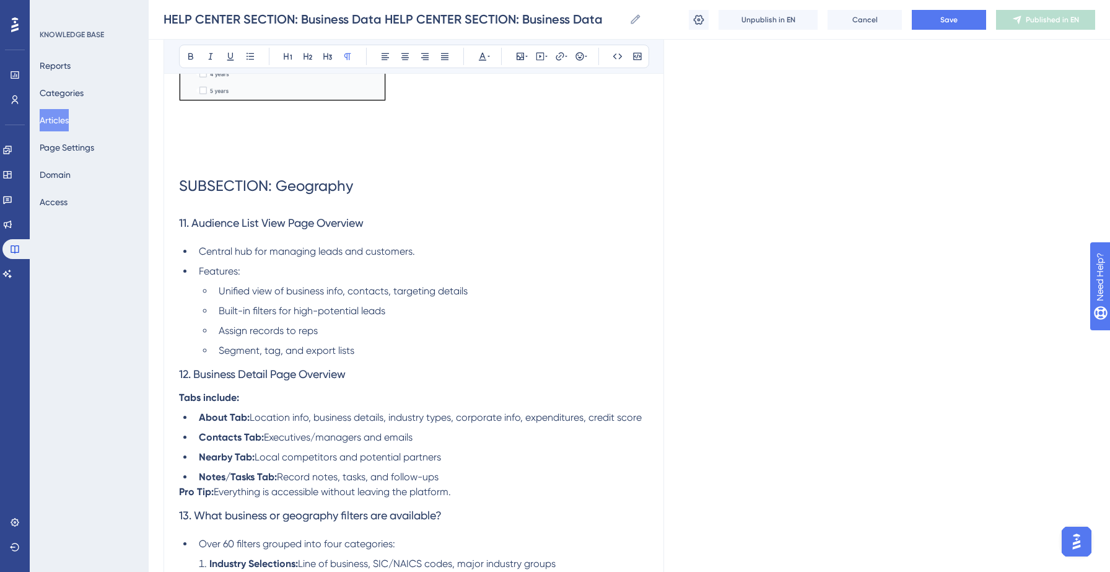
scroll to position [7469, 0]
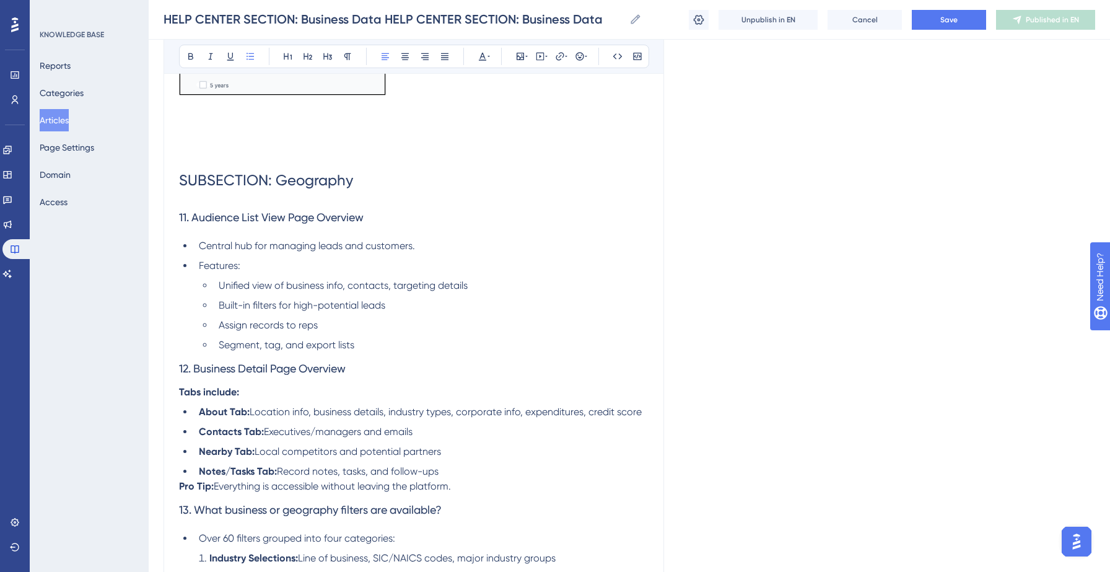
click at [388, 343] on li "Segment, tag, and export lists" at bounding box center [431, 345] width 435 height 15
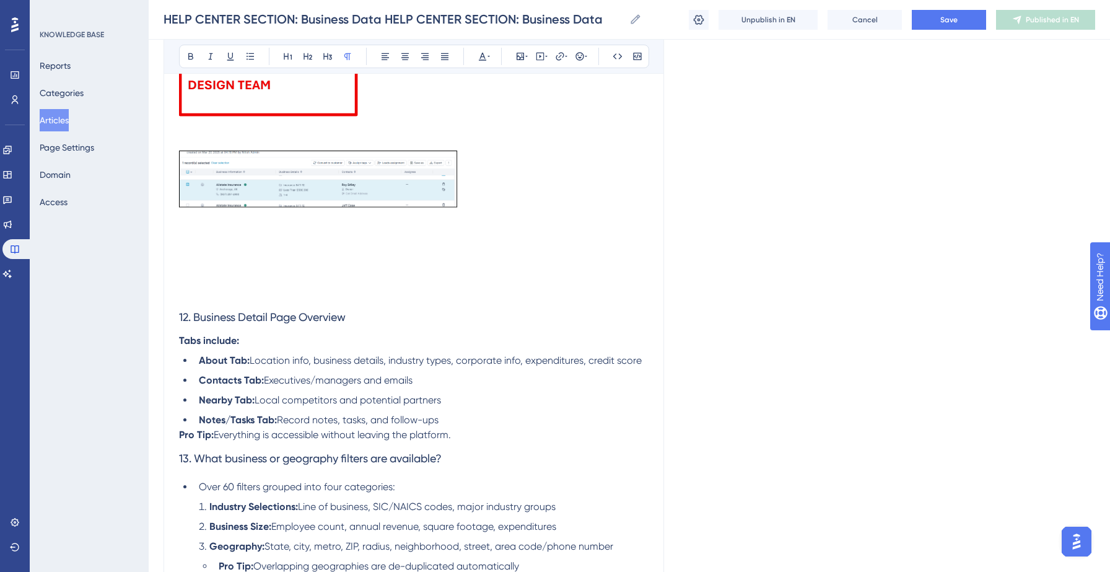
scroll to position [8099, 0]
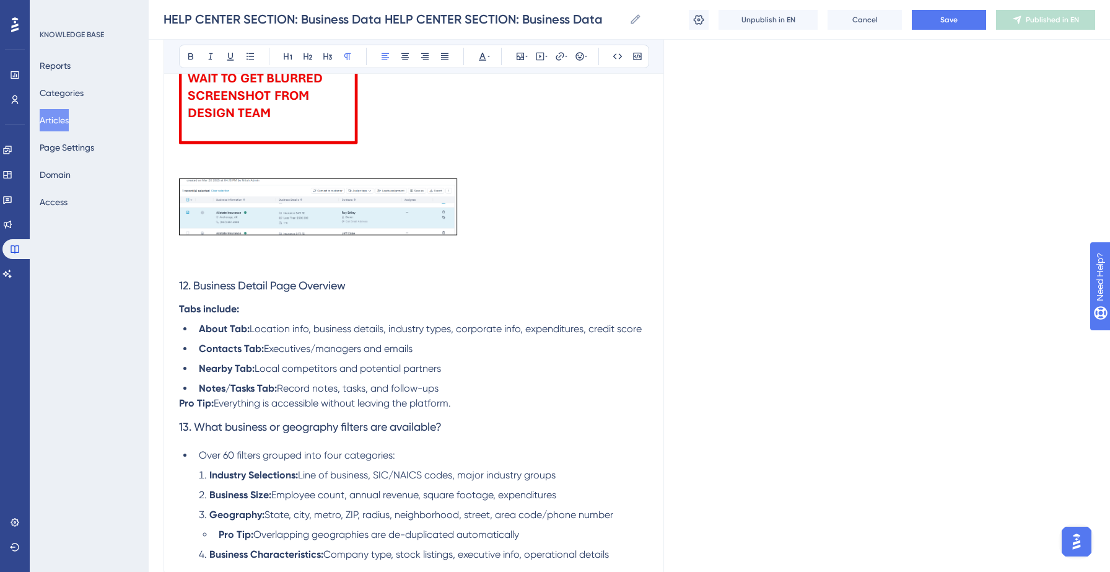
click at [517, 398] on p "Pro Tip: Everything is accessible without leaving the platform." at bounding box center [414, 403] width 470 height 15
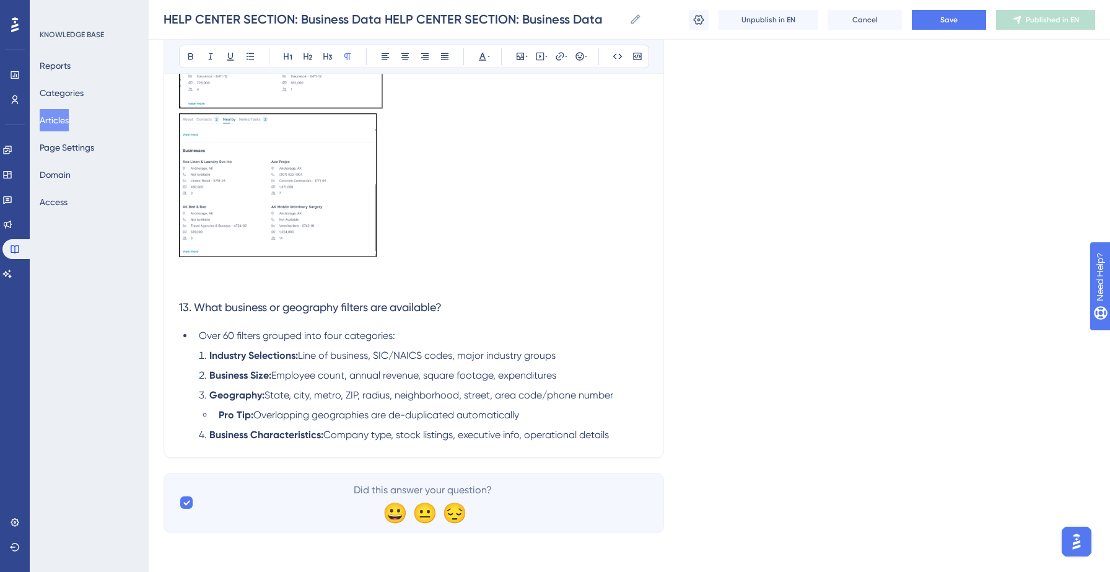
scroll to position [11099, 0]
click at [942, 22] on span "Save" at bounding box center [948, 20] width 17 height 10
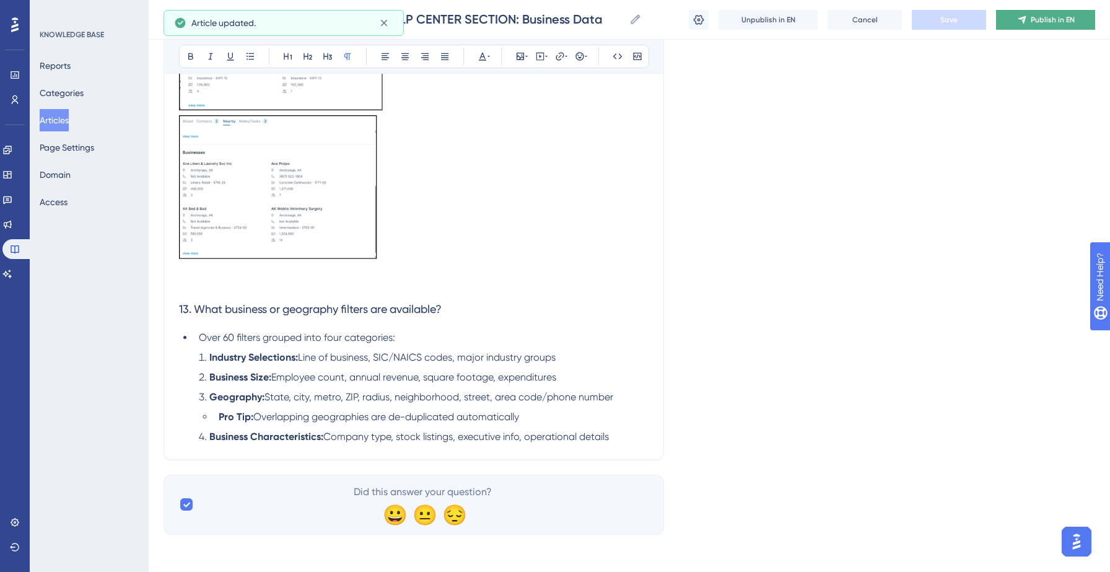
click at [1014, 22] on button "Publish in EN" at bounding box center [1045, 20] width 99 height 20
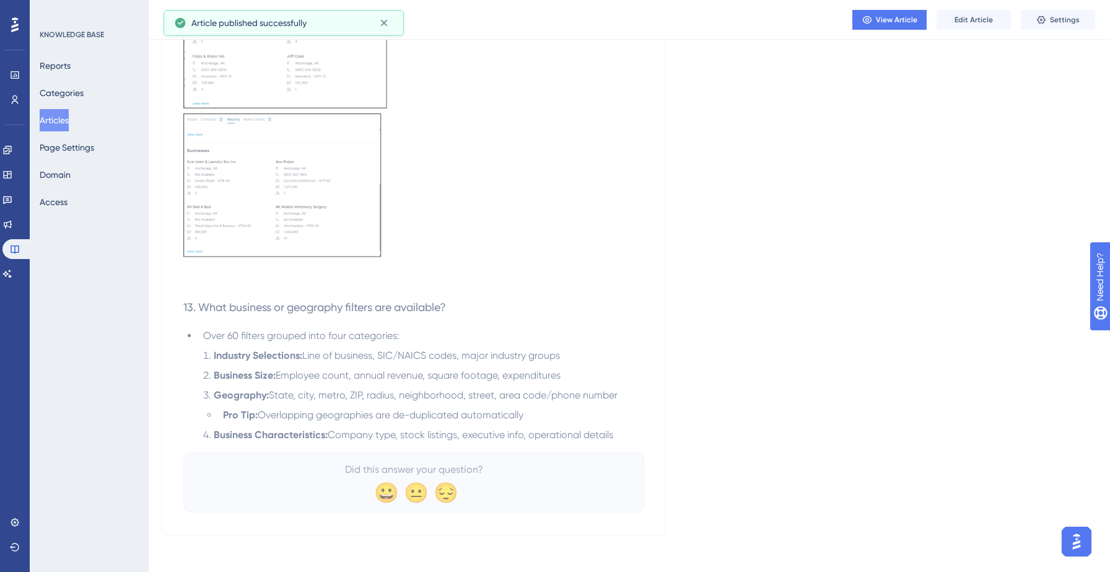
click at [61, 118] on button "Articles" at bounding box center [54, 120] width 29 height 22
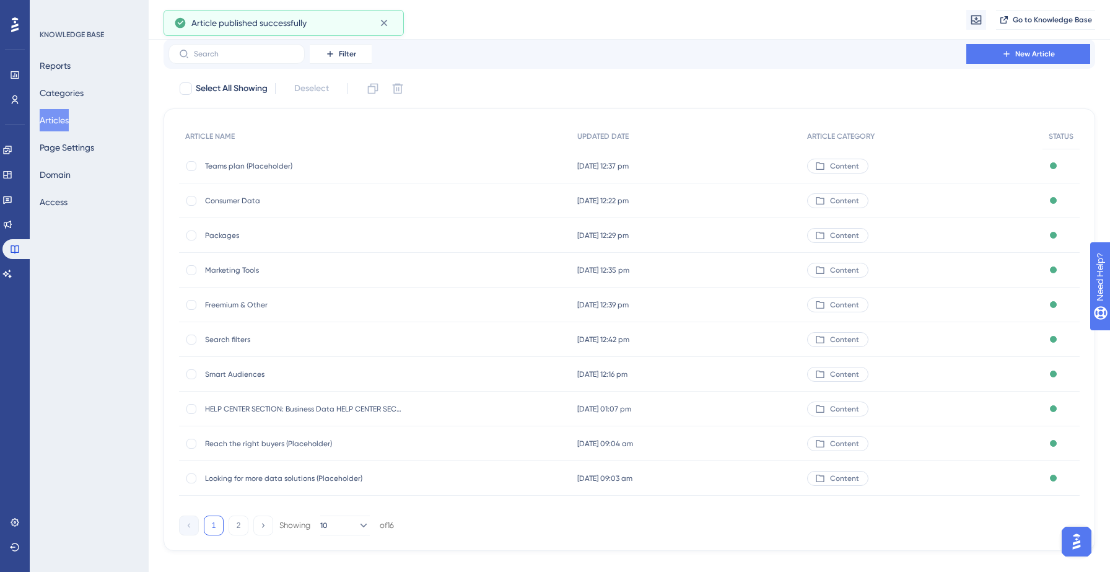
scroll to position [59, 0]
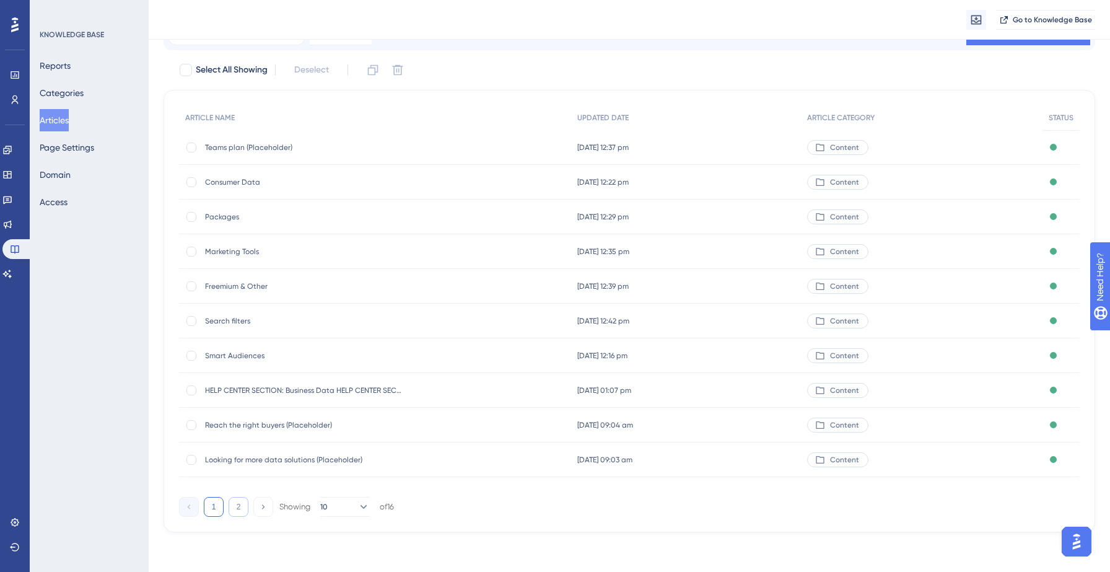
click at [237, 505] on button "2" at bounding box center [239, 507] width 20 height 20
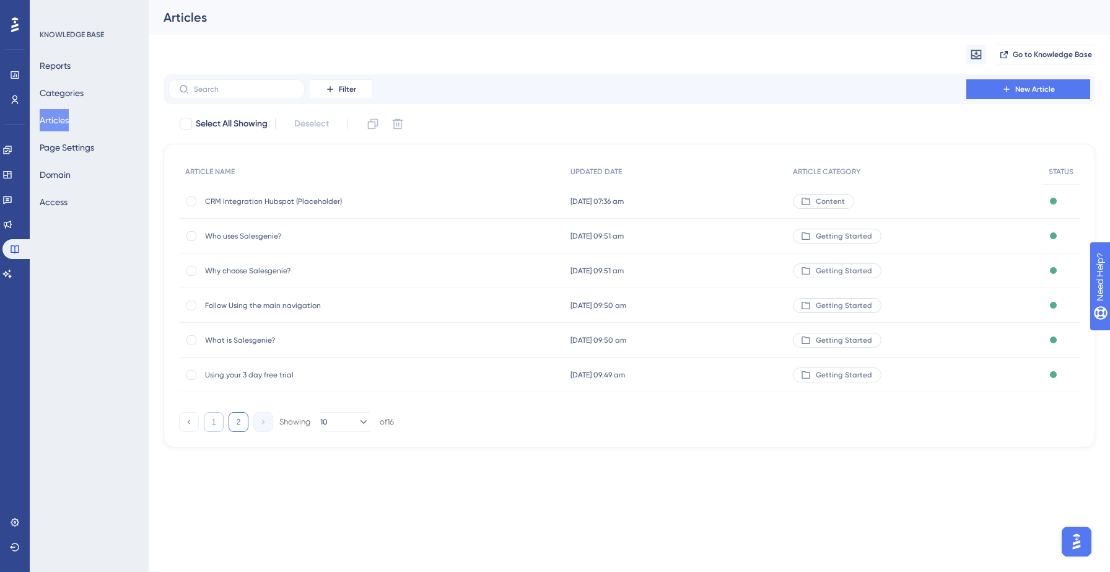
click at [223, 424] on button "1" at bounding box center [214, 422] width 20 height 20
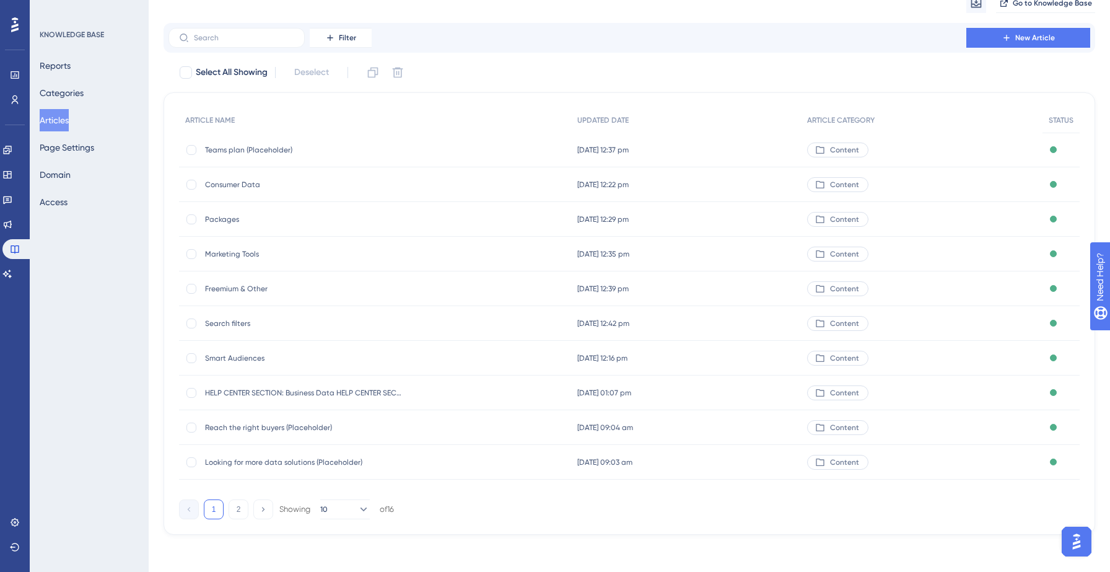
scroll to position [59, 0]
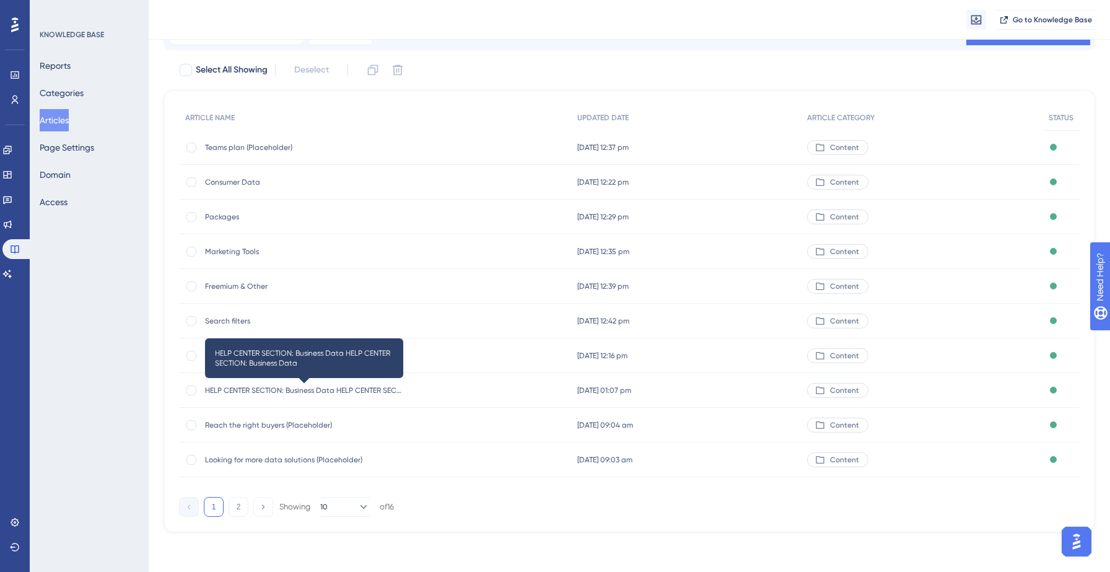
click at [294, 389] on span "HELP CENTER SECTION: Business Data HELP CENTER SECTION: Business Data" at bounding box center [304, 390] width 198 height 10
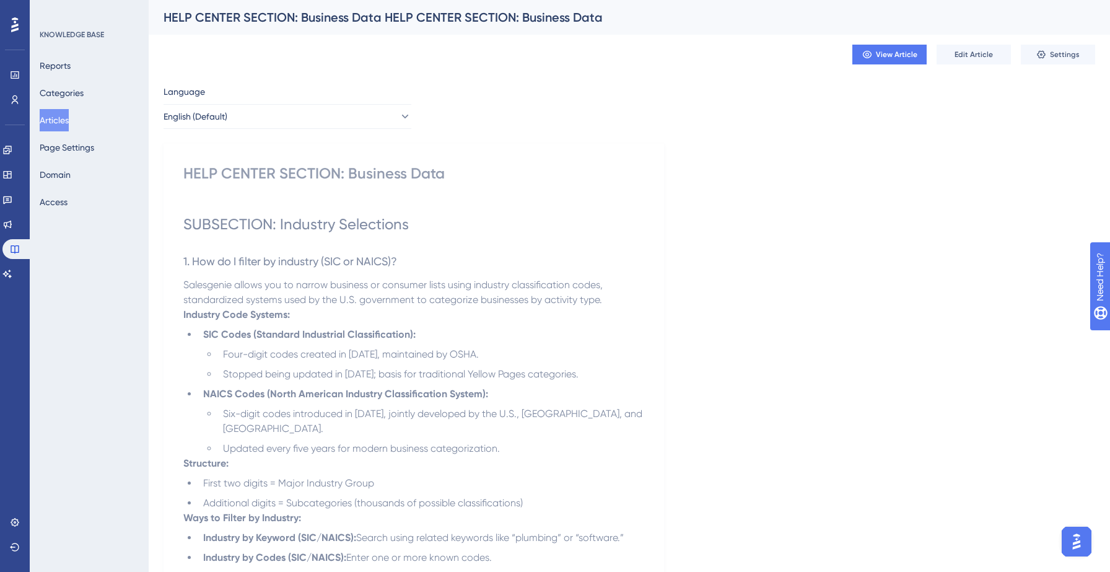
click at [63, 122] on button "Articles" at bounding box center [54, 120] width 29 height 22
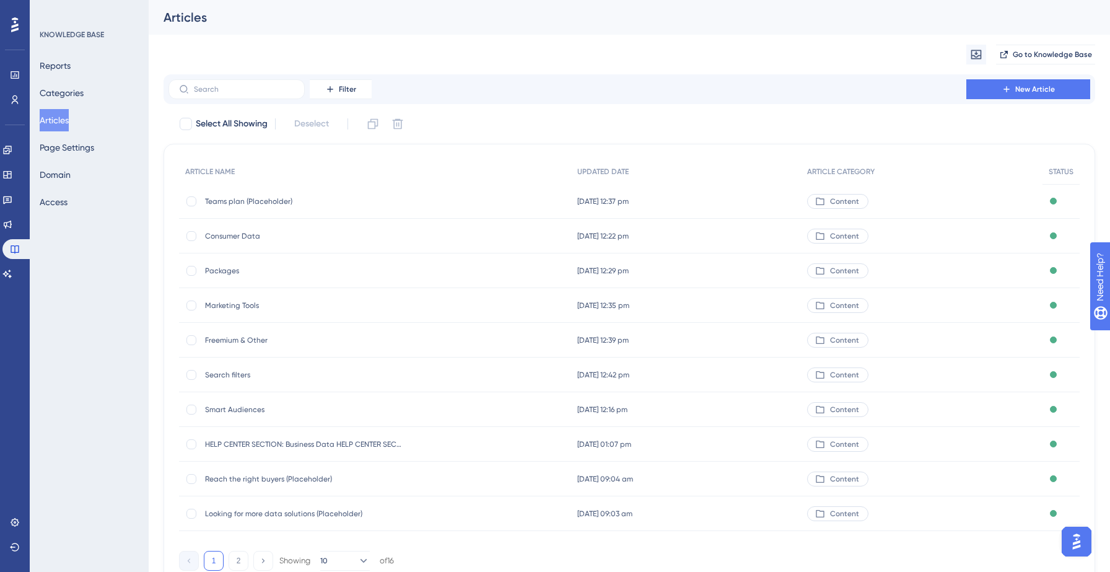
scroll to position [59, 0]
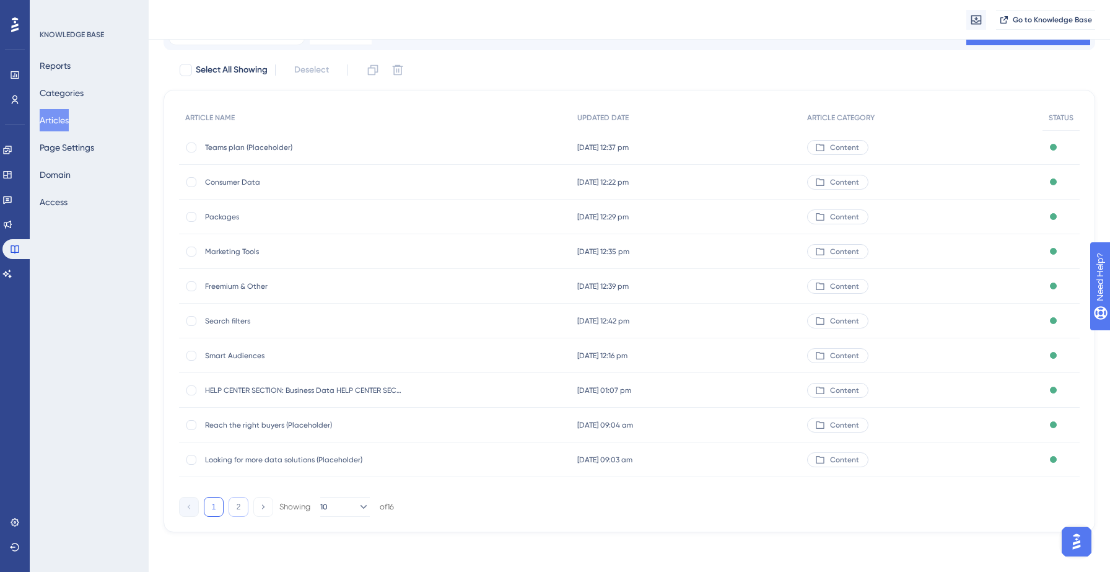
click at [239, 508] on button "2" at bounding box center [239, 507] width 20 height 20
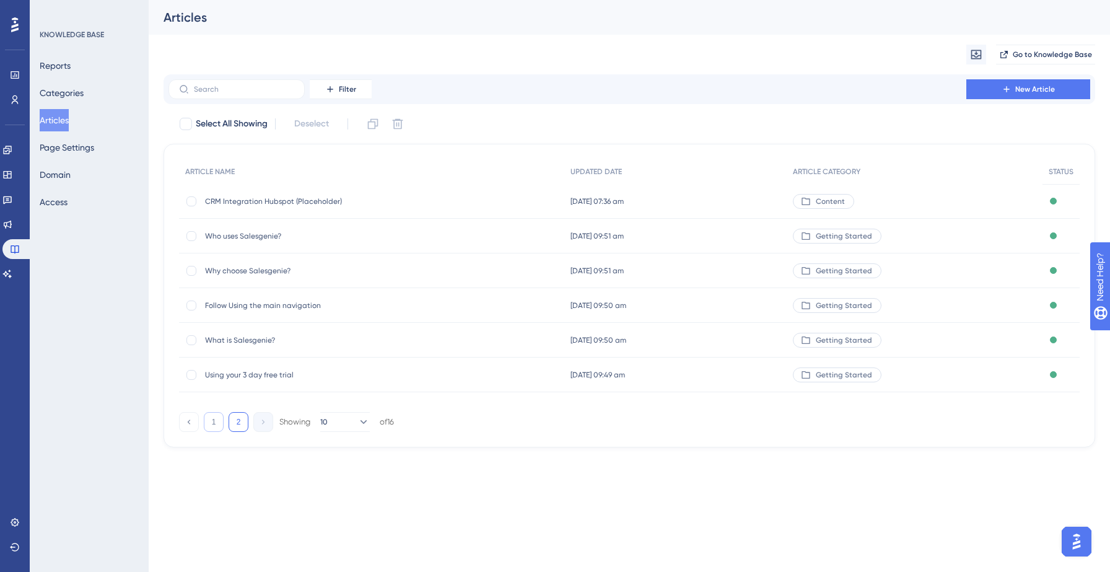
click at [216, 426] on button "1" at bounding box center [214, 422] width 20 height 20
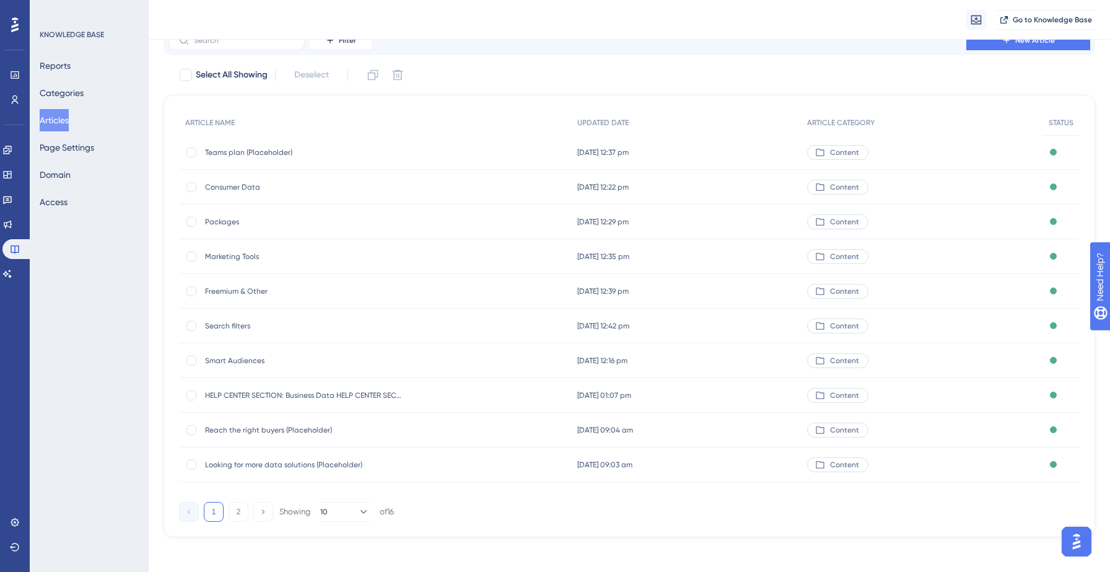
scroll to position [58, 0]
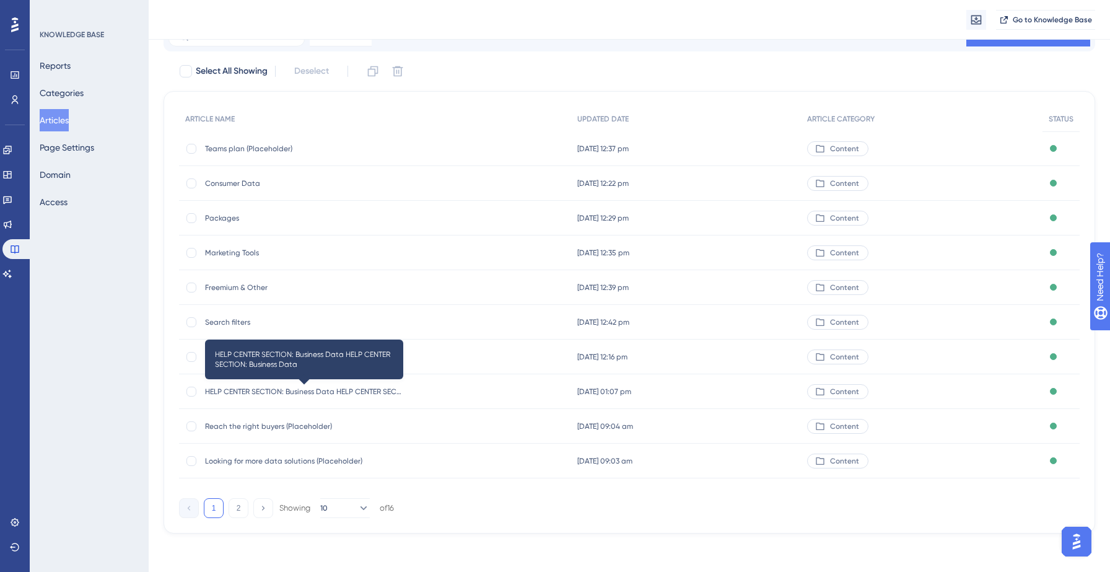
click at [284, 391] on span "HELP CENTER SECTION: Business Data HELP CENTER SECTION: Business Data" at bounding box center [304, 392] width 198 height 10
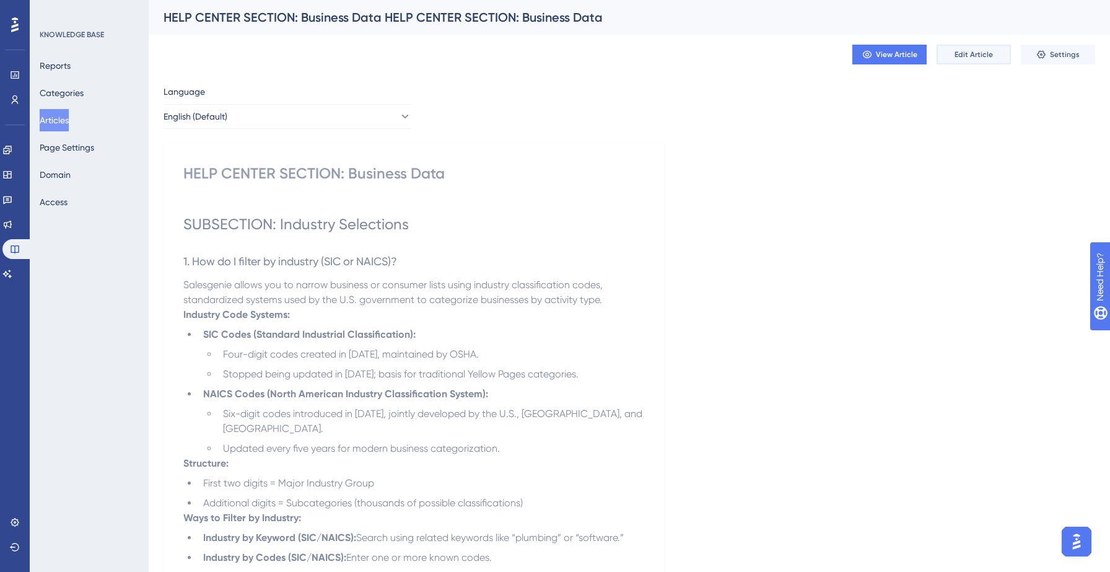
click at [968, 55] on span "Edit Article" at bounding box center [974, 55] width 38 height 10
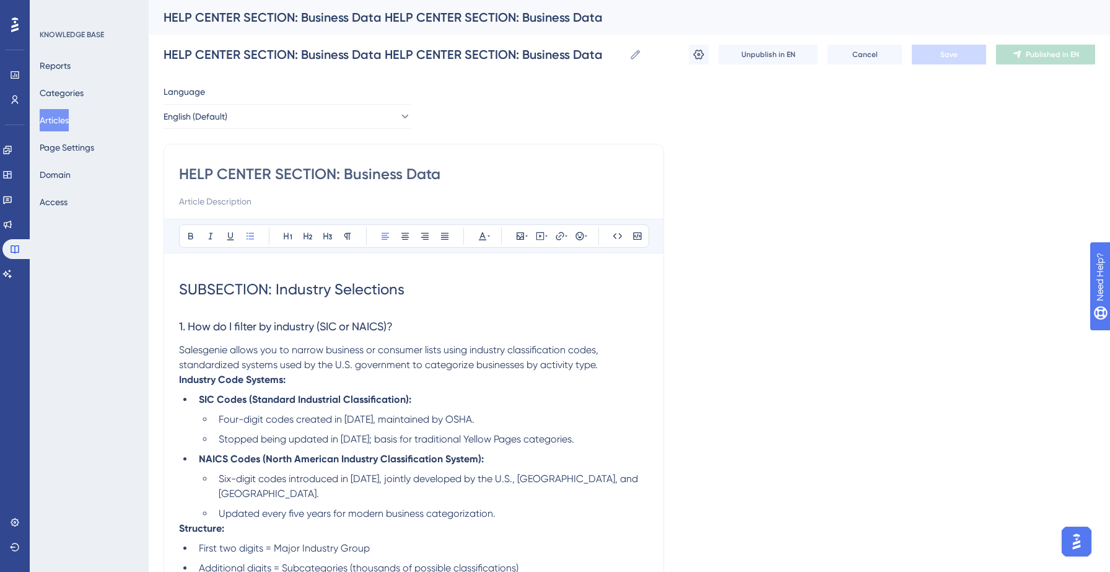
click at [304, 176] on input "HELP CENTER SECTION: Business Data" at bounding box center [414, 174] width 470 height 20
click at [333, 175] on input "HELP CENTER SECTION: Business Data" at bounding box center [414, 174] width 470 height 20
click at [266, 174] on input "HELP CENTER Section: Business Data" at bounding box center [414, 174] width 470 height 20
click at [211, 167] on input "HELP Center Section: Business Data" at bounding box center [414, 174] width 470 height 20
type input "Help Center Section: Business Data"
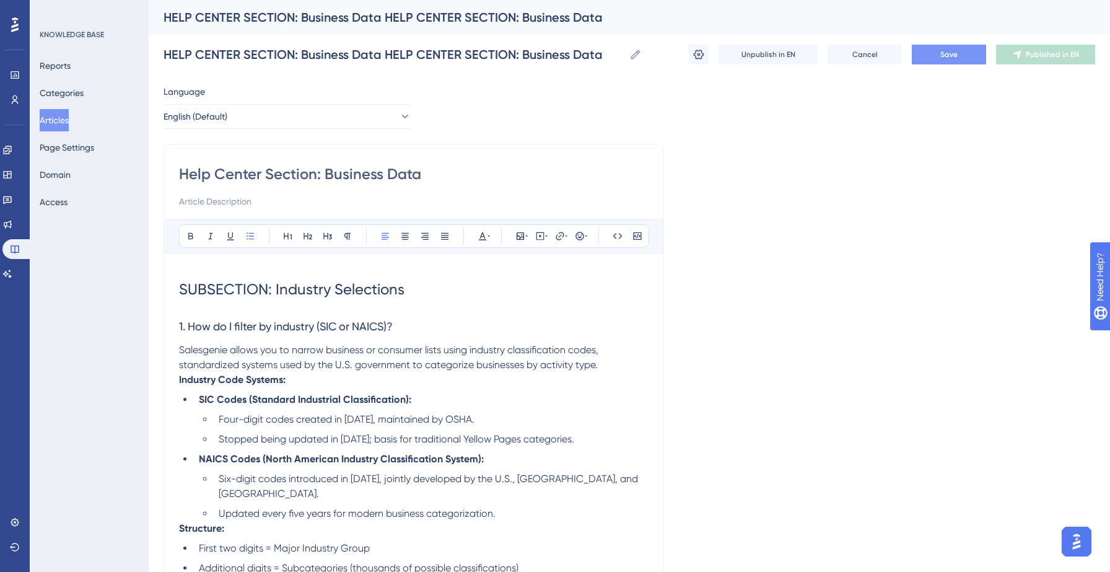
click at [950, 53] on span "Save" at bounding box center [948, 55] width 17 height 10
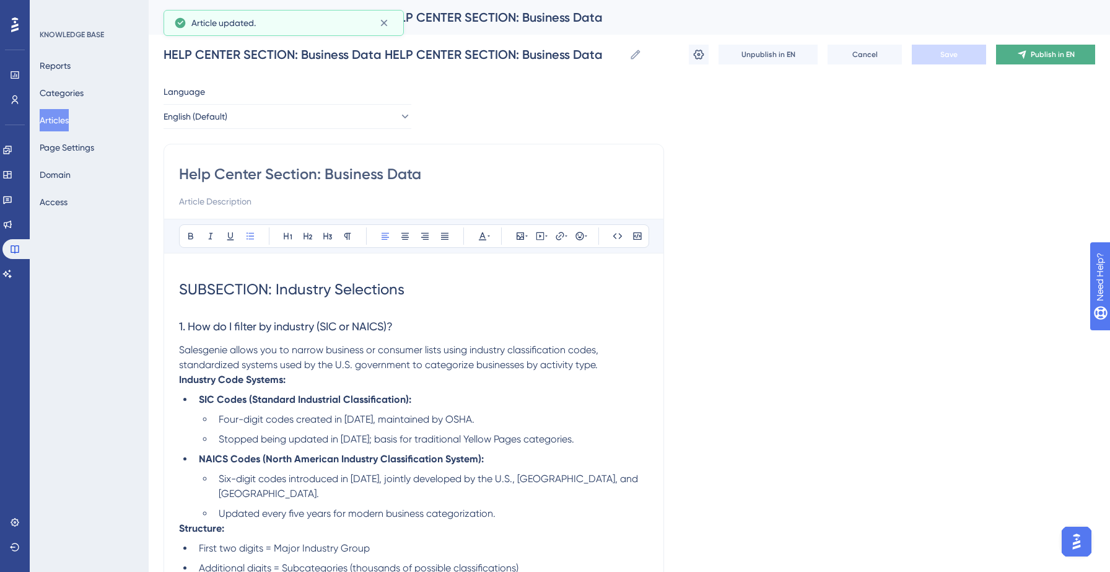
click at [1051, 58] on span "Publish in EN" at bounding box center [1053, 55] width 44 height 10
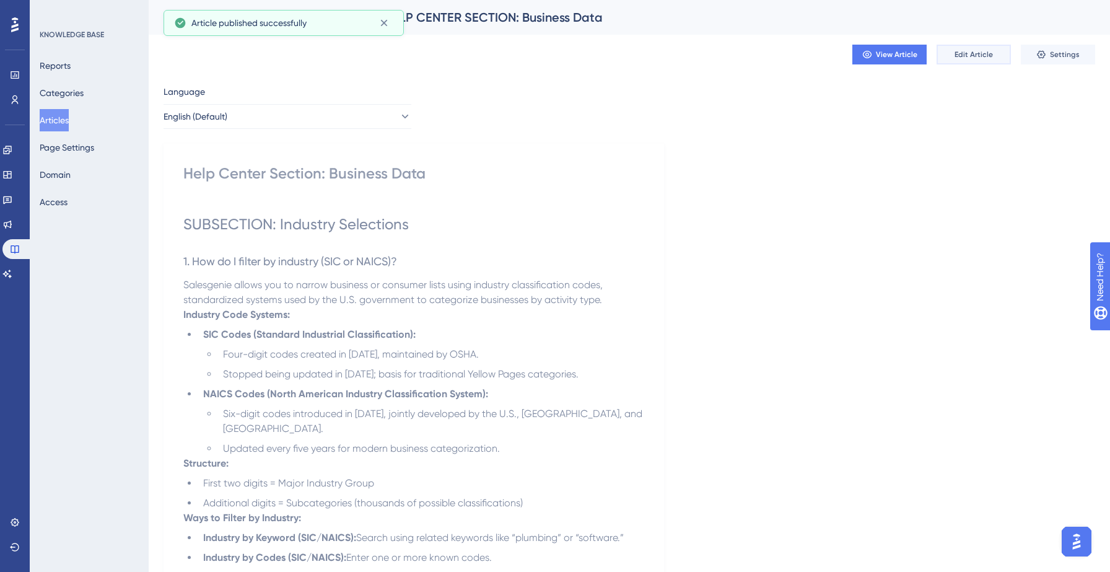
click at [950, 56] on button "Edit Article" at bounding box center [974, 55] width 74 height 20
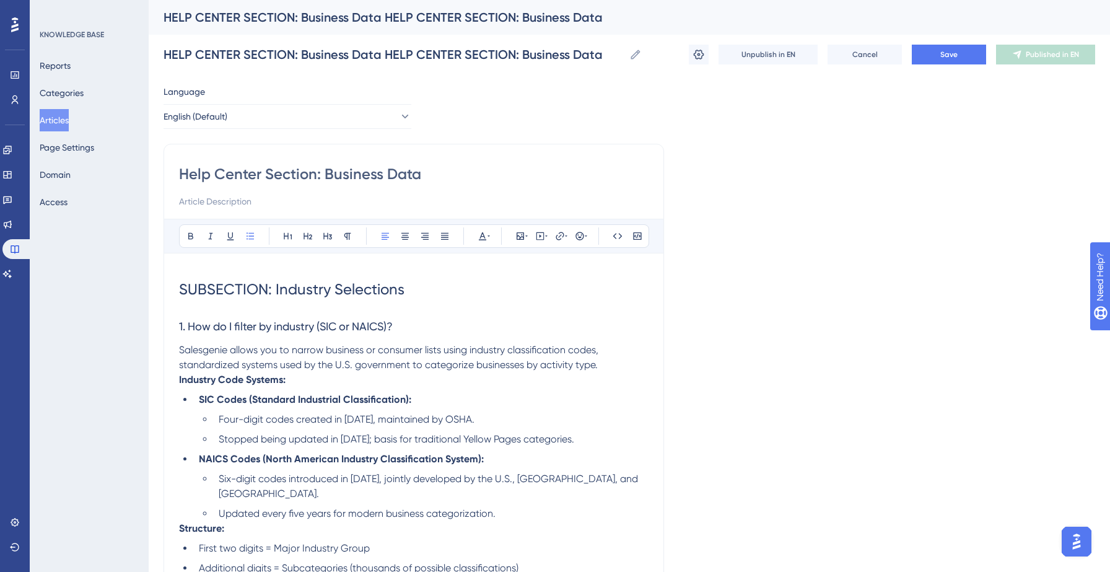
click at [253, 179] on input "Help Center Section: Business Data" at bounding box center [414, 174] width 470 height 20
type input "Help Centre Section: Business Data"
click at [954, 57] on span "Save" at bounding box center [948, 55] width 17 height 10
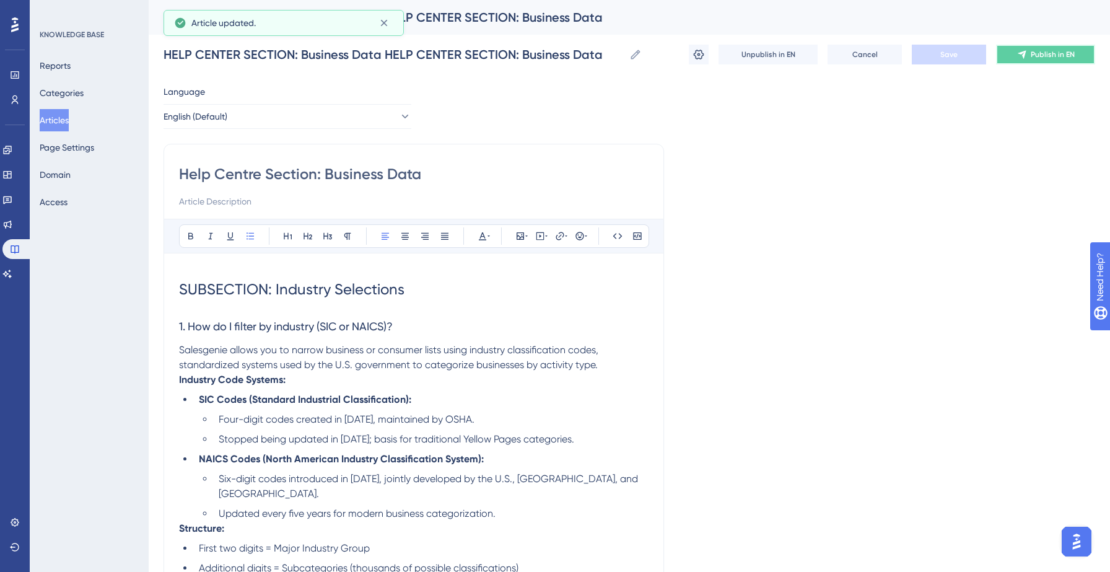
click at [1040, 55] on span "Publish in EN" at bounding box center [1053, 55] width 44 height 10
